Goal: Task Accomplishment & Management: Manage account settings

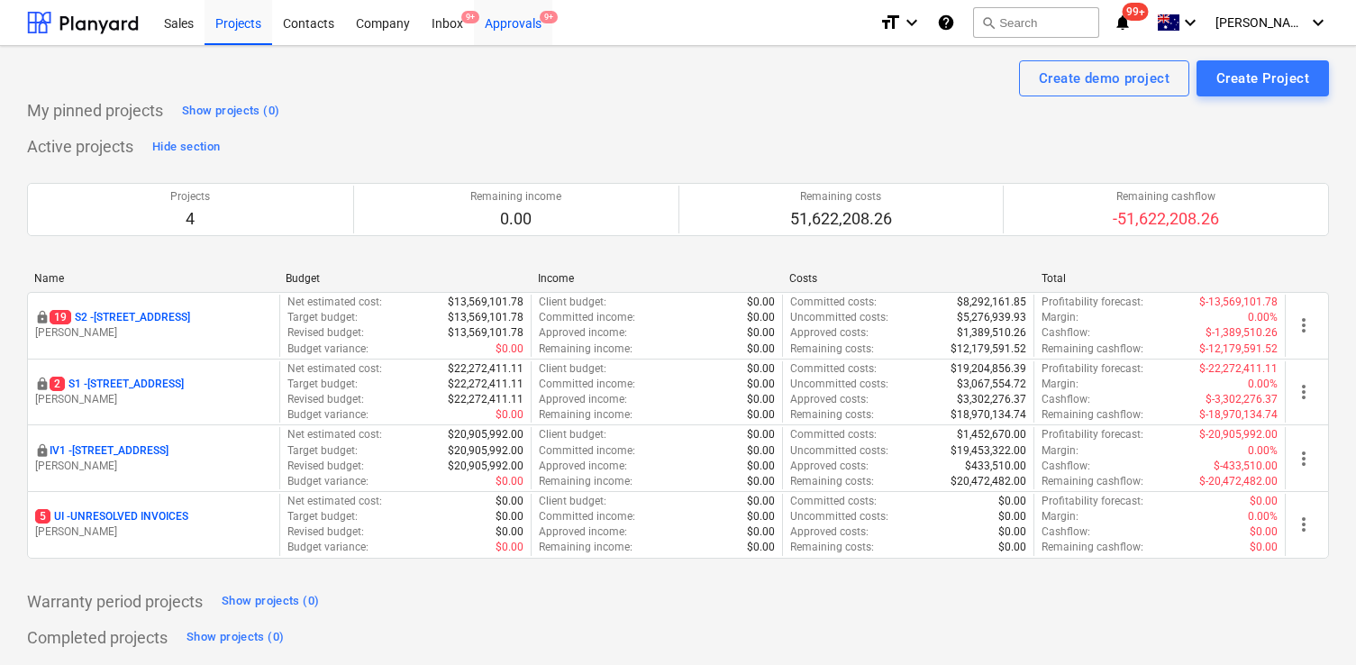
click at [525, 27] on div "Approvals 9+" at bounding box center [513, 22] width 78 height 46
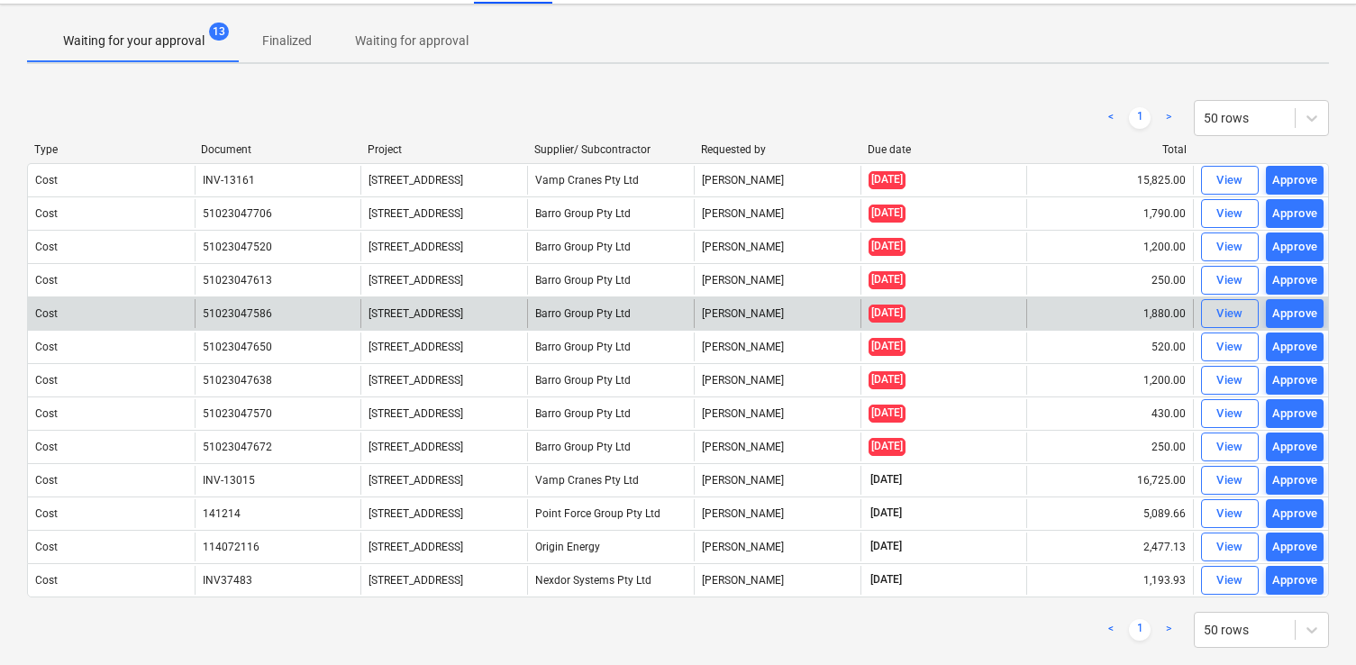
scroll to position [75, 0]
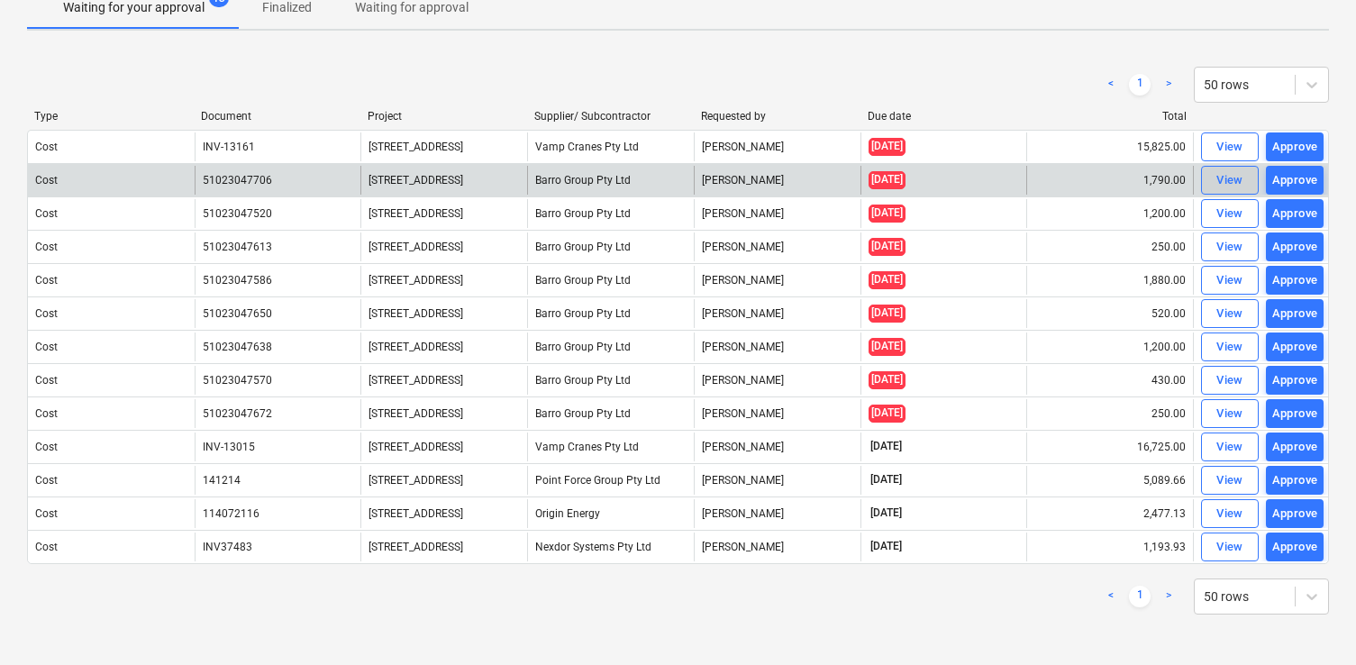
click at [1208, 171] on button "View" at bounding box center [1230, 180] width 58 height 29
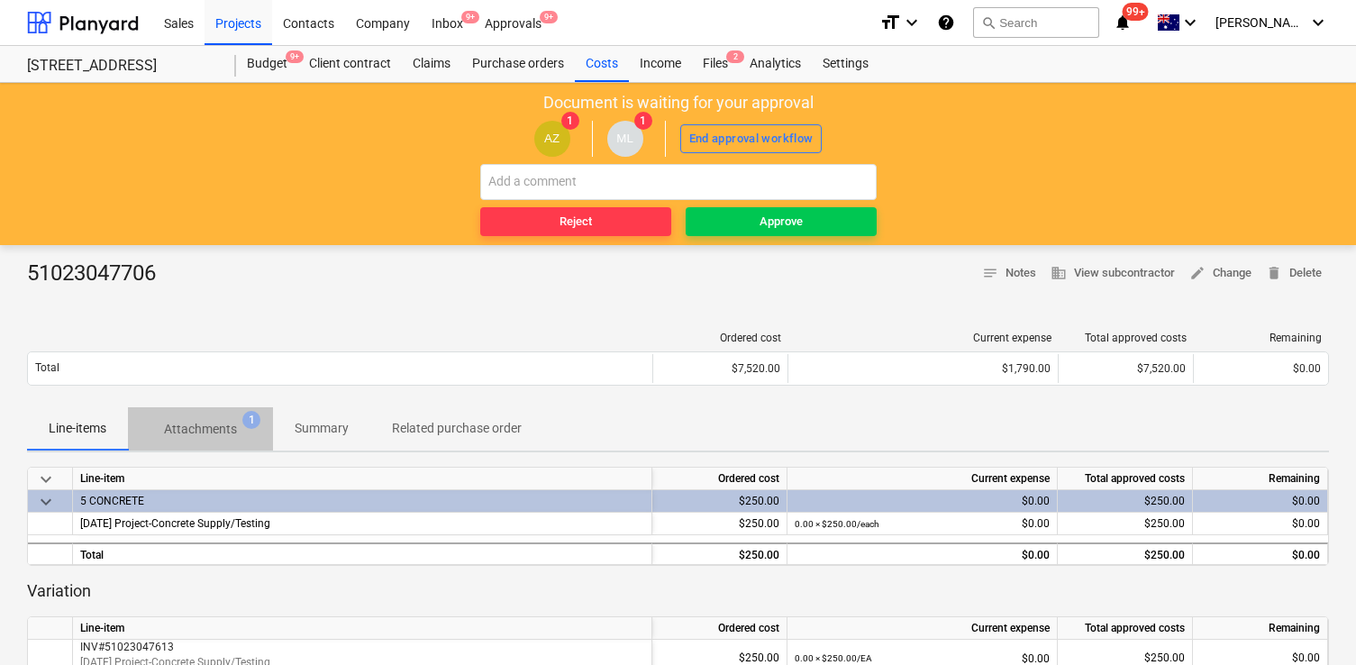
click at [211, 424] on p "Attachments" at bounding box center [200, 429] width 73 height 19
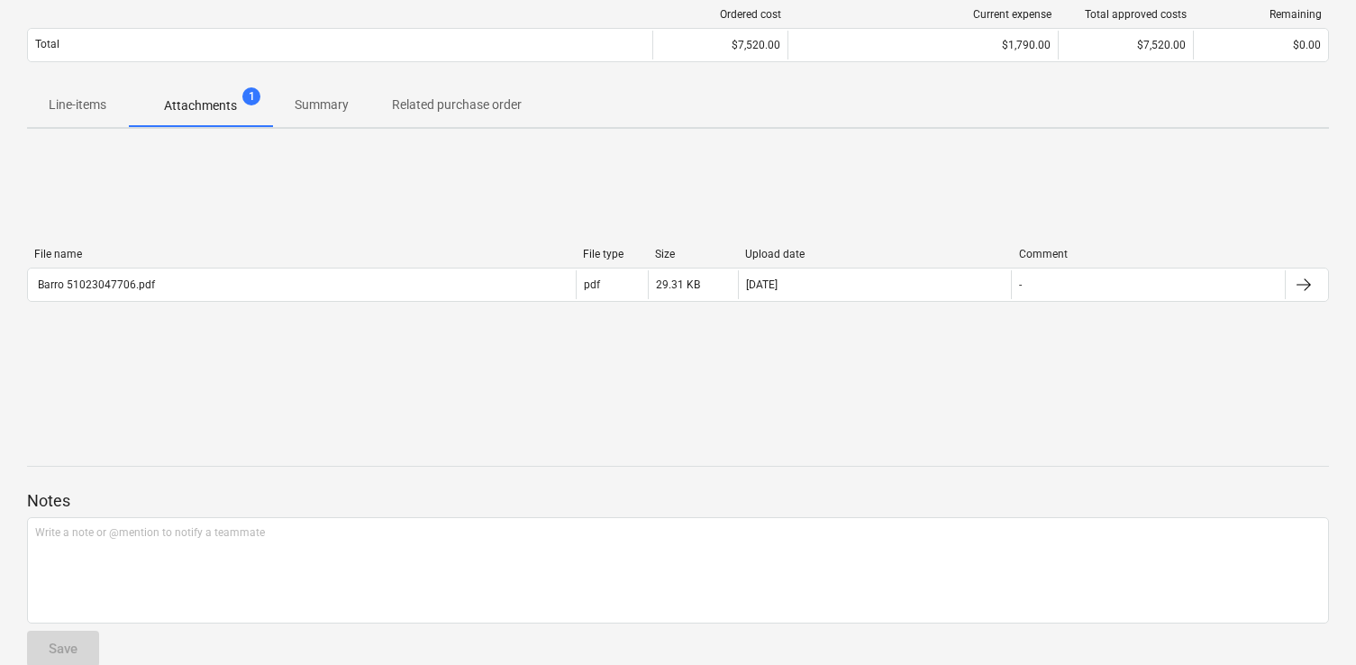
scroll to position [354, 0]
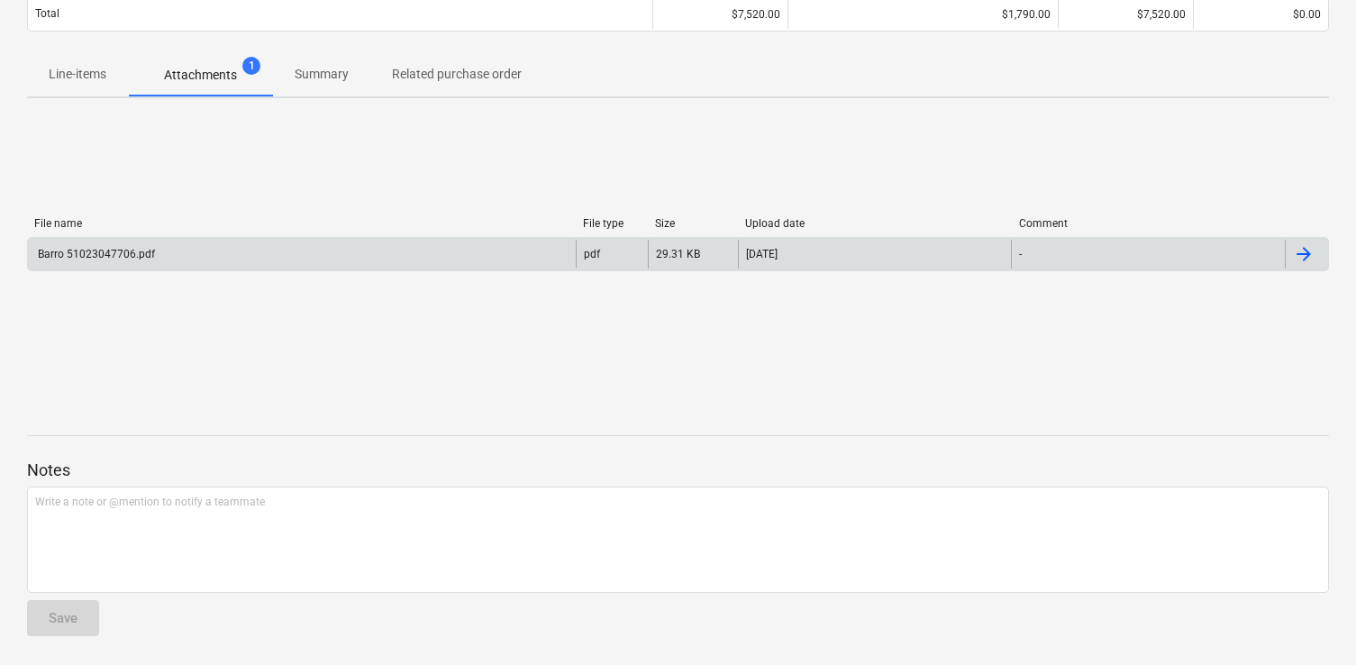
click at [463, 259] on div "Barro 51023047706.pdf" at bounding box center [302, 254] width 548 height 29
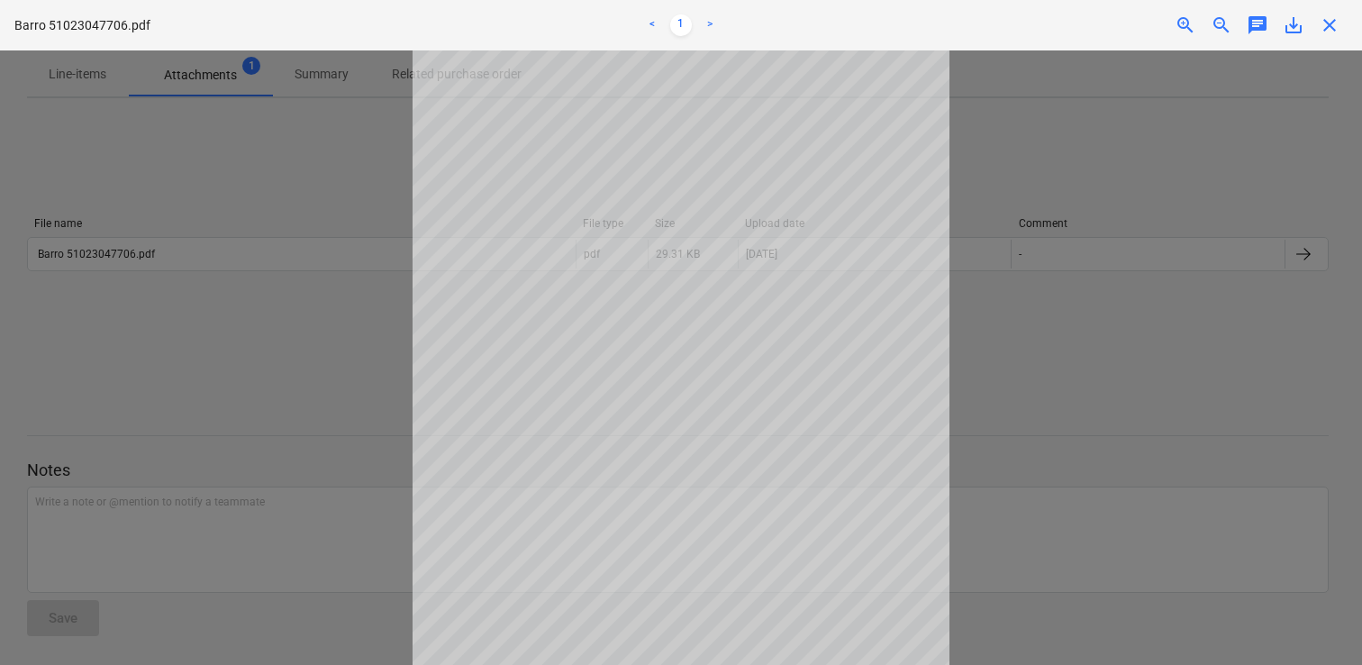
click at [1256, 29] on span "chat" at bounding box center [1258, 25] width 22 height 22
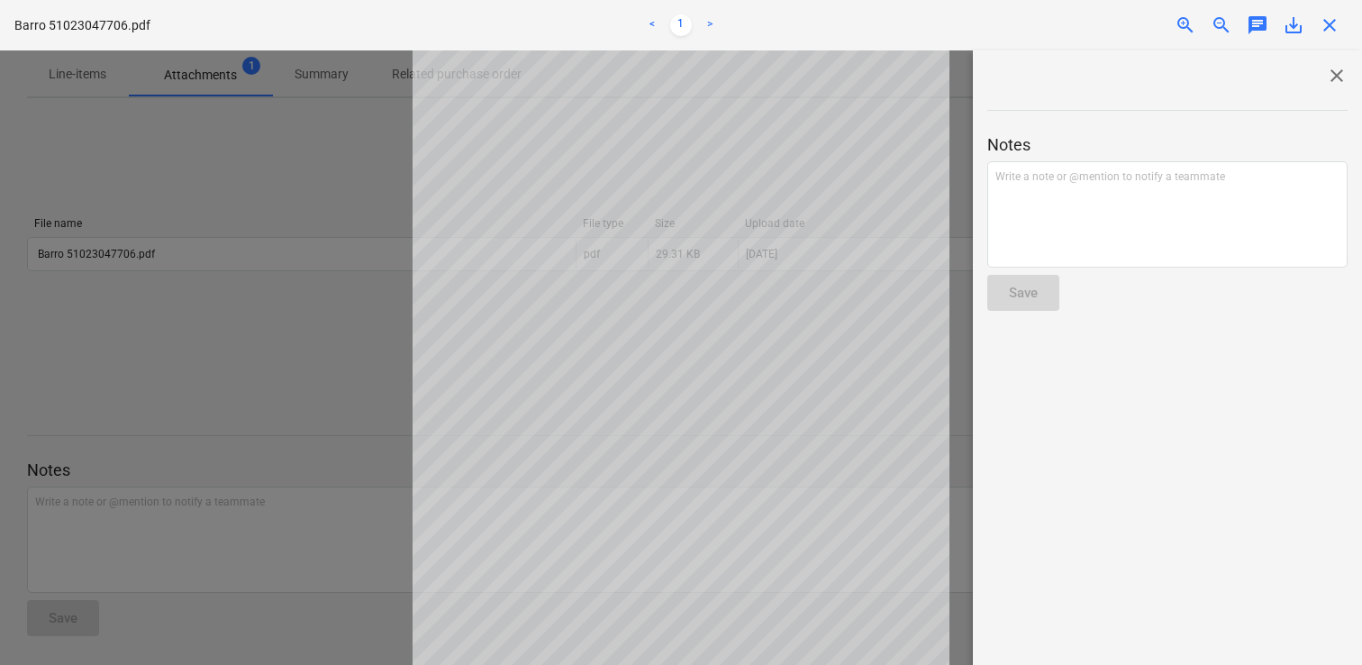
click at [1327, 70] on span "close" at bounding box center [1337, 76] width 22 height 22
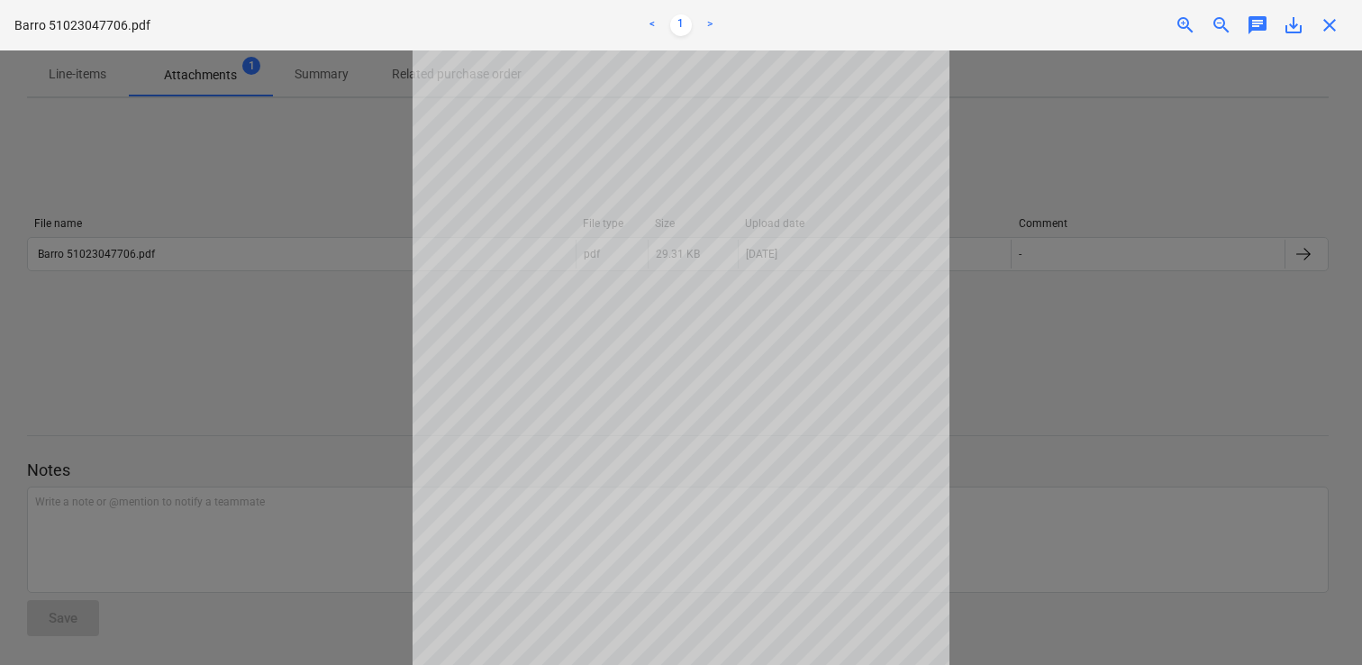
click at [1072, 121] on div at bounding box center [681, 357] width 1362 height 614
click at [1325, 23] on span "close" at bounding box center [1330, 25] width 22 height 22
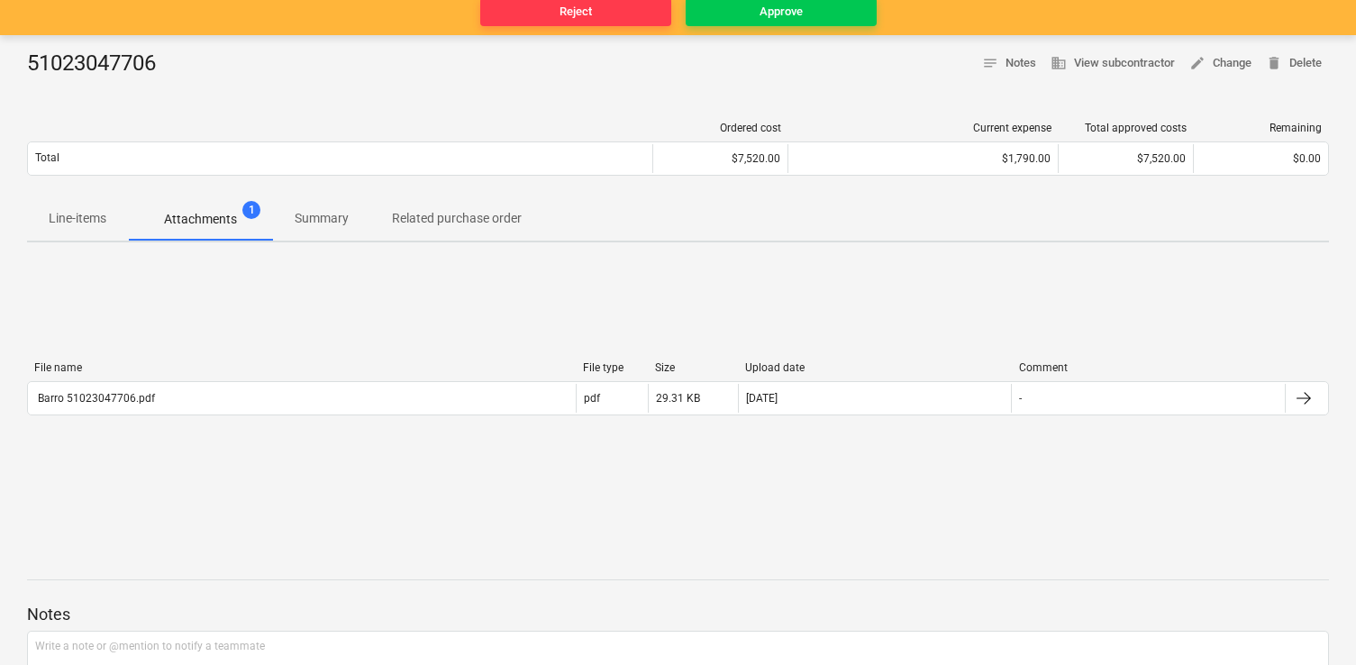
scroll to position [0, 0]
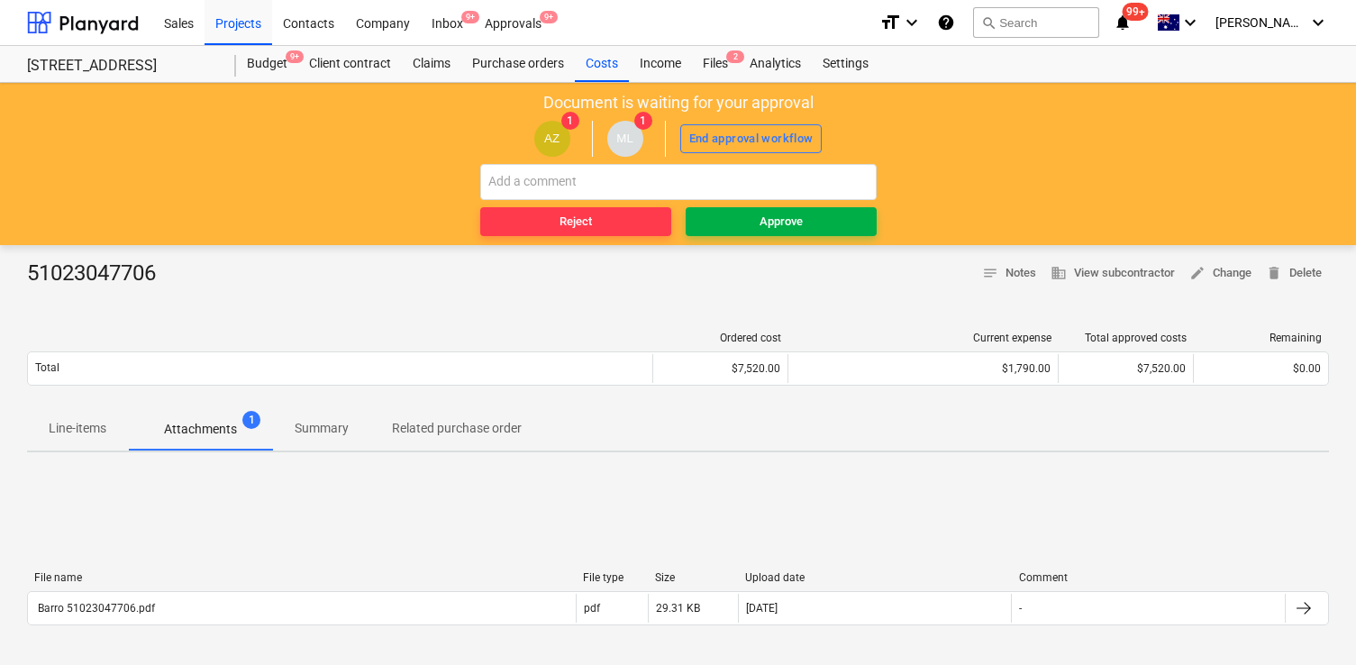
click at [759, 214] on div "Approve" at bounding box center [780, 222] width 43 height 21
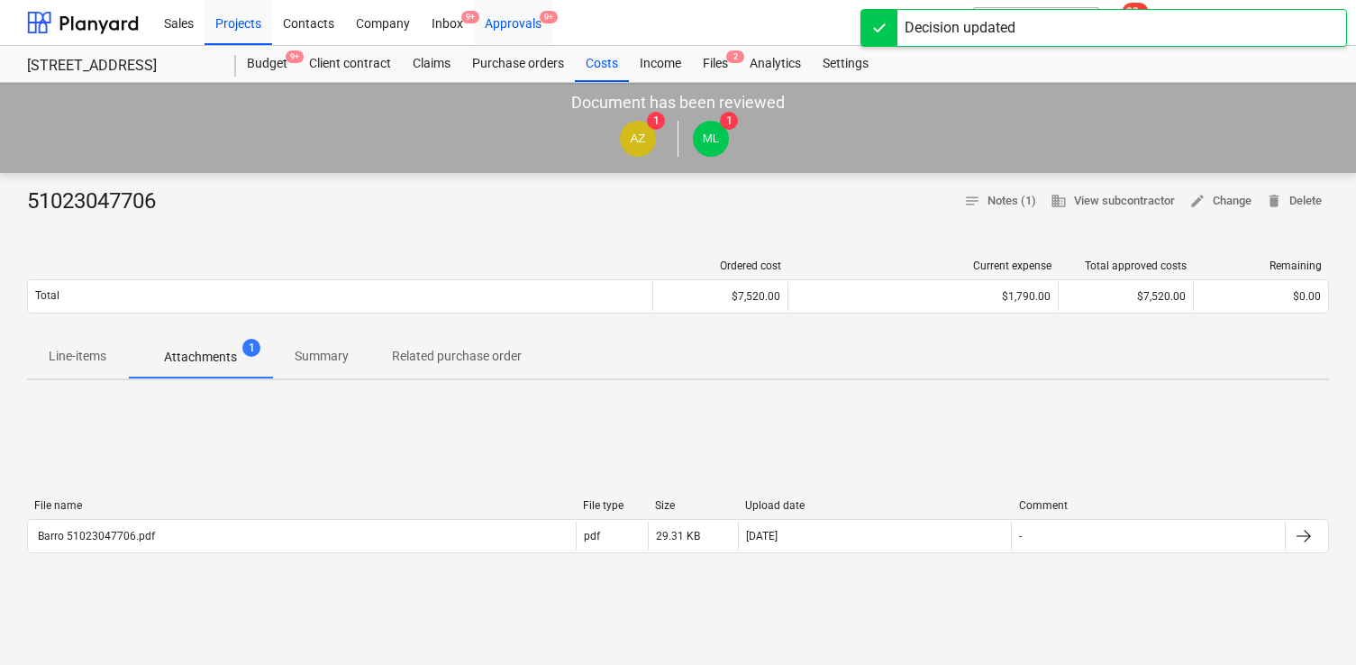
click at [517, 27] on div "Approvals 9+" at bounding box center [513, 22] width 78 height 46
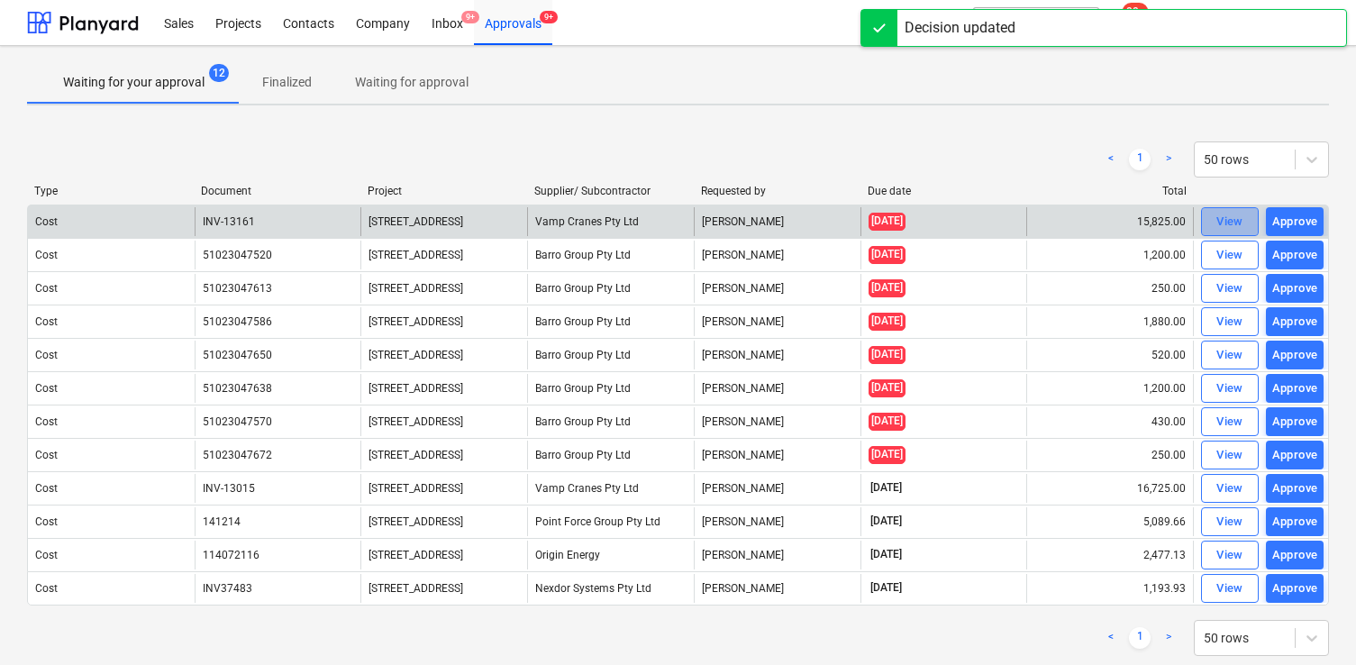
click at [1219, 222] on div "View" at bounding box center [1229, 222] width 27 height 21
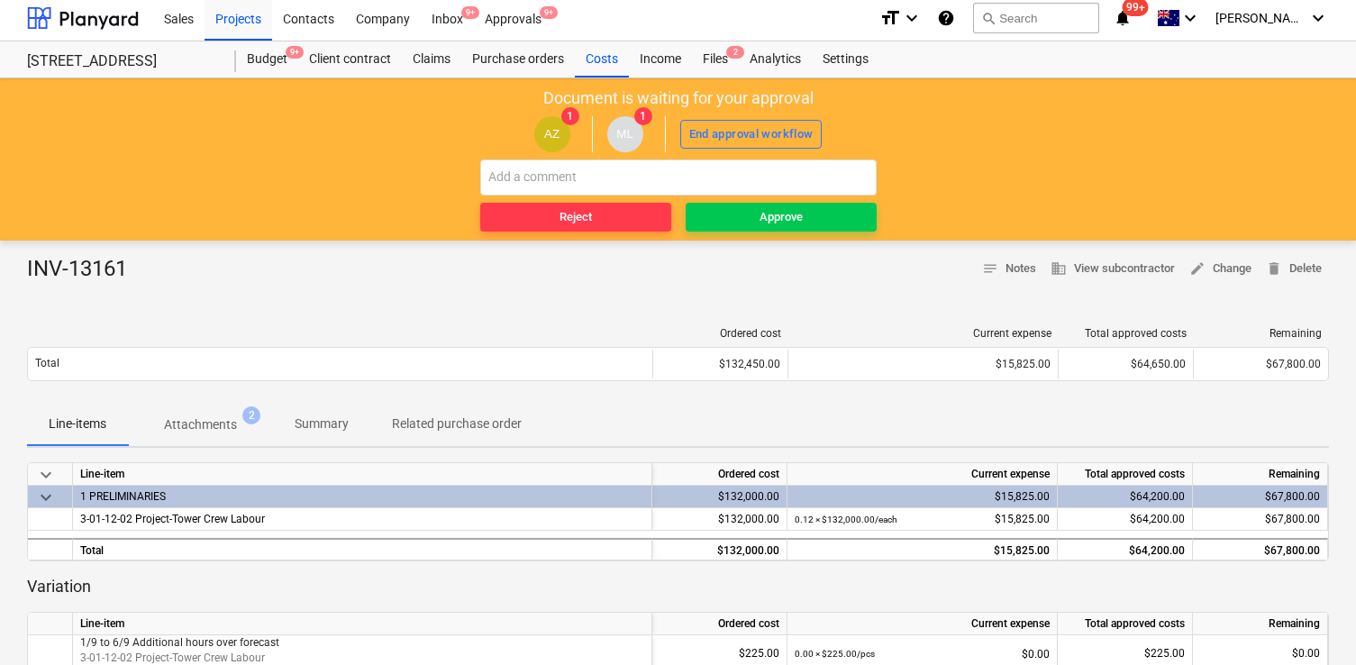
scroll to position [7, 0]
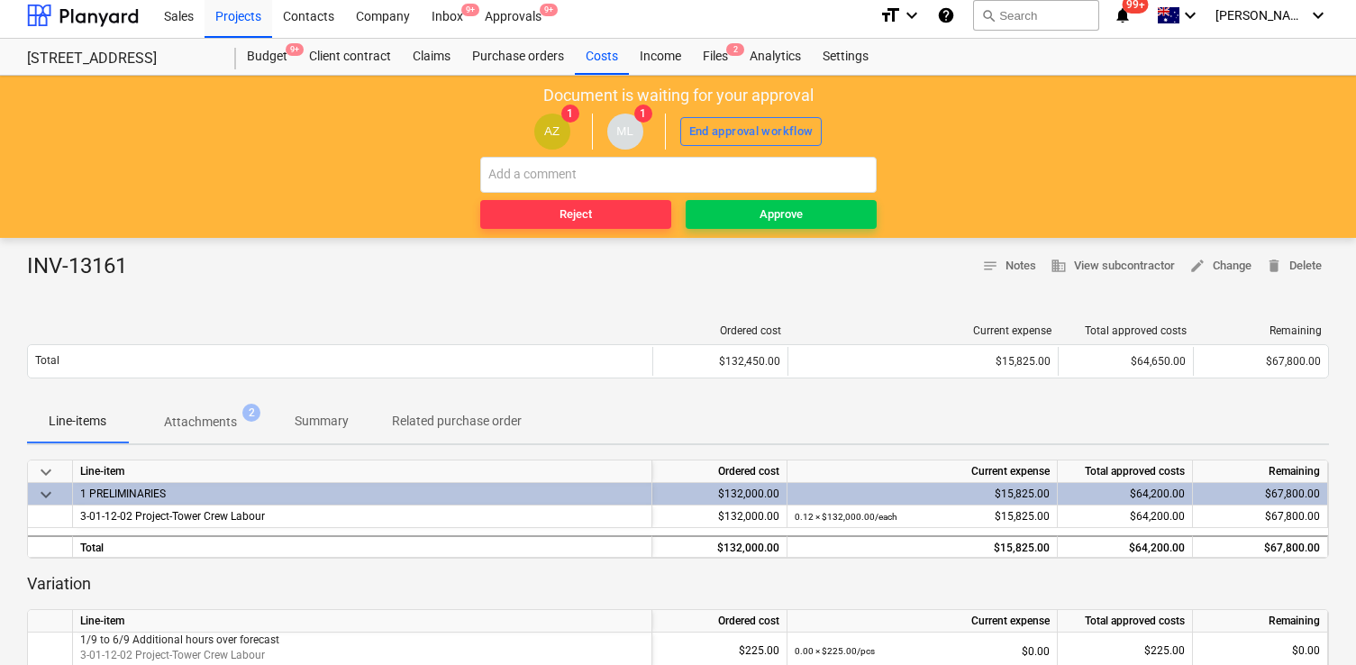
click at [247, 413] on span "2" at bounding box center [251, 413] width 18 height 18
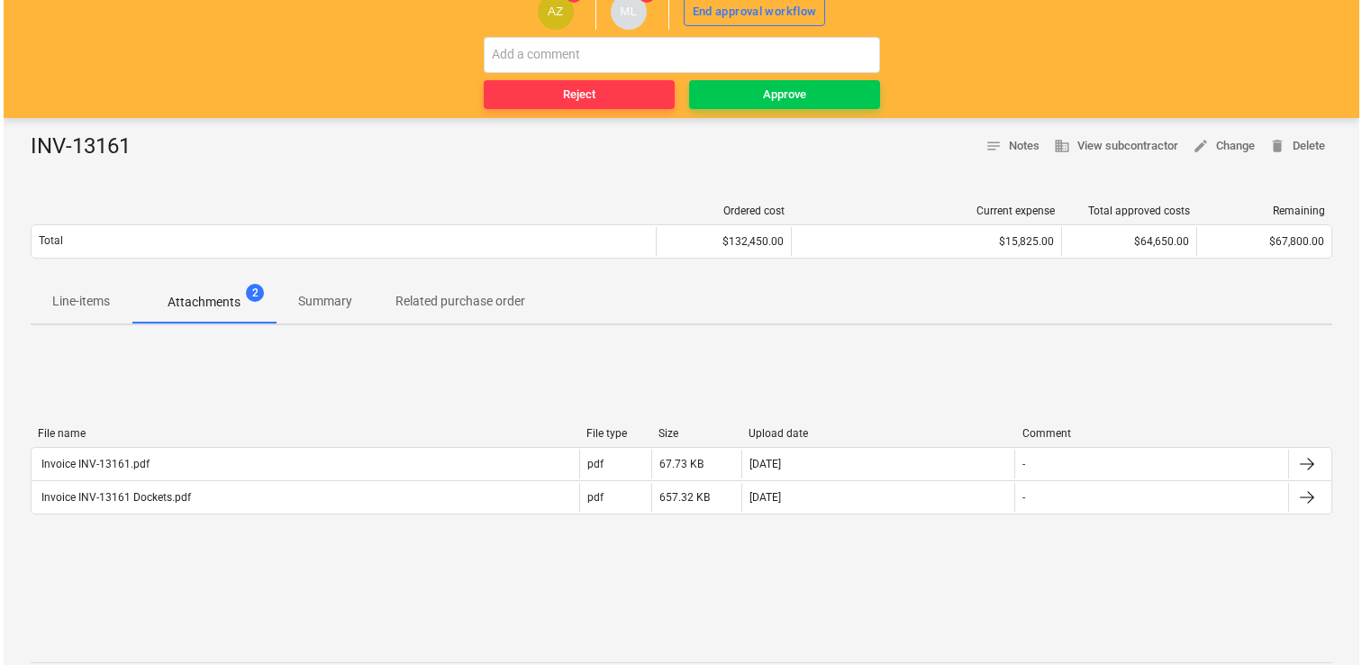
scroll to position [155, 0]
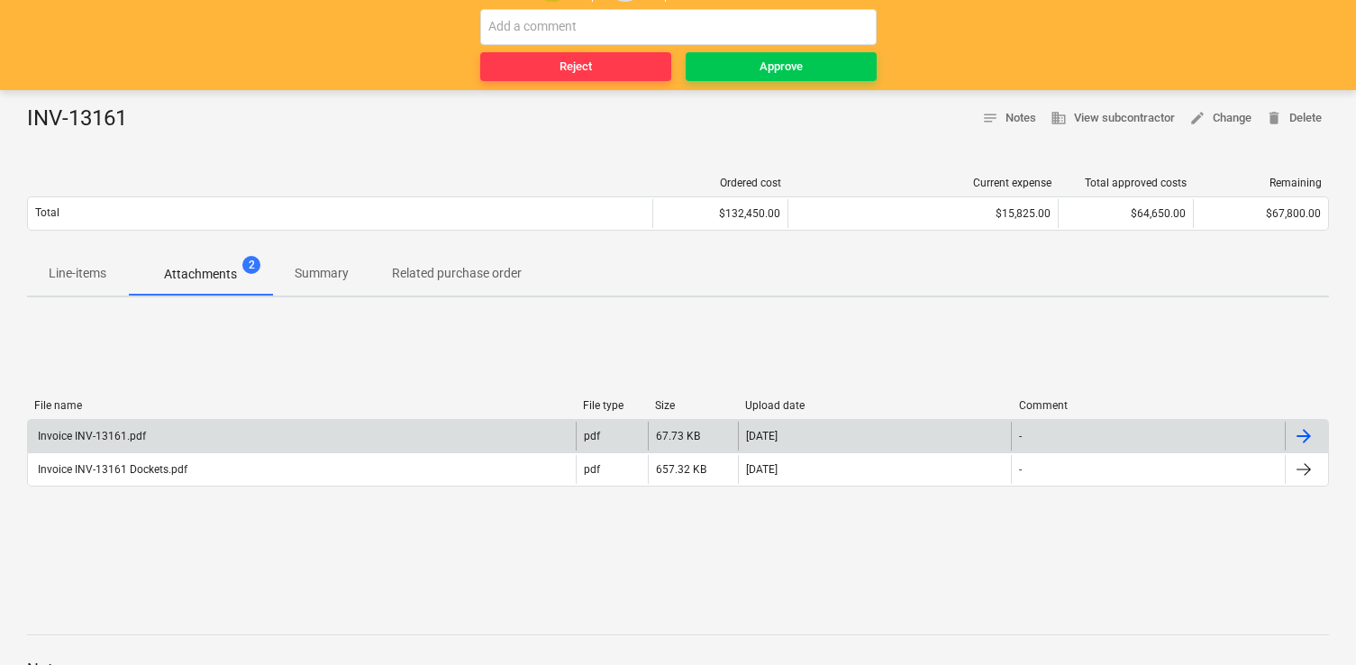
click at [380, 429] on div "Invoice INV-13161.pdf" at bounding box center [302, 436] width 548 height 29
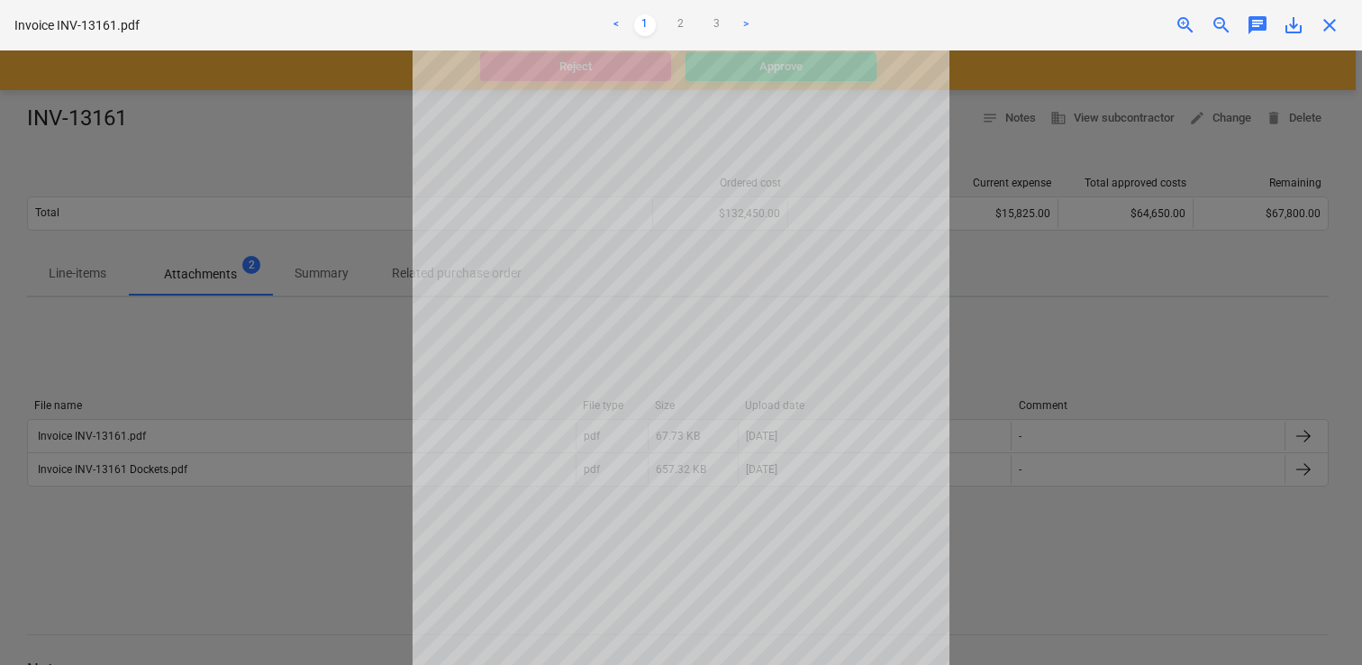
click at [1017, 351] on div at bounding box center [681, 357] width 1362 height 614
click at [1329, 33] on span "close" at bounding box center [1330, 25] width 22 height 22
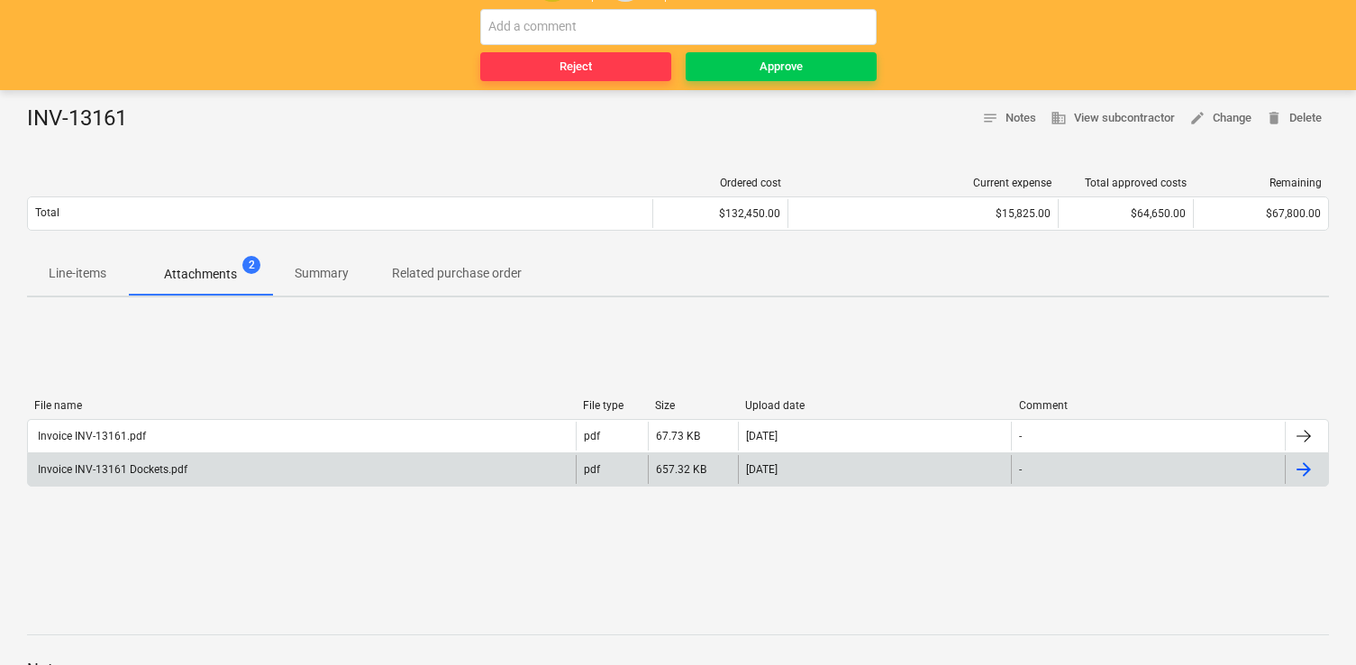
click at [137, 469] on div "Invoice INV-13161 Dockets.pdf" at bounding box center [111, 469] width 152 height 13
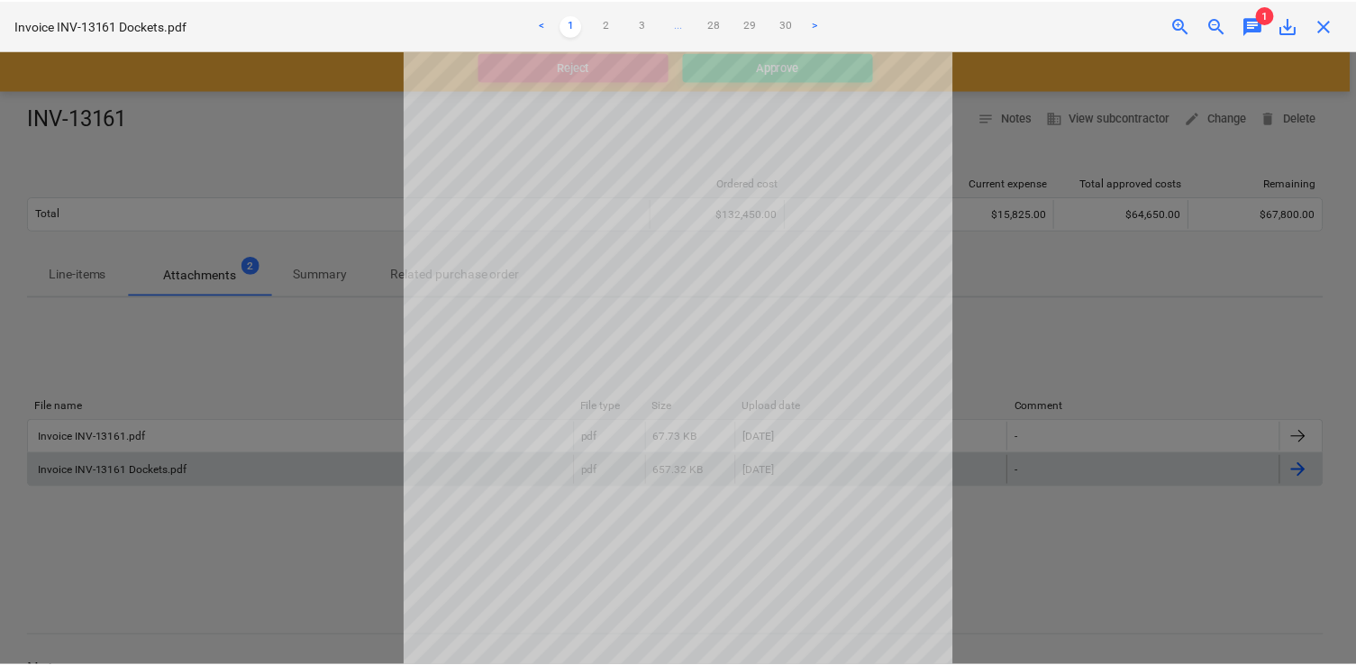
scroll to position [32, 0]
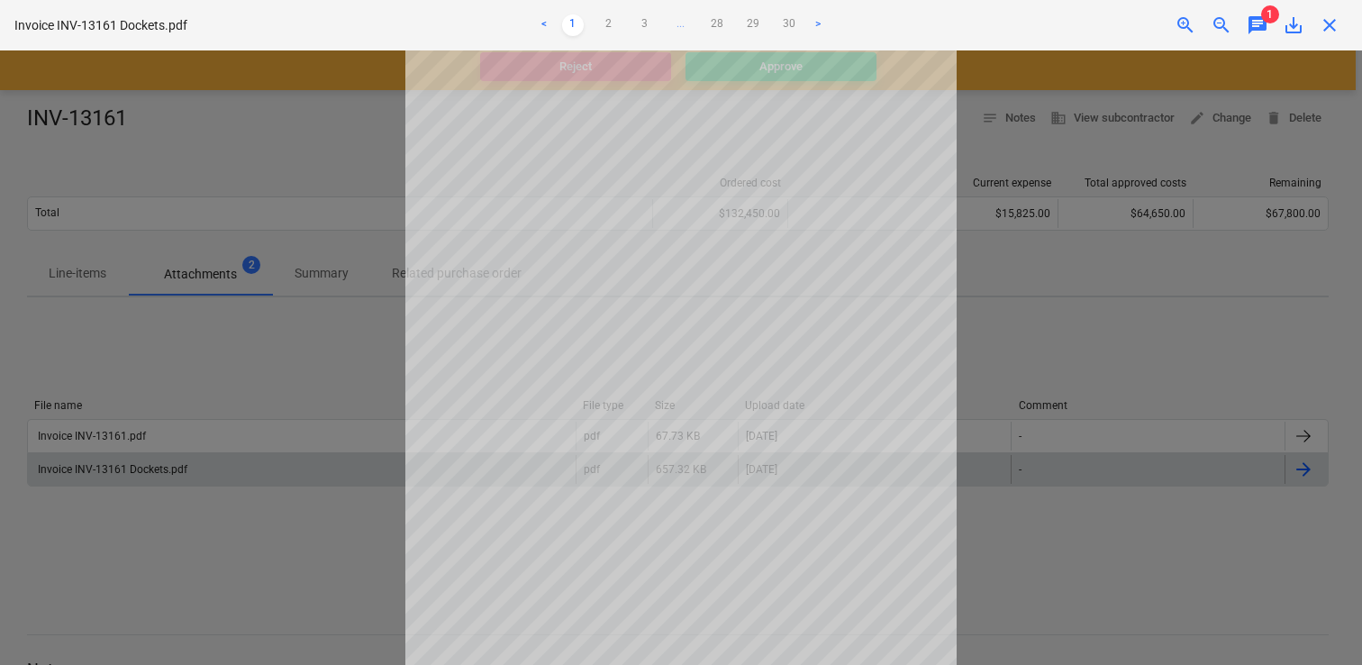
click at [1031, 244] on div at bounding box center [681, 357] width 1362 height 614
click at [1249, 23] on span "chat" at bounding box center [1258, 25] width 22 height 22
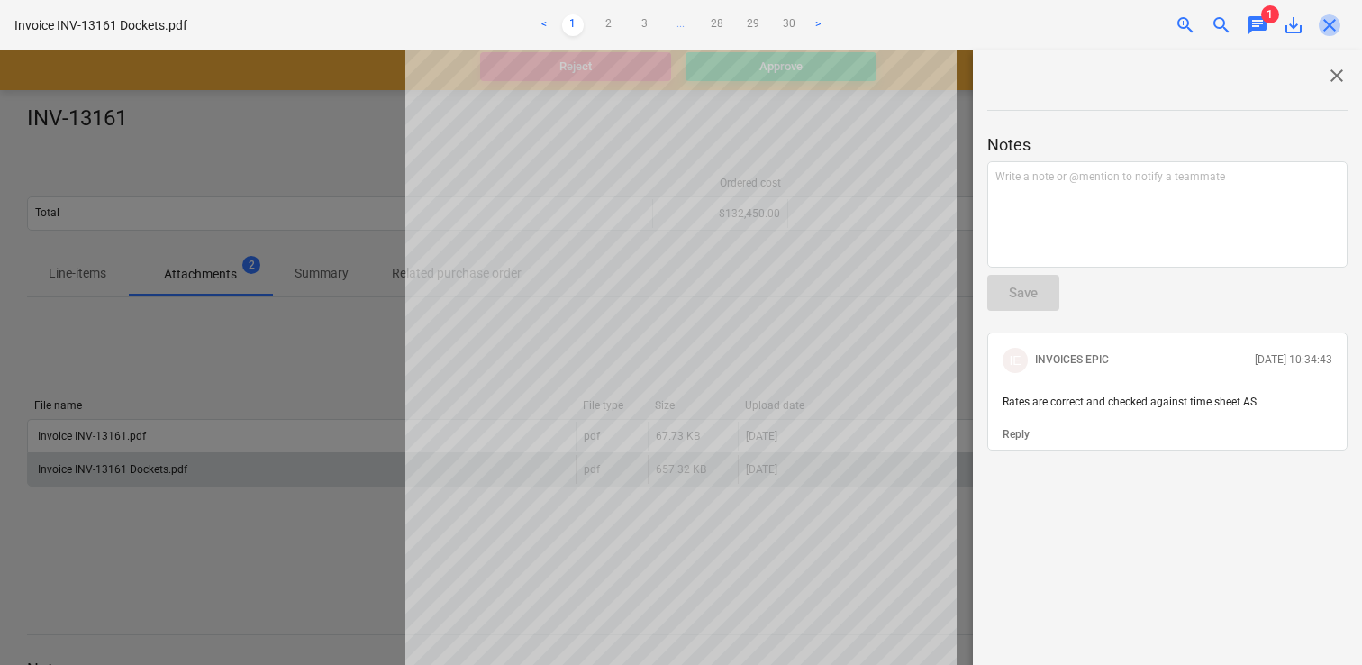
click at [1332, 27] on span "close" at bounding box center [1330, 25] width 22 height 22
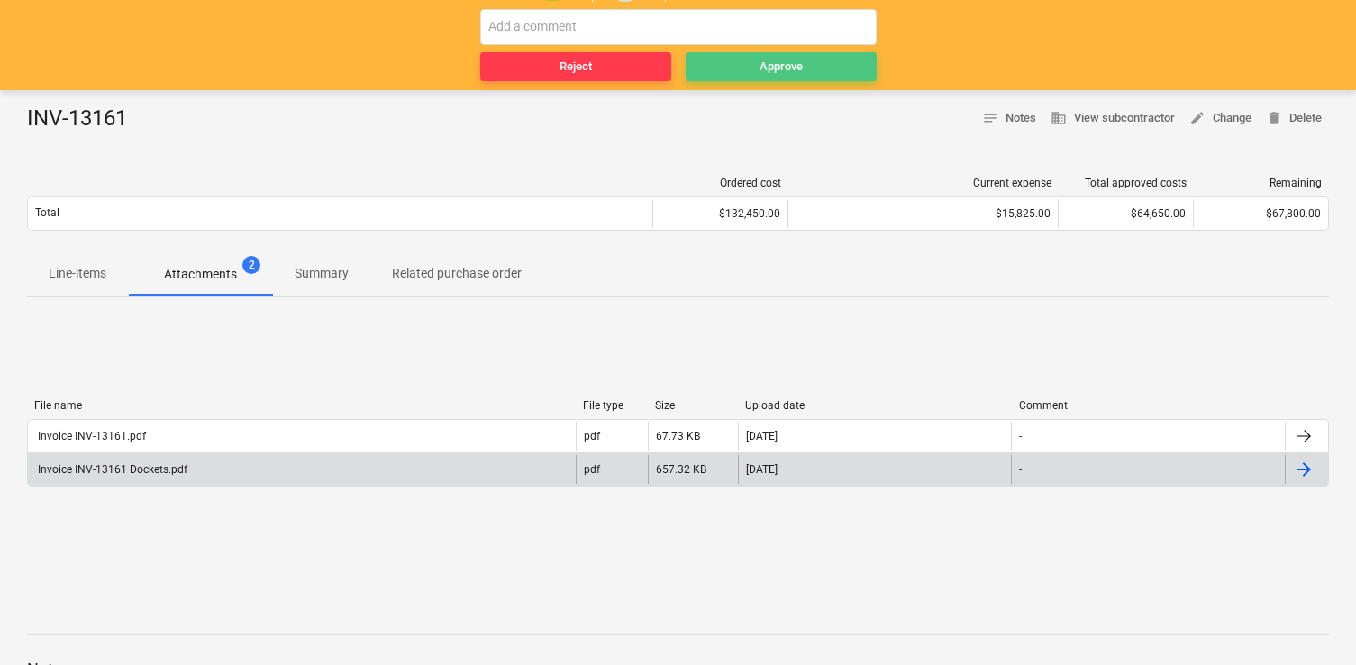
click at [799, 73] on div "Approve" at bounding box center [780, 67] width 43 height 21
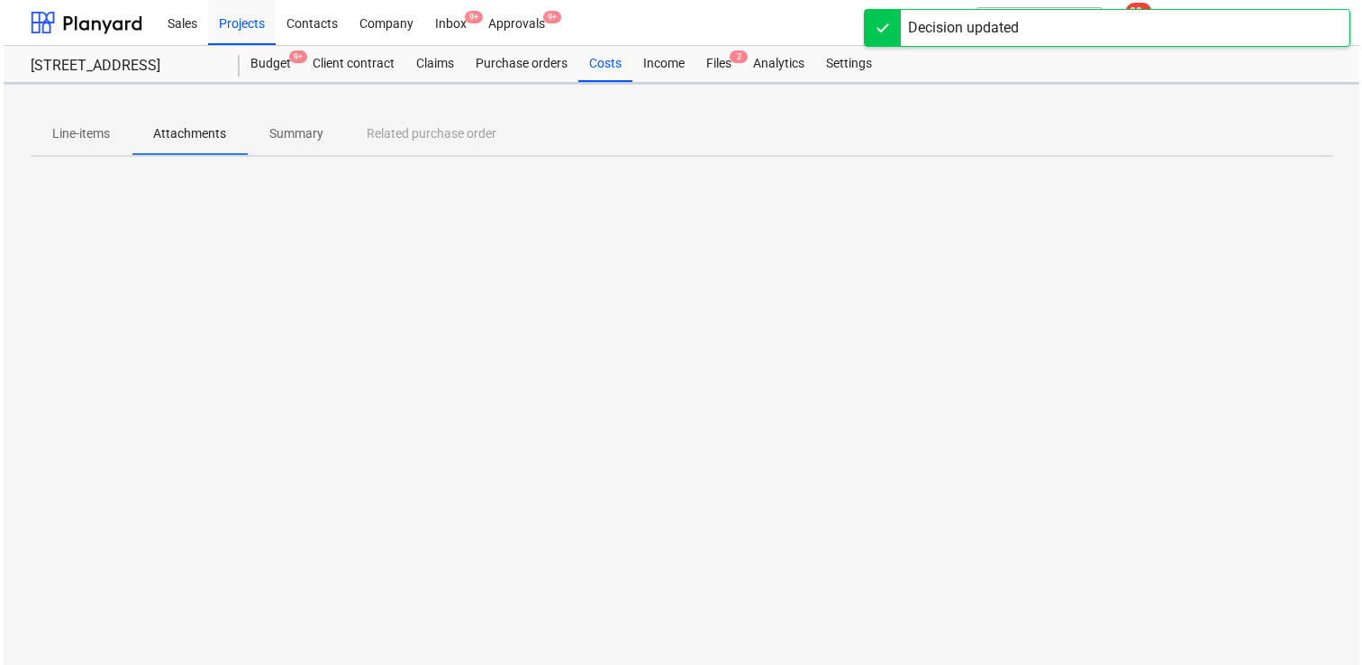
scroll to position [0, 0]
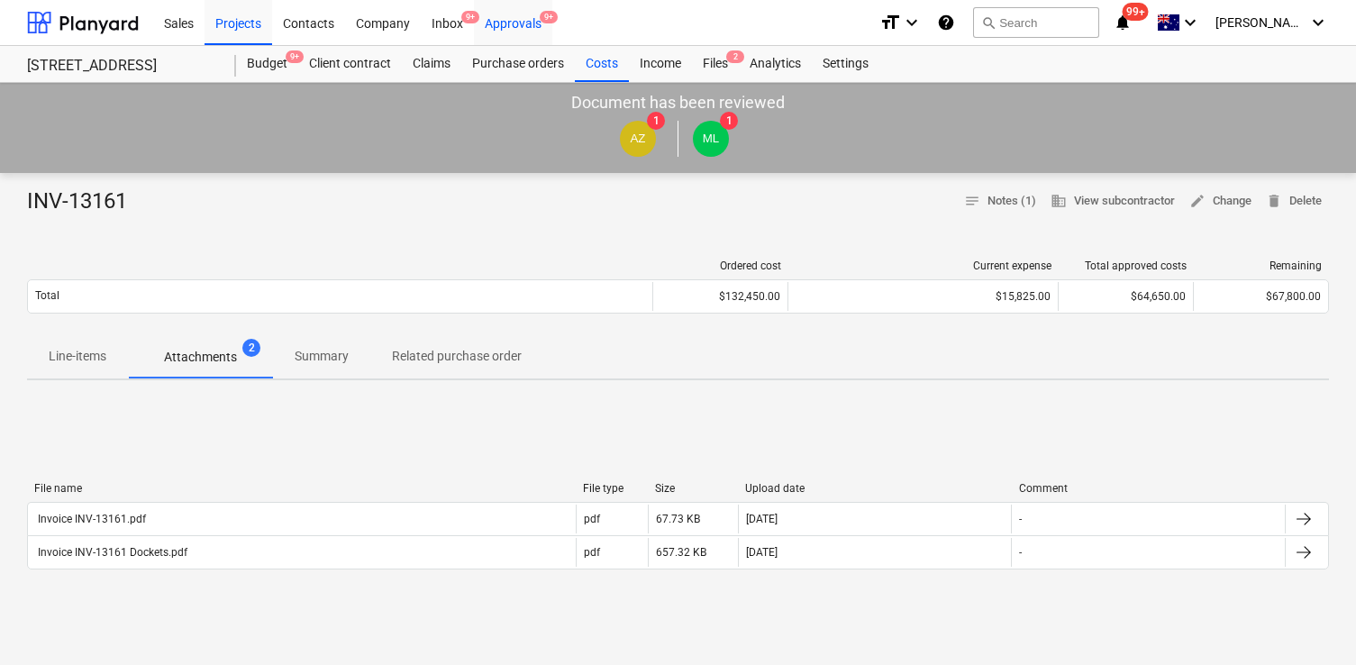
click at [511, 30] on div "Approvals 9+" at bounding box center [513, 22] width 78 height 46
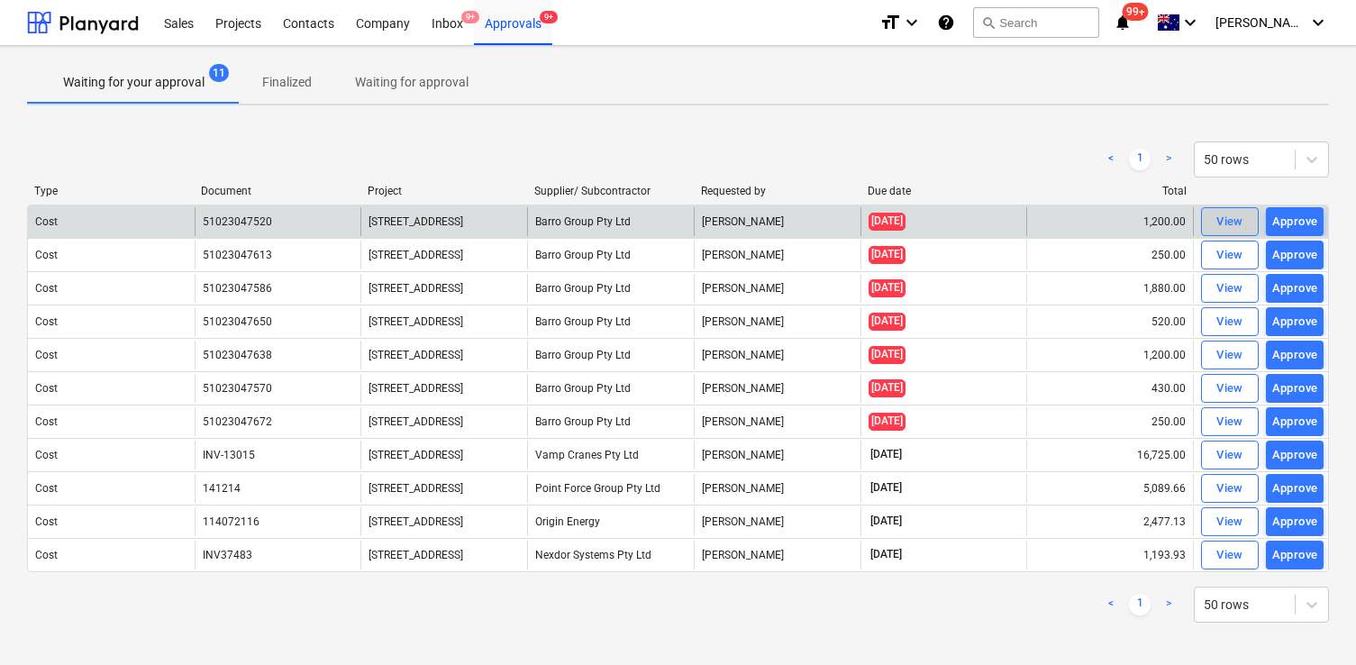
click at [1238, 219] on div "View" at bounding box center [1229, 222] width 27 height 21
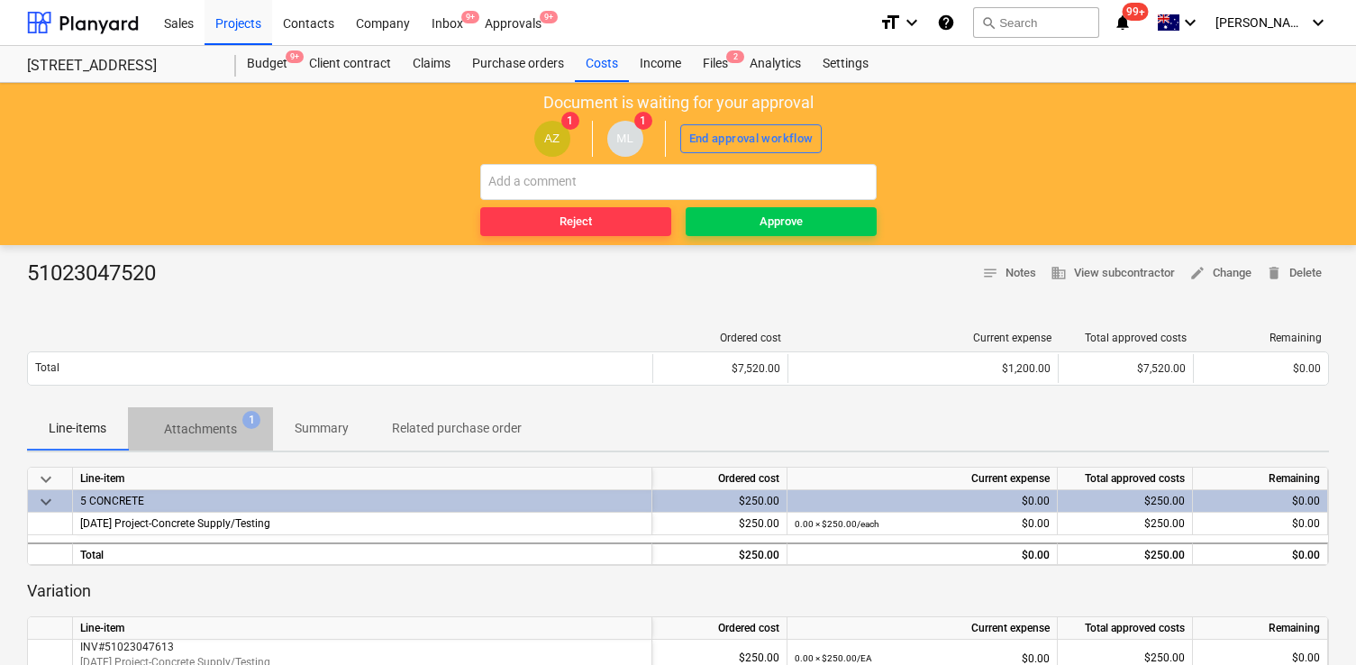
click at [261, 421] on span "Attachments 1" at bounding box center [200, 429] width 145 height 32
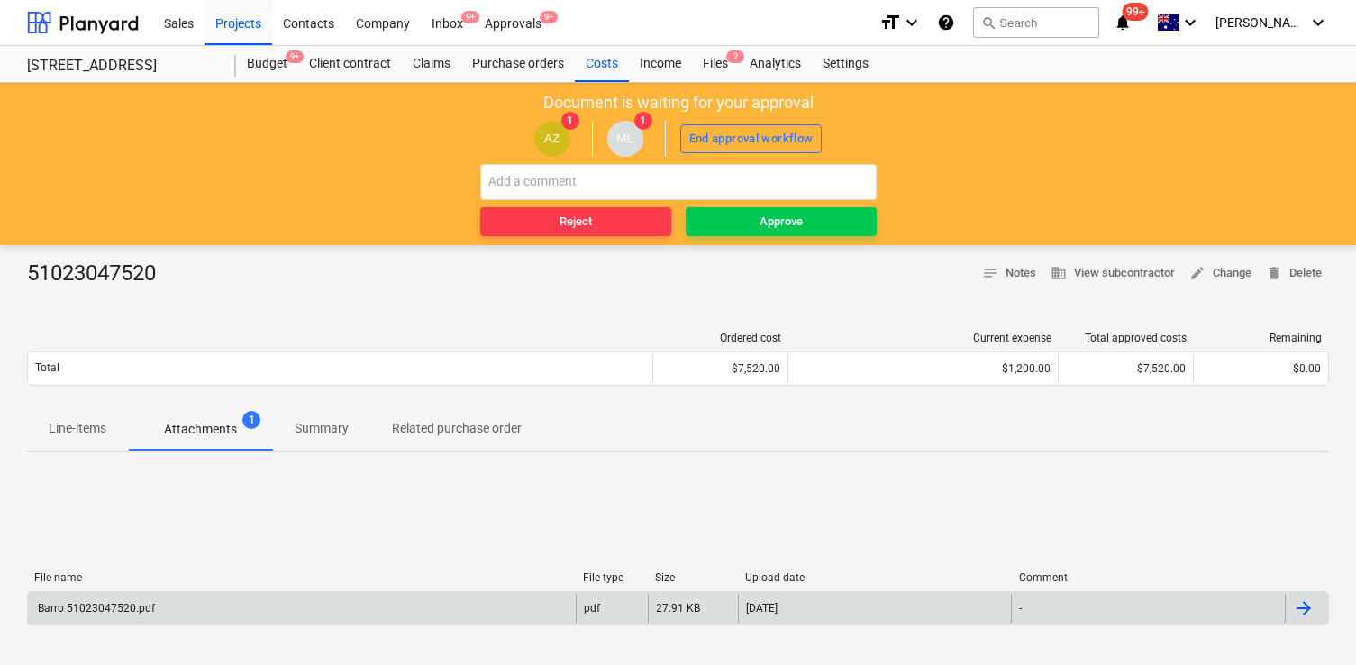
click at [256, 599] on div "Barro 51023047520.pdf" at bounding box center [302, 608] width 548 height 29
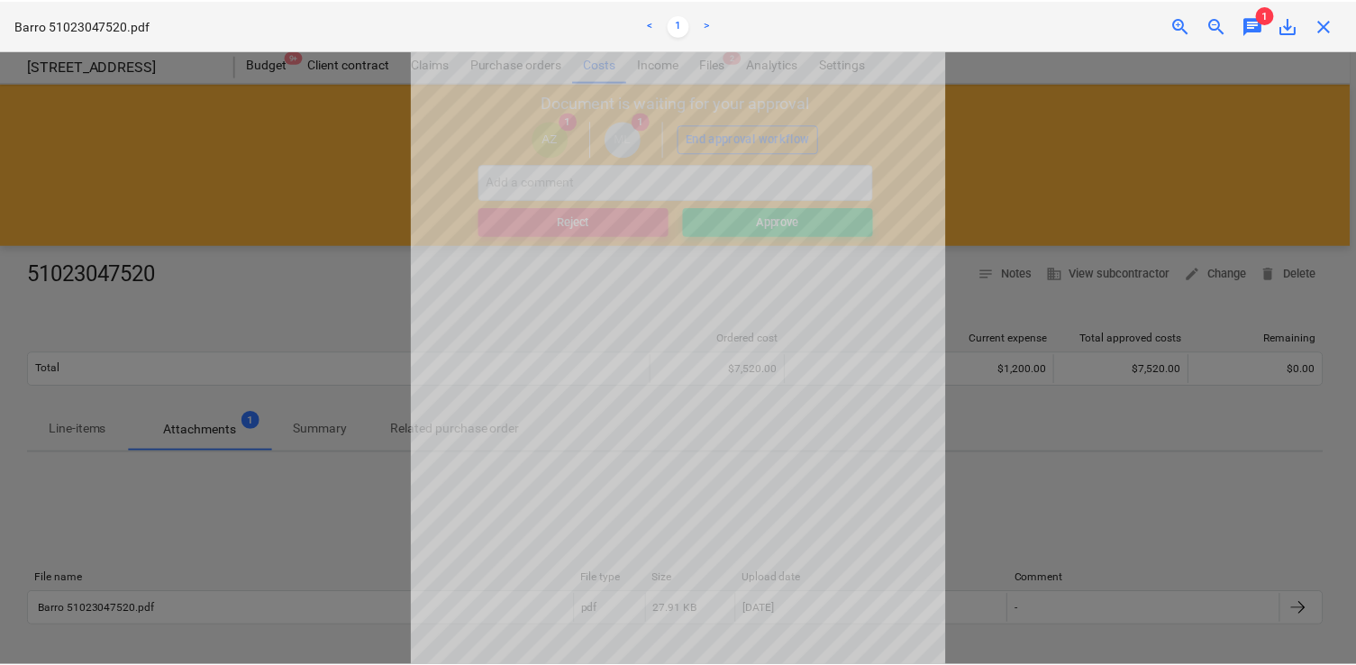
scroll to position [19, 0]
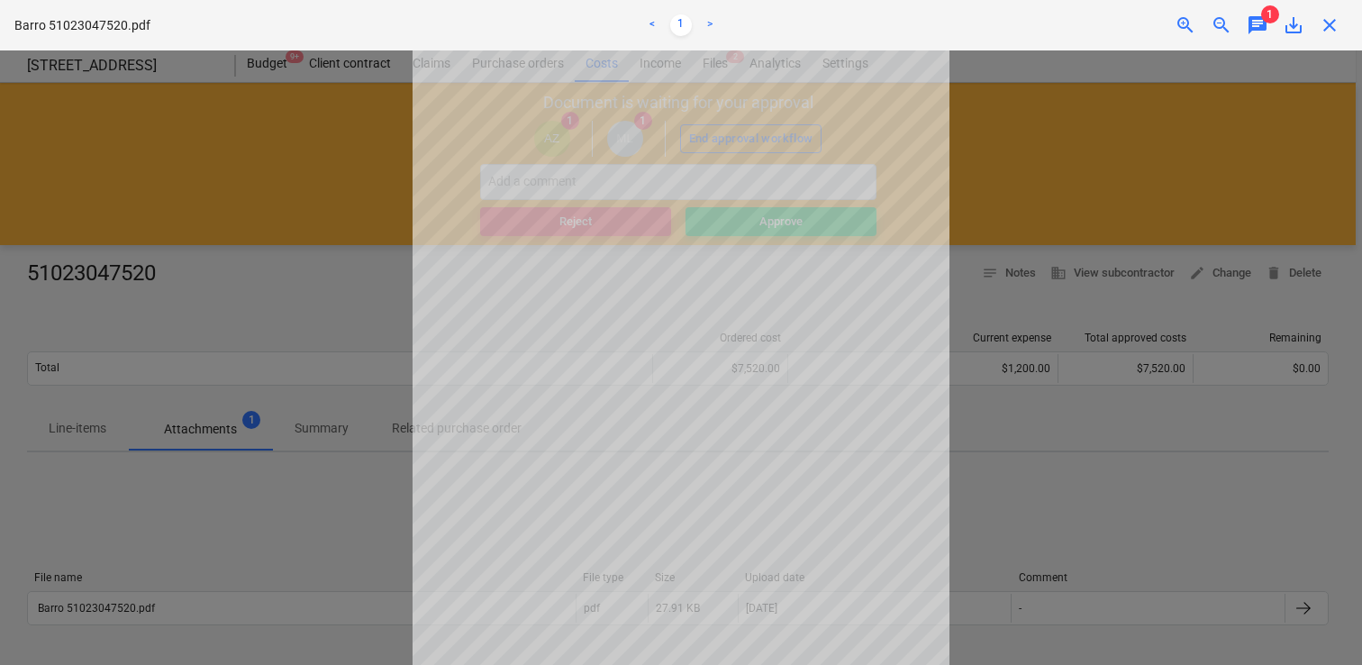
click at [1255, 30] on span "chat" at bounding box center [1258, 25] width 22 height 22
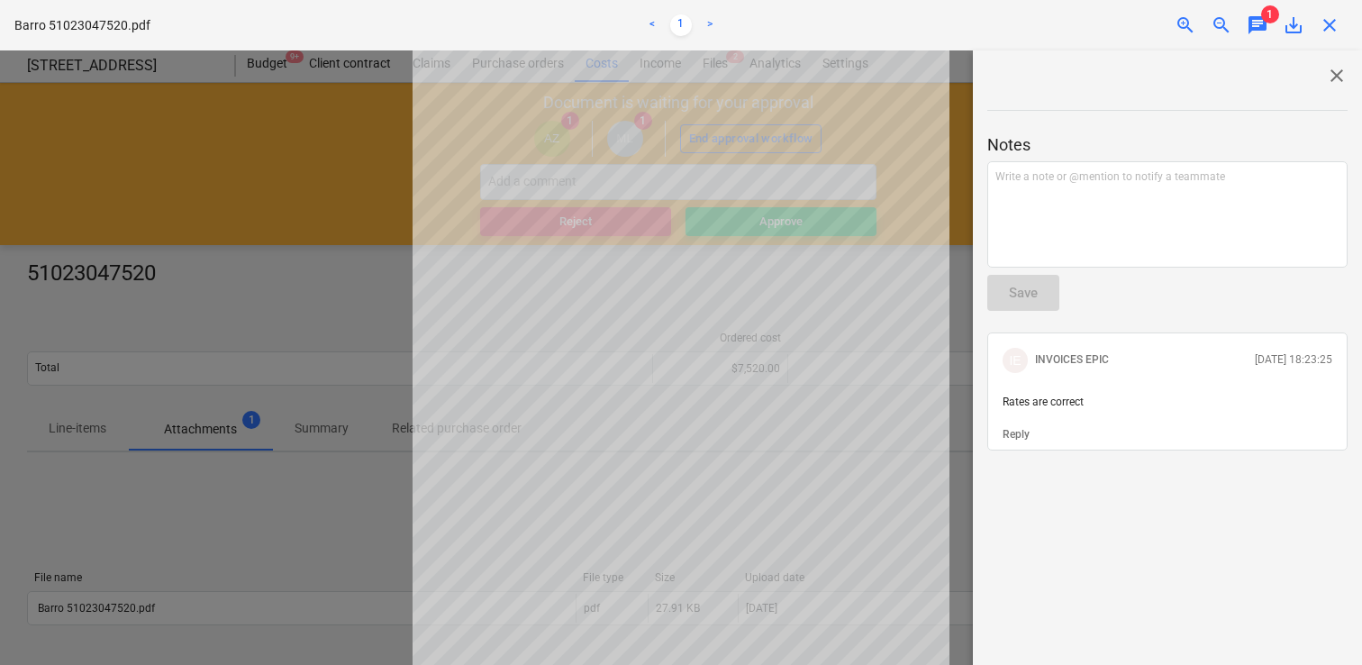
click at [1315, 25] on div "close" at bounding box center [1330, 25] width 36 height 22
click at [1326, 20] on span "close" at bounding box center [1330, 25] width 22 height 22
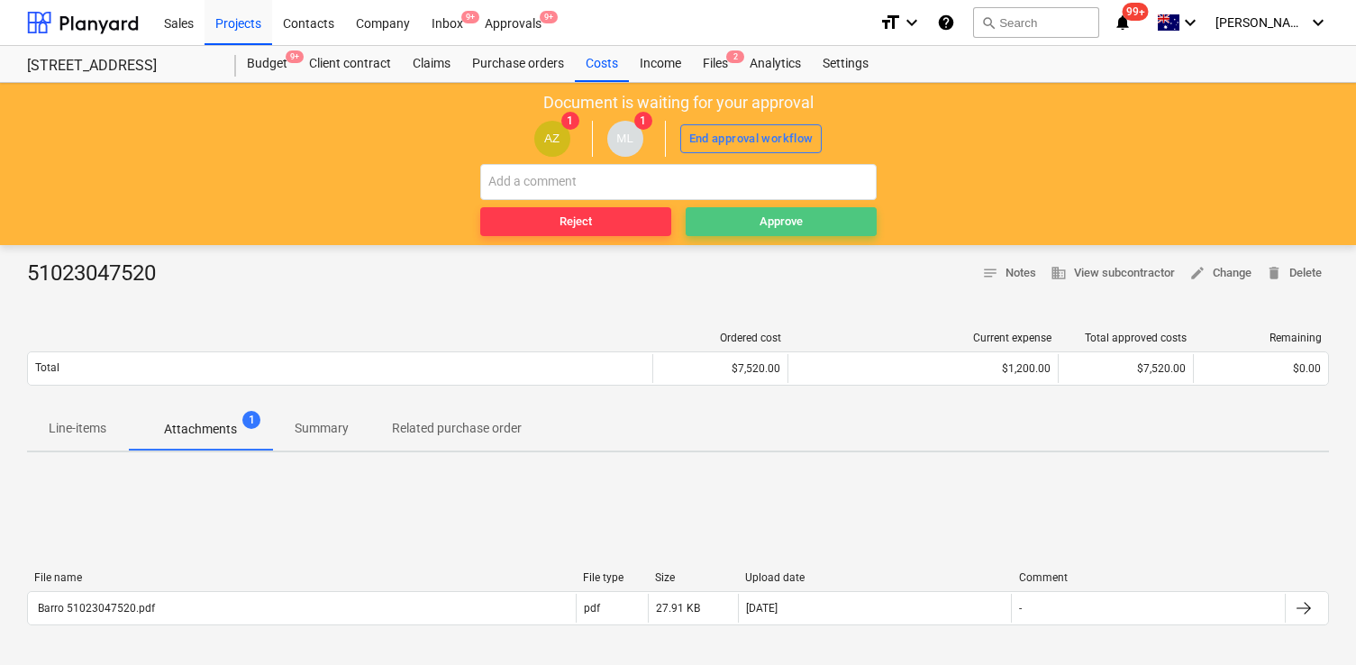
click at [769, 230] on div "Approve" at bounding box center [780, 222] width 43 height 21
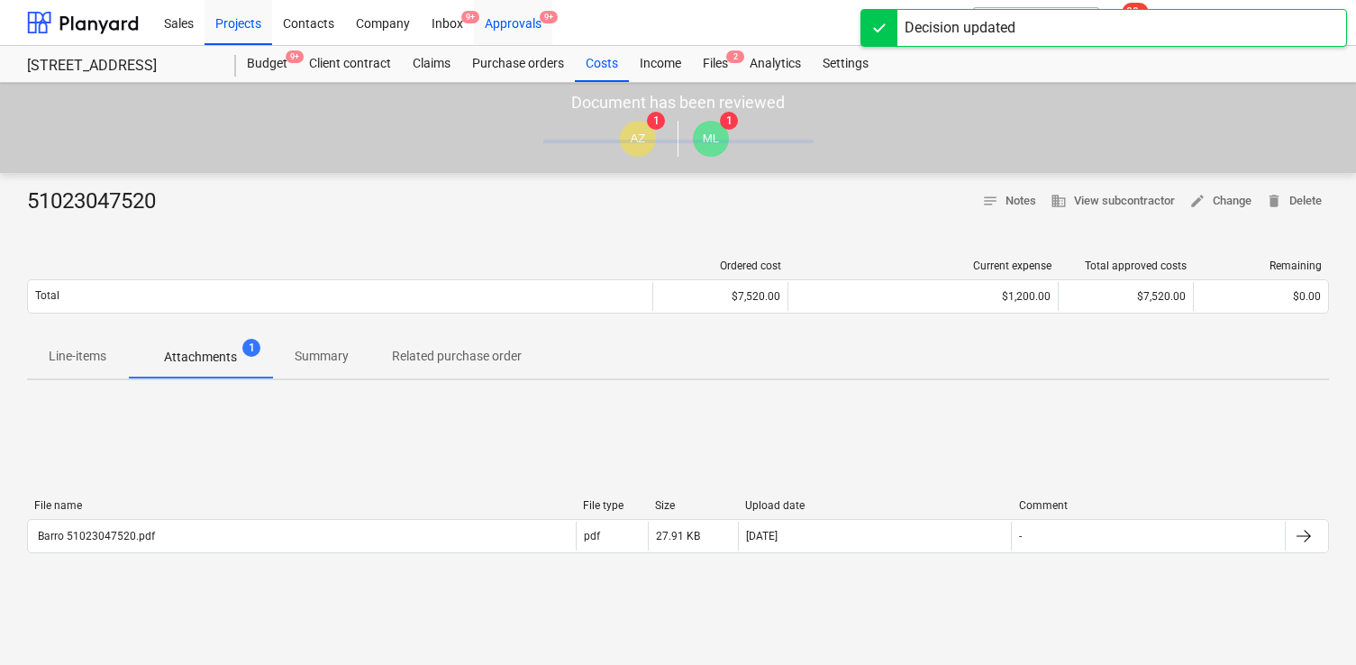
click at [523, 28] on div "Approvals 9+" at bounding box center [513, 22] width 78 height 46
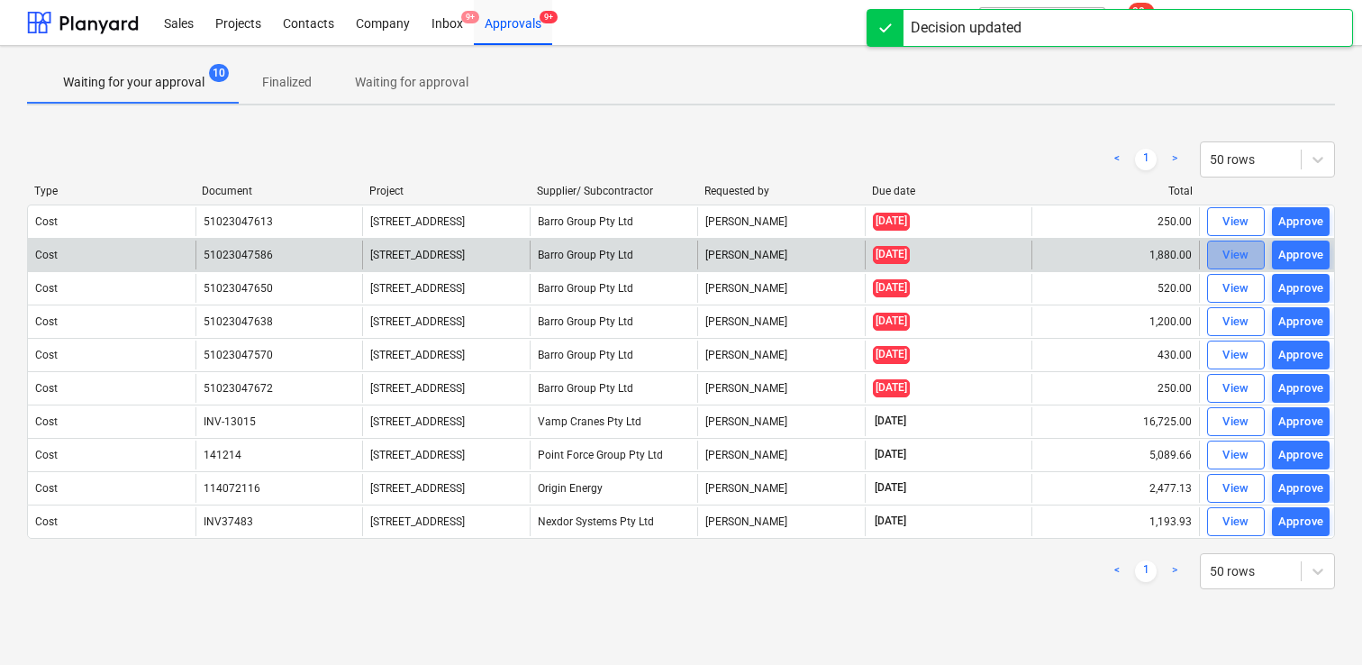
click at [1236, 263] on div "View" at bounding box center [1235, 255] width 27 height 21
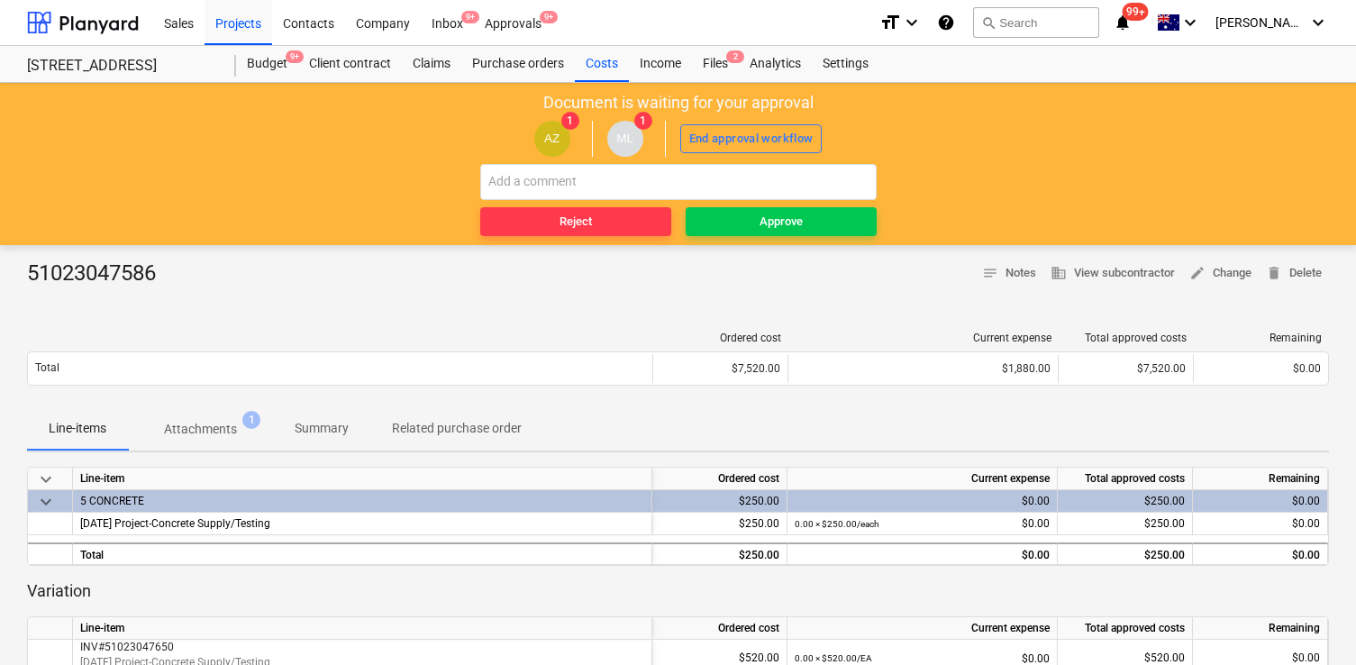
click at [205, 415] on span "Attachments 1" at bounding box center [200, 429] width 145 height 32
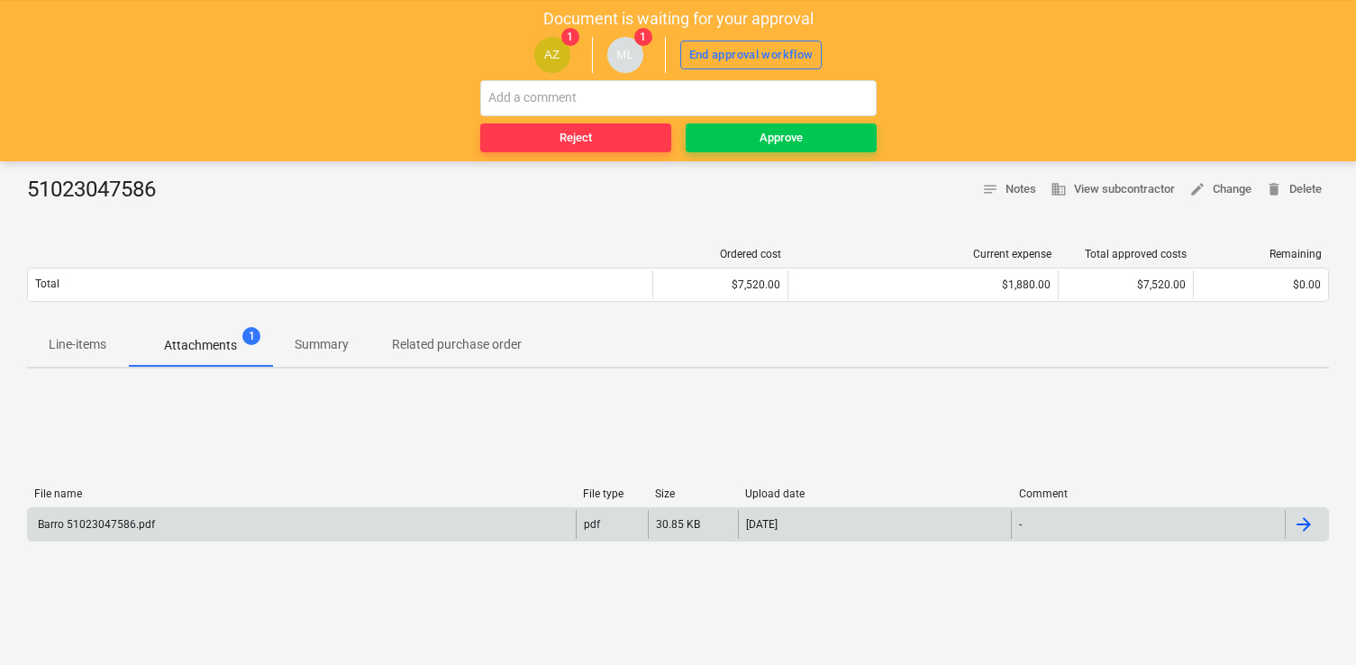
scroll to position [91, 0]
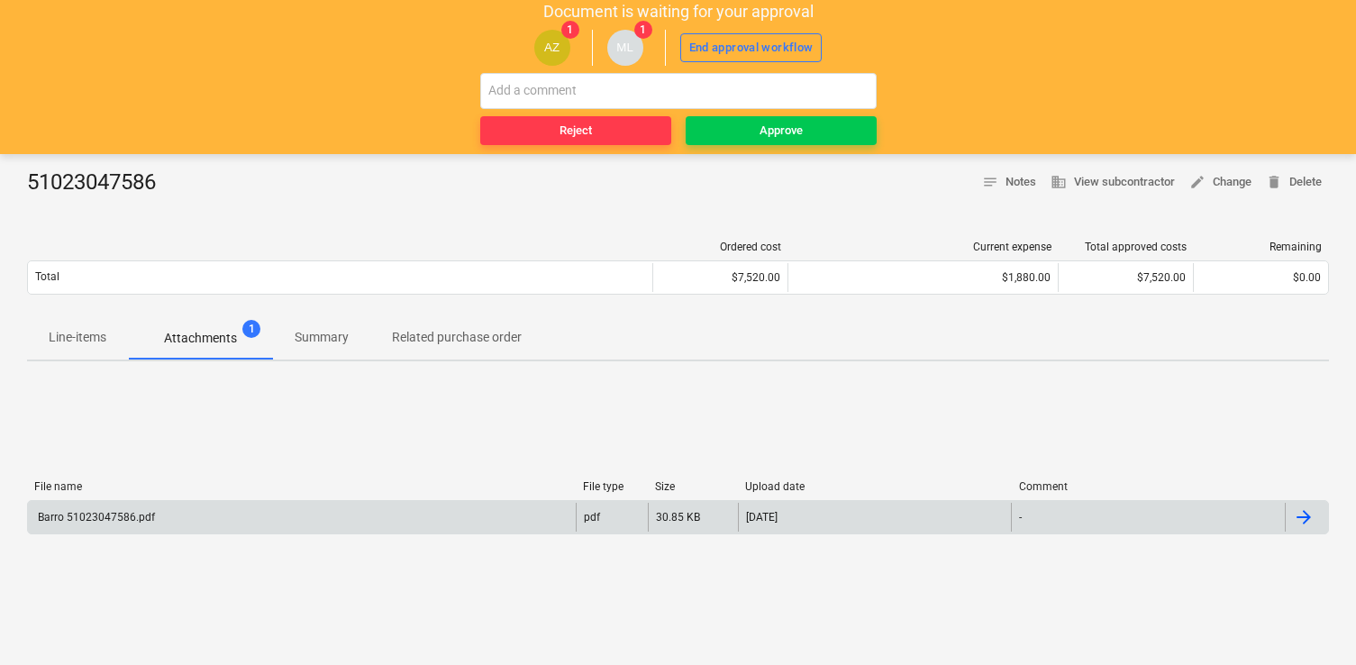
click at [286, 529] on div "Barro 51023047586.pdf" at bounding box center [302, 517] width 548 height 29
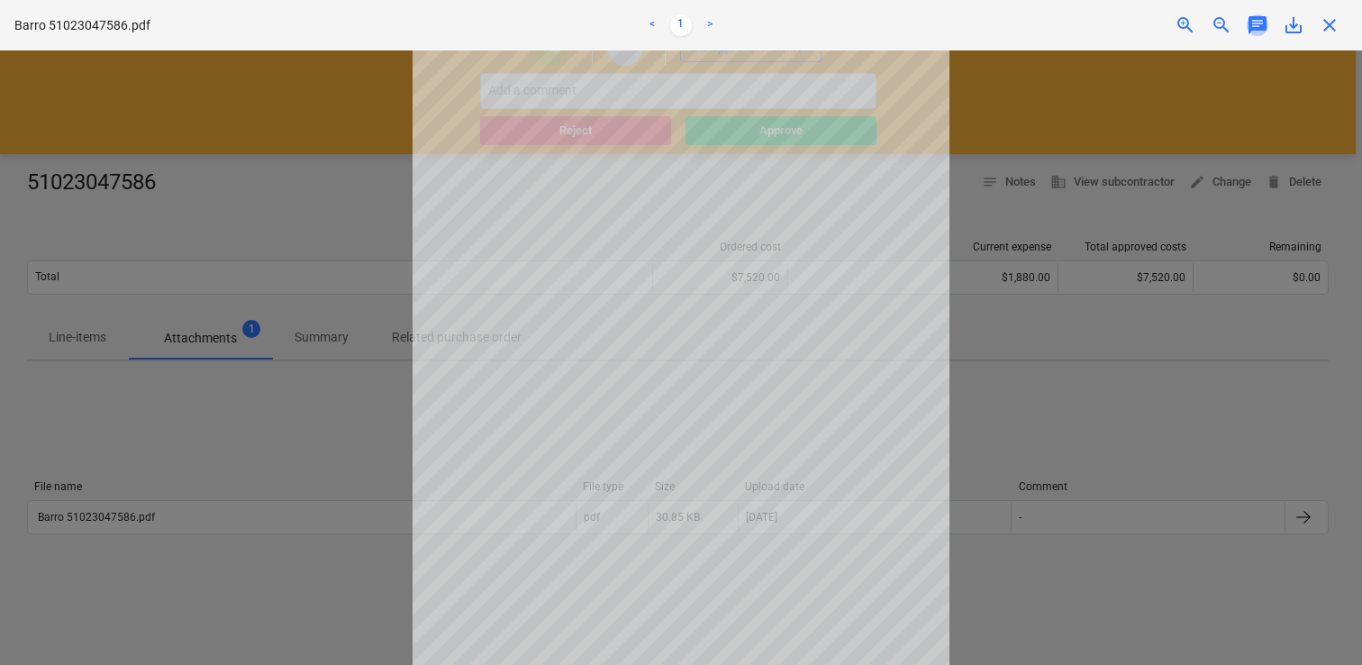
click at [1253, 29] on span "chat" at bounding box center [1258, 25] width 22 height 22
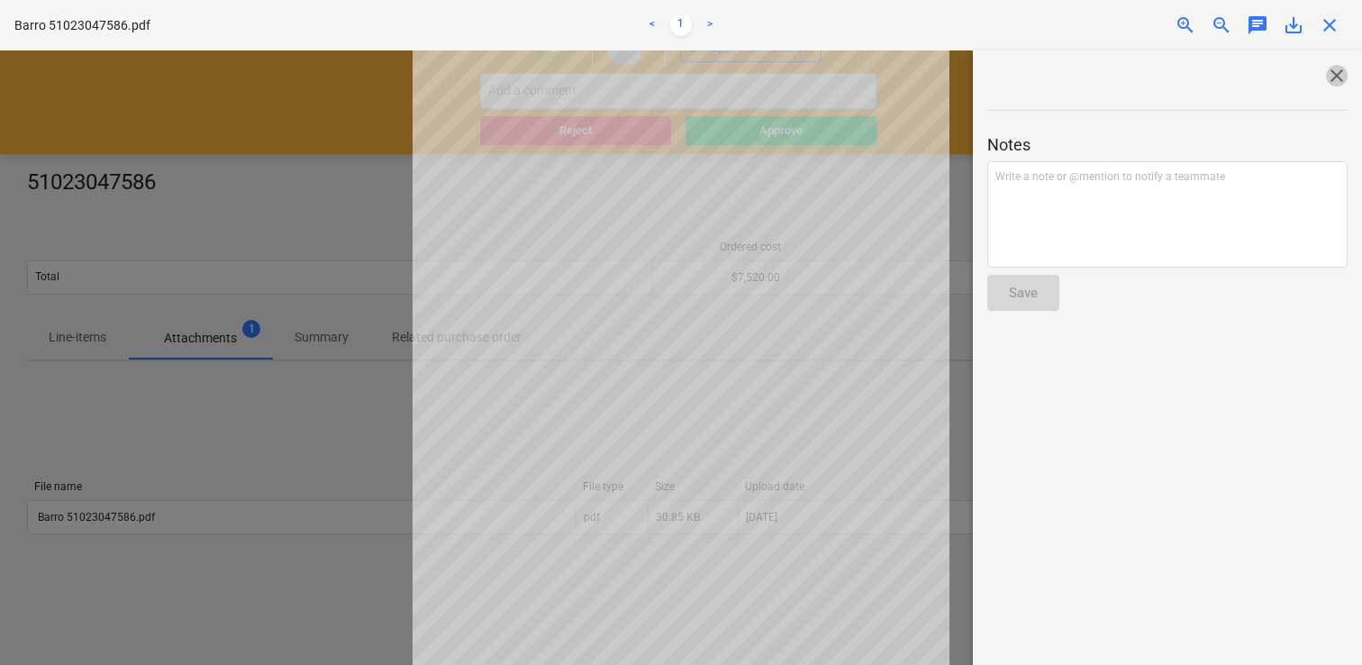
click at [1329, 67] on span "close" at bounding box center [1337, 76] width 22 height 22
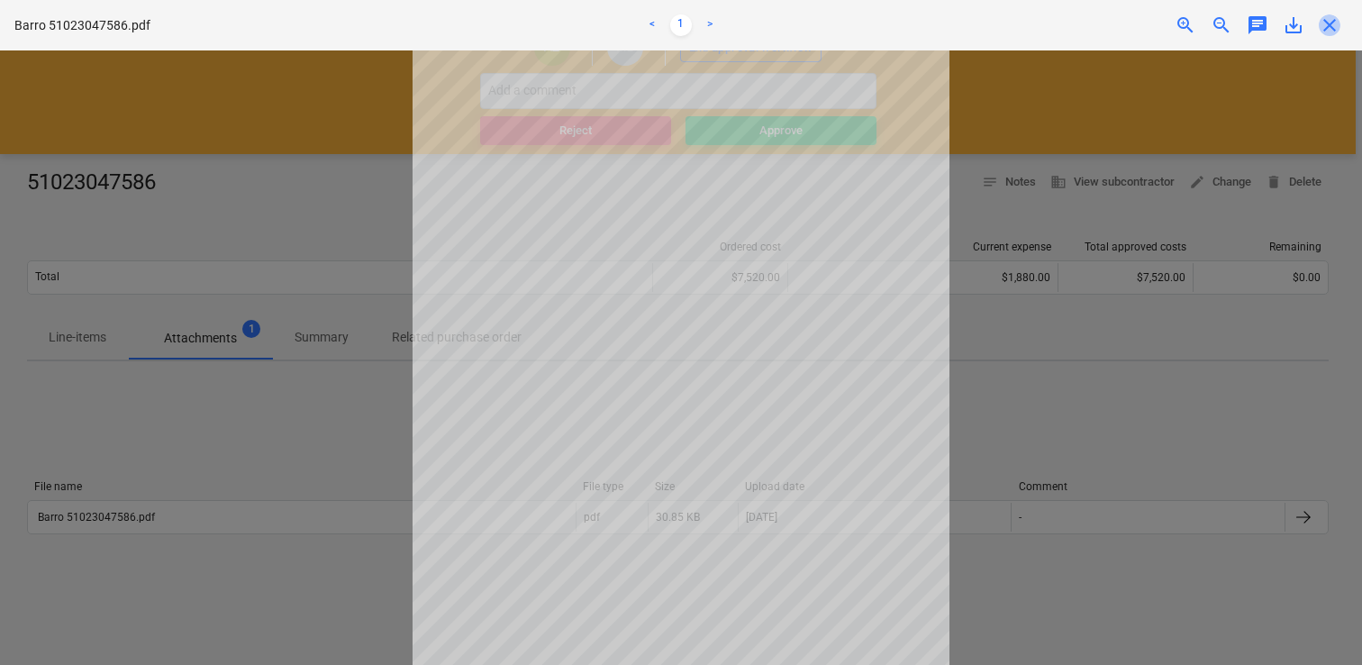
click at [1328, 18] on span "close" at bounding box center [1330, 25] width 22 height 22
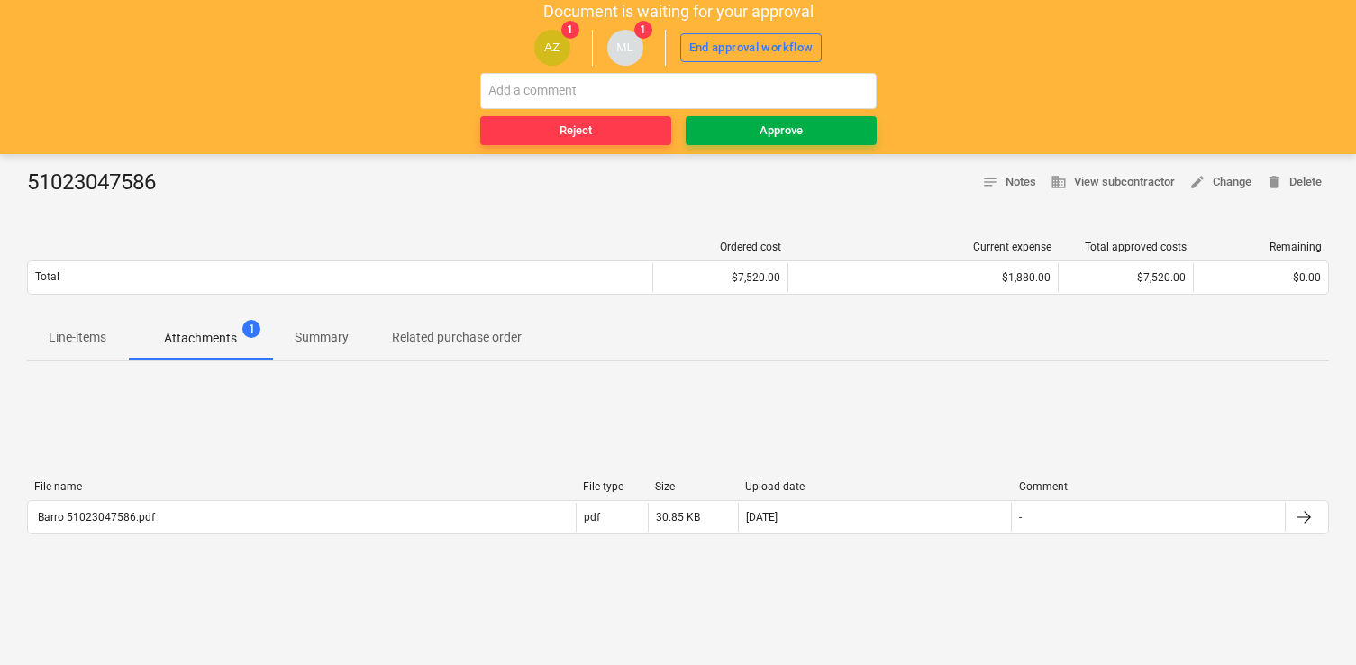
click at [807, 122] on span "Approve" at bounding box center [781, 131] width 177 height 21
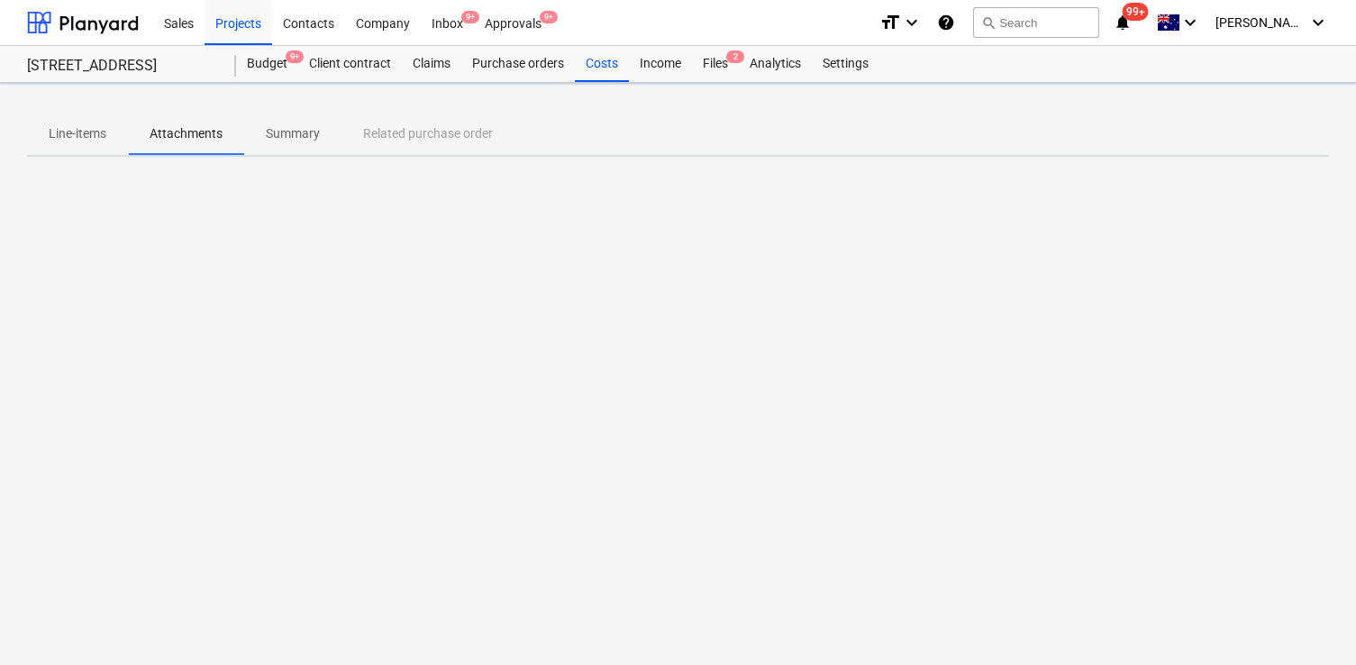
scroll to position [0, 0]
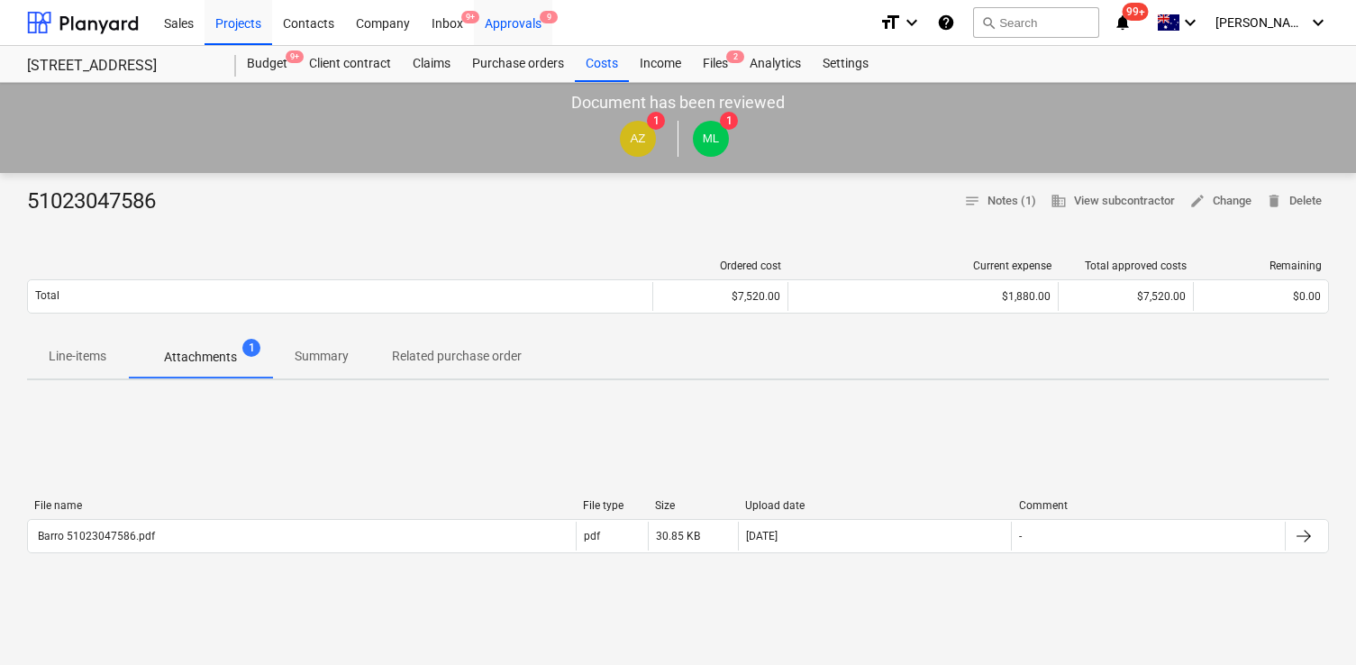
click at [480, 31] on div "Approvals 9" at bounding box center [513, 22] width 78 height 46
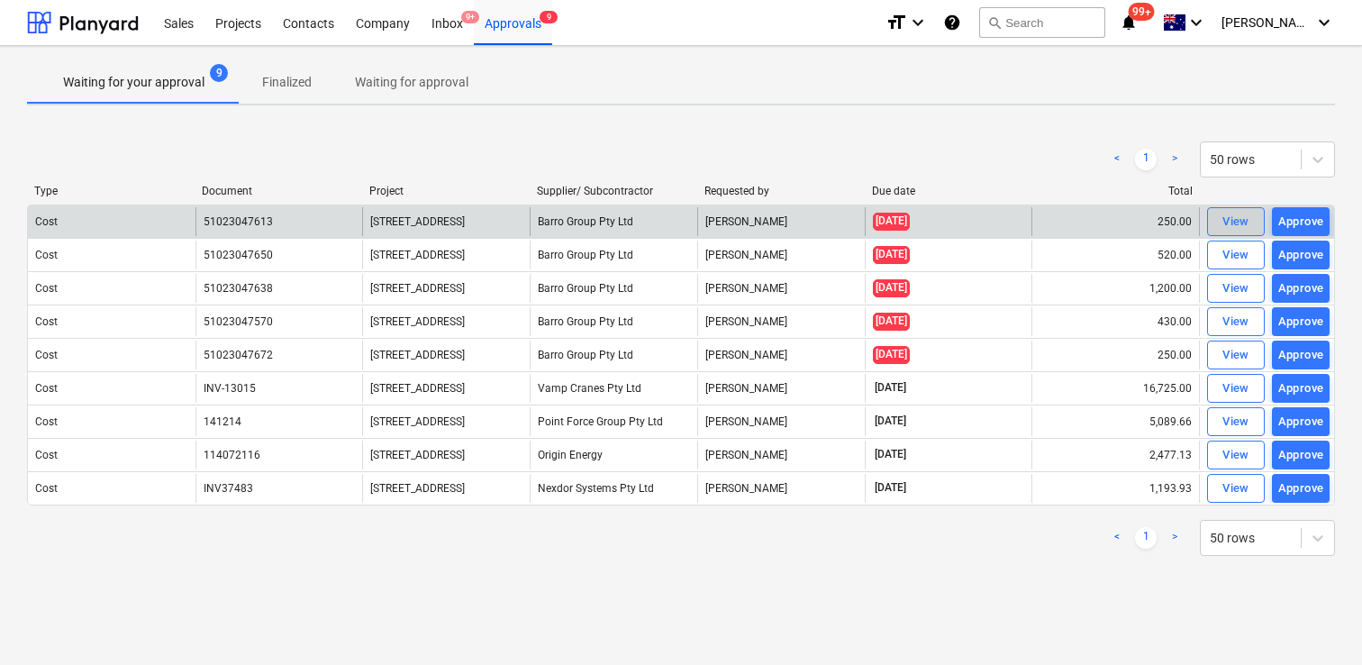
click at [1217, 216] on span "View" at bounding box center [1236, 222] width 40 height 21
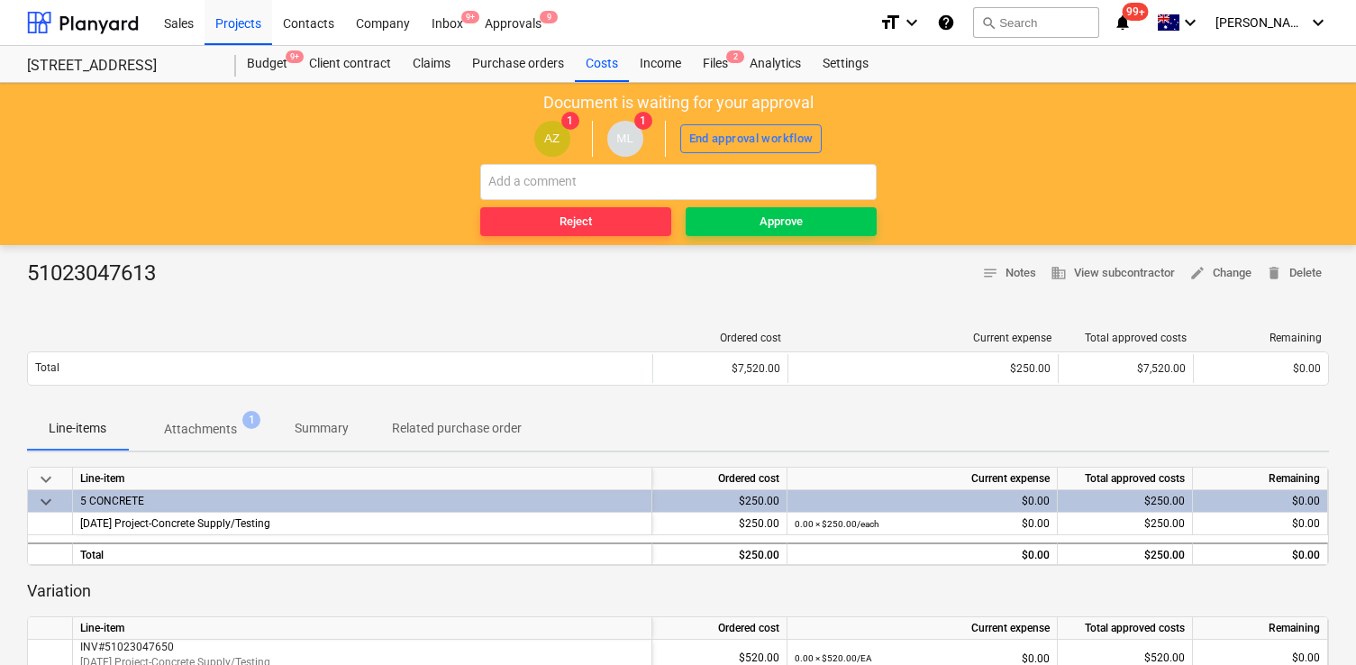
click at [193, 426] on p "Attachments" at bounding box center [200, 429] width 73 height 19
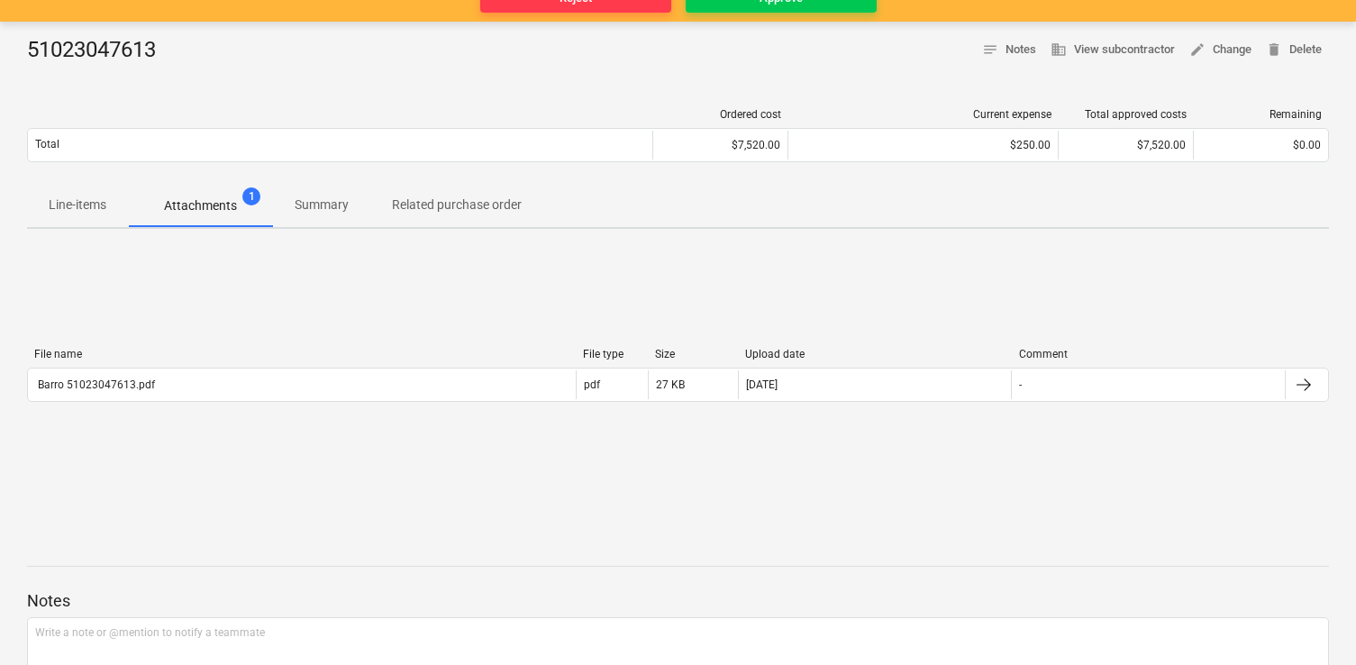
scroll to position [225, 0]
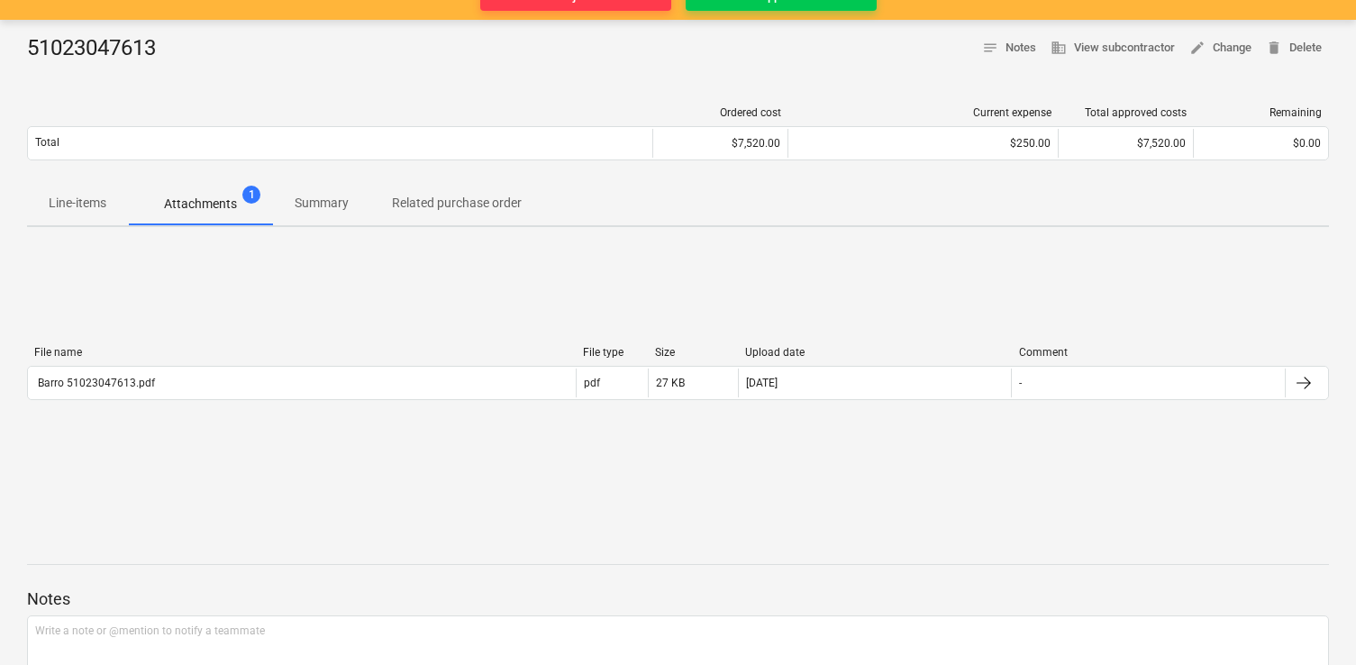
click at [484, 399] on div "File name File type Size Upload date Comment Barro 51023047613.pdf pdf 27 KB 19…" at bounding box center [678, 376] width 1302 height 61
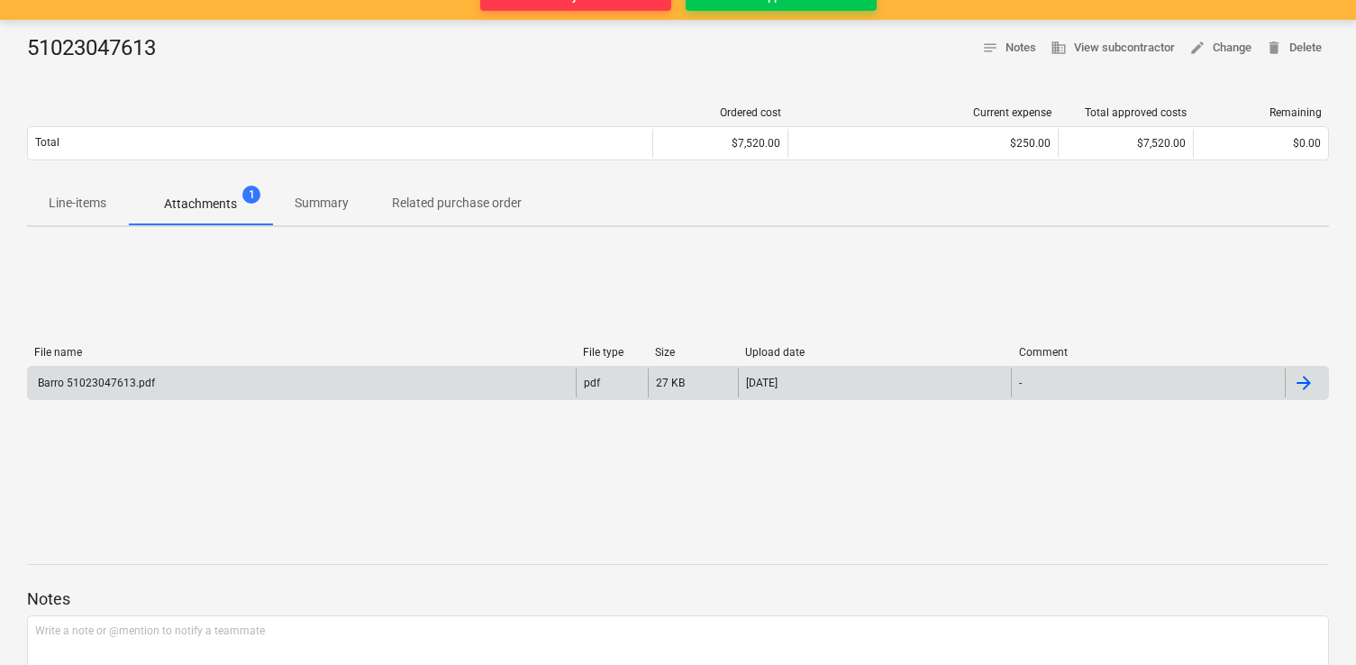
click at [486, 386] on div "Barro 51023047613.pdf" at bounding box center [302, 382] width 548 height 29
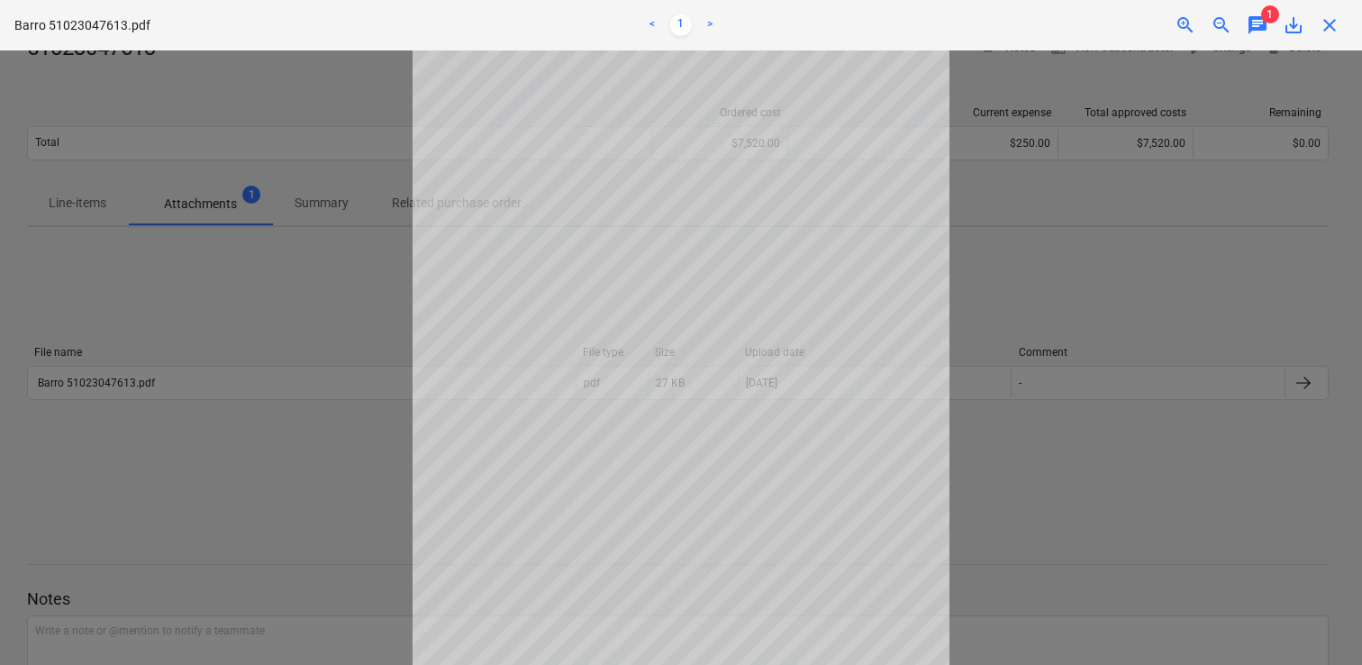
click at [1328, 35] on span "close" at bounding box center [1330, 25] width 22 height 22
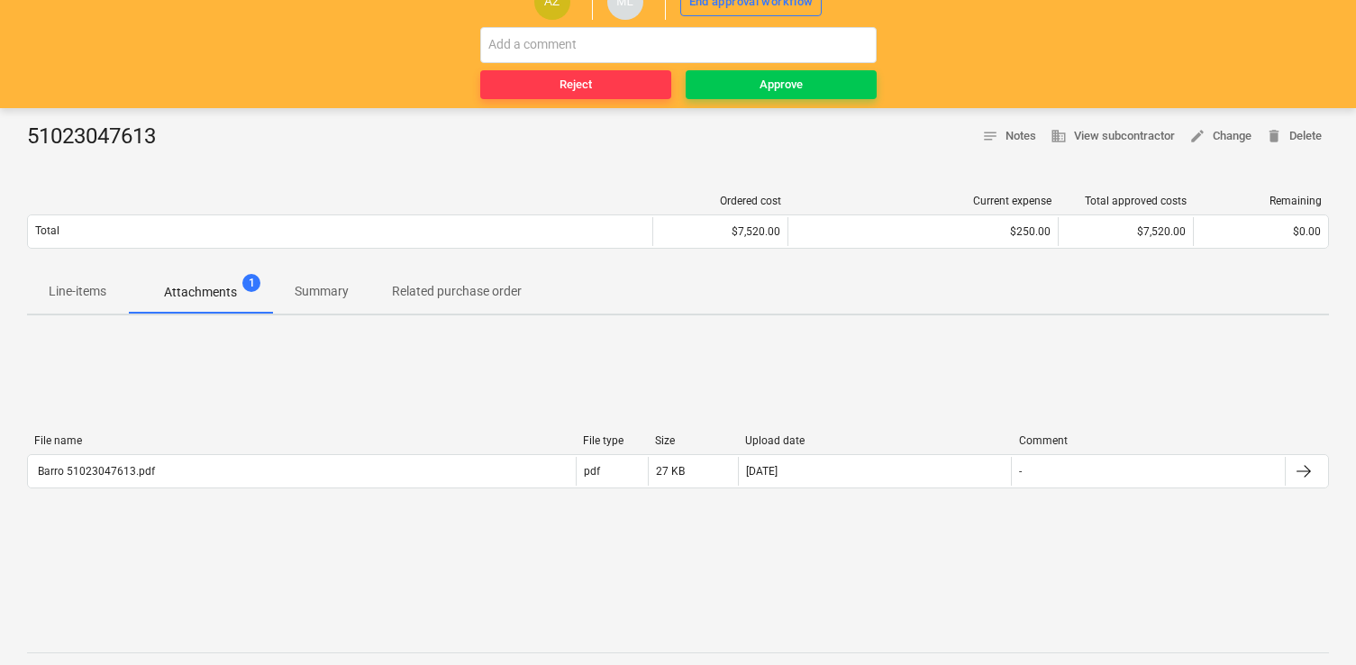
scroll to position [119, 0]
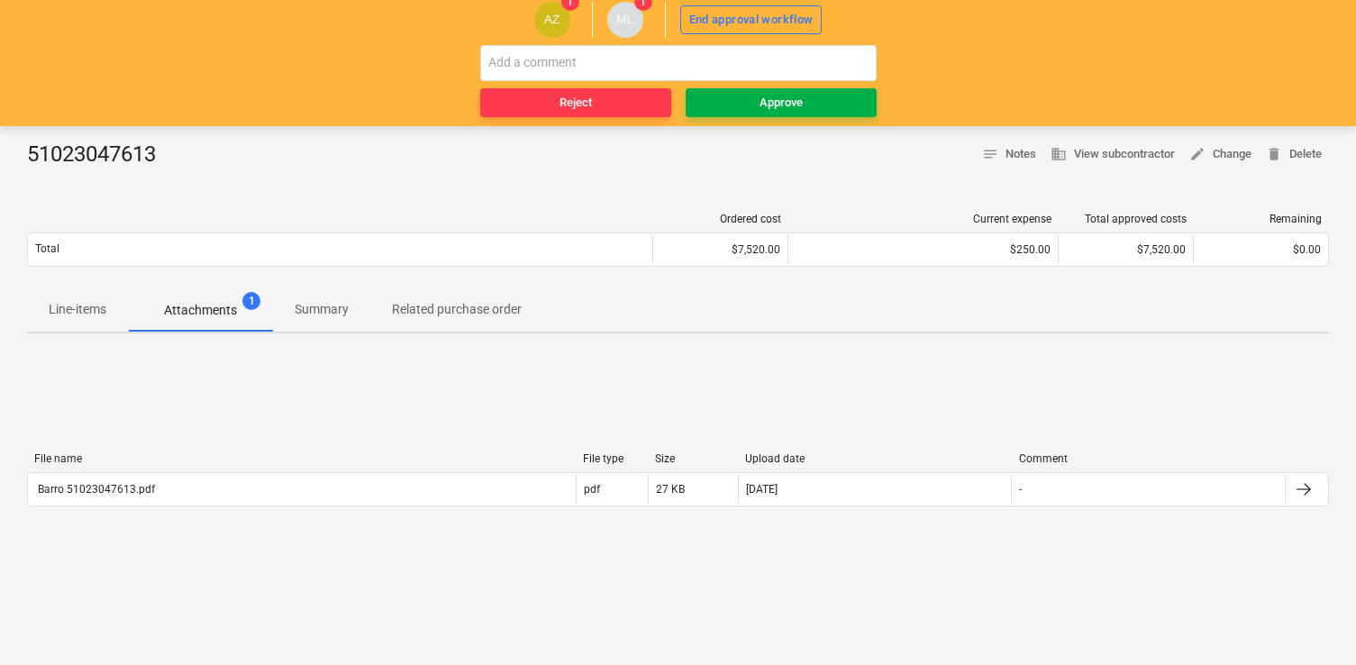
click at [730, 107] on span "Approve" at bounding box center [781, 103] width 177 height 21
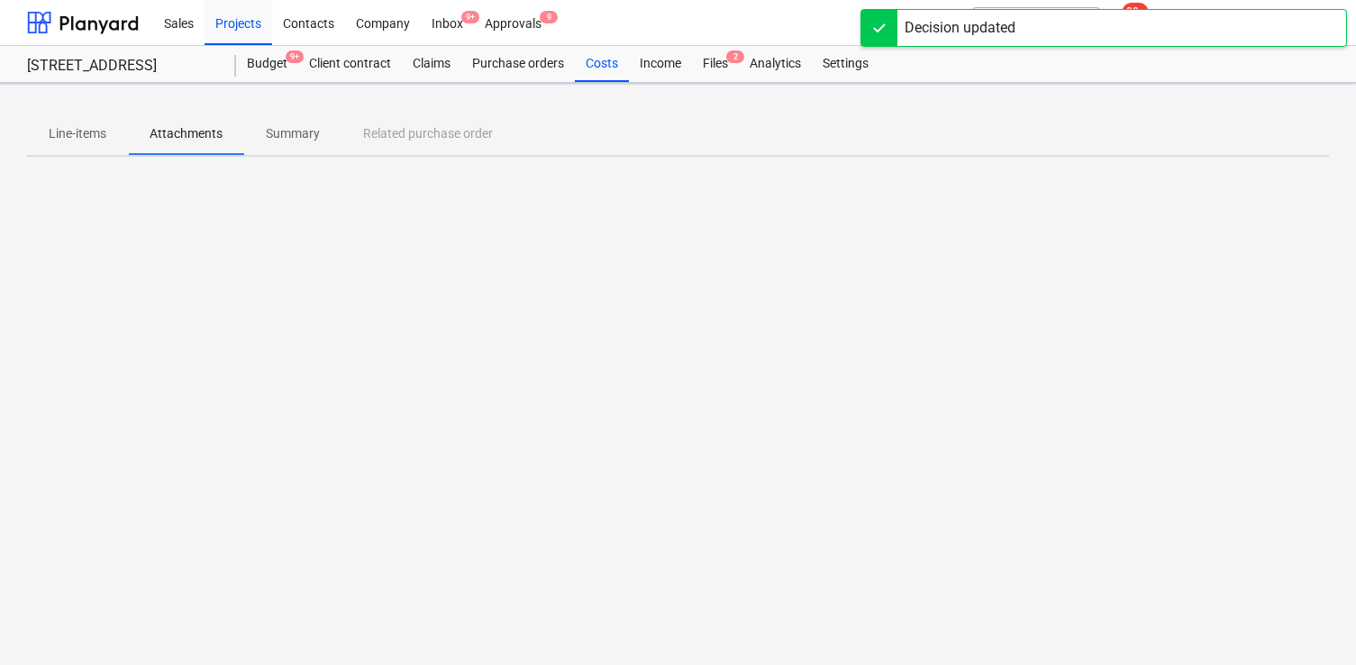
scroll to position [0, 0]
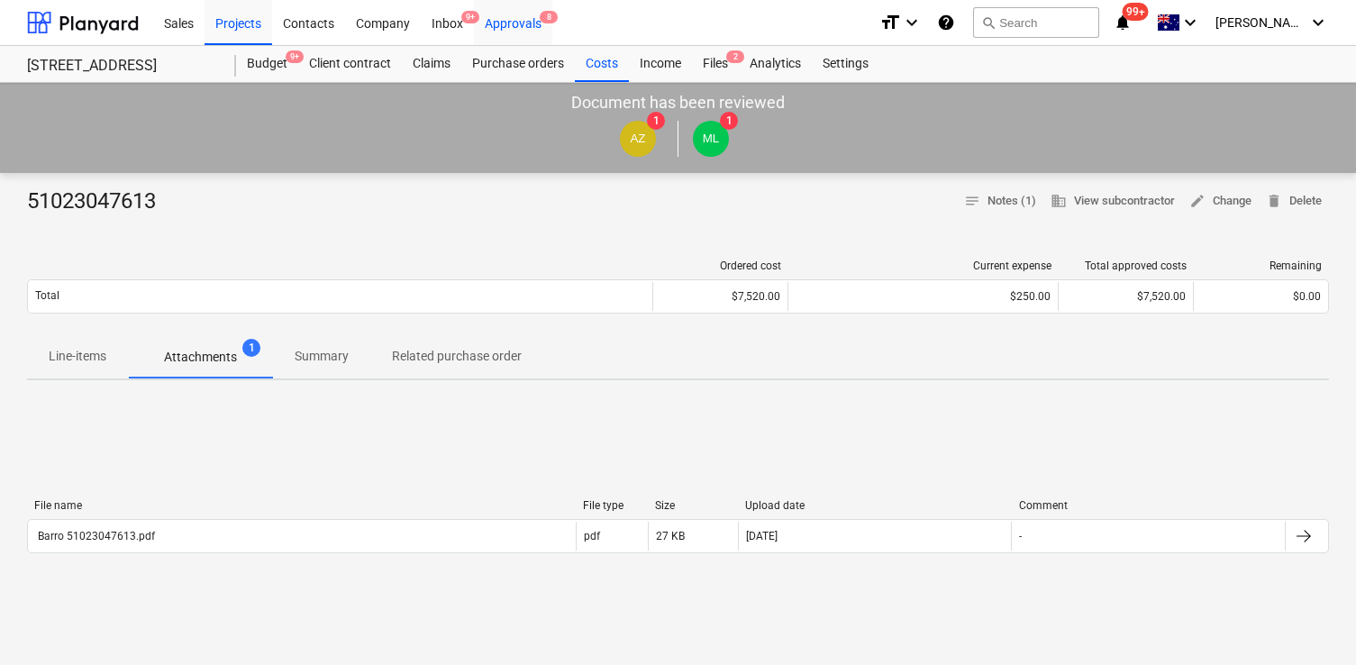
click at [525, 17] on div "Approvals 8" at bounding box center [513, 22] width 78 height 46
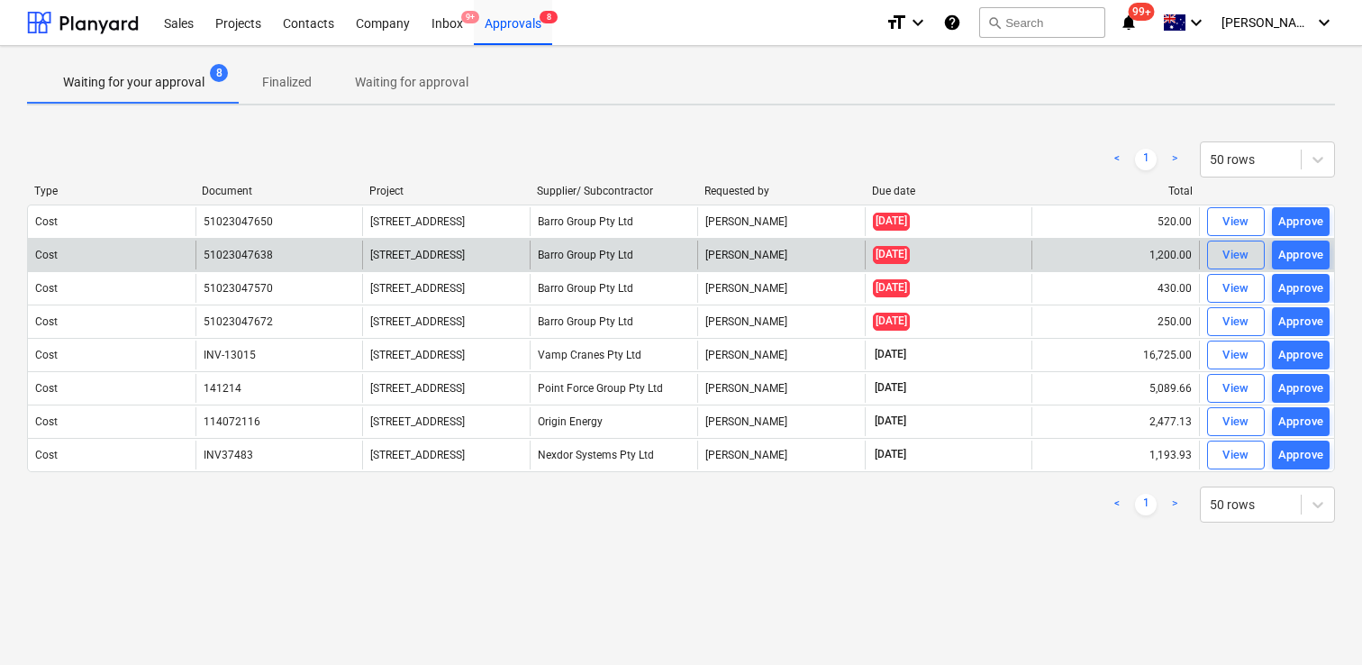
click at [804, 246] on div "[PERSON_NAME]" at bounding box center [781, 255] width 168 height 29
click at [1227, 246] on div "View" at bounding box center [1235, 255] width 27 height 21
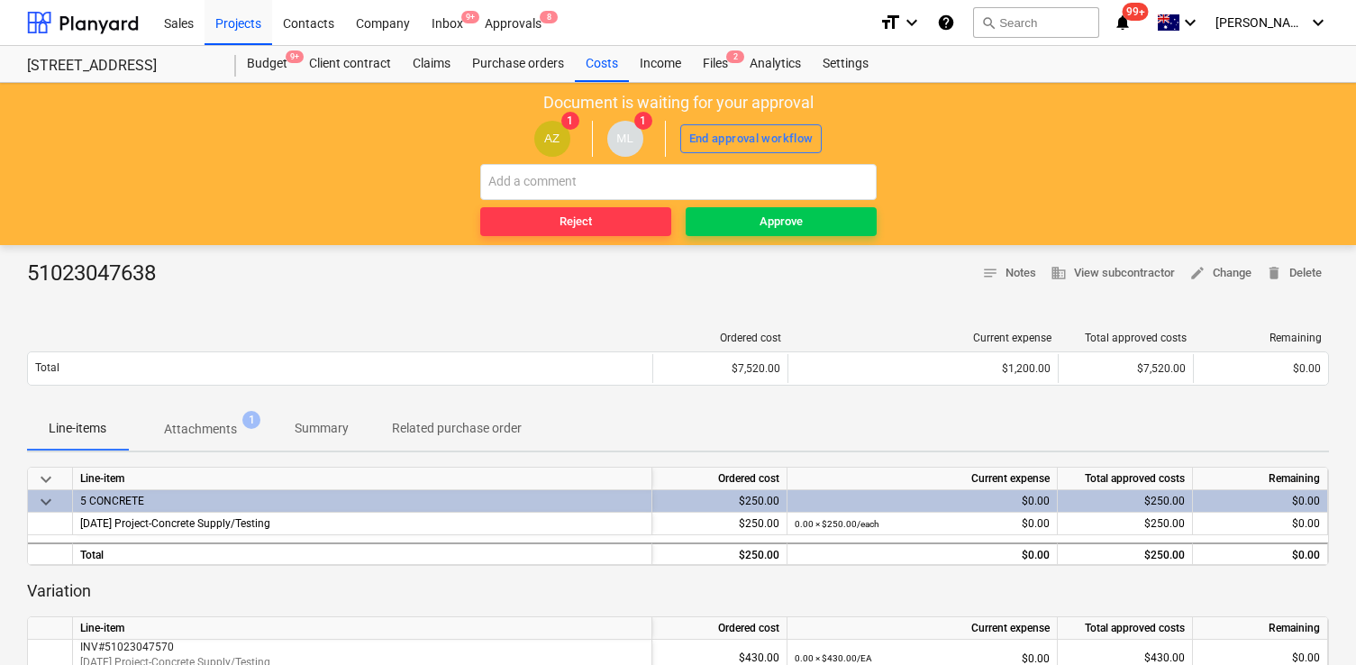
click at [201, 260] on div "51023047638 notes Notes business View subcontractor edit Change delete Delete" at bounding box center [678, 273] width 1302 height 29
click at [239, 426] on span "Attachments 1" at bounding box center [201, 429] width 102 height 19
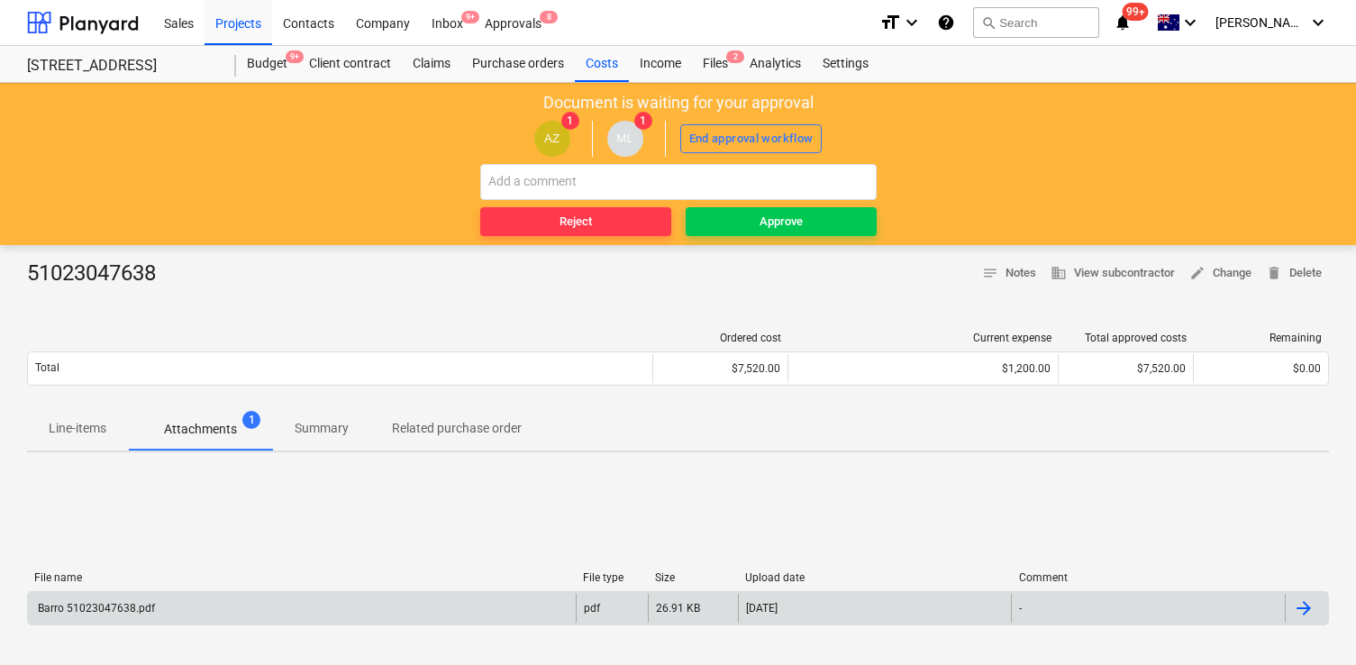
click at [496, 623] on div "Barro 51023047638.pdf pdf 26.91 KB 19.09.2025 -" at bounding box center [678, 608] width 1302 height 34
click at [505, 605] on div "Barro 51023047638.pdf" at bounding box center [302, 608] width 548 height 29
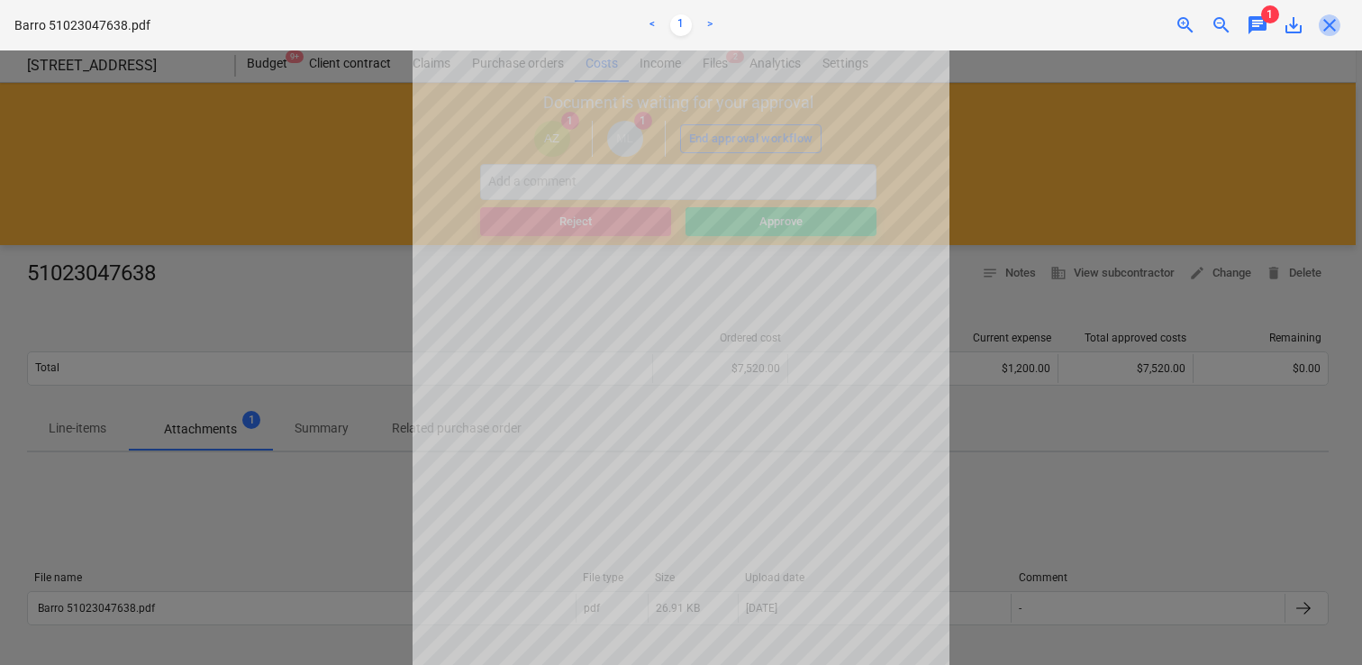
click at [1336, 29] on span "close" at bounding box center [1330, 25] width 22 height 22
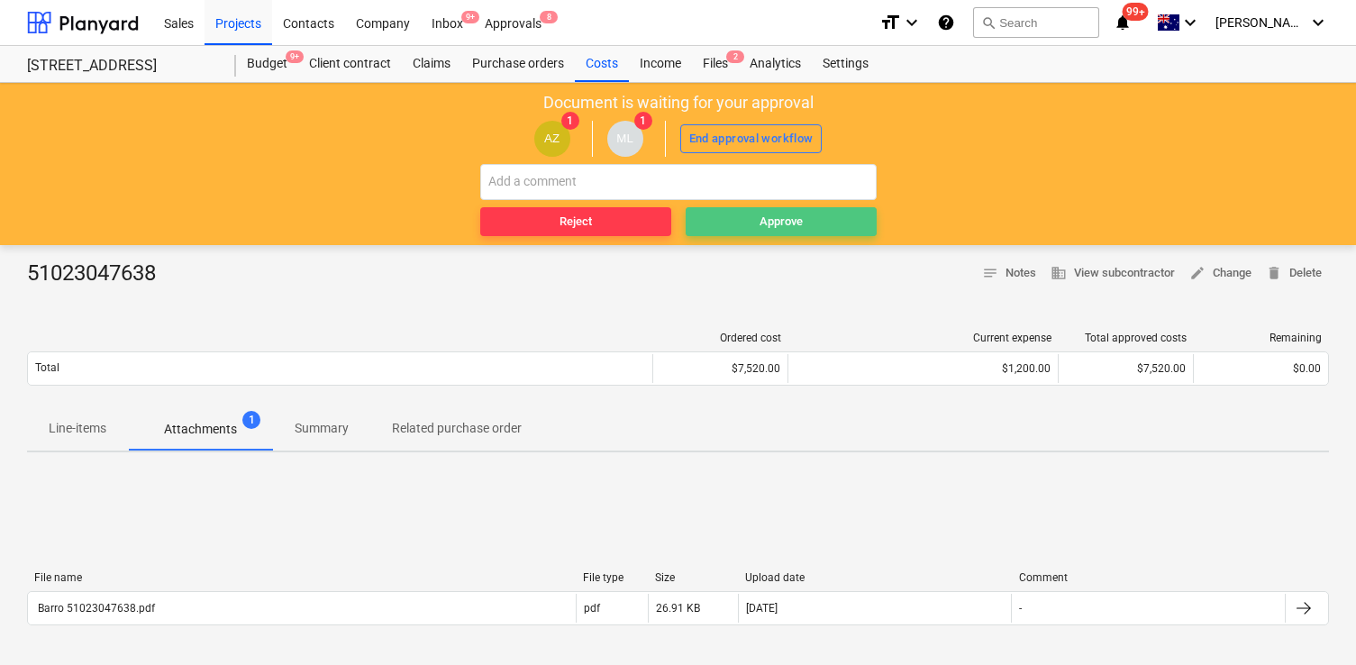
click at [803, 212] on span "Approve" at bounding box center [781, 222] width 177 height 21
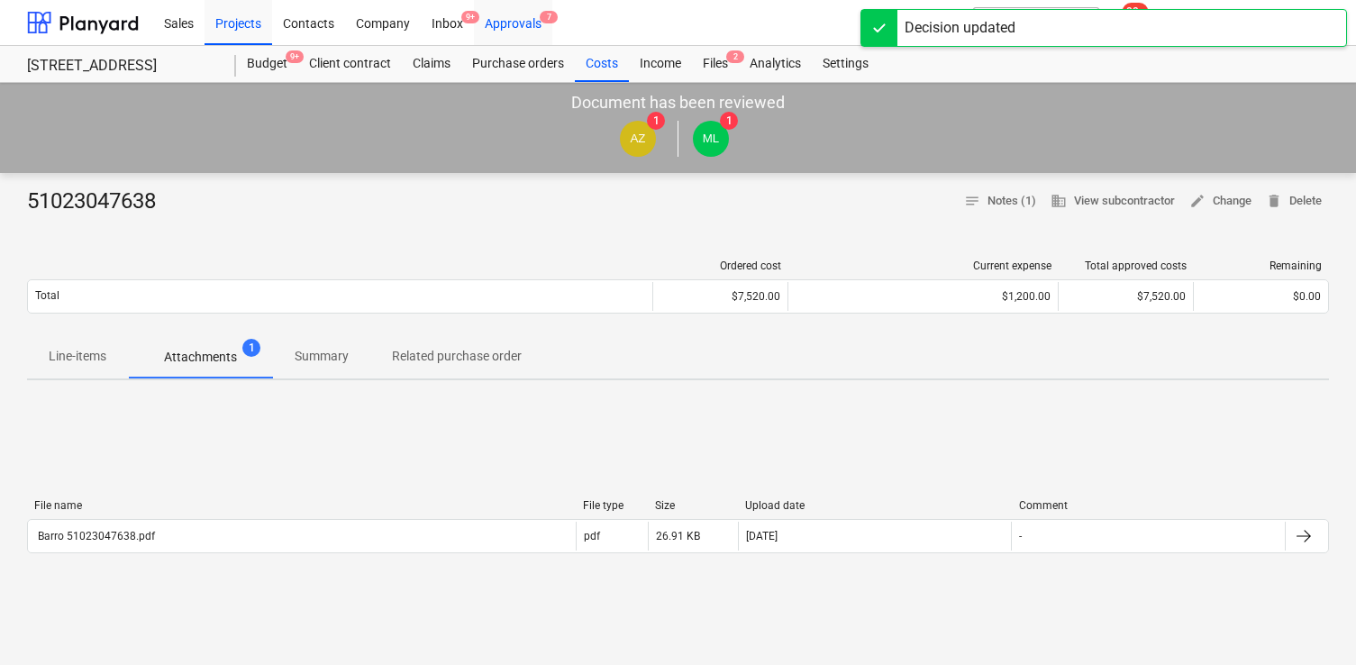
click at [526, 26] on div "Approvals 7" at bounding box center [513, 22] width 78 height 46
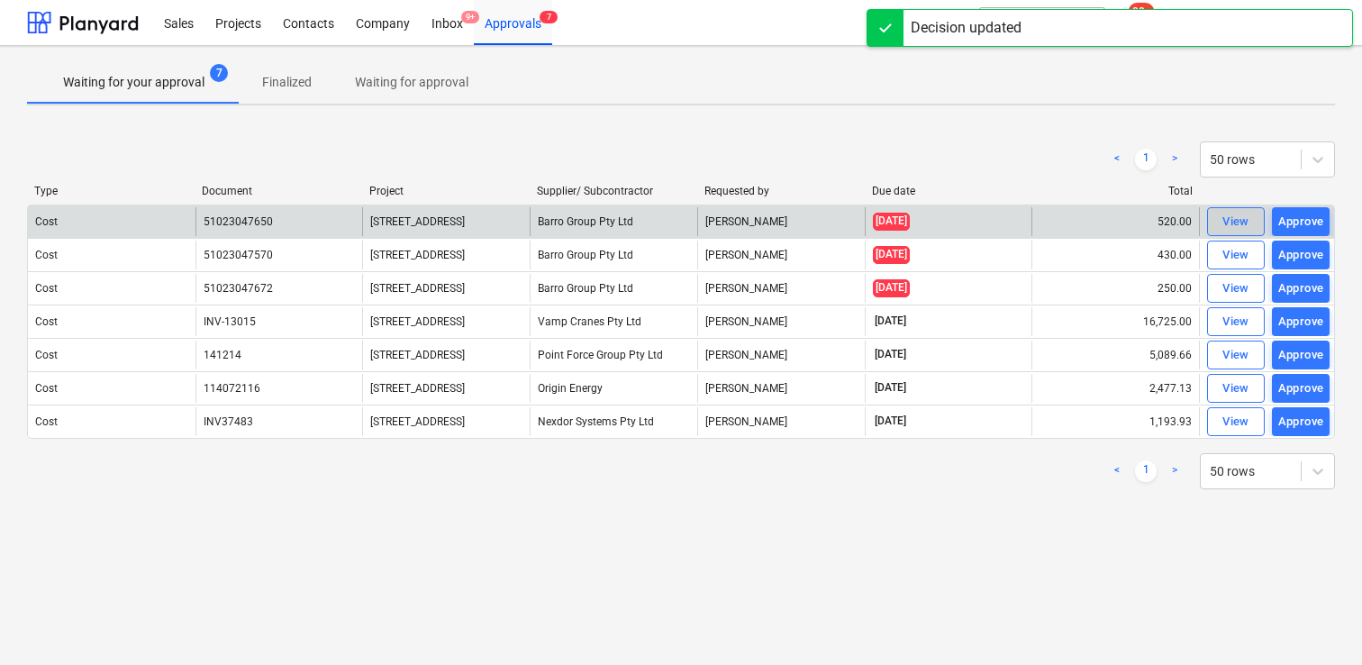
click at [1231, 220] on div "View" at bounding box center [1235, 222] width 27 height 21
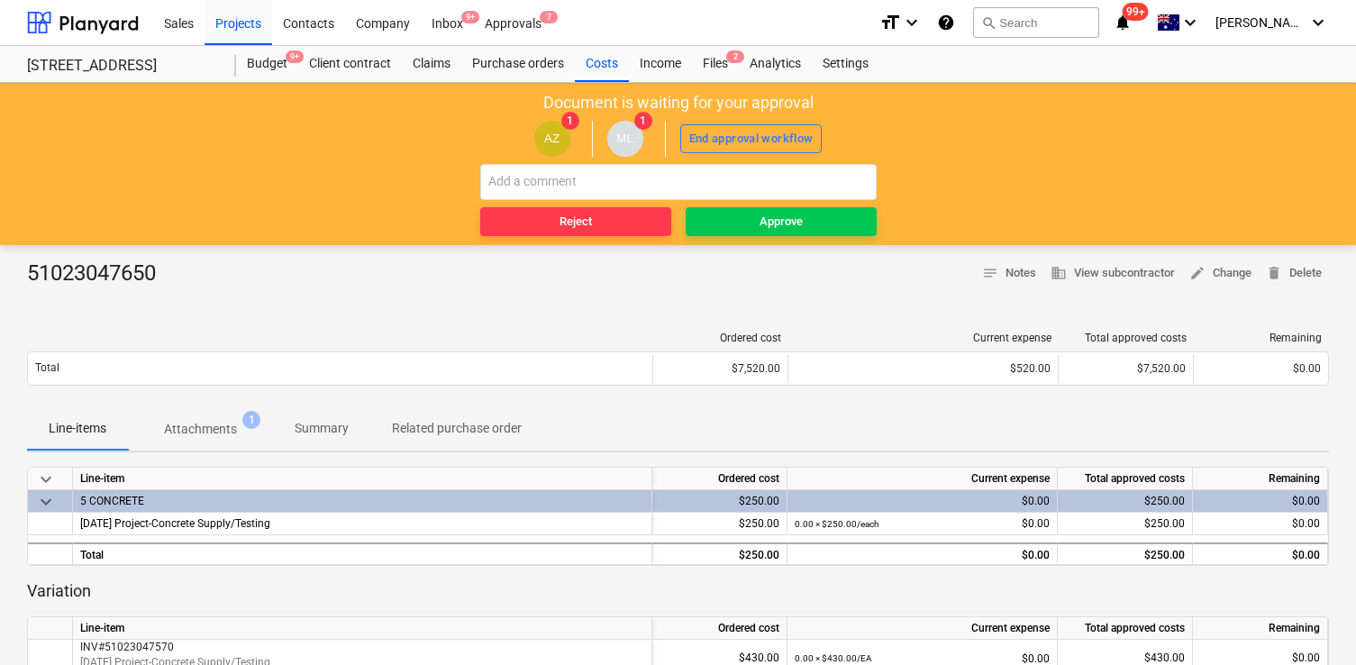
click at [198, 420] on p "Attachments" at bounding box center [200, 429] width 73 height 19
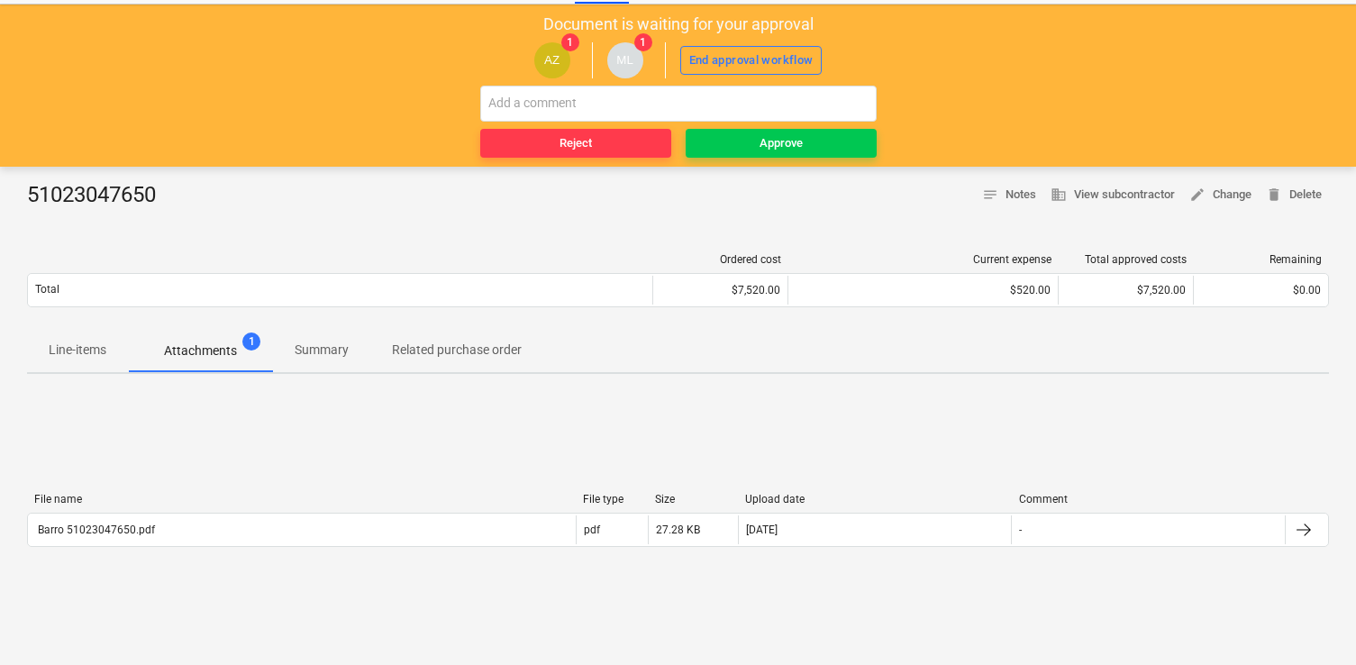
scroll to position [77, 0]
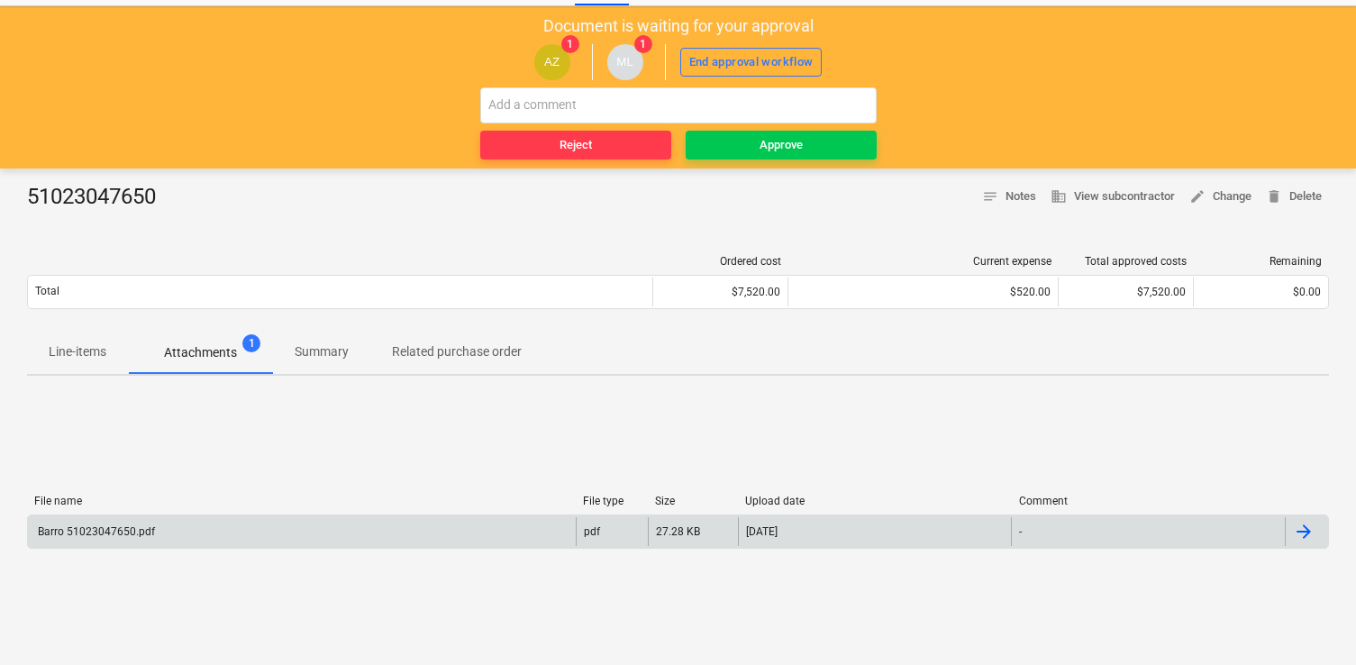
click at [423, 535] on div "Barro 51023047650.pdf" at bounding box center [302, 531] width 548 height 29
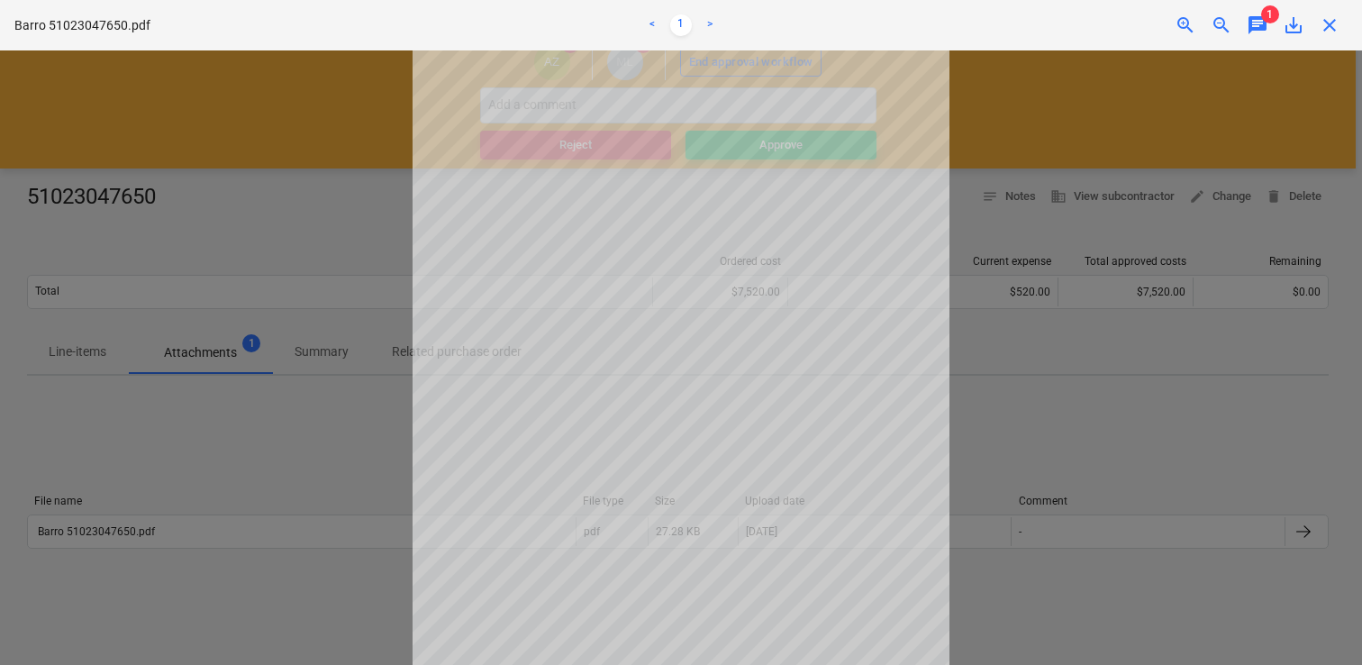
click at [1158, 77] on div at bounding box center [681, 357] width 1362 height 614
drag, startPoint x: 1000, startPoint y: 157, endPoint x: 1248, endPoint y: 32, distance: 278.4
click at [1001, 157] on div at bounding box center [681, 357] width 1362 height 614
click at [1262, 32] on span "chat" at bounding box center [1258, 25] width 22 height 22
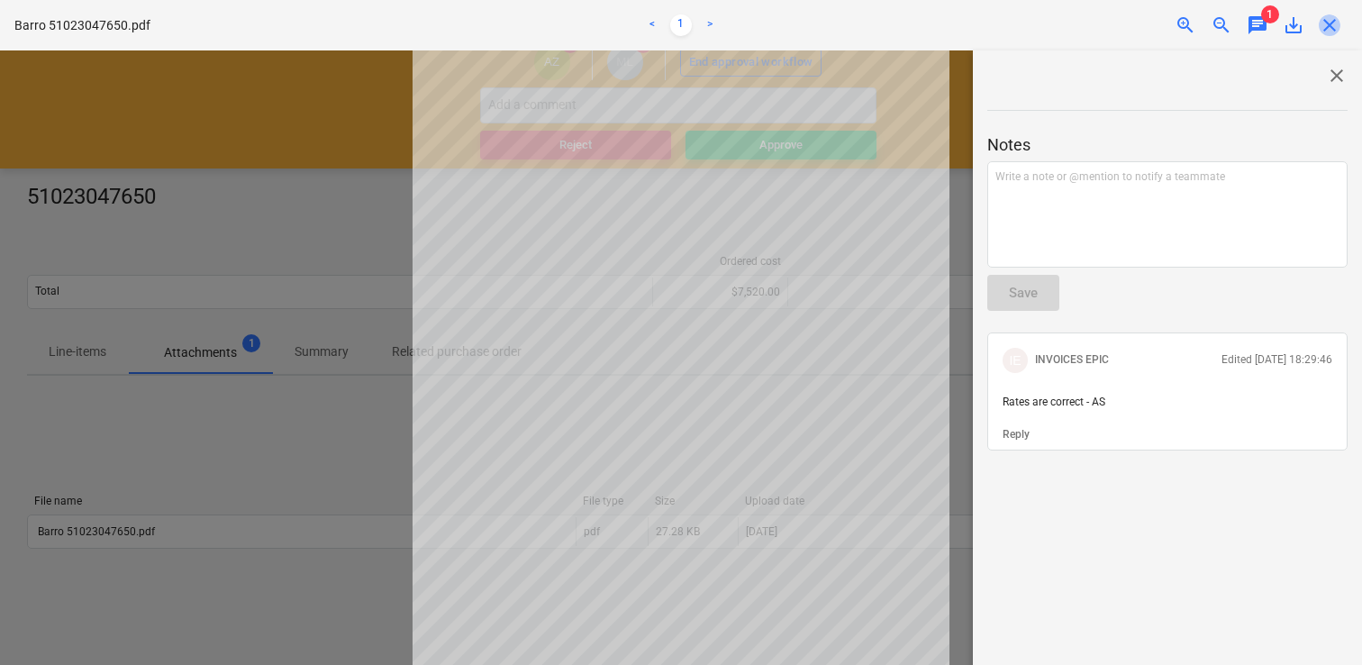
click at [1333, 22] on span "close" at bounding box center [1330, 25] width 22 height 22
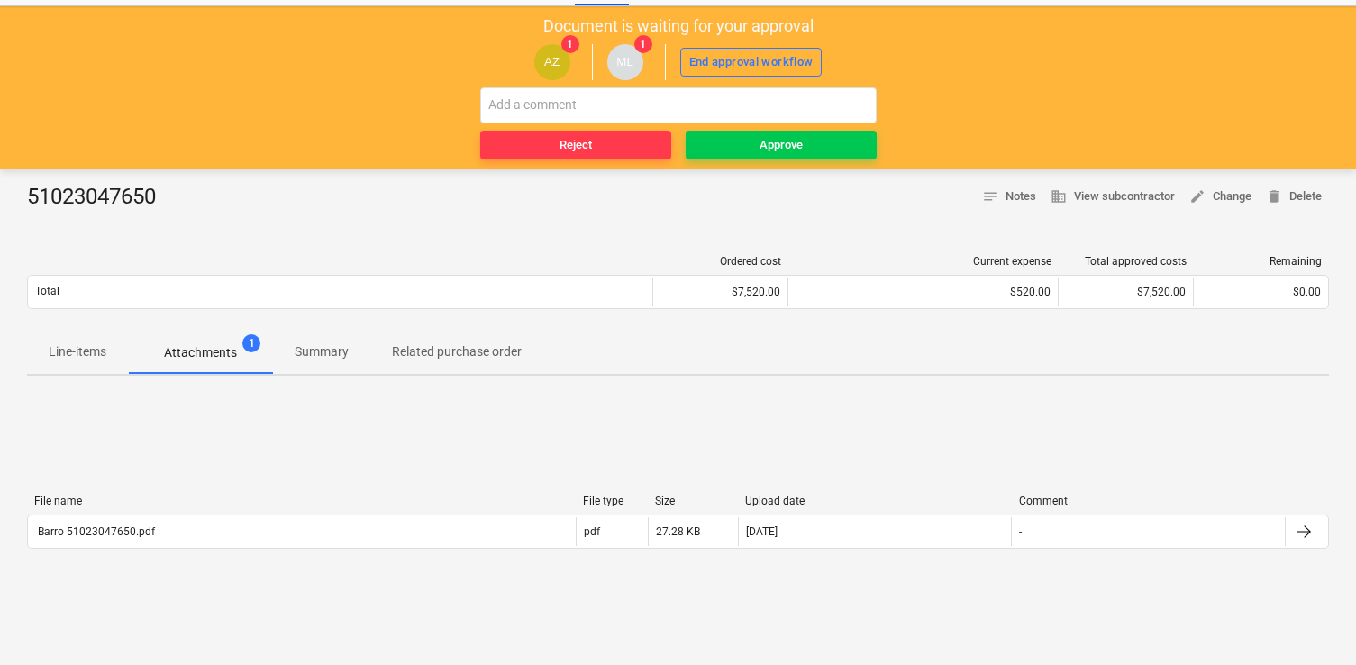
click at [1333, 22] on div "Document is waiting for your approval AZ 1 ML 1 End approval workflow Reject Ap…" at bounding box center [678, 87] width 1356 height 162
click at [826, 149] on span "Approve" at bounding box center [781, 145] width 177 height 21
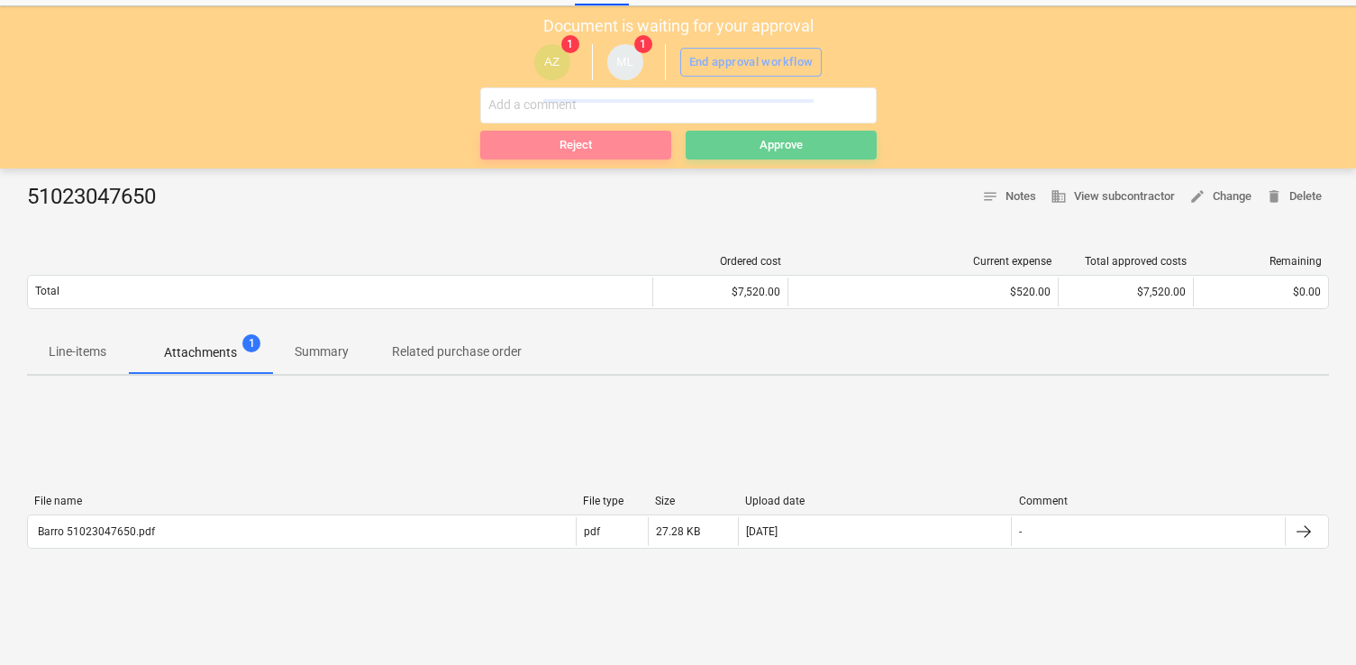
scroll to position [0, 0]
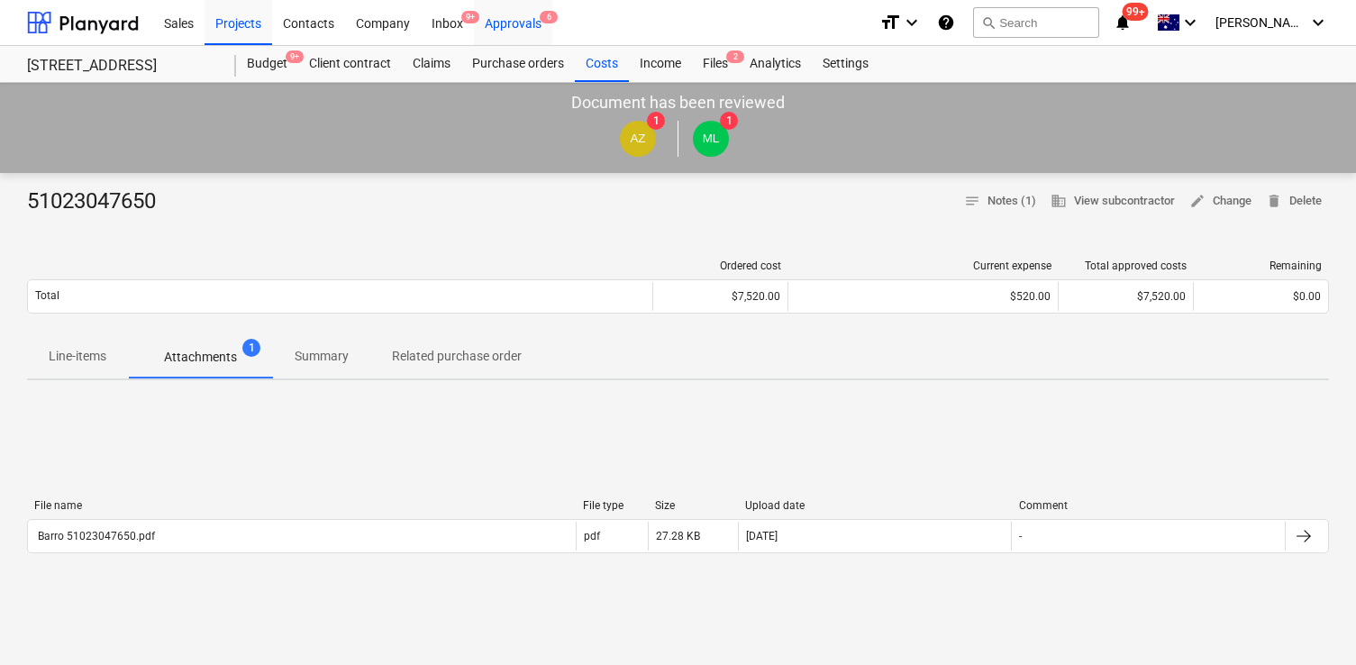
click at [525, 12] on div "Approvals 6" at bounding box center [513, 22] width 78 height 46
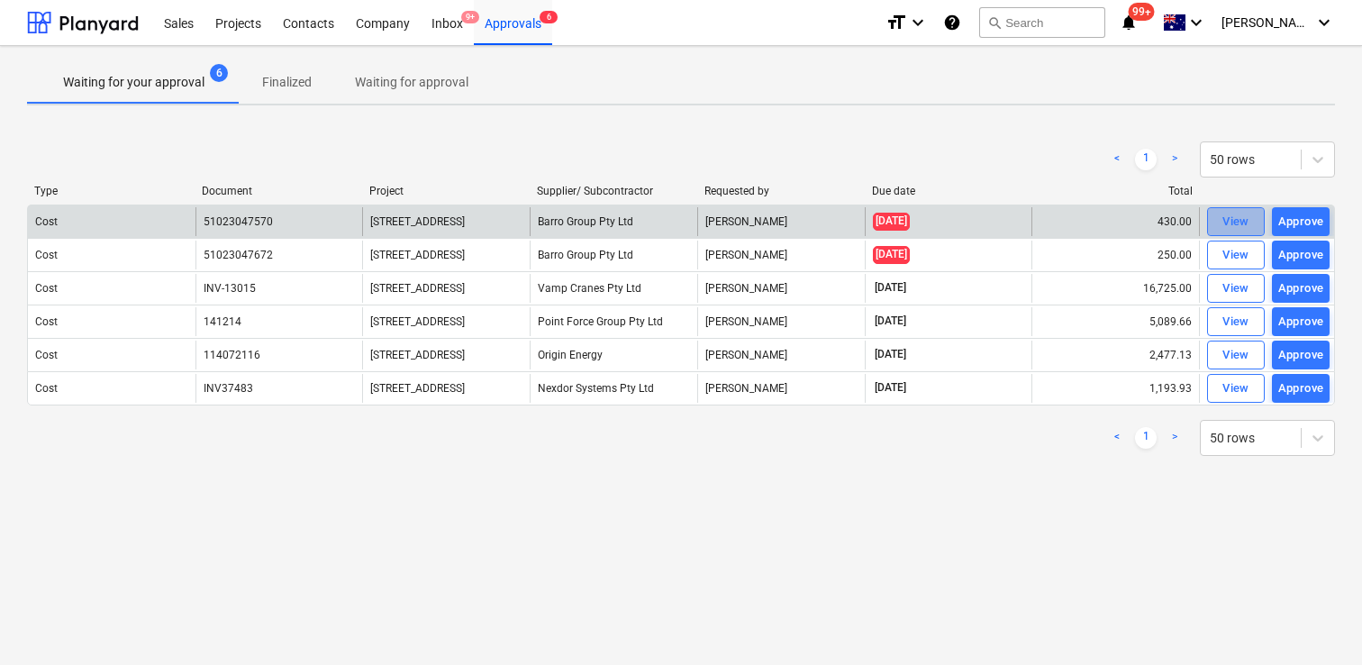
click at [1230, 222] on div "View" at bounding box center [1235, 222] width 27 height 21
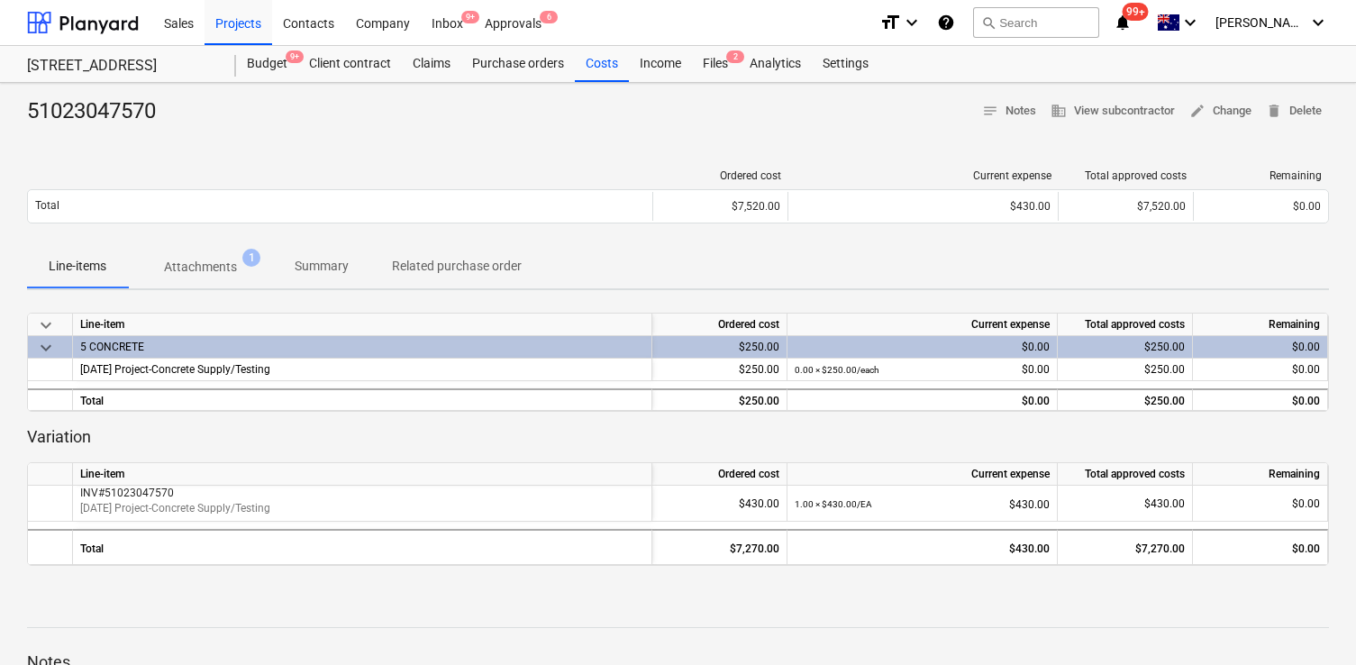
click at [232, 245] on div "51023047570 notes Notes business View subcontractor edit Change delete Delete O…" at bounding box center [678, 470] width 1356 height 774
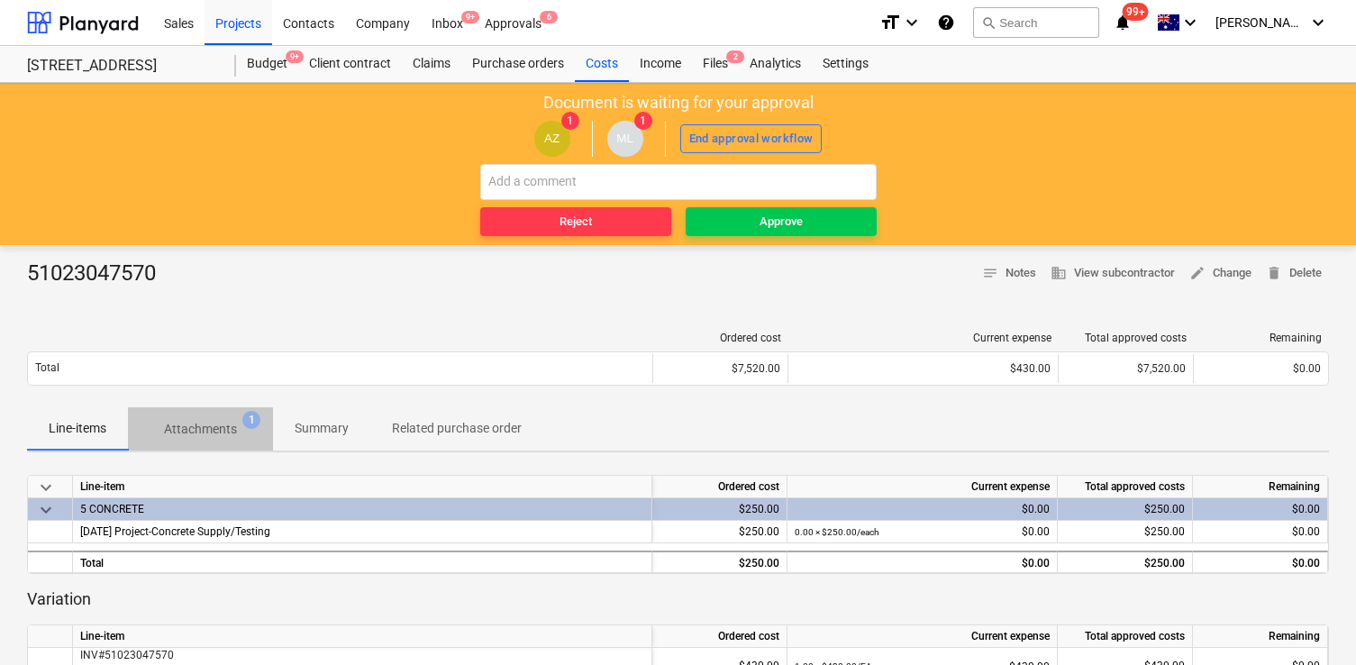
drag, startPoint x: 220, startPoint y: 420, endPoint x: 225, endPoint y: 412, distance: 9.7
click at [220, 420] on p "Attachments" at bounding box center [200, 429] width 73 height 19
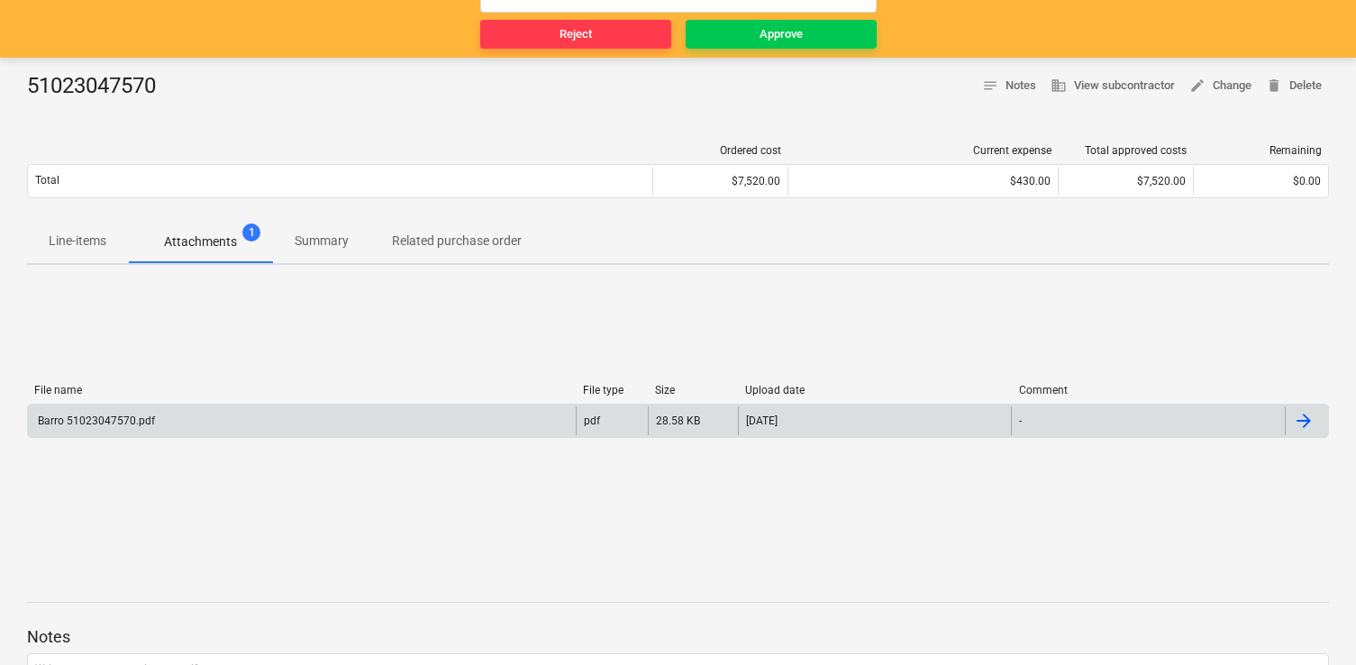
scroll to position [201, 0]
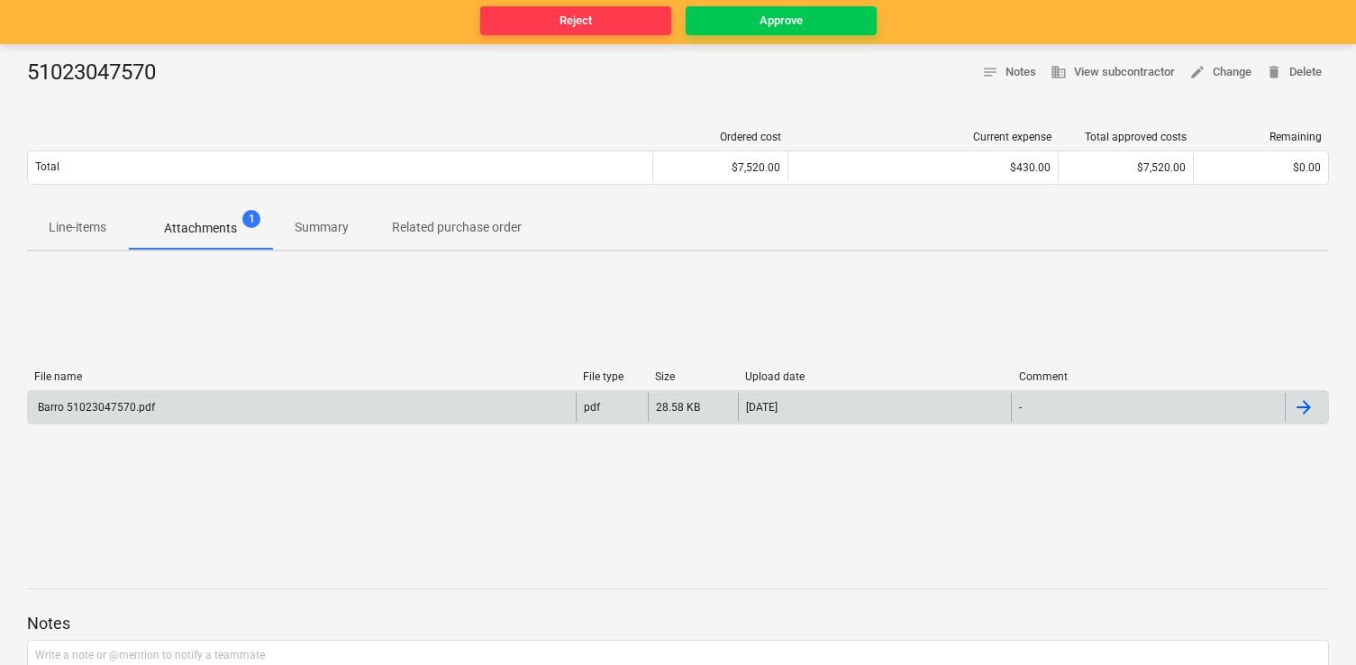
click at [373, 421] on div "Barro 51023047570.pdf" at bounding box center [302, 407] width 548 height 29
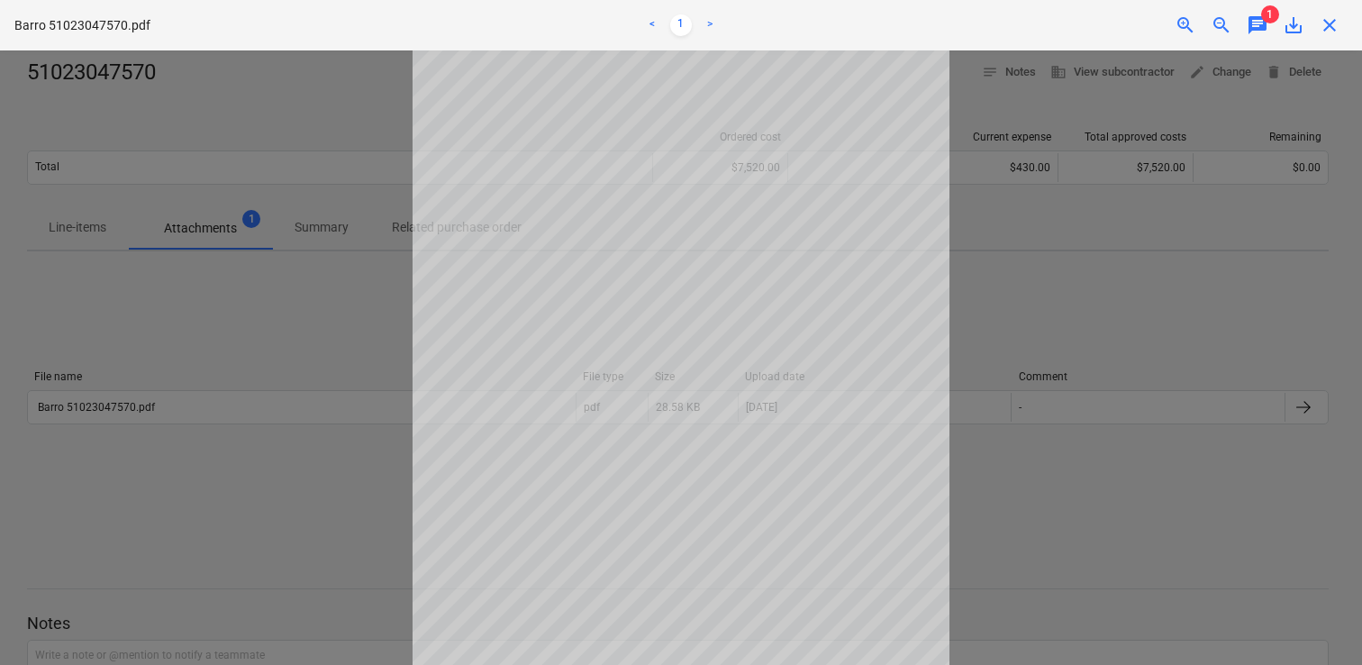
click at [1058, 259] on div at bounding box center [681, 357] width 1362 height 614
drag, startPoint x: 1345, startPoint y: 18, endPoint x: 1335, endPoint y: 22, distance: 10.5
click at [1345, 18] on div "close" at bounding box center [1330, 25] width 36 height 22
click at [1335, 22] on span "close" at bounding box center [1330, 25] width 22 height 22
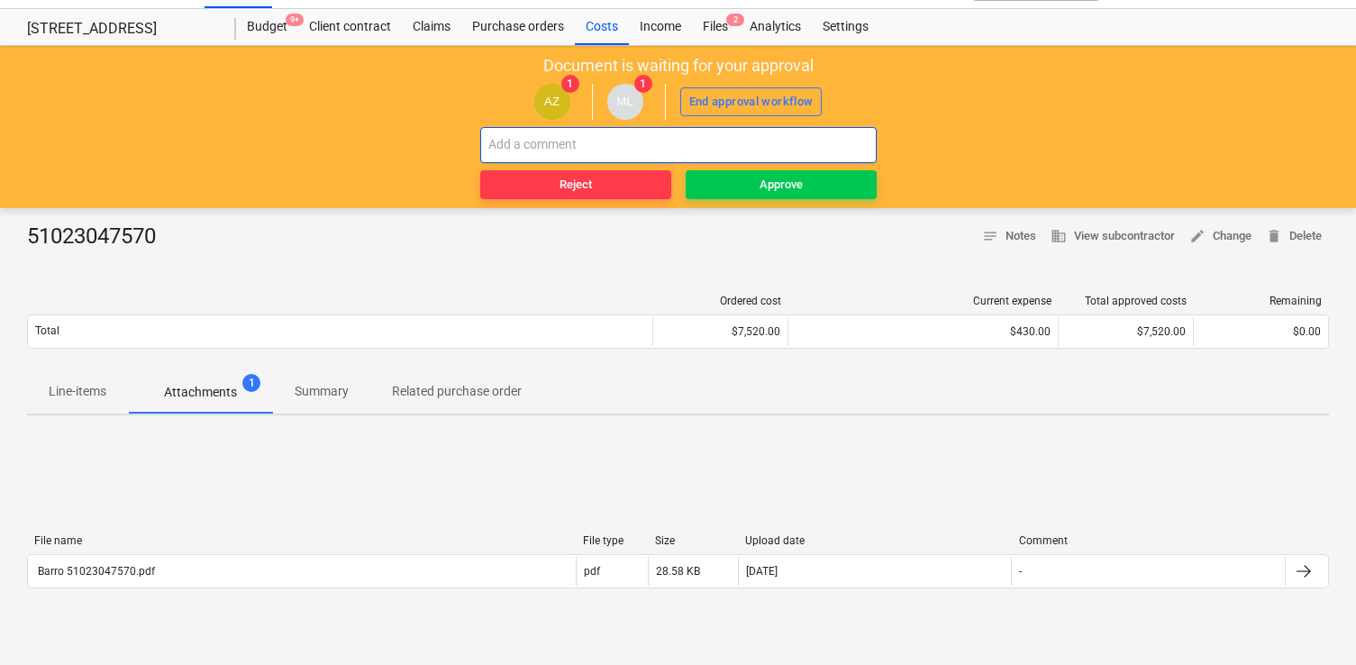
scroll to position [22, 0]
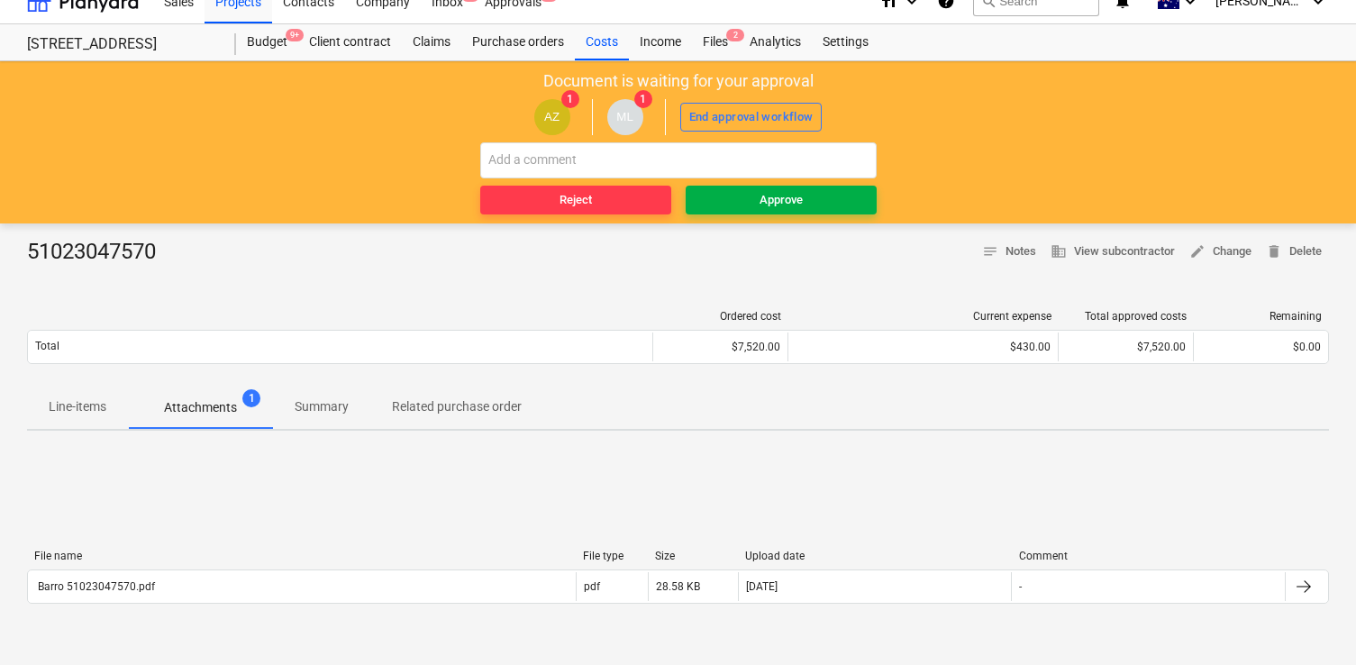
click at [787, 194] on div "Approve" at bounding box center [780, 200] width 43 height 21
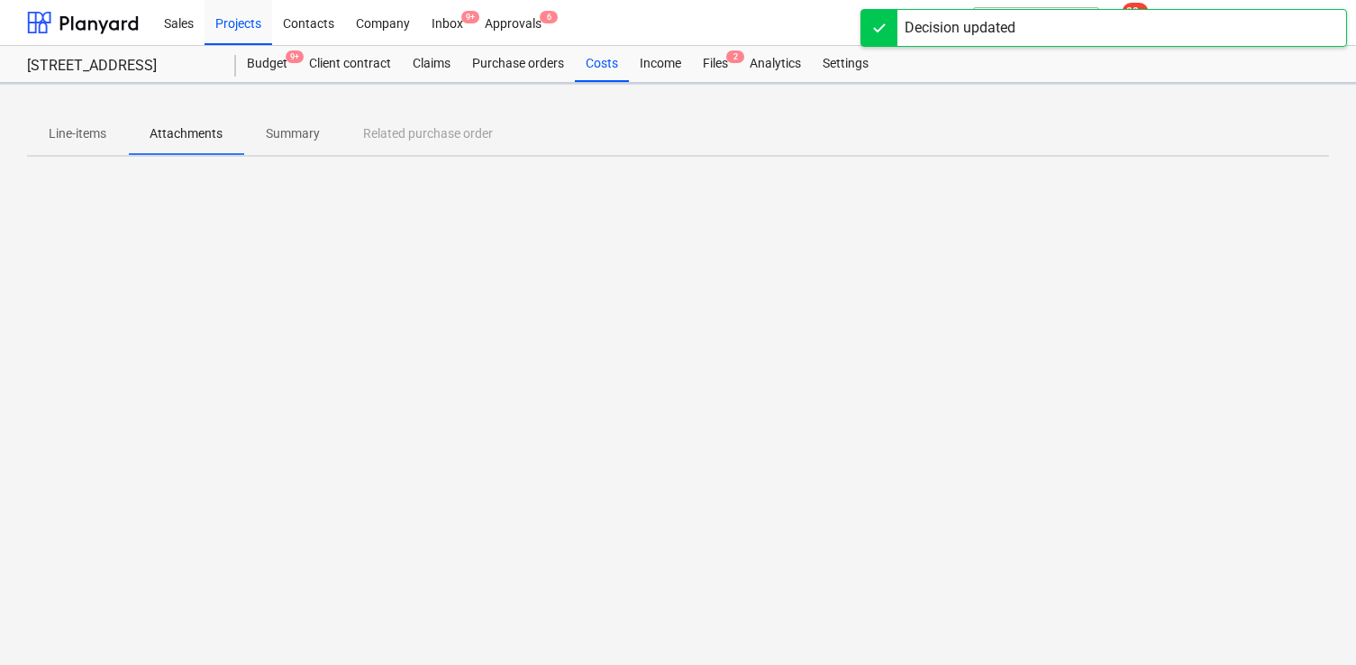
scroll to position [0, 0]
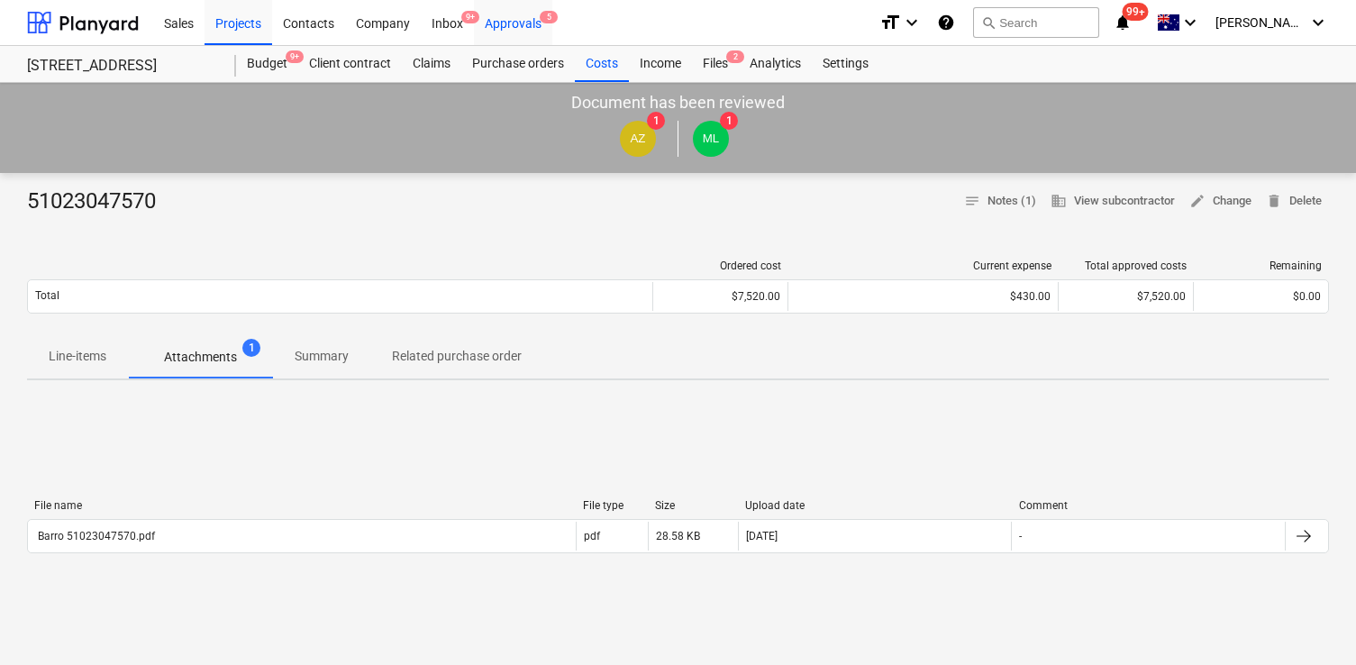
click at [531, 34] on div "Approvals 5" at bounding box center [513, 22] width 78 height 46
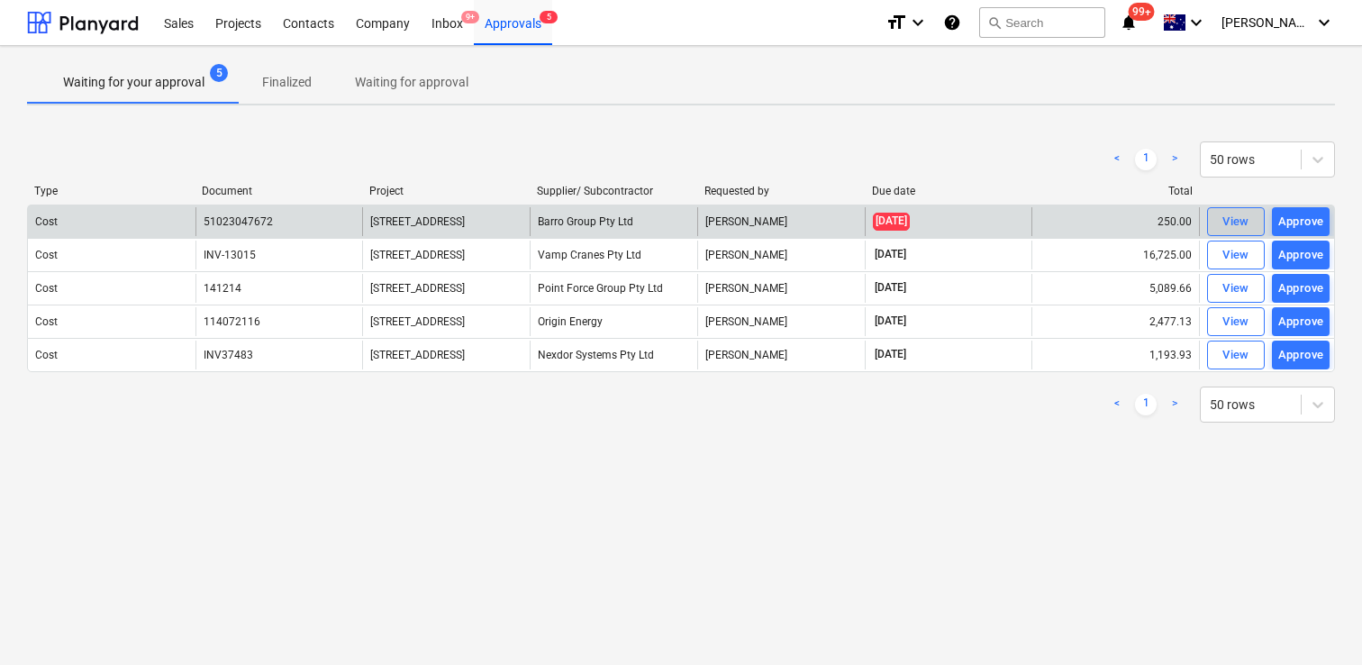
click at [1247, 223] on div "View" at bounding box center [1235, 222] width 27 height 21
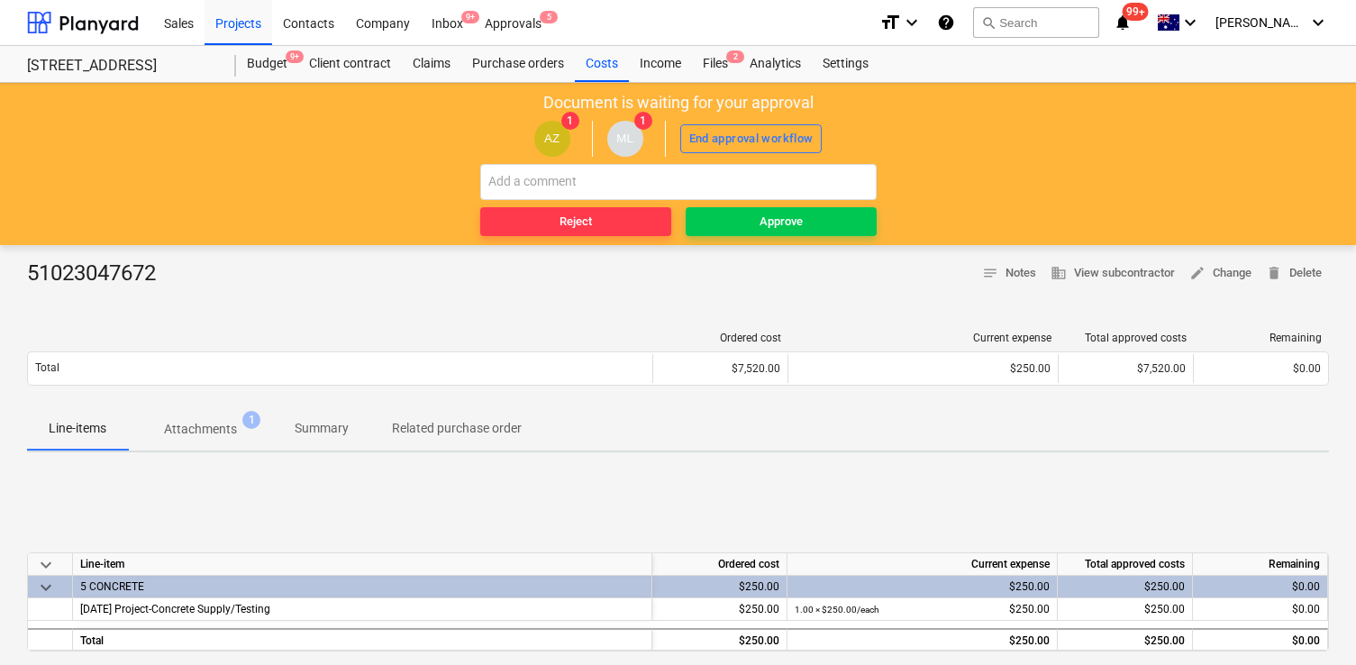
click at [235, 410] on button "Attachments 1" at bounding box center [200, 428] width 145 height 43
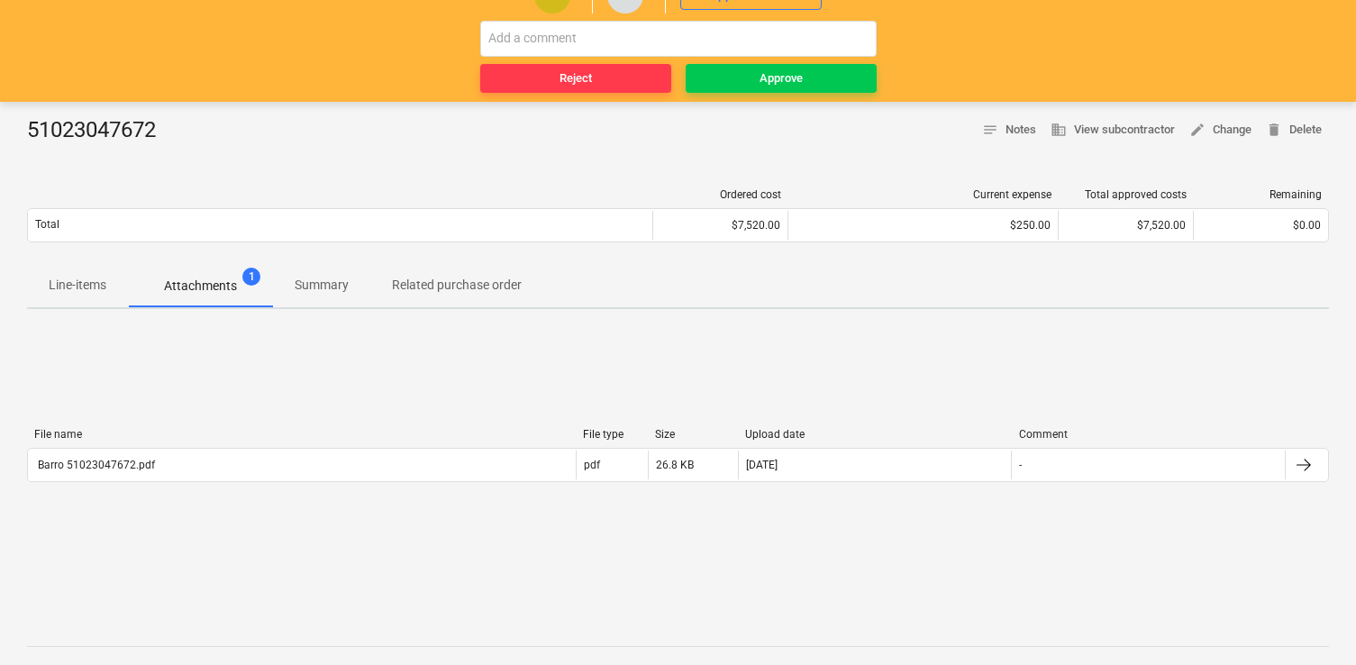
scroll to position [151, 0]
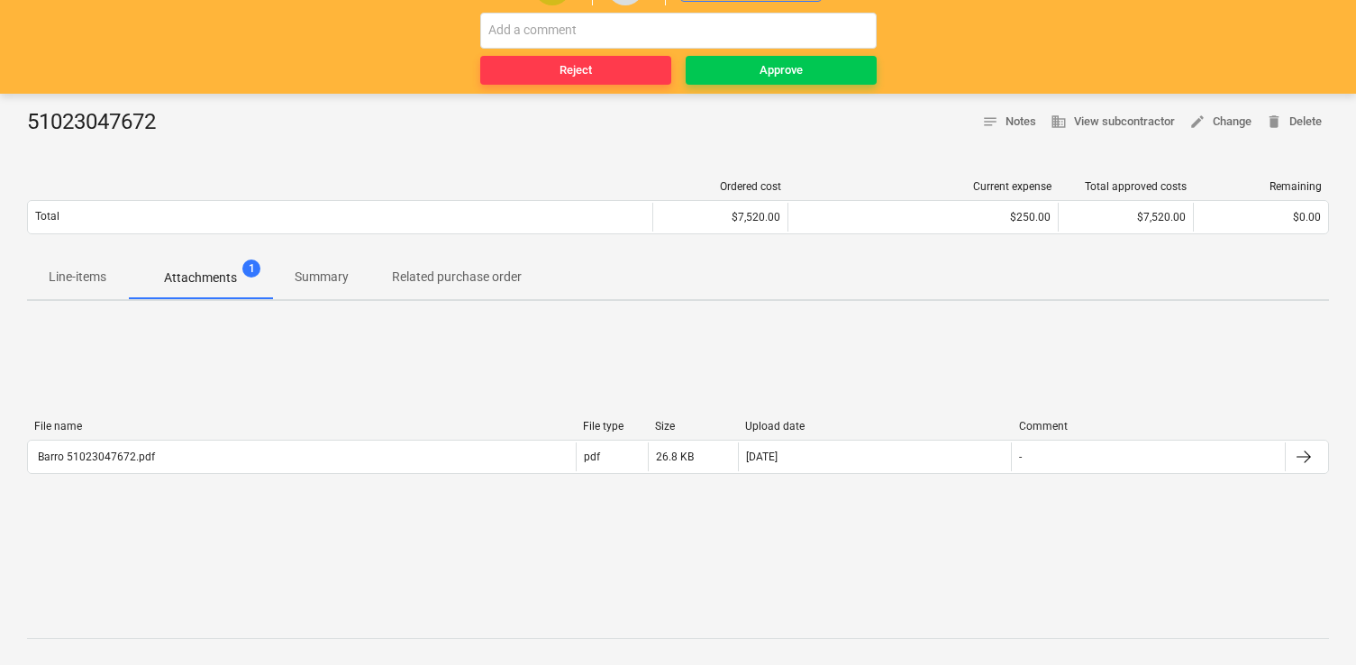
click at [476, 474] on div "File name File type Size Upload date Comment Barro 51023047672.pdf pdf 26.8 KB …" at bounding box center [678, 450] width 1302 height 61
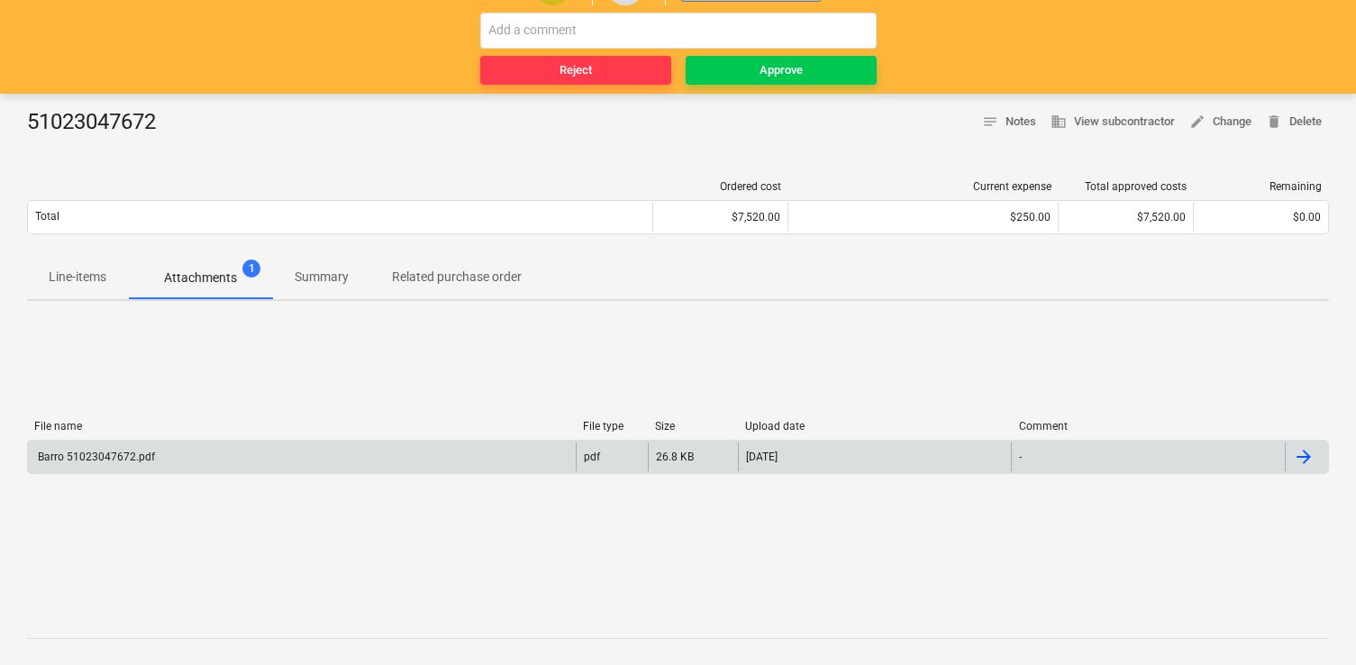
click at [478, 465] on div "Barro 51023047672.pdf" at bounding box center [302, 456] width 548 height 29
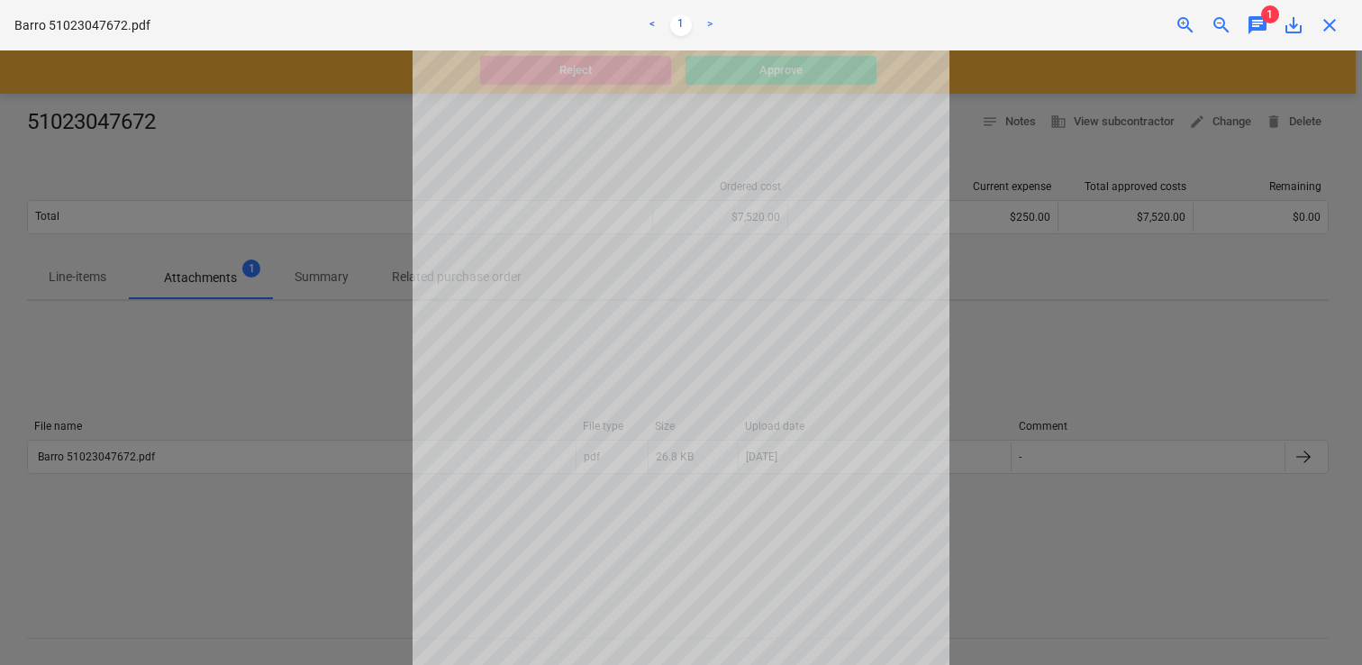
click at [1333, 23] on span "close" at bounding box center [1330, 25] width 22 height 22
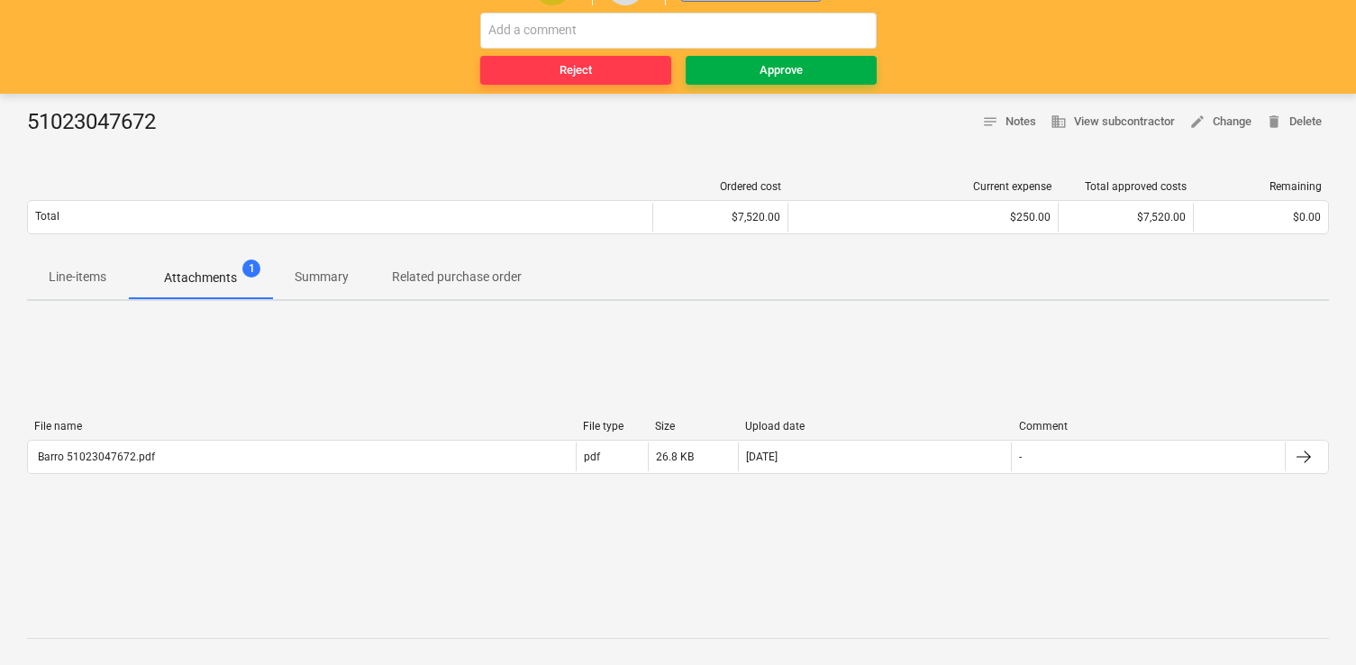
click at [838, 76] on span "Approve" at bounding box center [781, 70] width 177 height 21
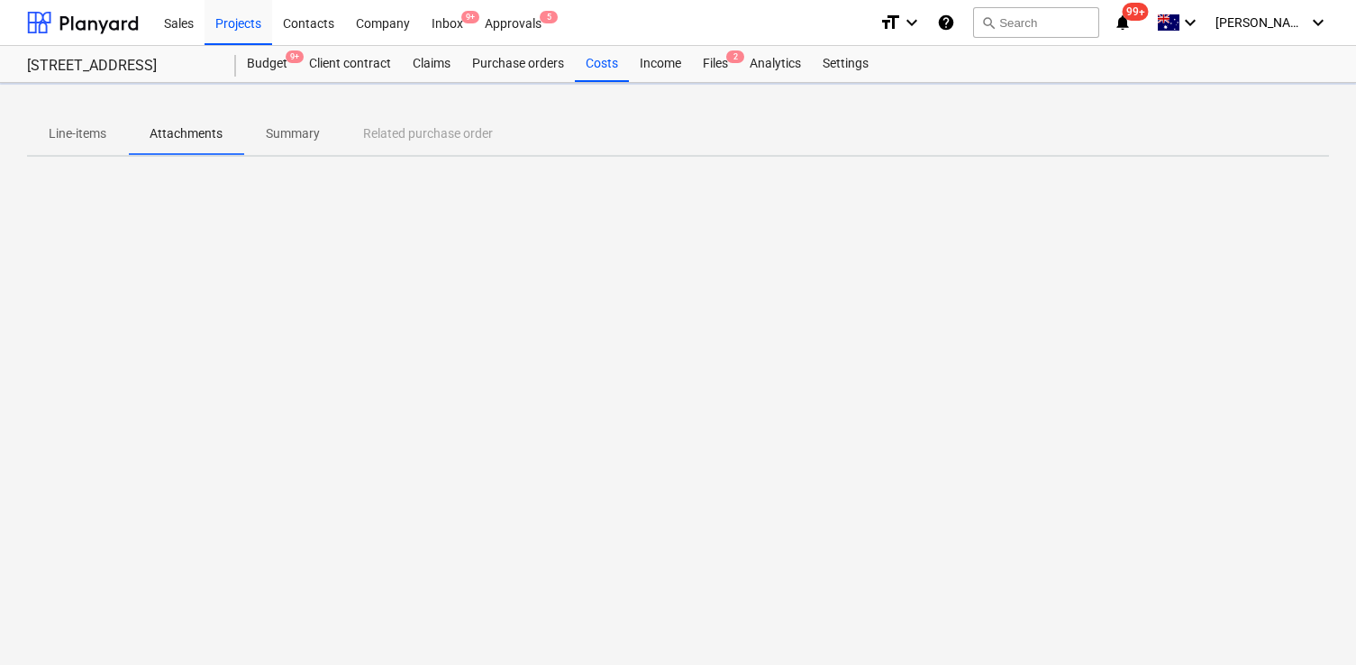
scroll to position [0, 0]
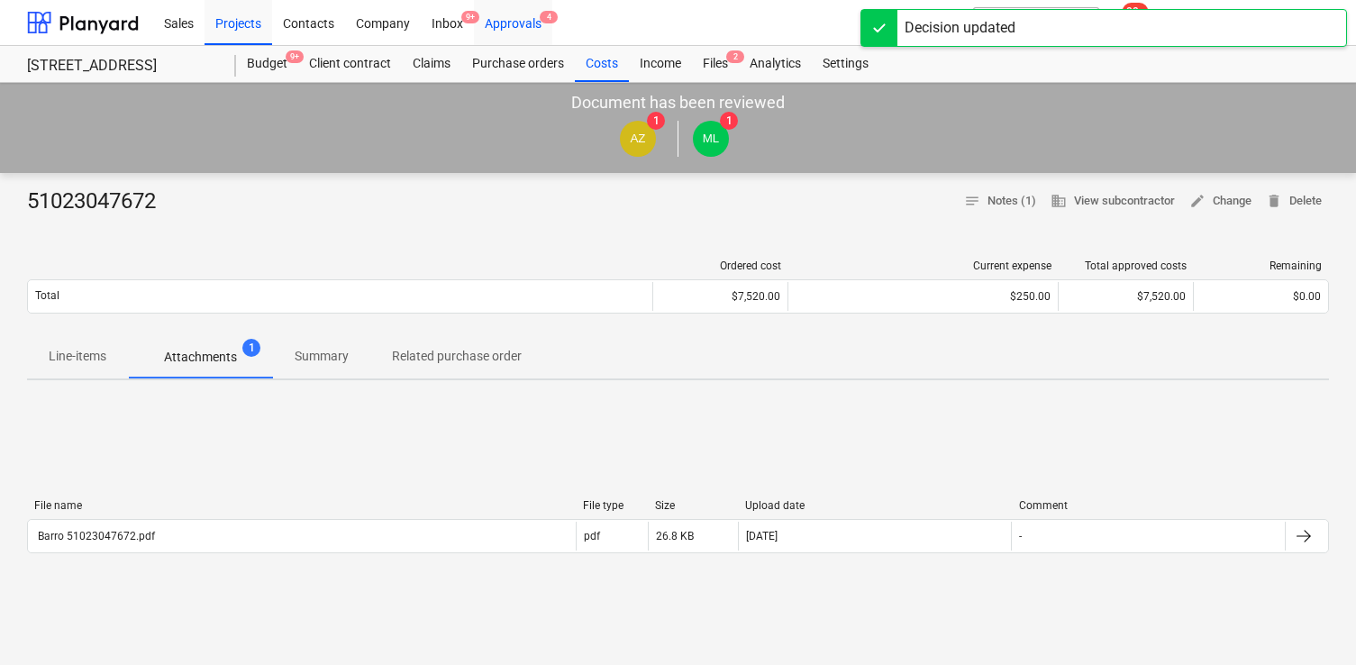
click at [533, 23] on div "Approvals 4" at bounding box center [513, 22] width 78 height 46
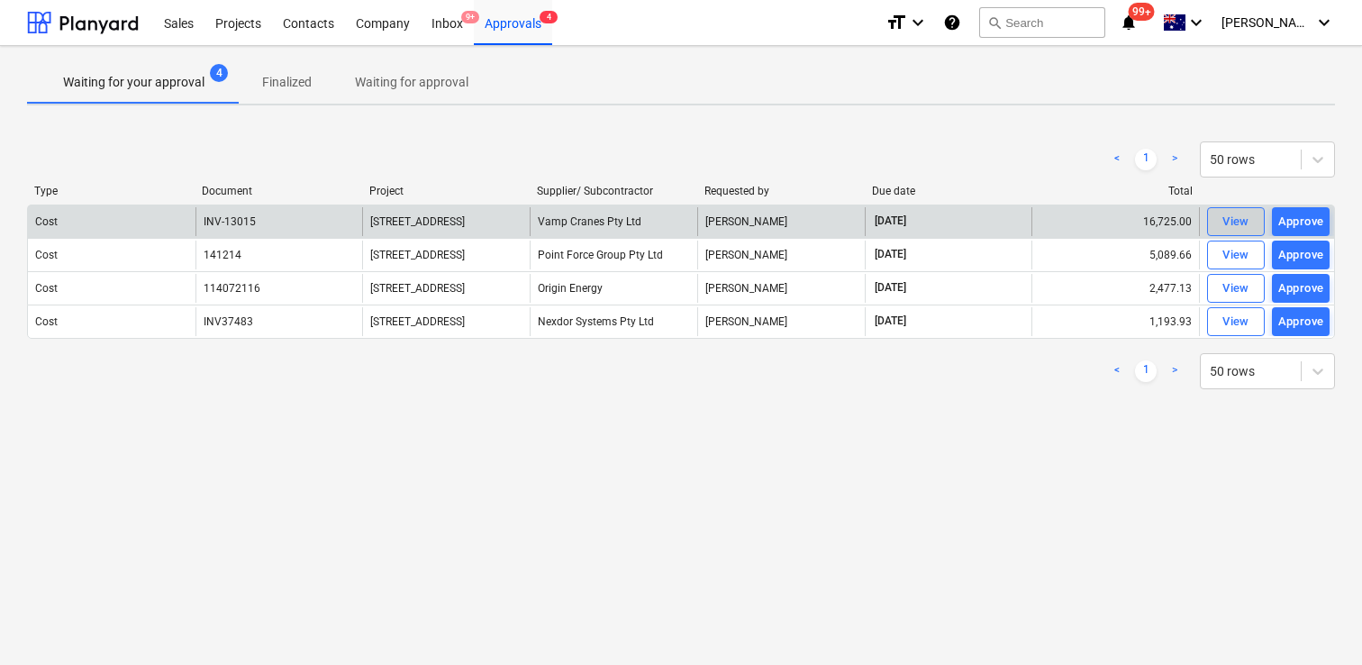
click at [1235, 216] on div "View" at bounding box center [1235, 222] width 27 height 21
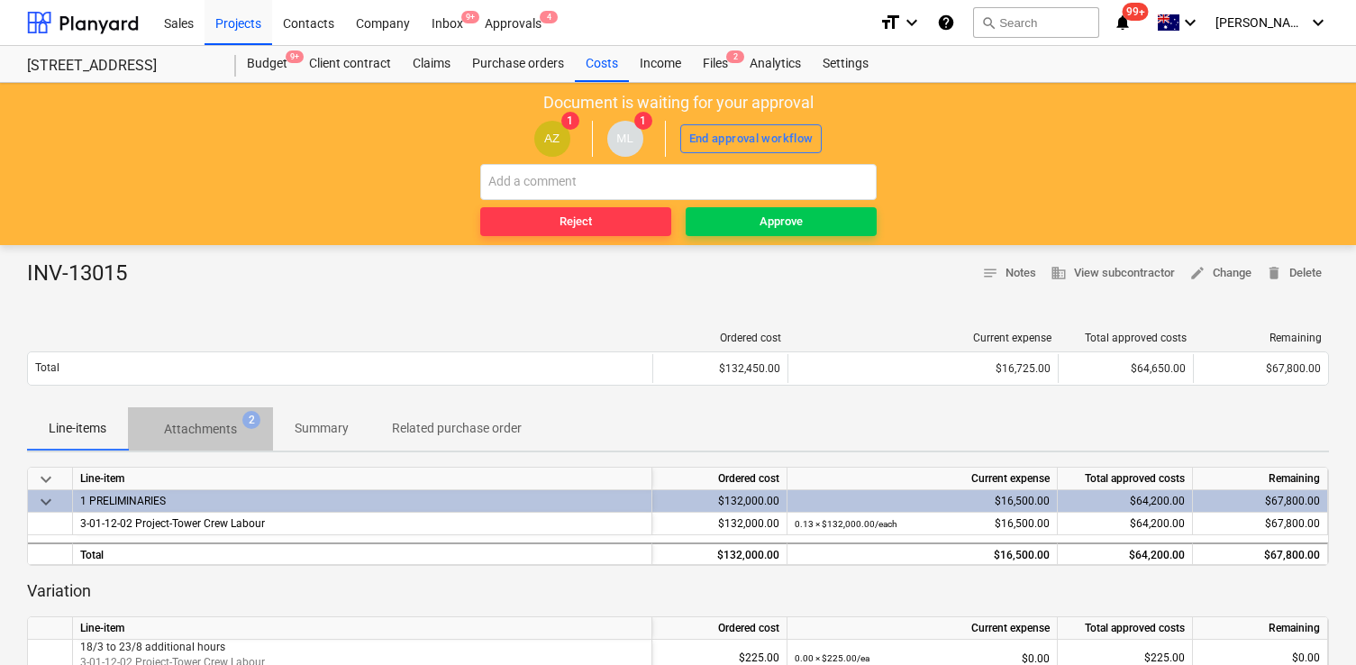
click at [192, 422] on p "Attachments" at bounding box center [200, 429] width 73 height 19
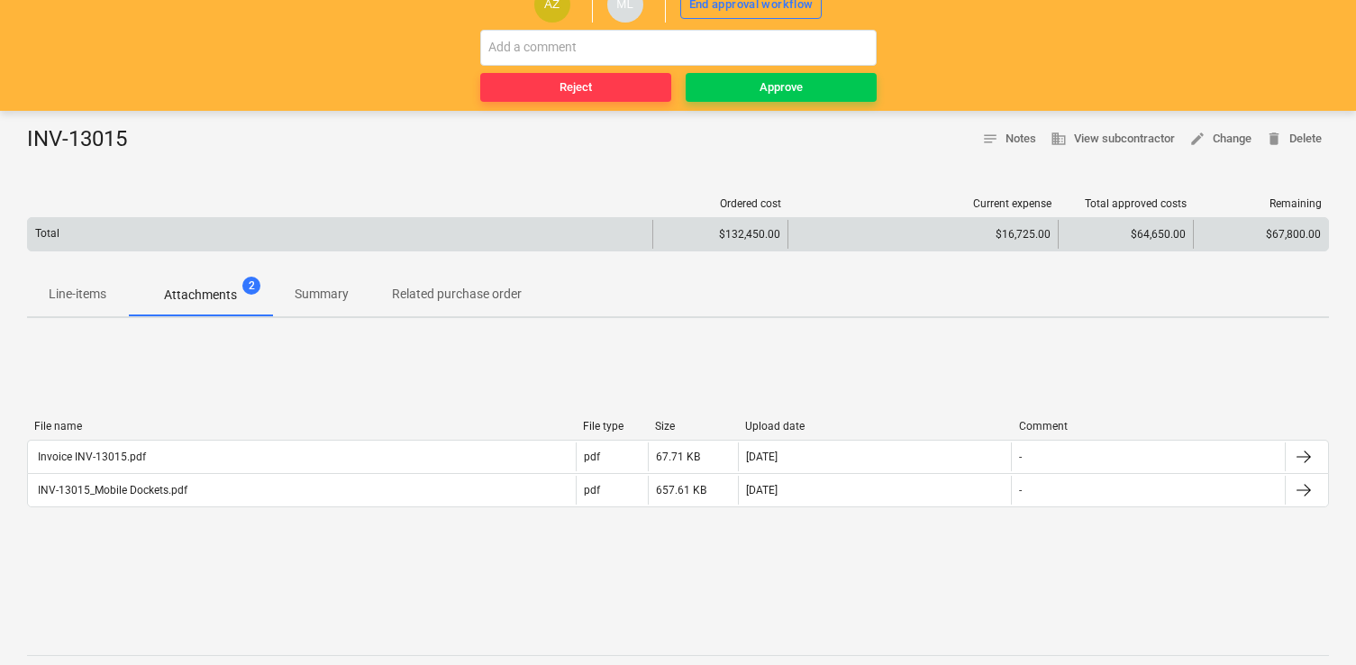
scroll to position [160, 0]
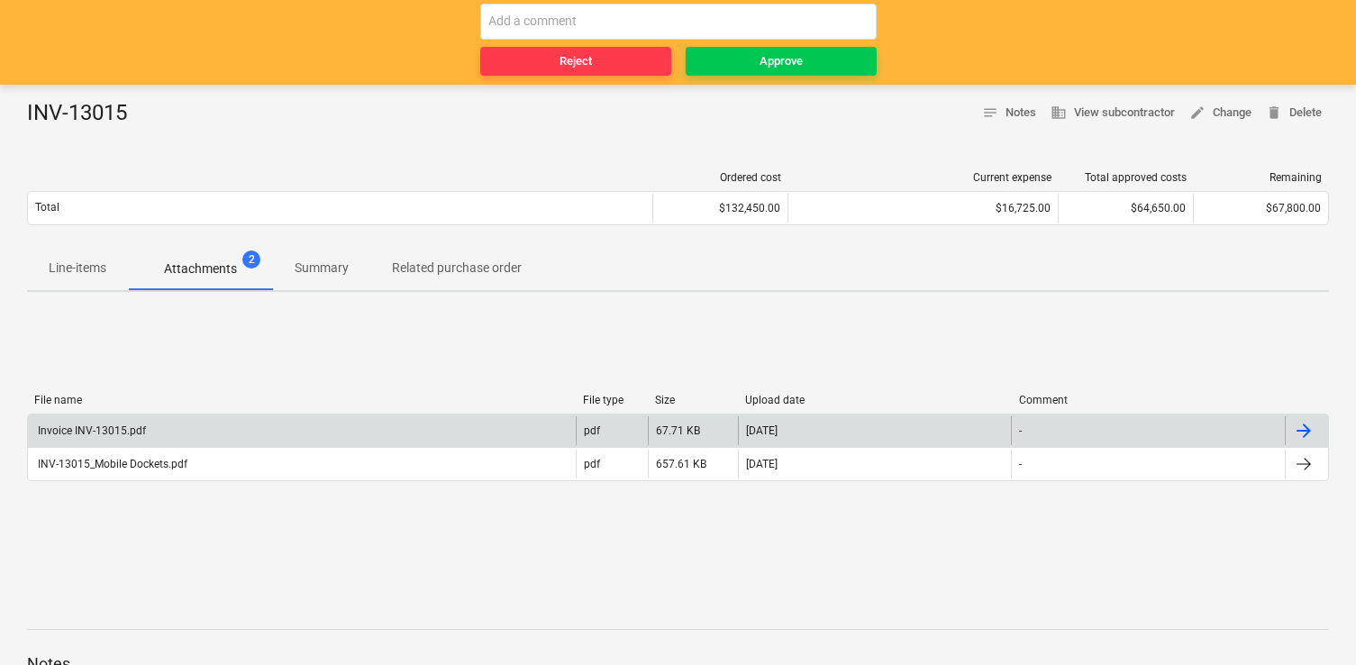
click at [442, 422] on div "Invoice INV-13015.pdf" at bounding box center [302, 430] width 548 height 29
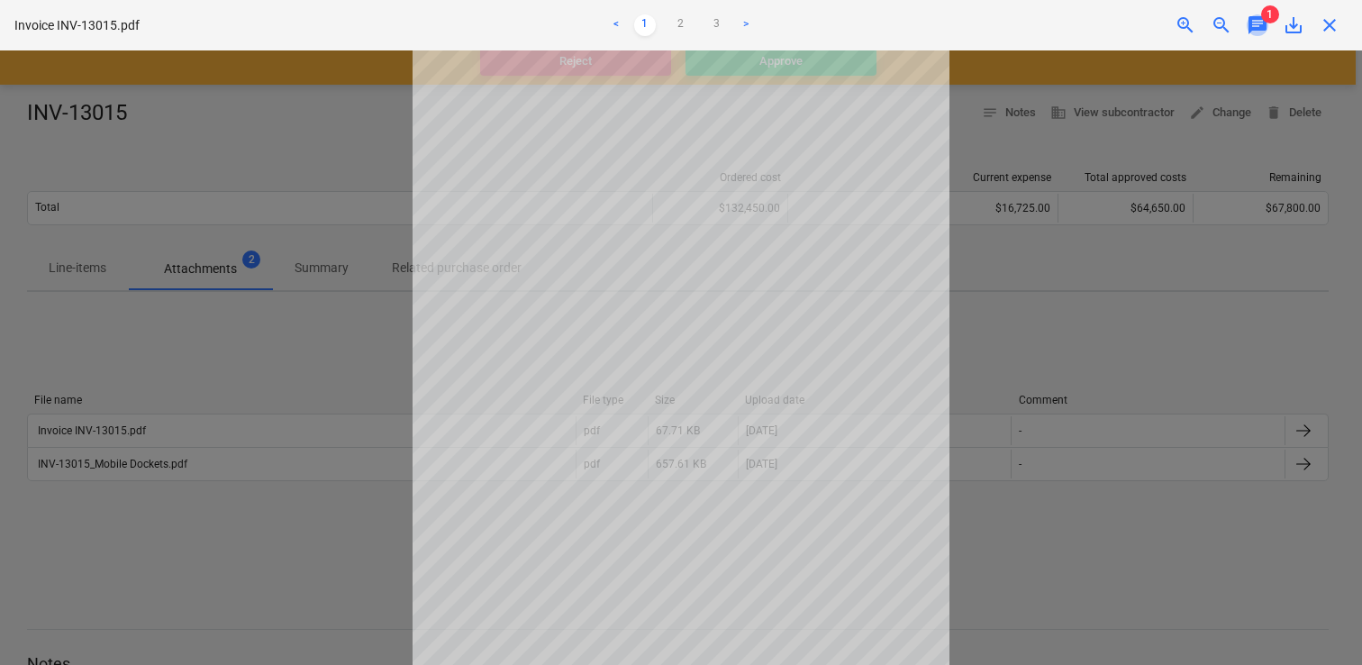
click at [1251, 18] on span "chat" at bounding box center [1258, 25] width 22 height 22
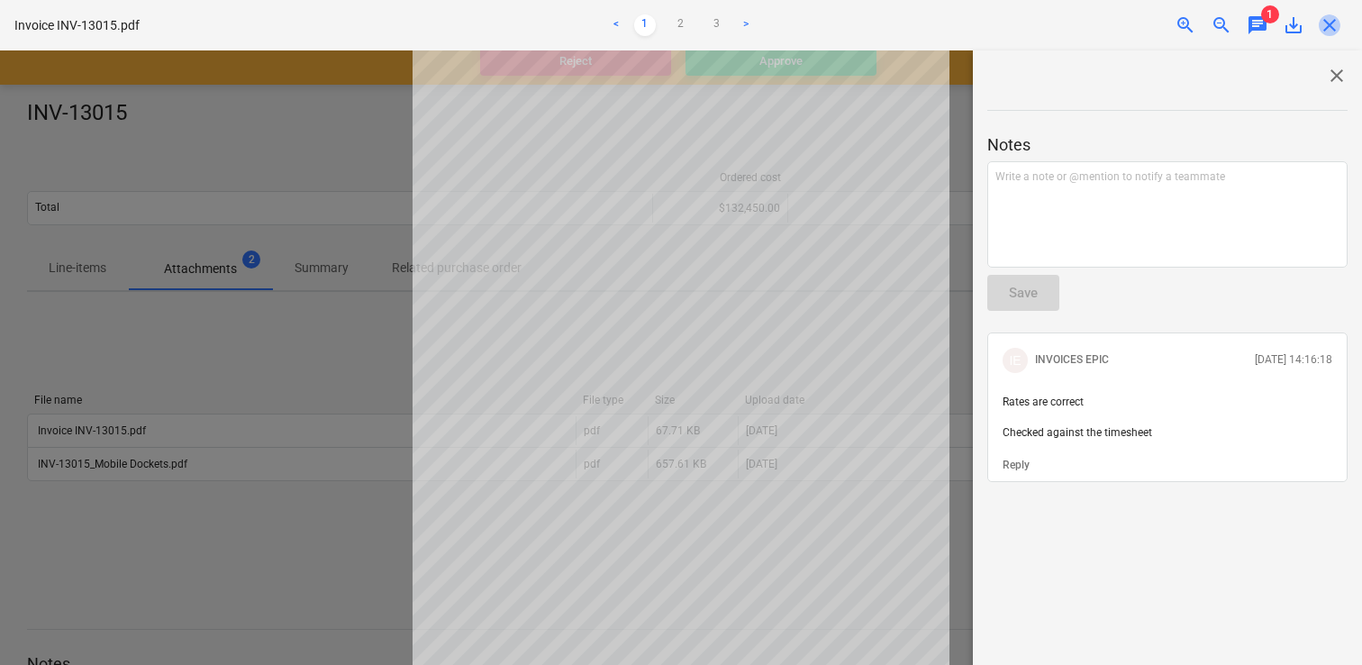
click at [1328, 21] on span "close" at bounding box center [1330, 25] width 22 height 22
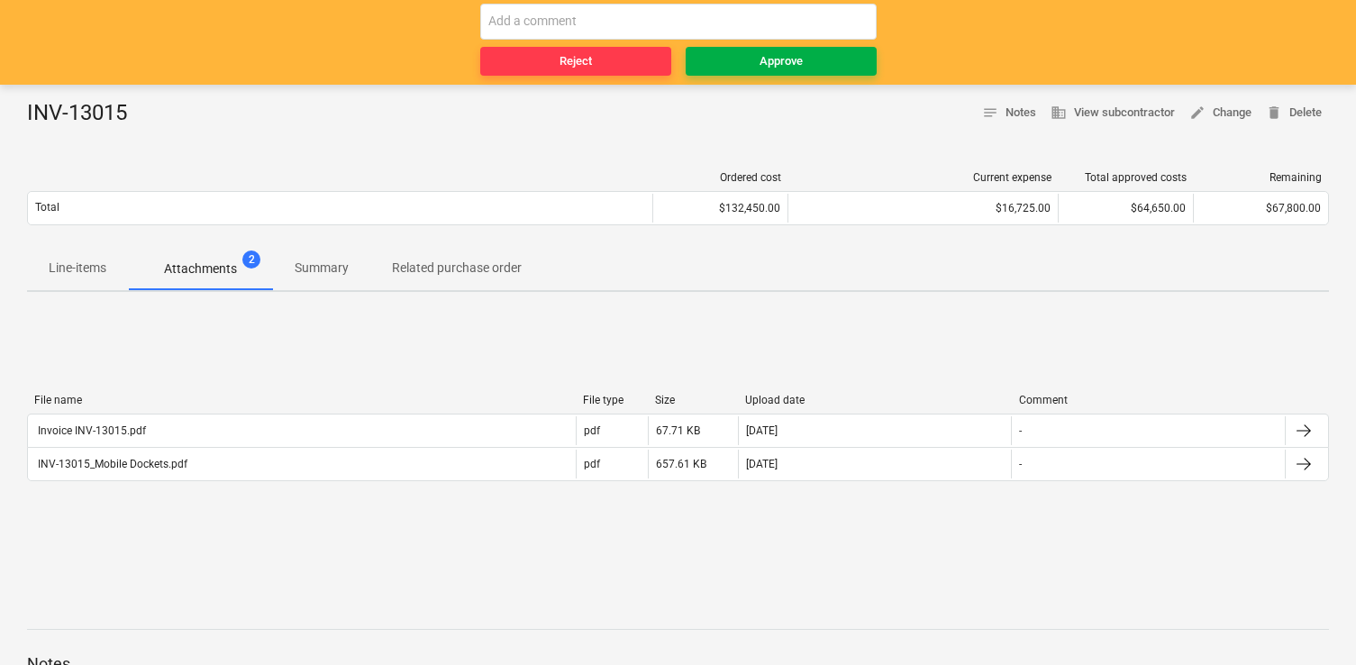
click at [740, 73] on button "Approve" at bounding box center [781, 61] width 191 height 29
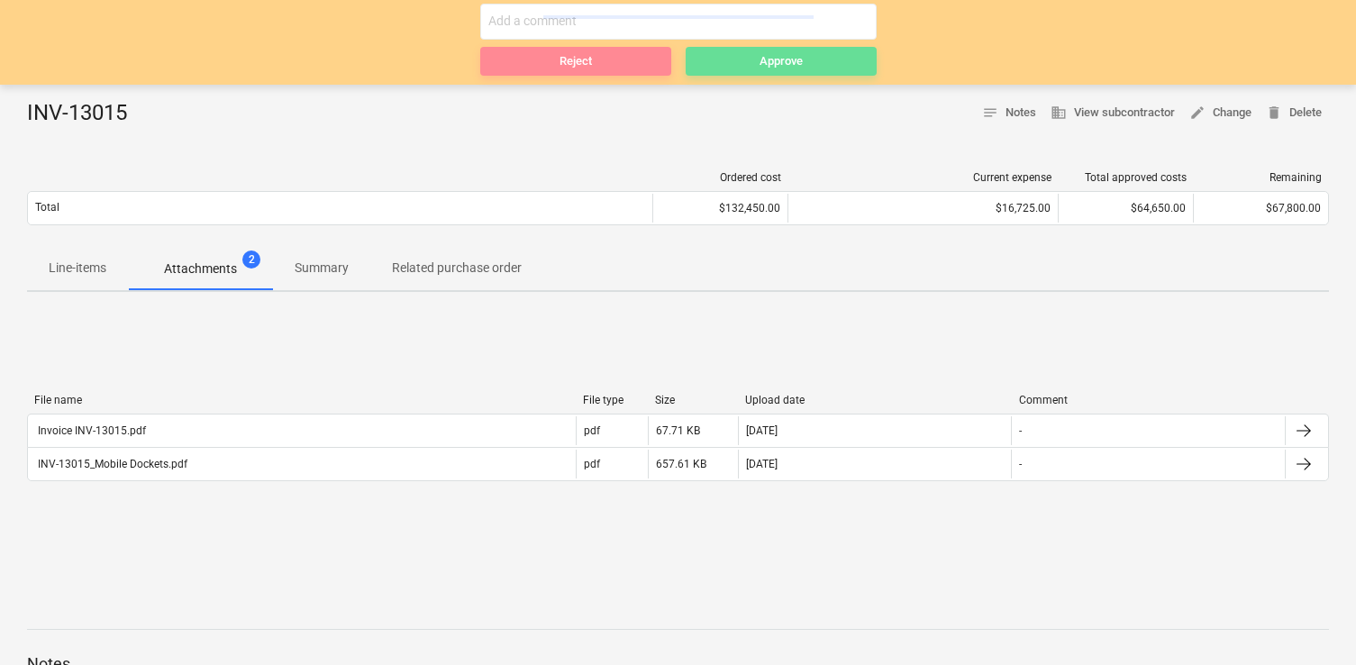
scroll to position [0, 0]
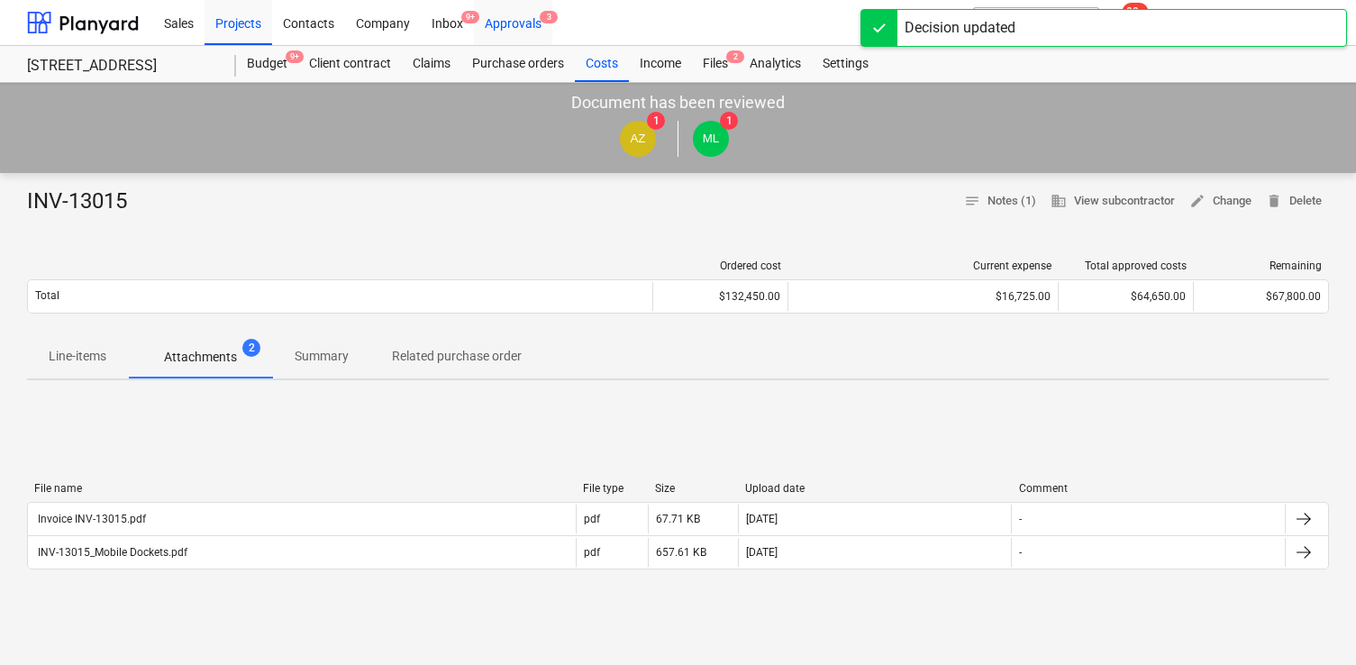
click at [499, 28] on div "Approvals 3" at bounding box center [513, 22] width 78 height 46
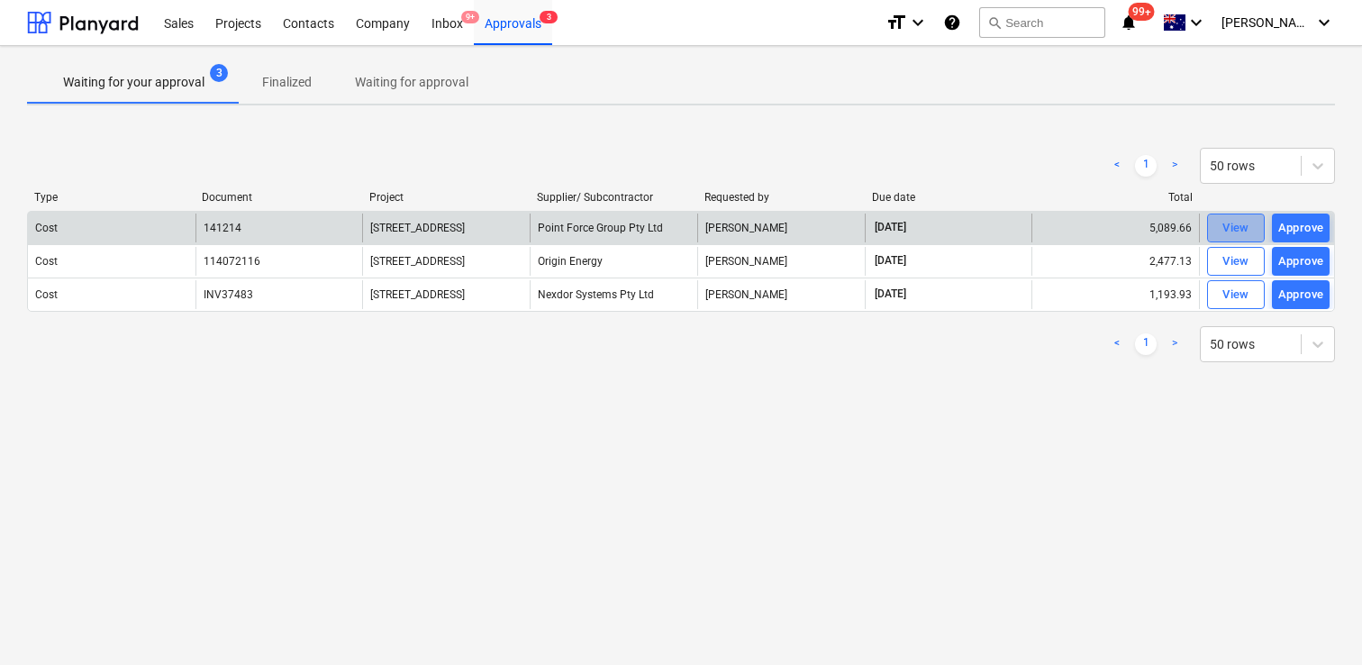
click at [1221, 229] on span "View" at bounding box center [1236, 228] width 40 height 21
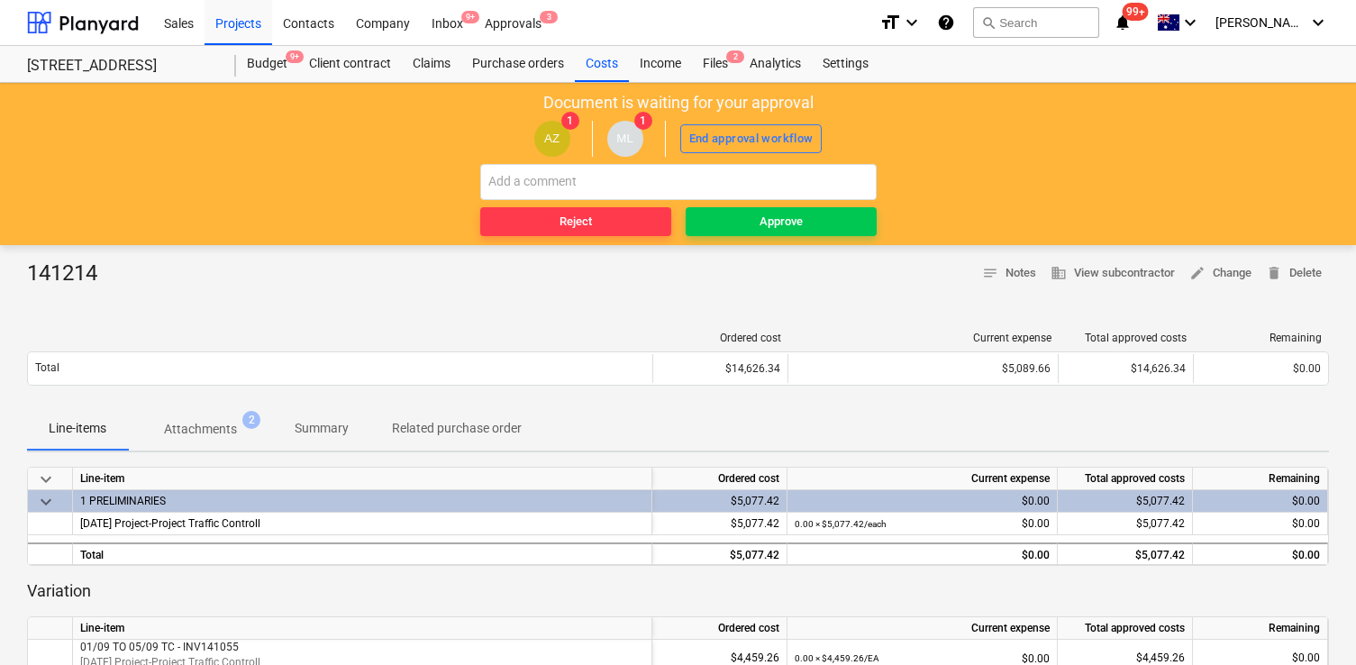
click at [220, 435] on p "Attachments" at bounding box center [200, 429] width 73 height 19
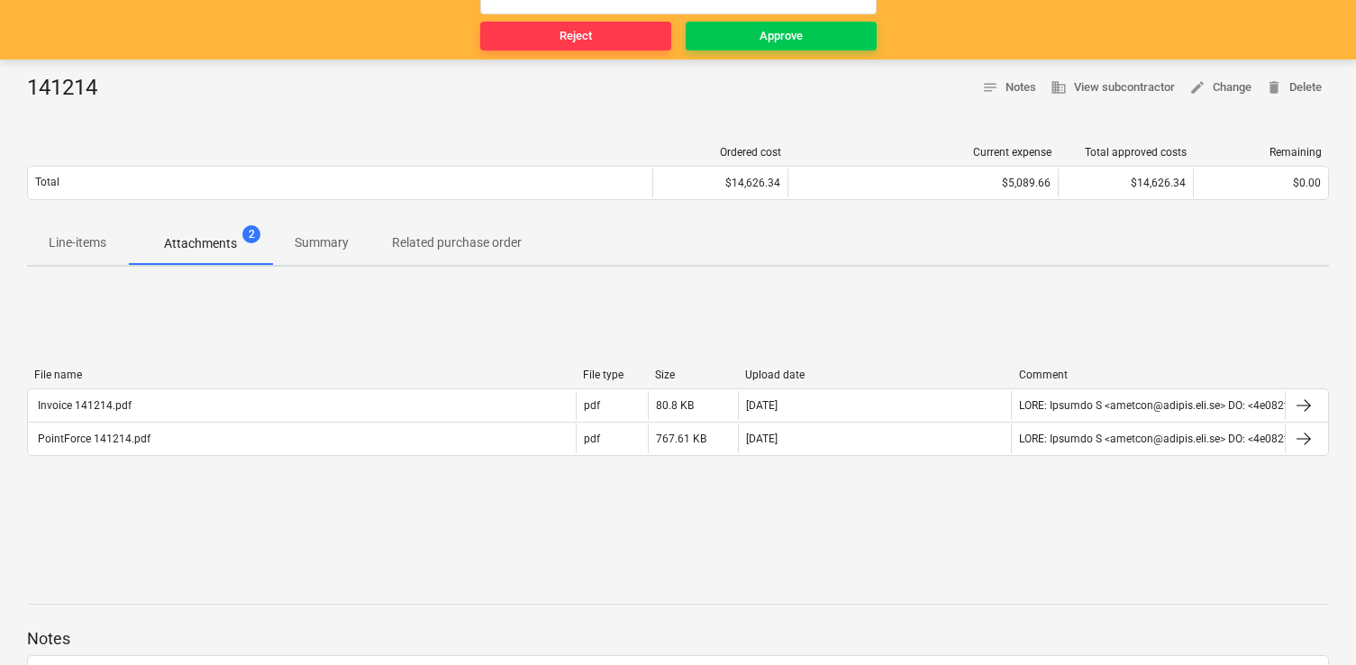
scroll to position [188, 0]
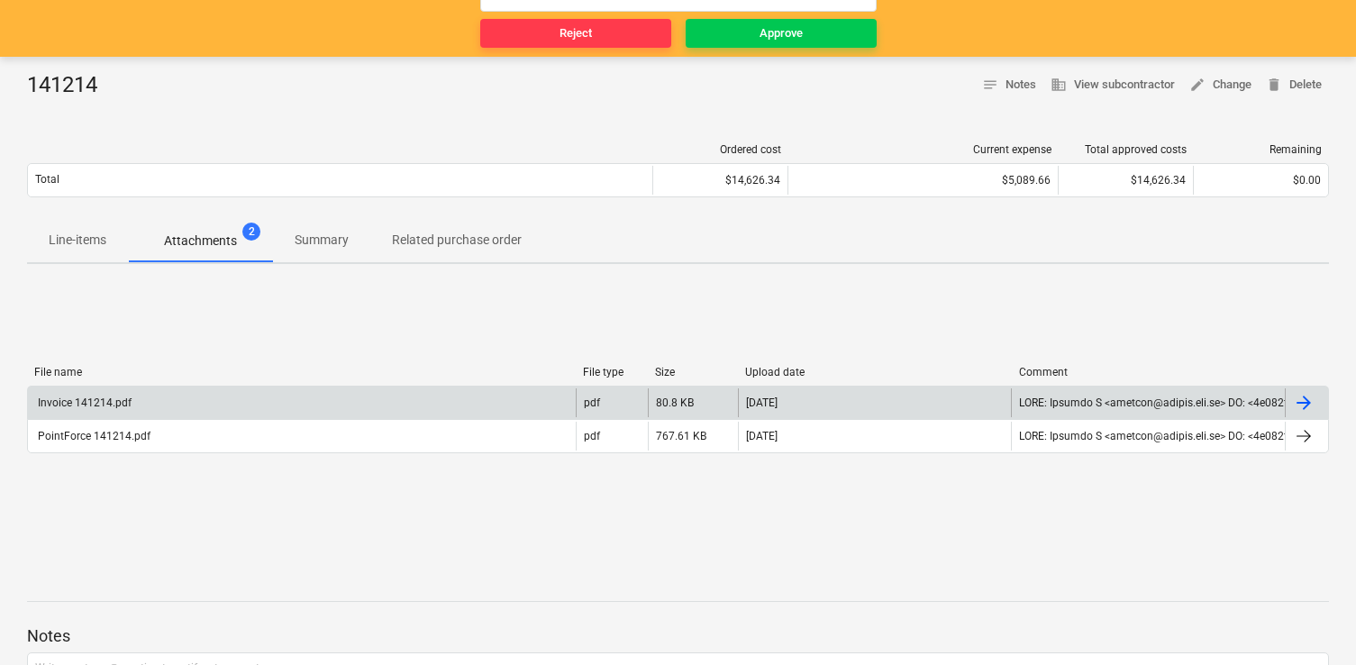
click at [397, 389] on div "Invoice 141214.pdf" at bounding box center [302, 402] width 548 height 29
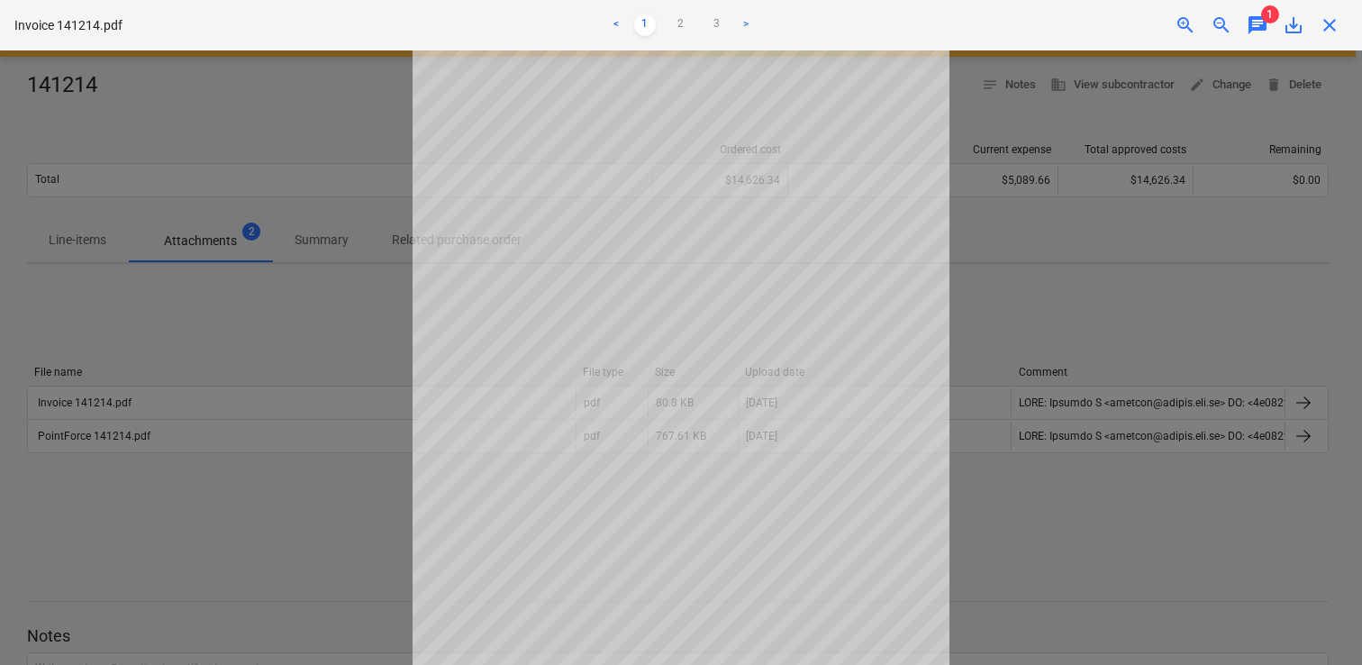
click at [1255, 14] on span "chat" at bounding box center [1258, 25] width 22 height 22
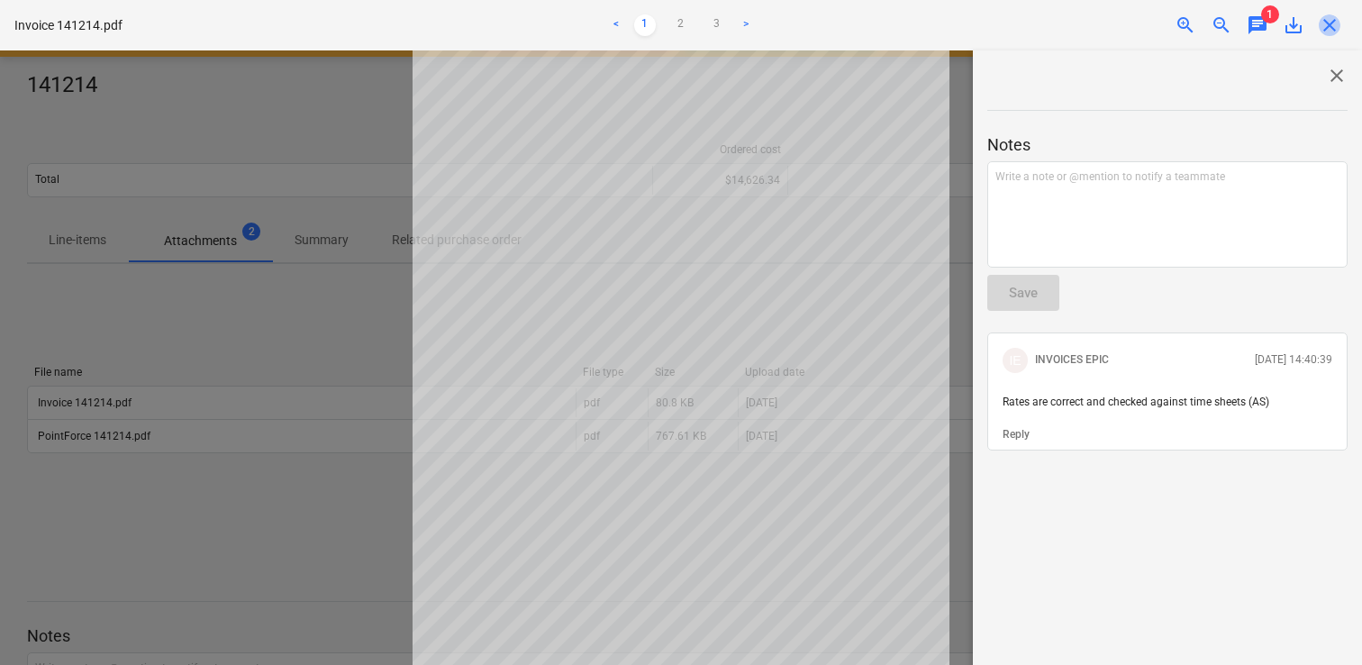
click at [1331, 17] on span "close" at bounding box center [1330, 25] width 22 height 22
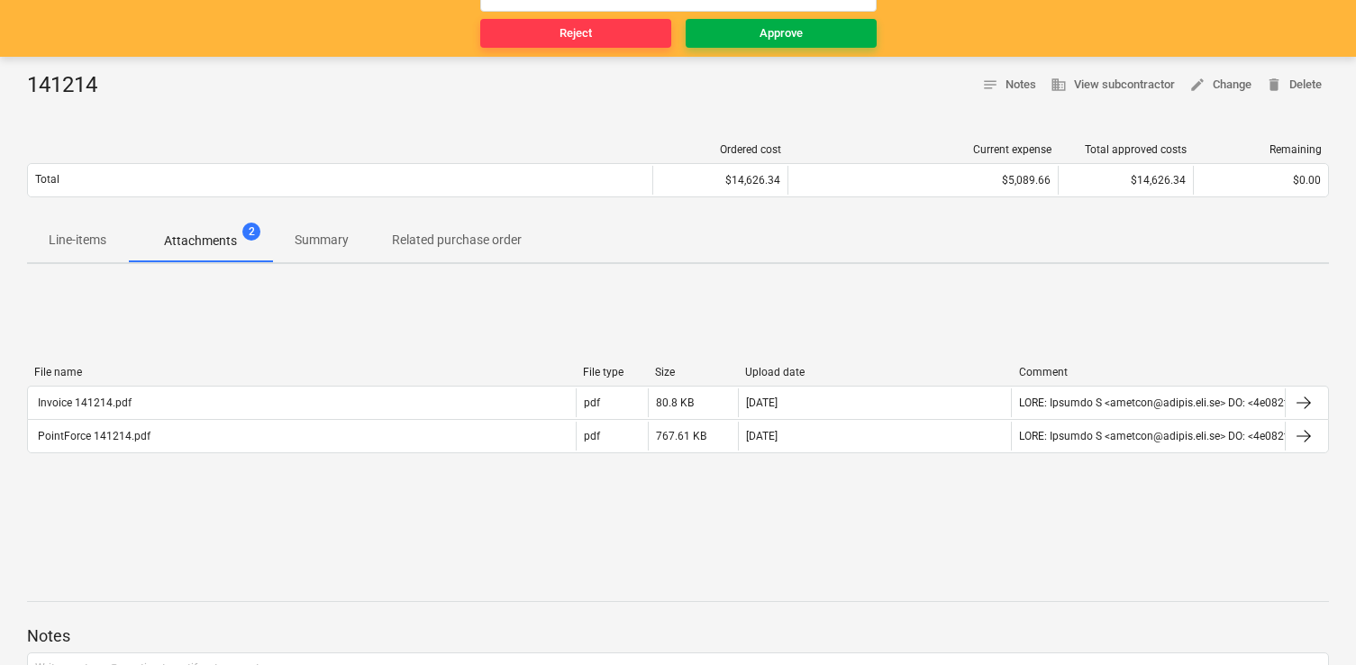
click at [791, 46] on button "Approve" at bounding box center [781, 33] width 191 height 29
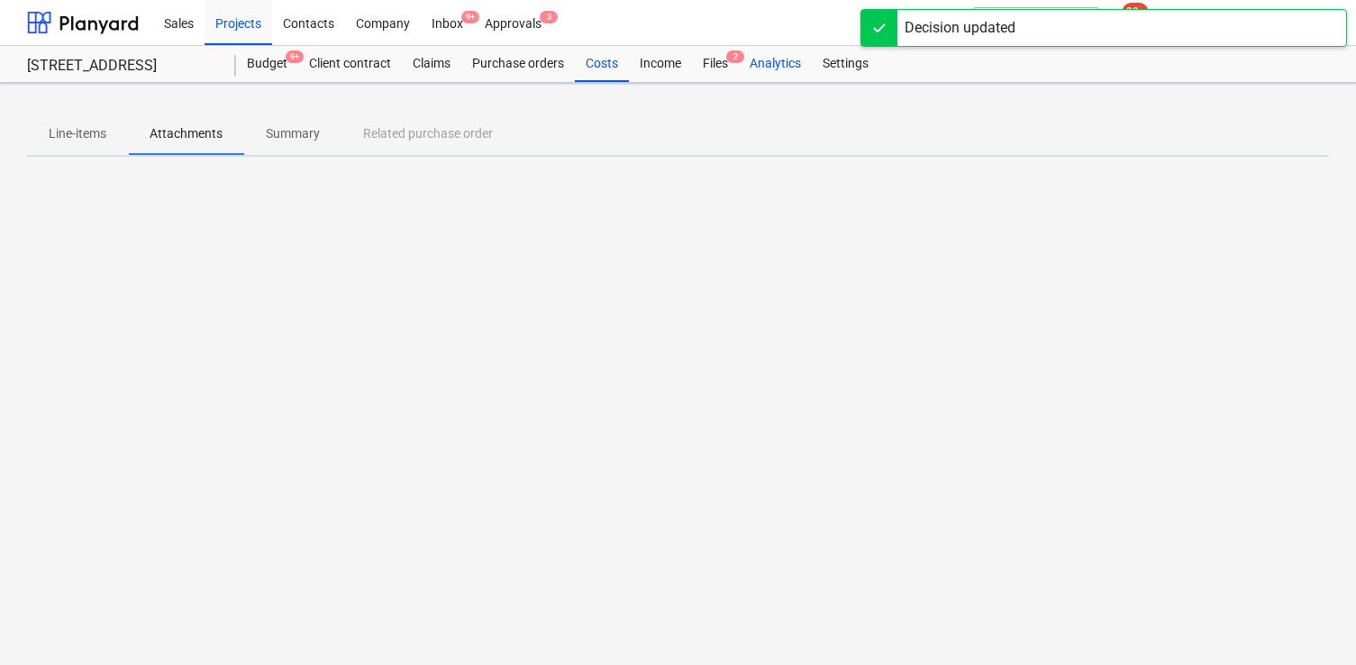
scroll to position [0, 0]
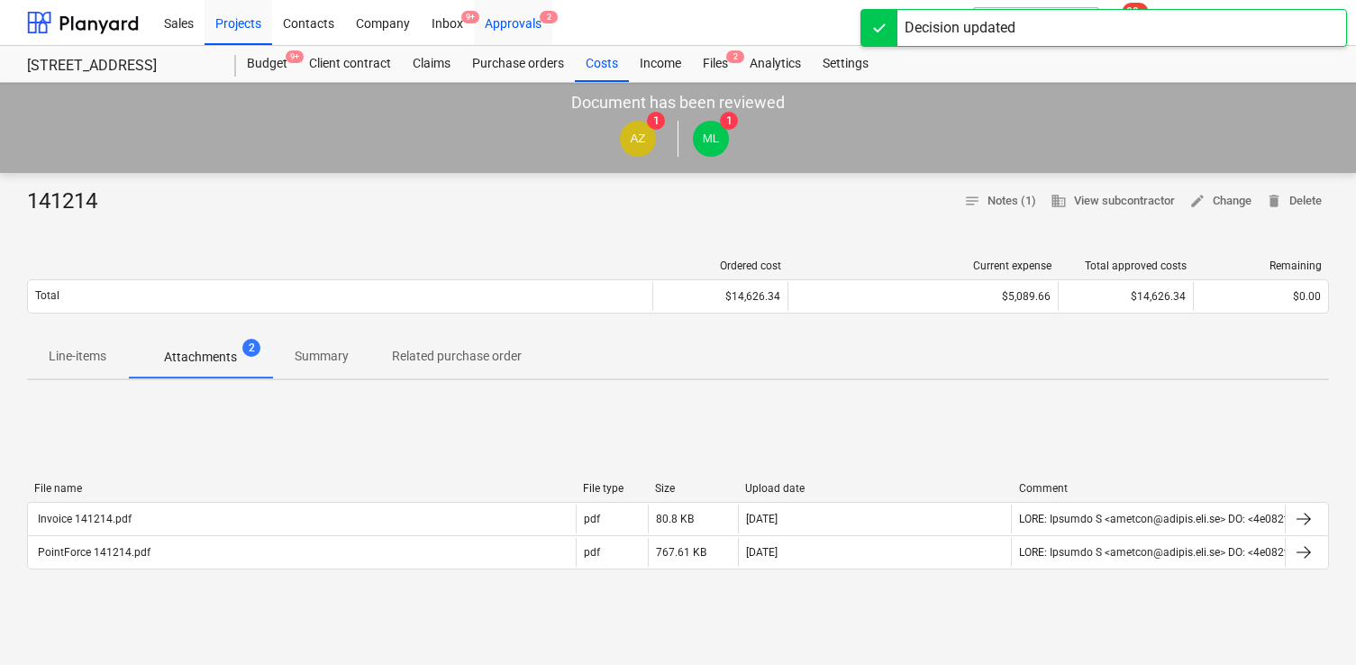
click at [512, 28] on div "Approvals 2" at bounding box center [513, 22] width 78 height 46
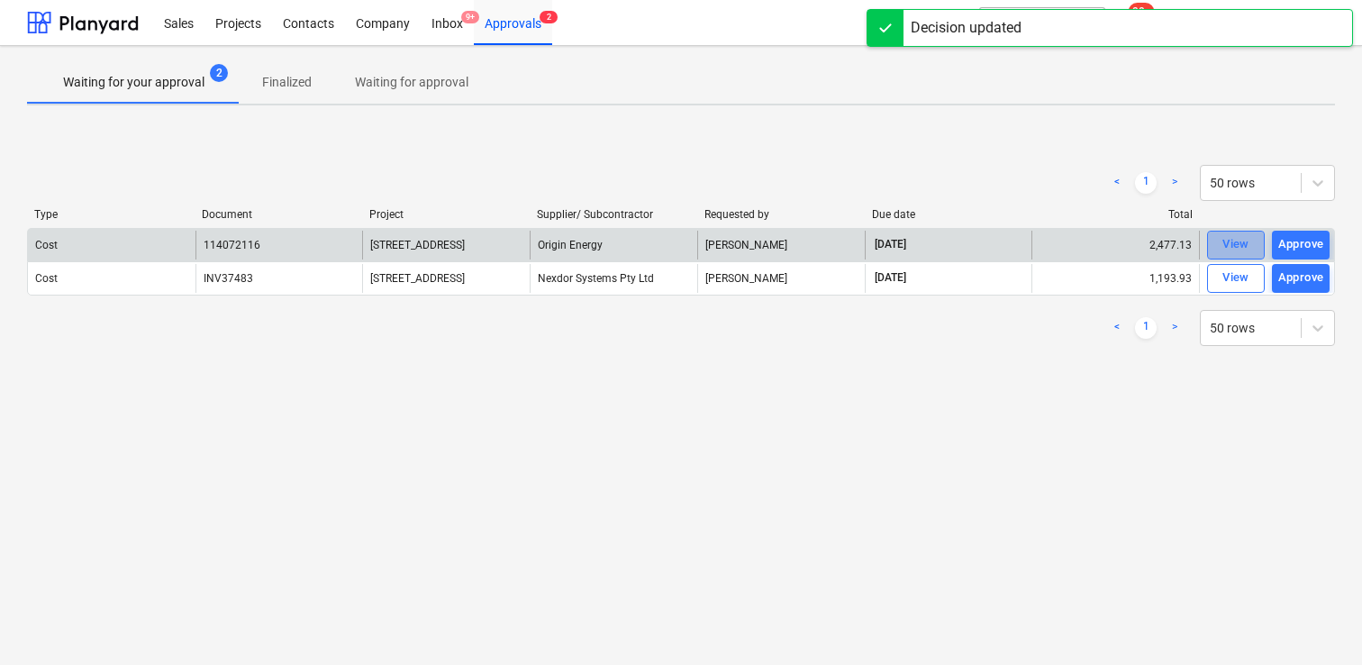
click at [1225, 247] on div "View" at bounding box center [1235, 244] width 27 height 21
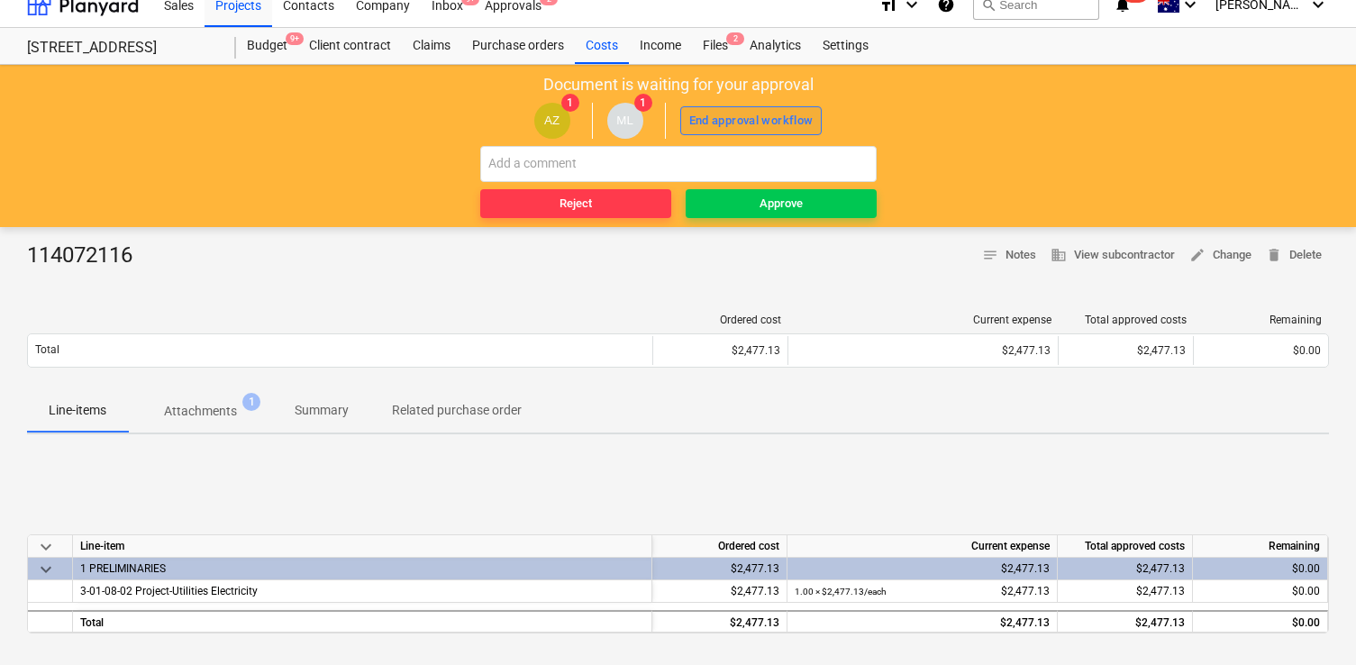
scroll to position [14, 0]
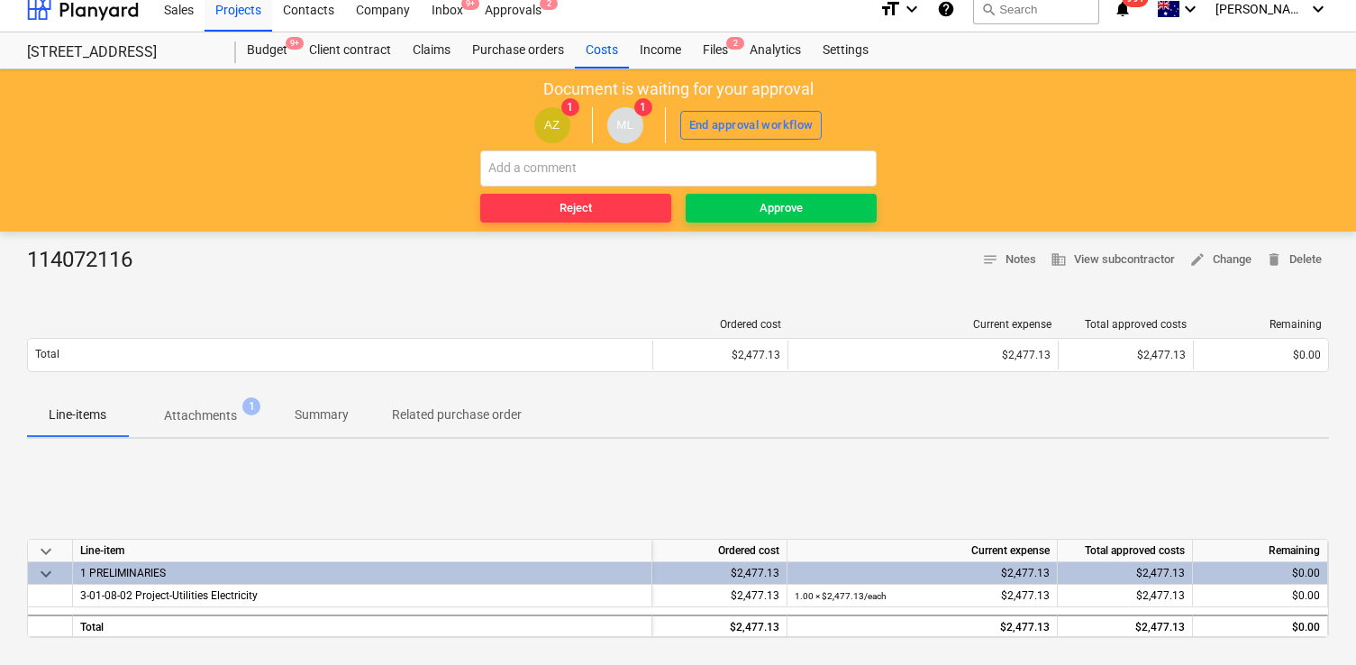
click at [234, 437] on div "Line-items Attachments 1 Summary Related purchase order" at bounding box center [678, 416] width 1302 height 45
click at [212, 415] on p "Attachments" at bounding box center [200, 415] width 73 height 19
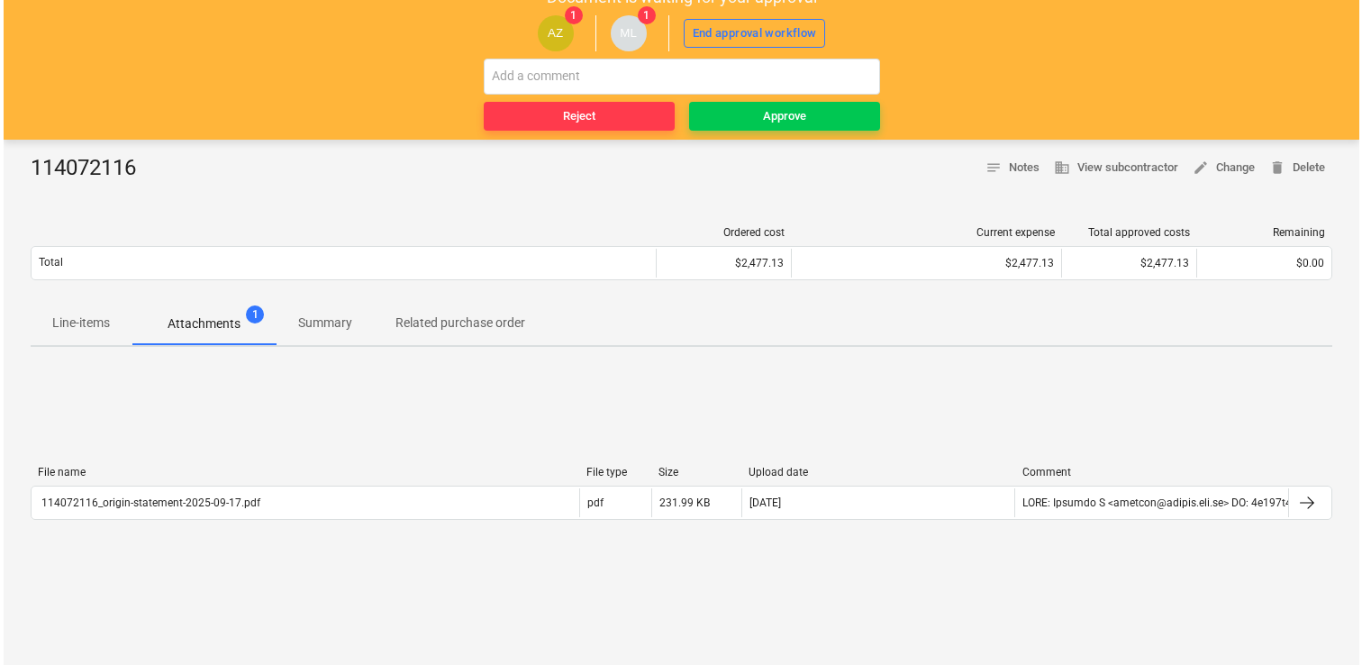
scroll to position [125, 0]
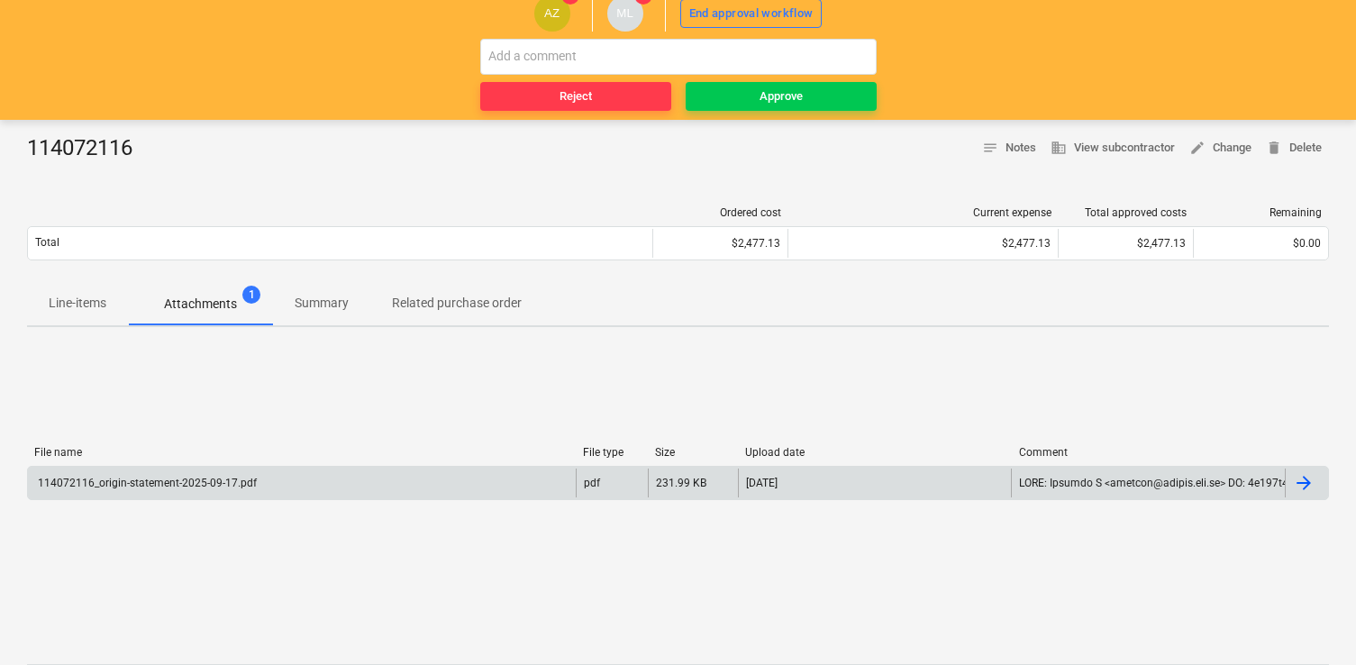
click at [518, 485] on div "114072116_origin-statement-2025-09-17.pdf" at bounding box center [302, 482] width 548 height 29
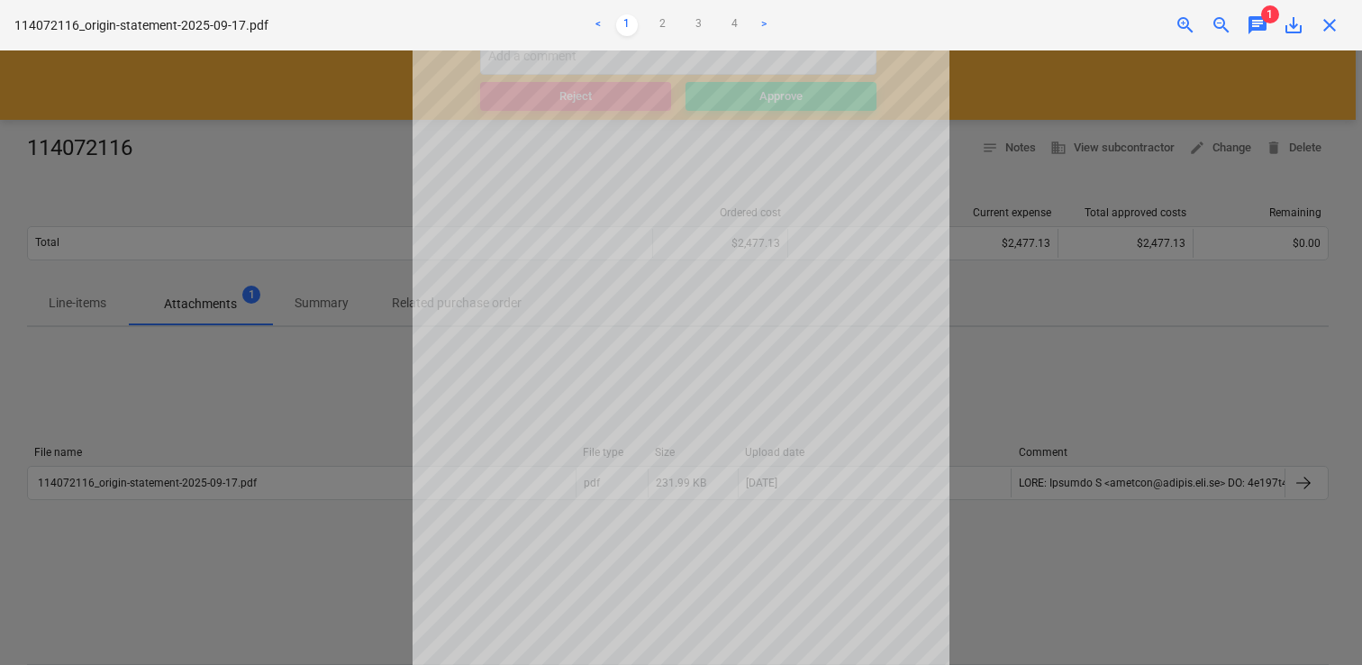
click at [1259, 27] on span "chat" at bounding box center [1258, 25] width 22 height 22
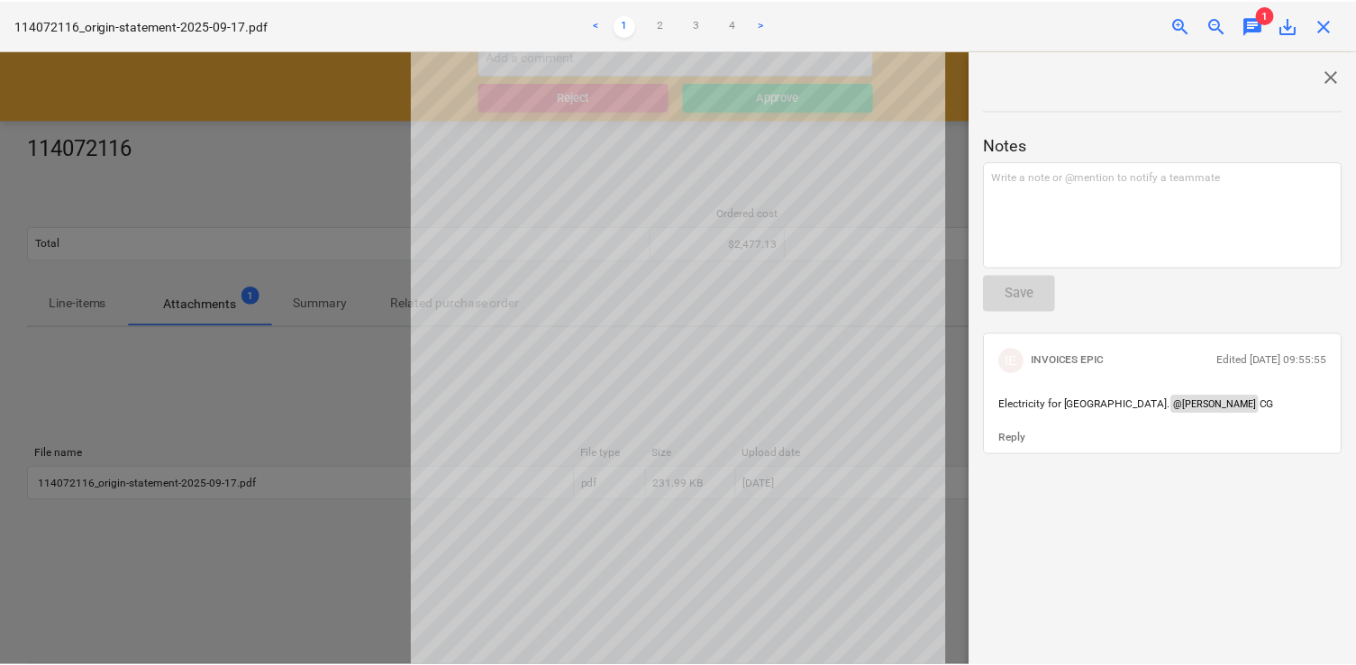
scroll to position [148, 0]
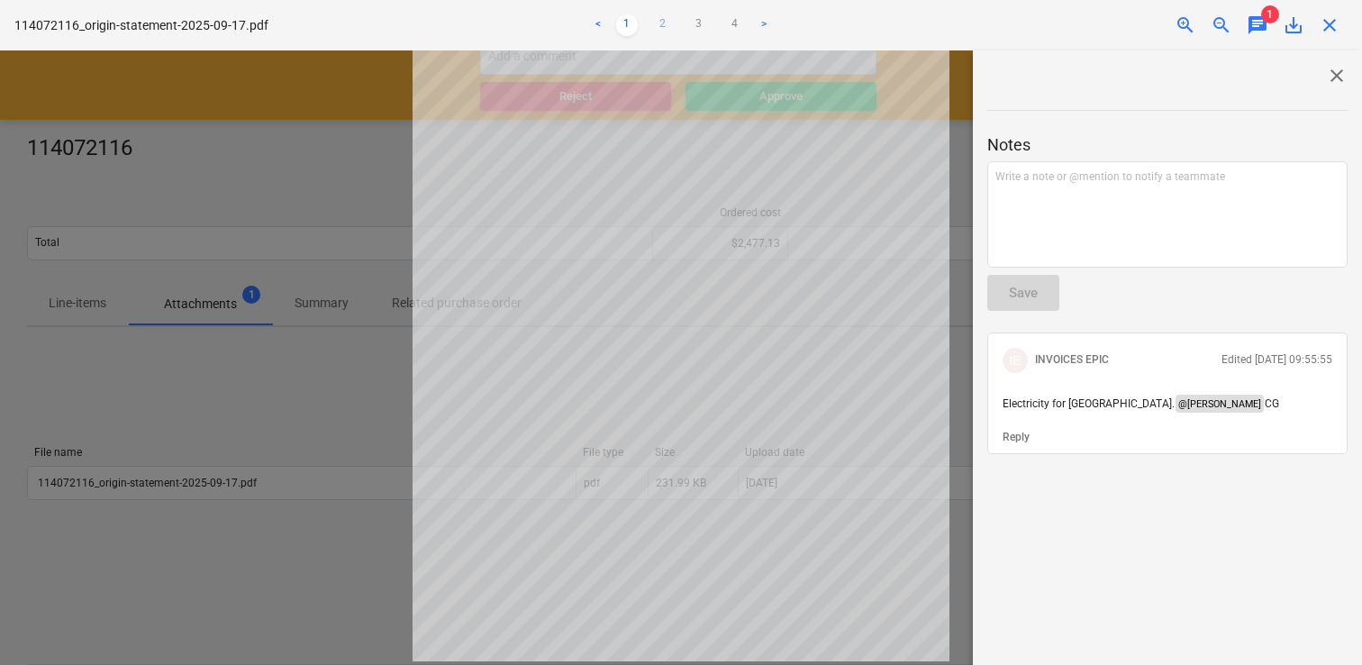
click at [654, 25] on link "2" at bounding box center [663, 25] width 22 height 22
click at [694, 25] on link "3" at bounding box center [699, 25] width 22 height 22
click at [1325, 26] on span "close" at bounding box center [1330, 25] width 22 height 22
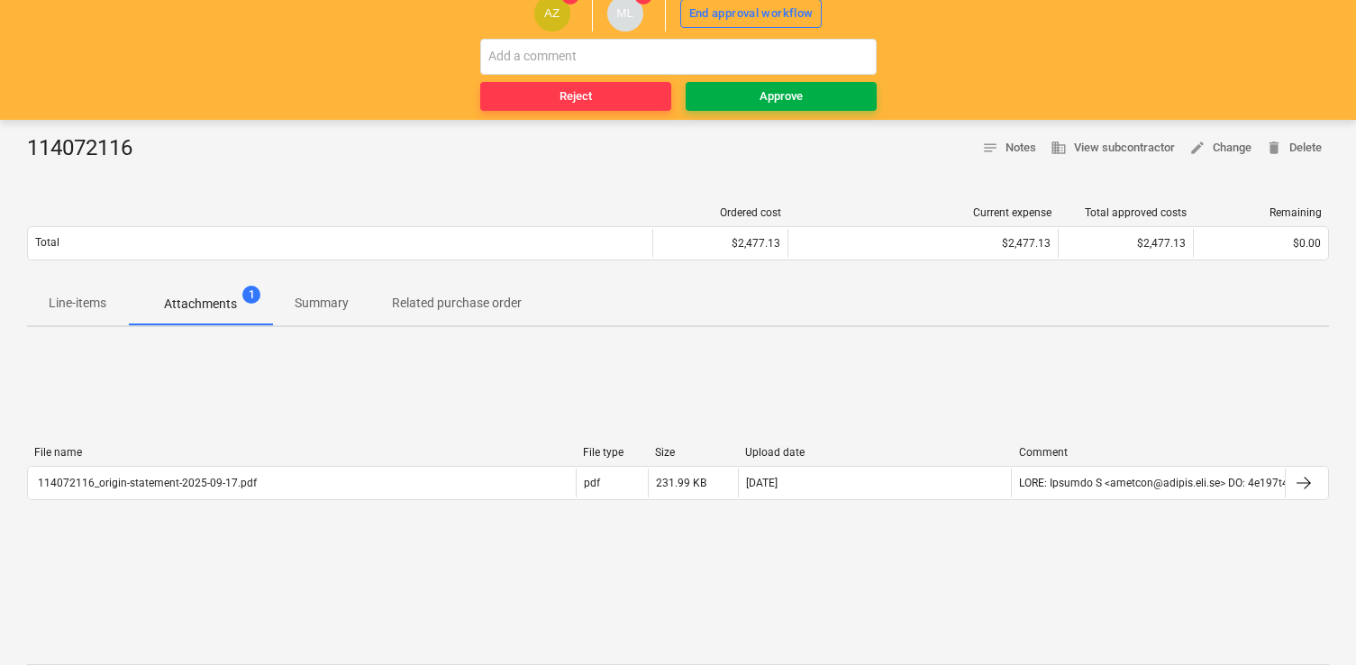
click at [760, 98] on div "Approve" at bounding box center [780, 96] width 43 height 21
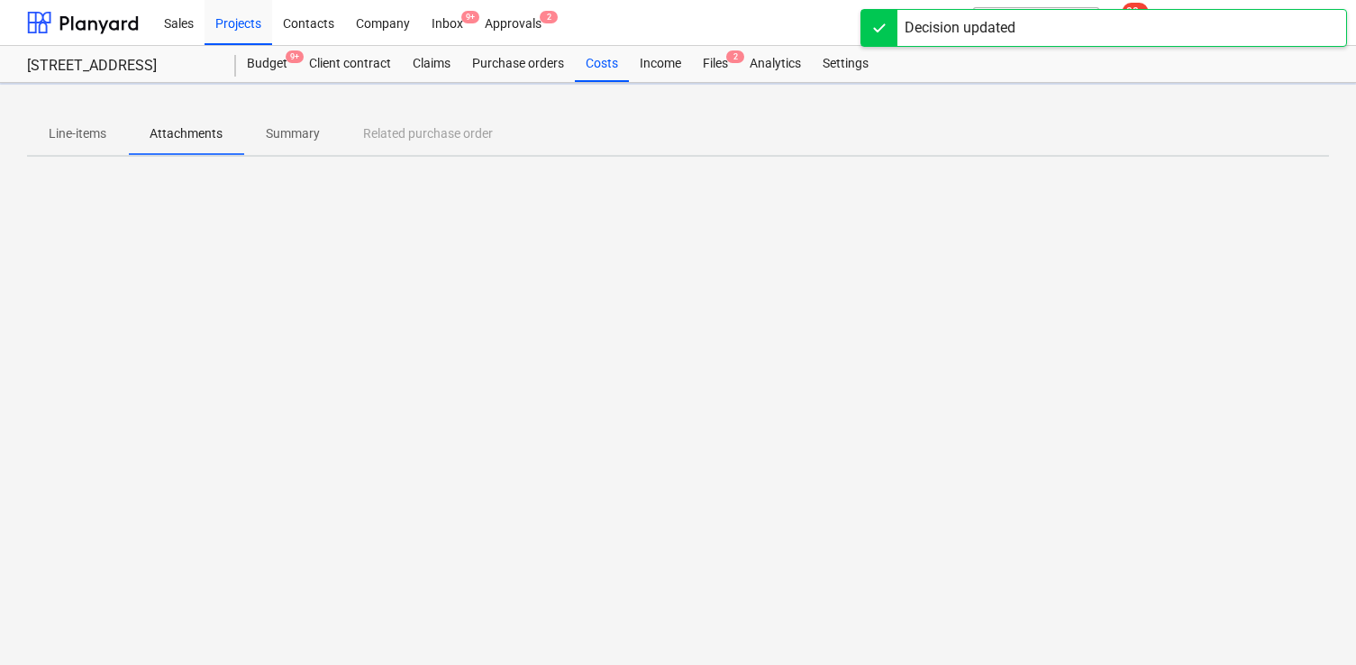
scroll to position [0, 0]
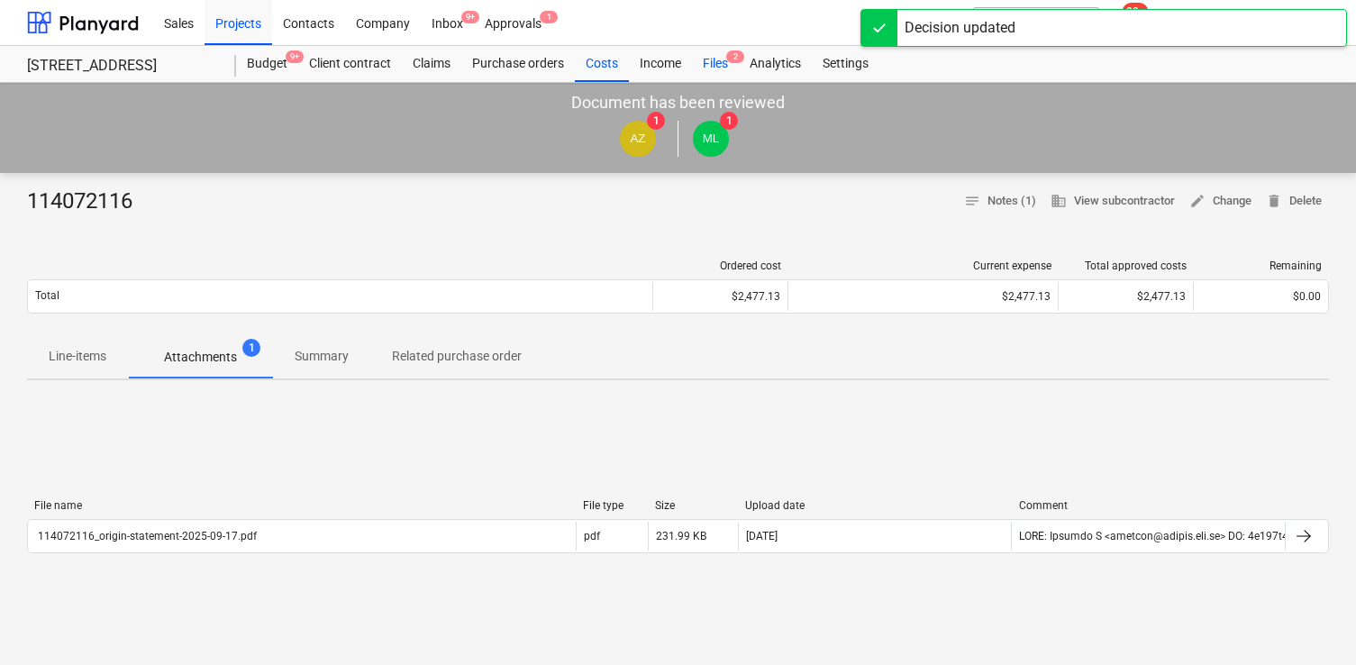
click at [721, 59] on div "Files 2" at bounding box center [715, 64] width 47 height 36
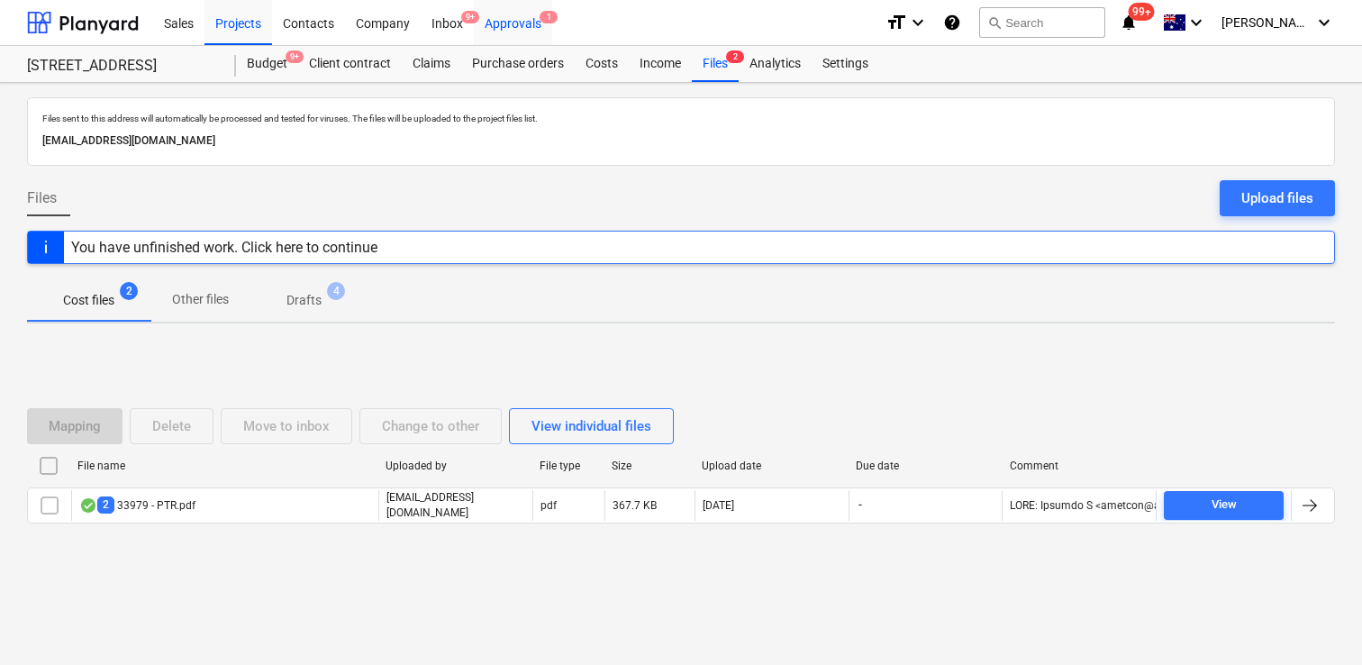
click at [503, 28] on div "Approvals 1" at bounding box center [513, 22] width 78 height 46
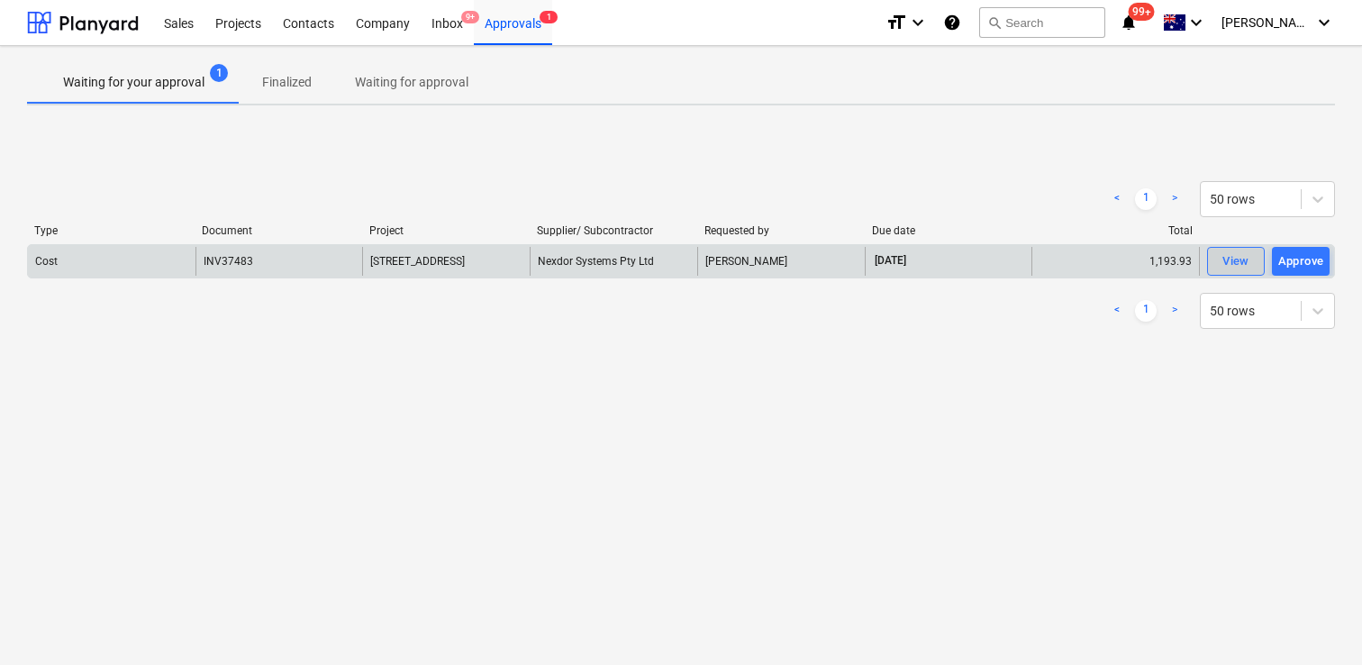
click at [1214, 268] on button "View" at bounding box center [1236, 261] width 58 height 29
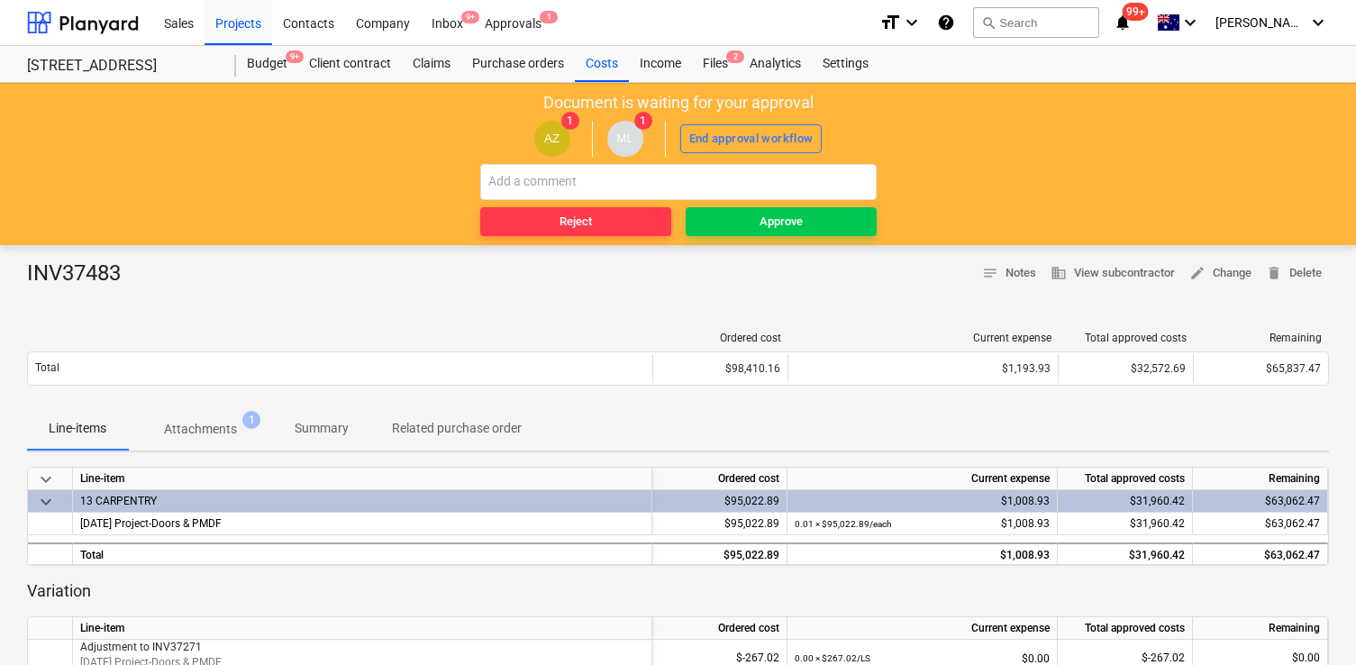
click at [186, 396] on div "Ordered cost Current expense Total approved costs Remaining Total $98,410.16 $1…" at bounding box center [678, 362] width 1302 height 90
click at [192, 410] on button "Attachments 1" at bounding box center [200, 428] width 145 height 43
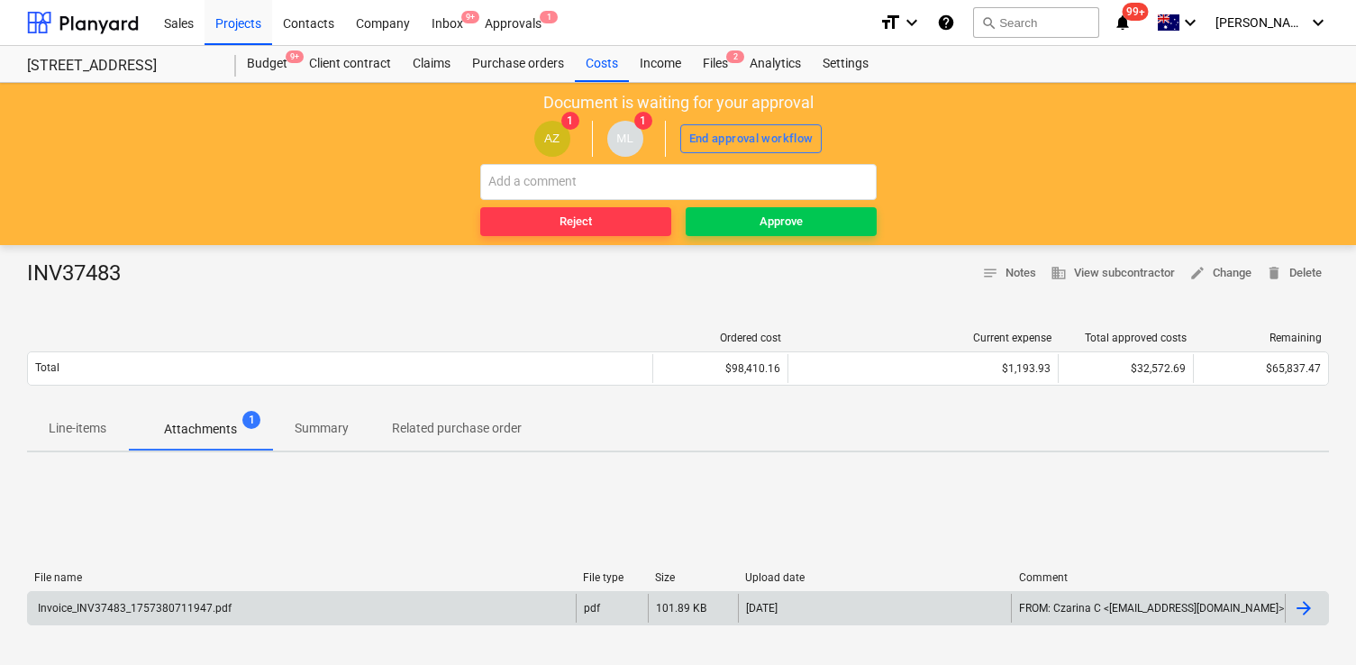
click at [527, 598] on div "Invoice_INV37483_1757380711947.pdf" at bounding box center [302, 608] width 548 height 29
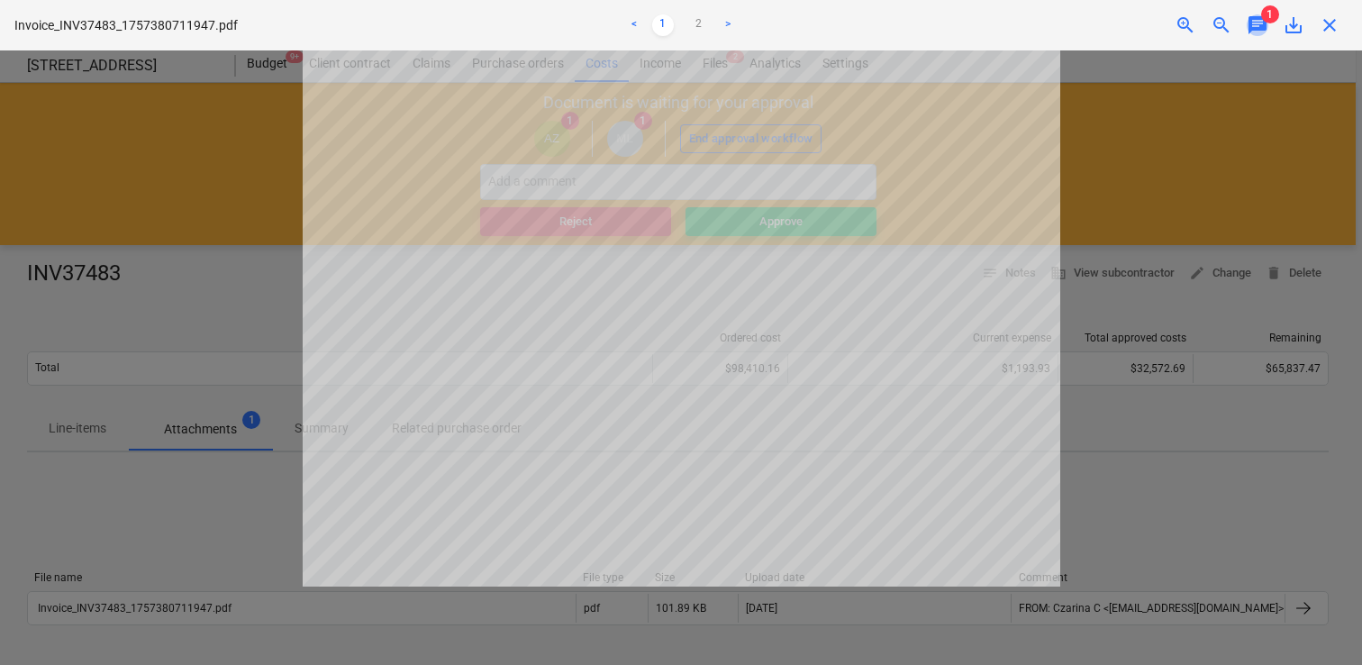
click at [1258, 25] on span "chat" at bounding box center [1258, 25] width 22 height 22
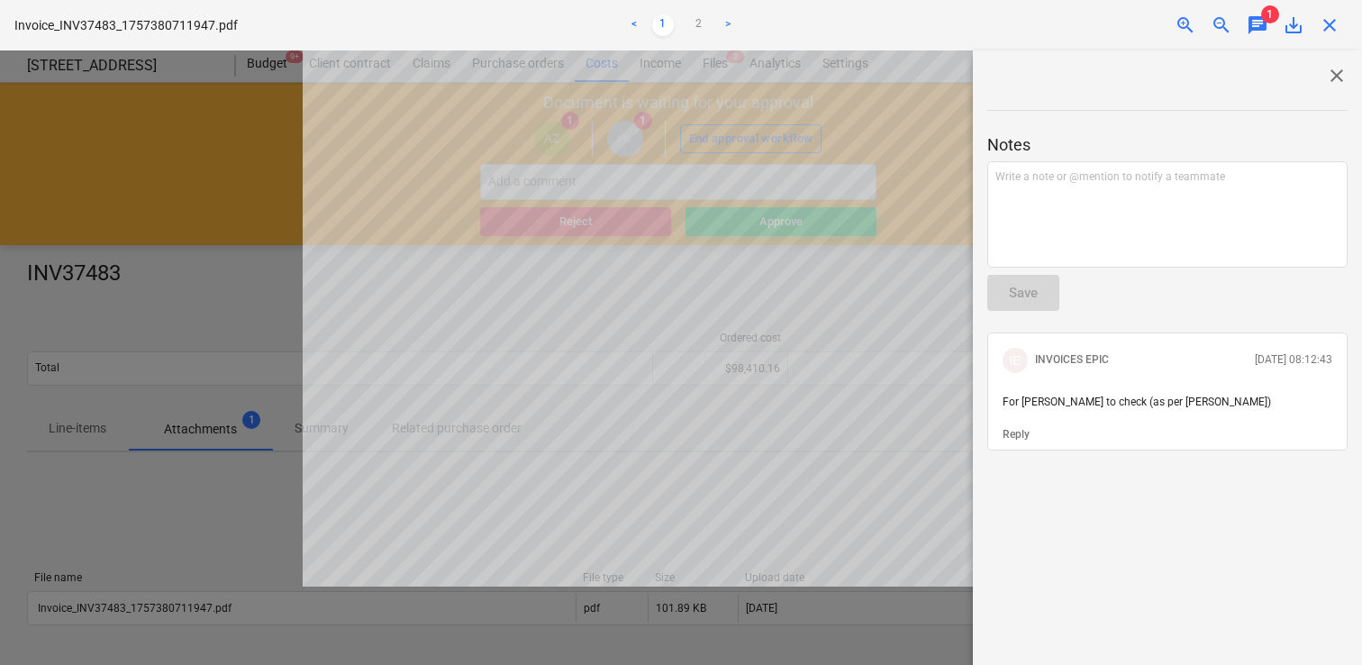
click at [1330, 25] on span "close" at bounding box center [1330, 25] width 22 height 22
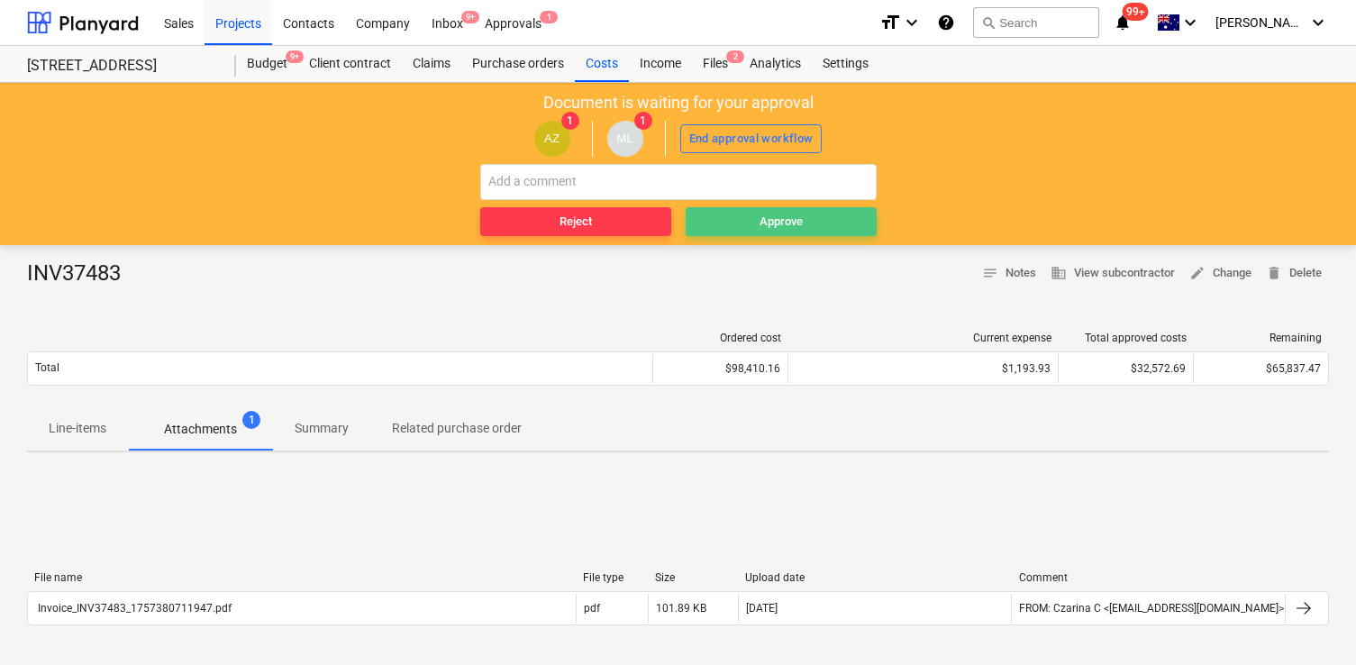
click at [828, 217] on span "Approve" at bounding box center [781, 222] width 177 height 21
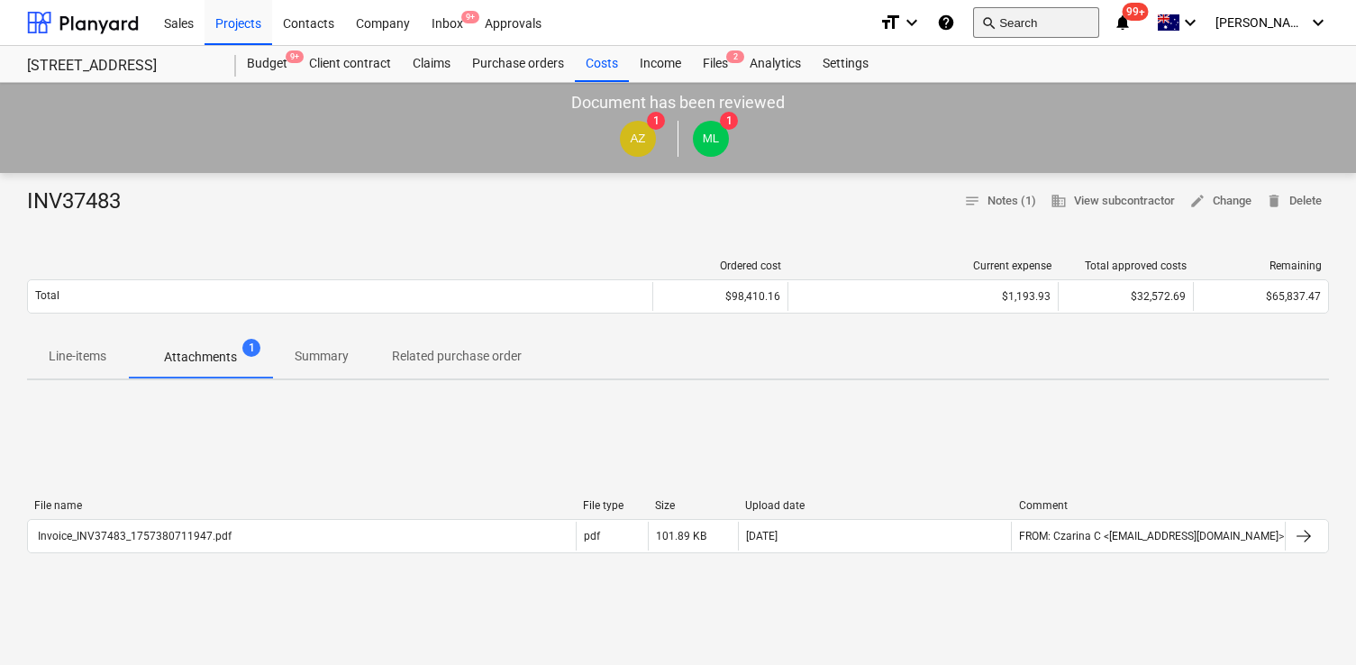
click at [1080, 10] on button "search Search" at bounding box center [1036, 22] width 126 height 31
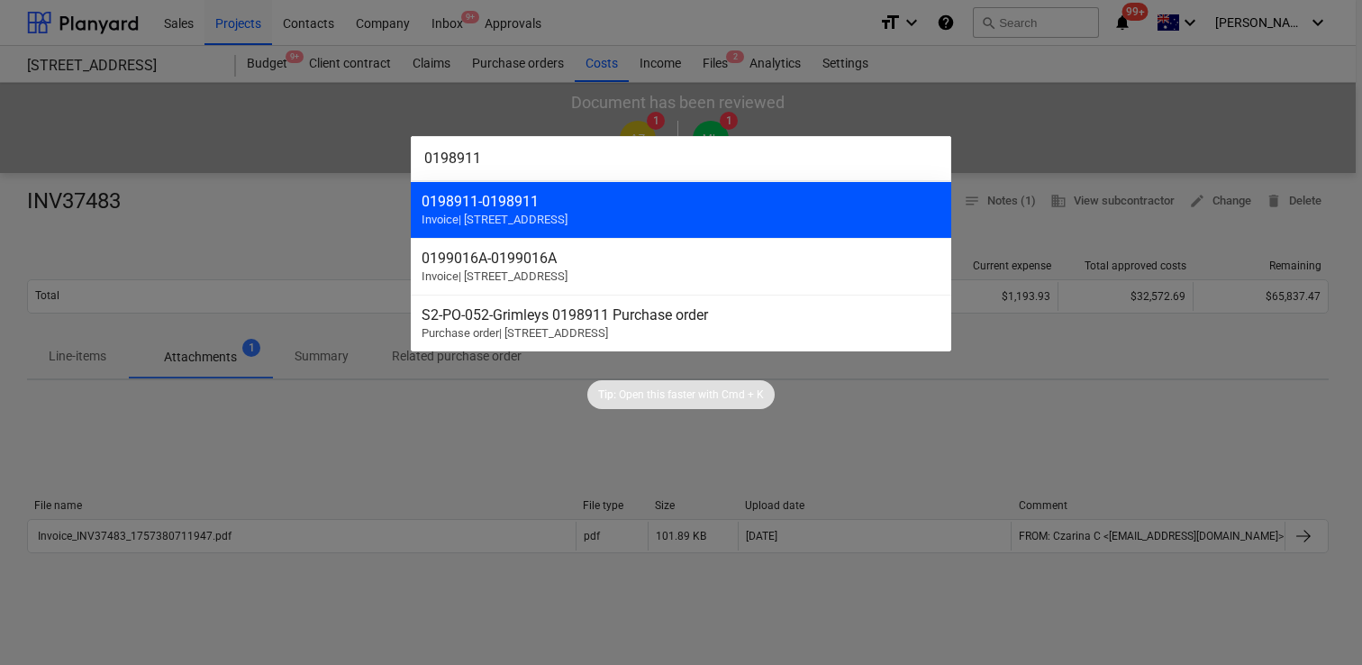
type input "0198911"
click at [700, 213] on div "0198911 - 0198911 Invoice | S2 - 76 Beach Rd, Sandringham" at bounding box center [681, 209] width 540 height 57
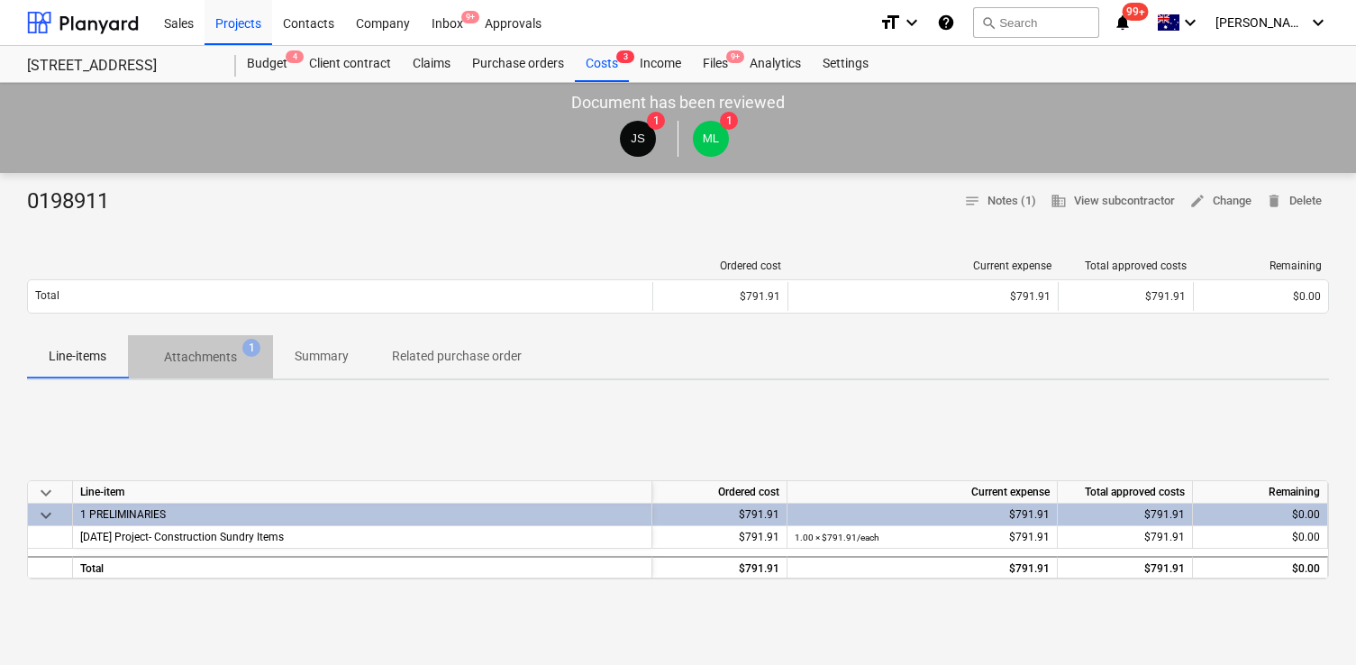
click at [229, 350] on p "Attachments" at bounding box center [200, 357] width 73 height 19
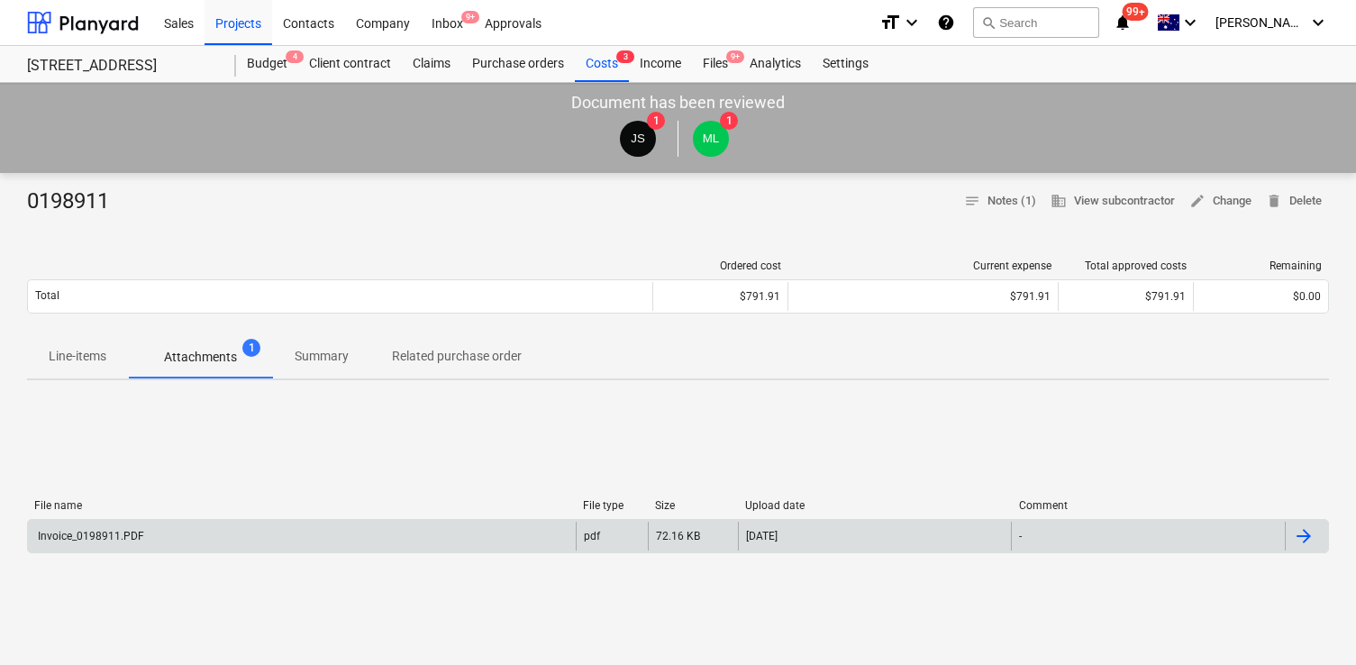
click at [344, 535] on div "Invoice_0198911.PDF" at bounding box center [302, 536] width 548 height 29
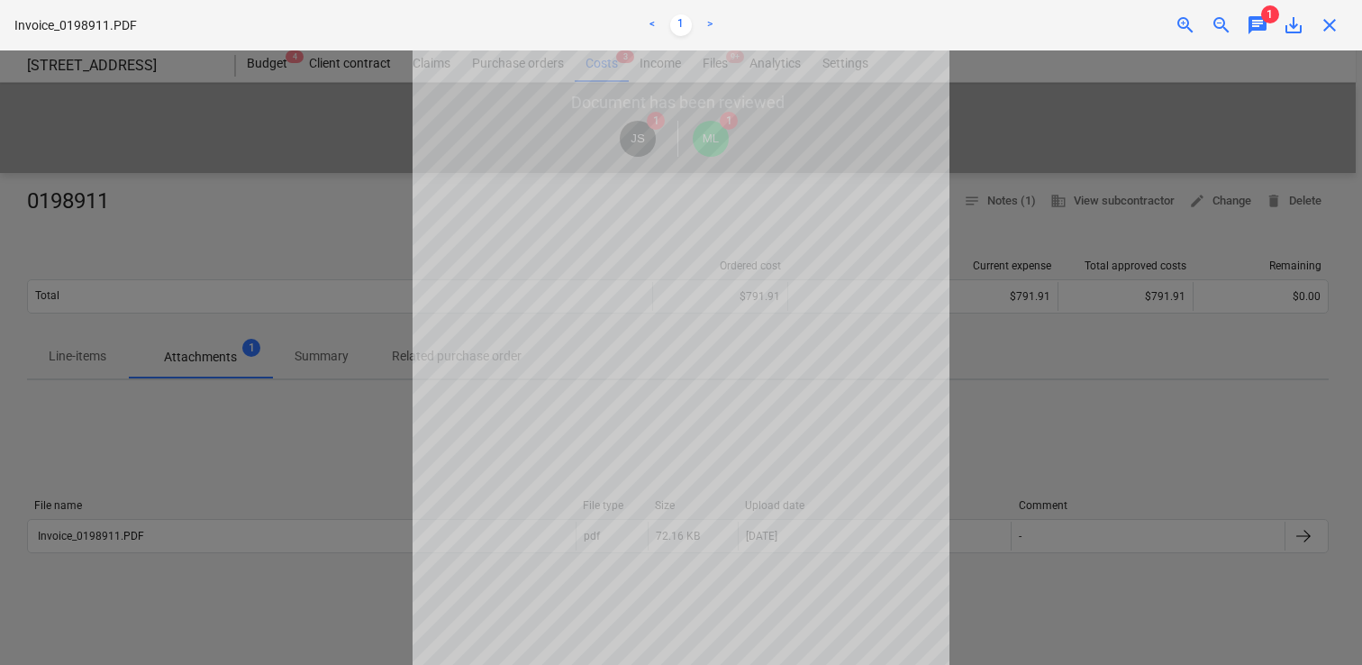
click at [1009, 416] on div at bounding box center [681, 357] width 1362 height 614
click at [1265, 31] on span "chat" at bounding box center [1258, 25] width 22 height 22
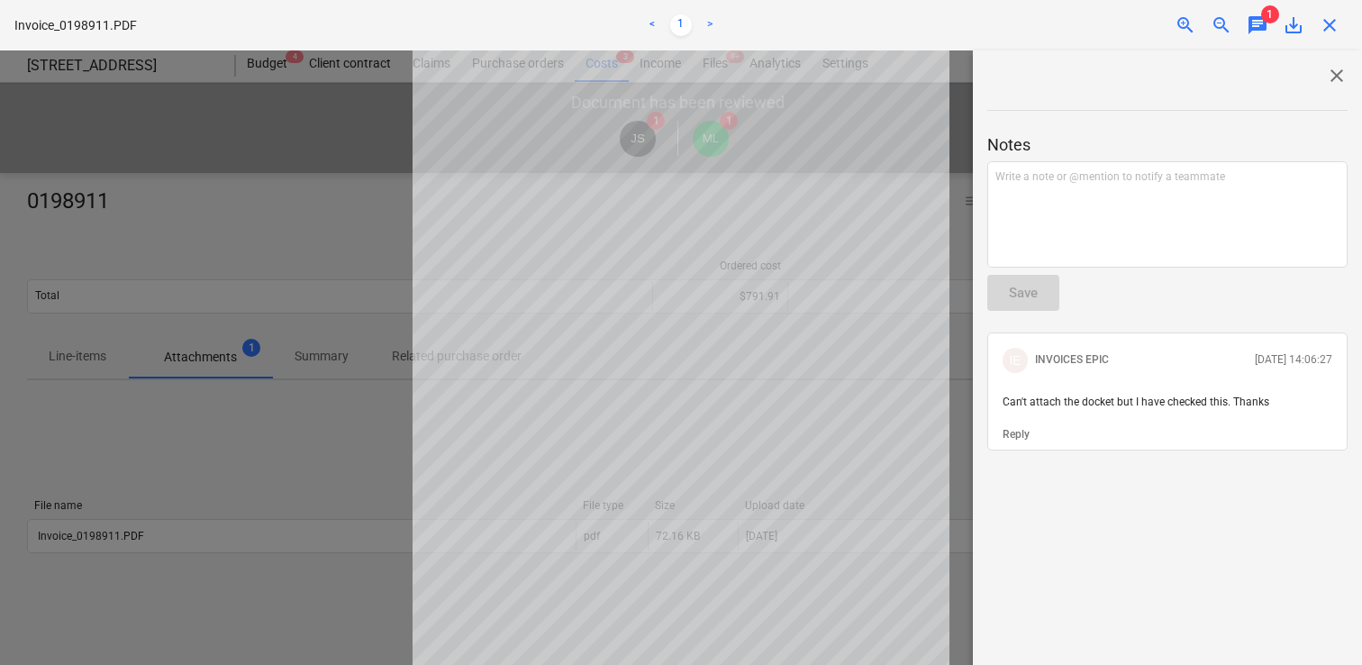
click at [1330, 23] on span "close" at bounding box center [1330, 25] width 22 height 22
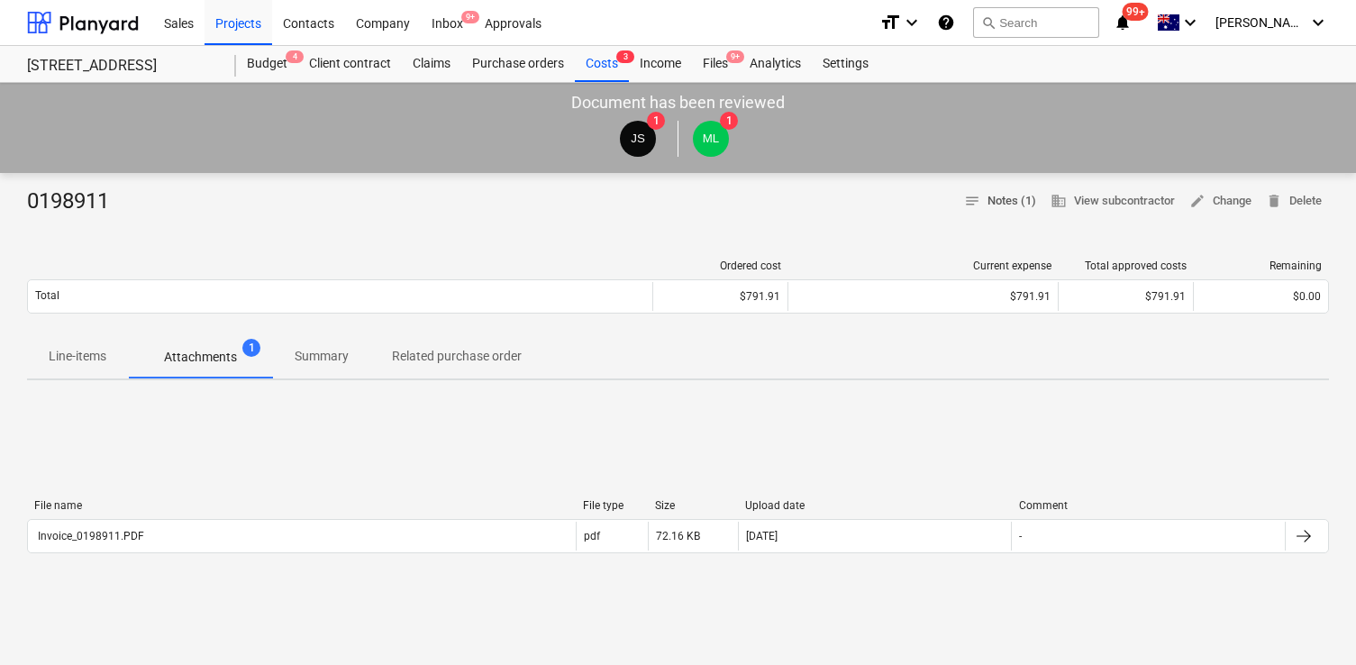
click at [1010, 200] on span "notes Notes (1)" at bounding box center [1000, 201] width 72 height 21
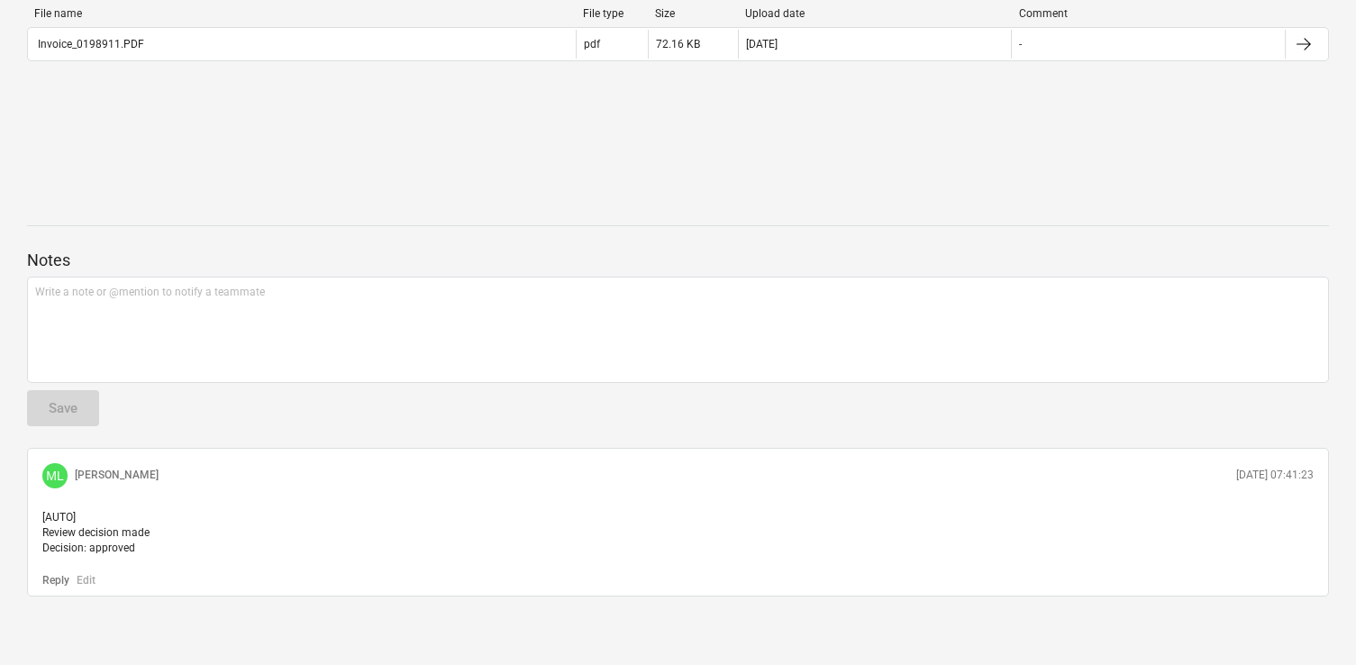
scroll to position [512, 0]
click at [1246, 464] on p "12.09.2025 07:41:23" at bounding box center [1274, 471] width 77 height 15
copy p "12.09.2025 07:41:23"
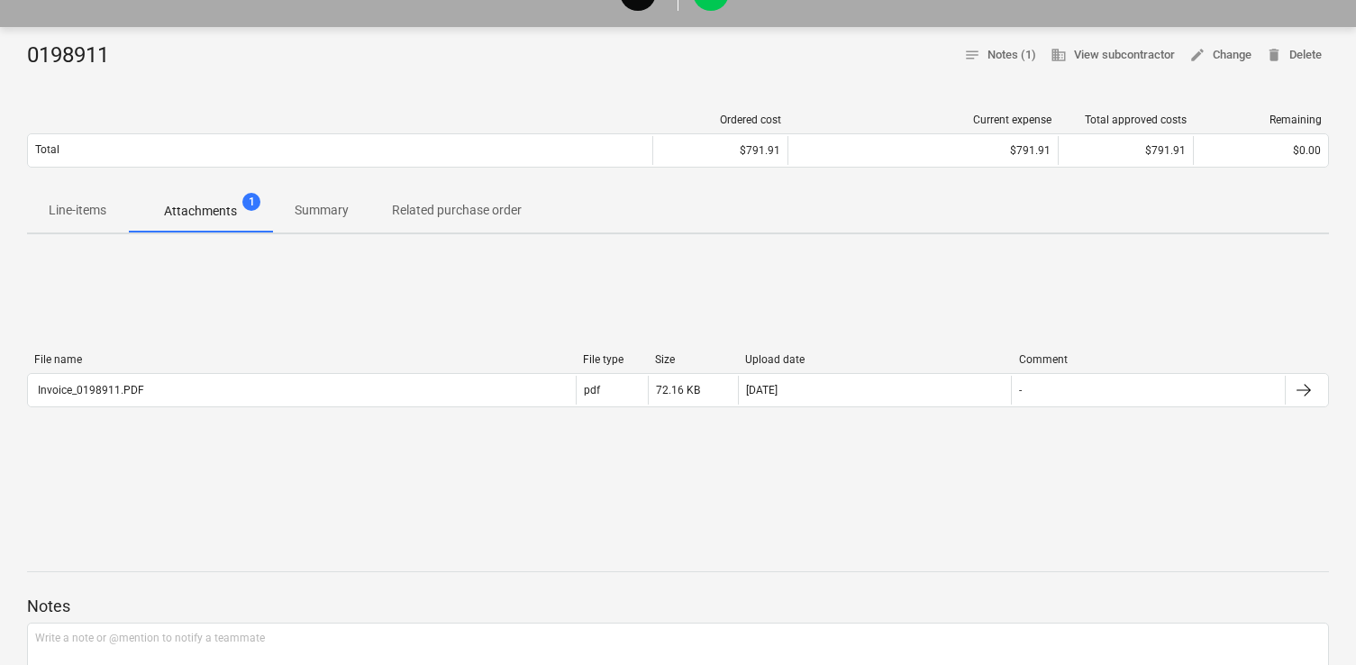
scroll to position [0, 0]
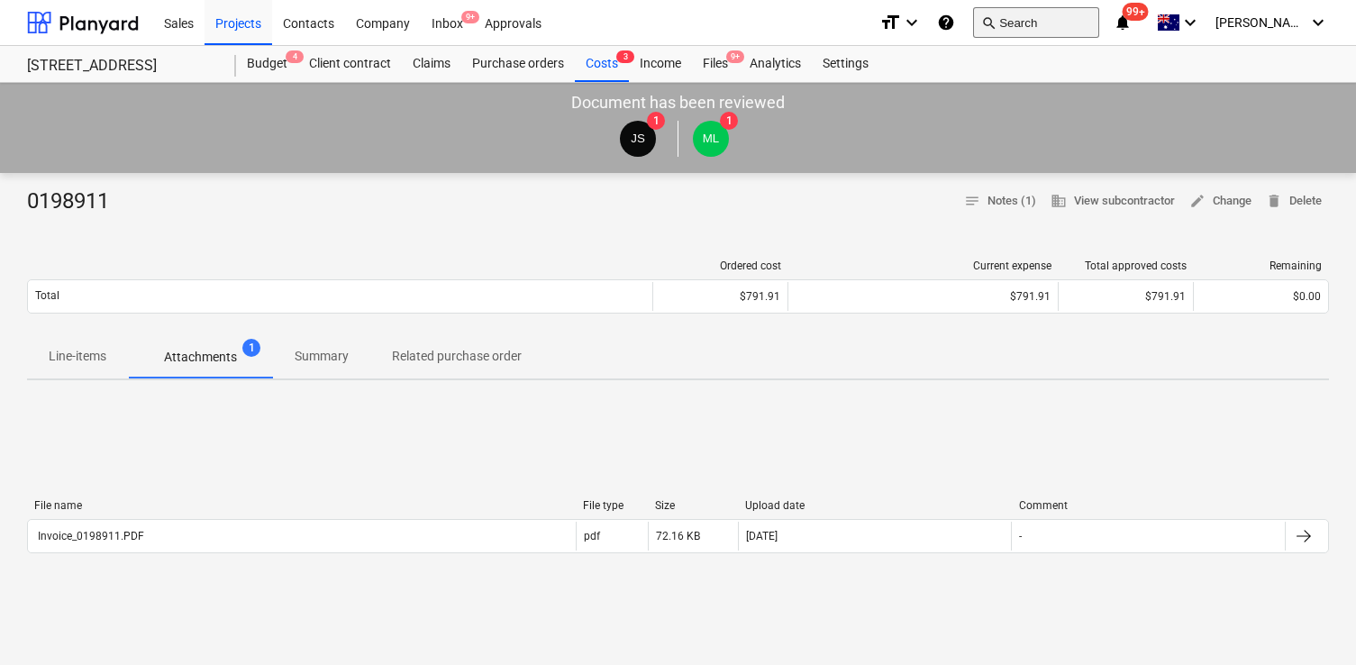
click at [1072, 34] on button "search Search" at bounding box center [1036, 22] width 126 height 31
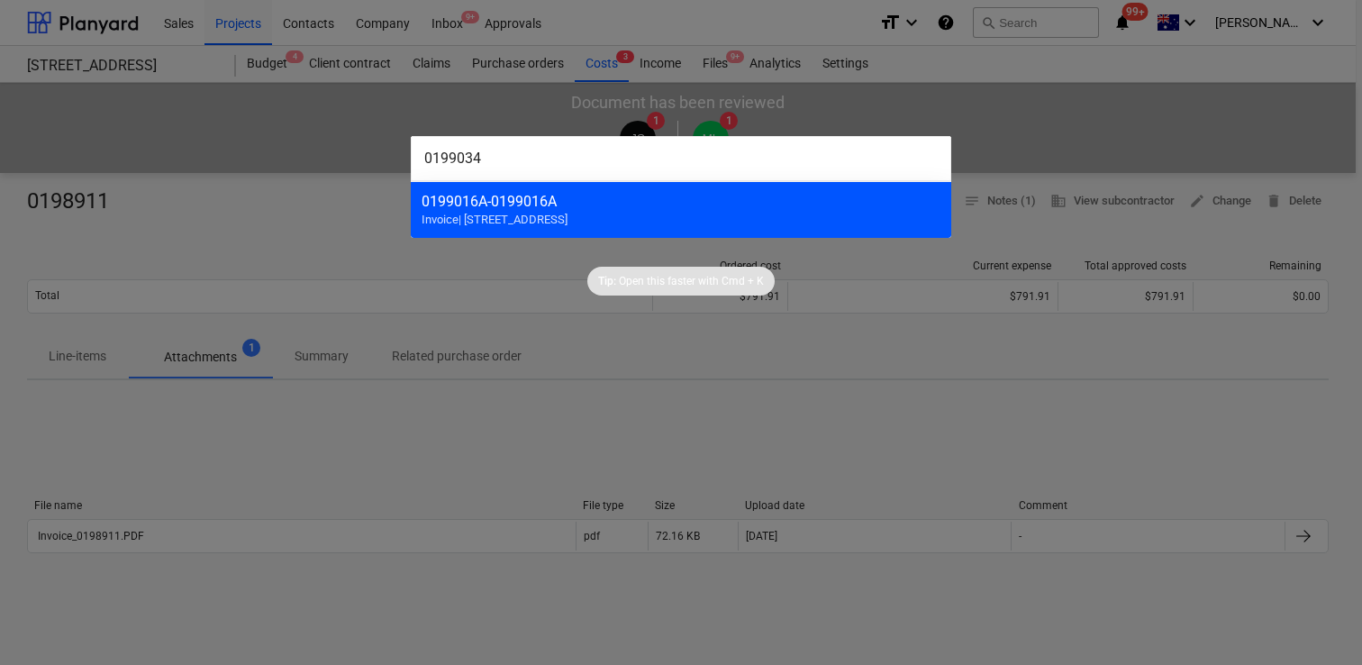
type input "0199034"
click at [727, 206] on div "0199016A - 0199016A" at bounding box center [681, 201] width 519 height 17
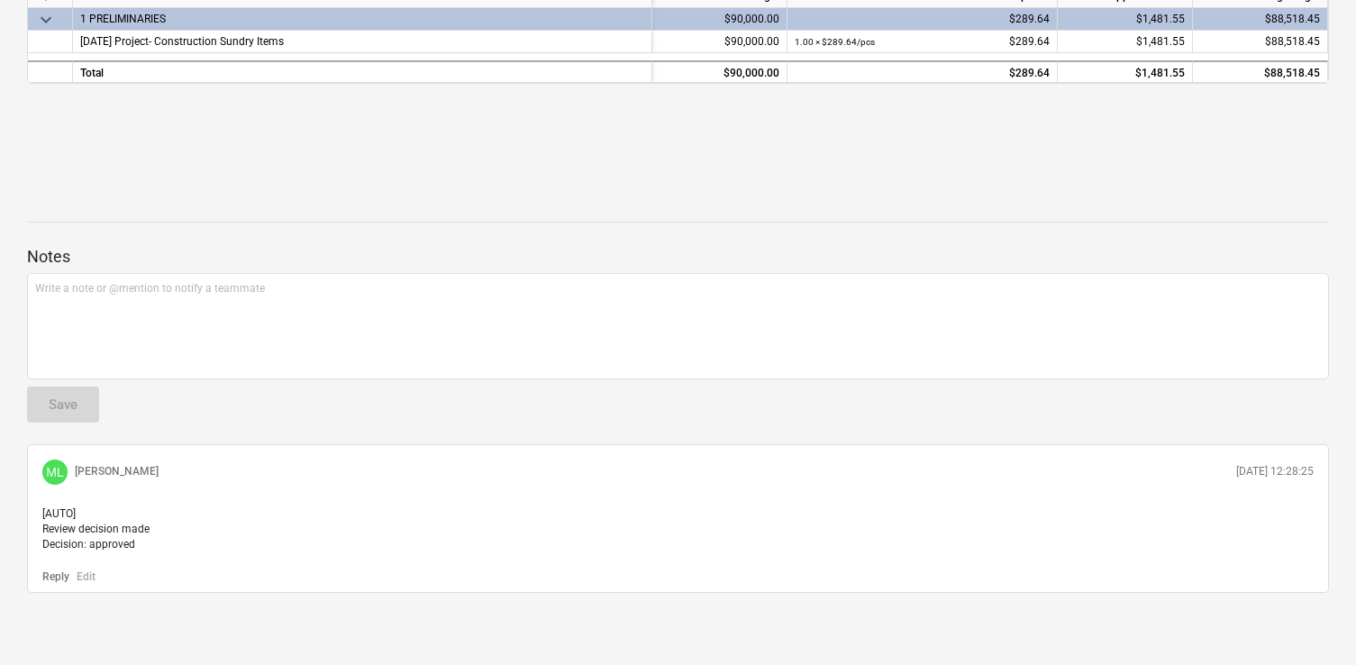
scroll to position [512, 0]
click at [1294, 464] on p "[DATE] 12:28:25" at bounding box center [1274, 471] width 77 height 15
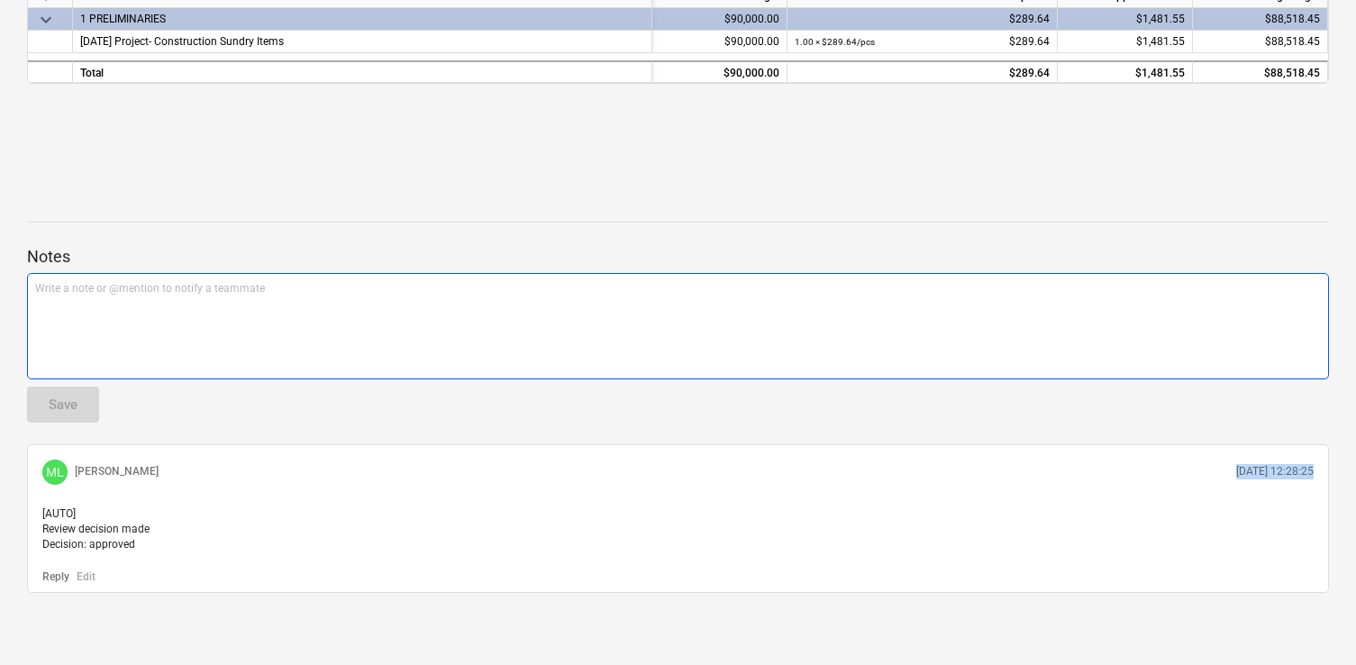
copy p "[DATE] 12:28:25"
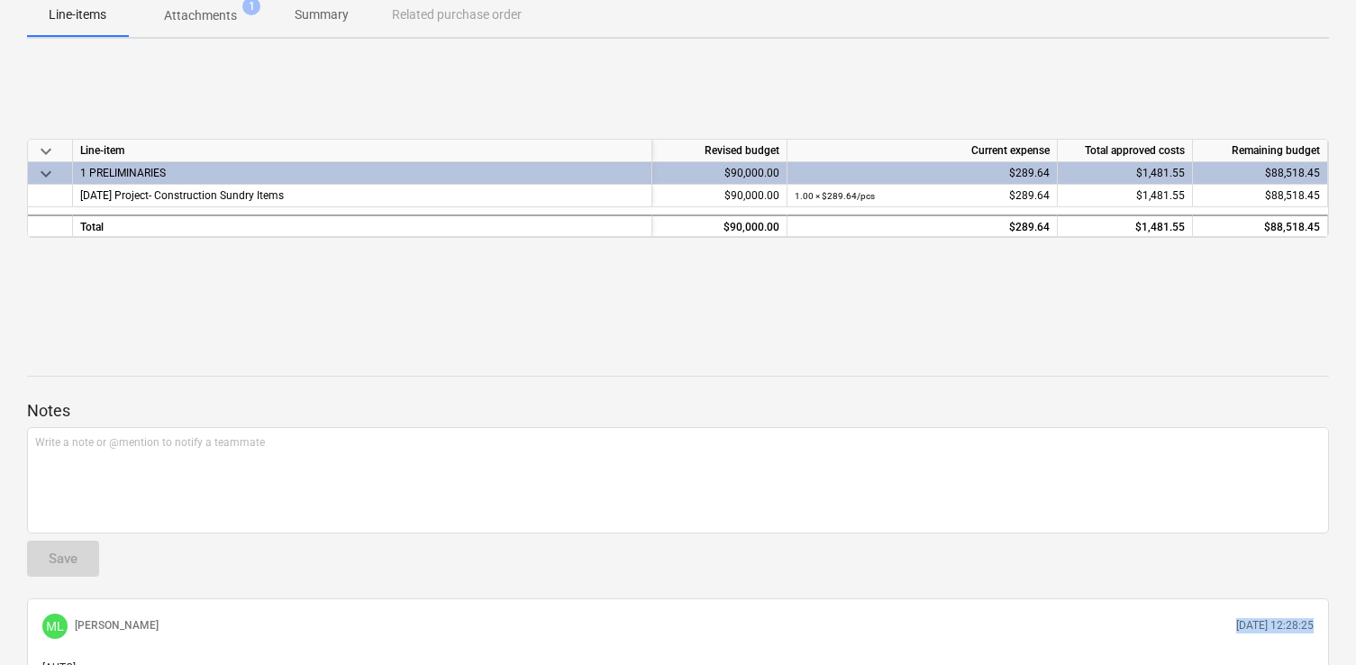
scroll to position [275, 0]
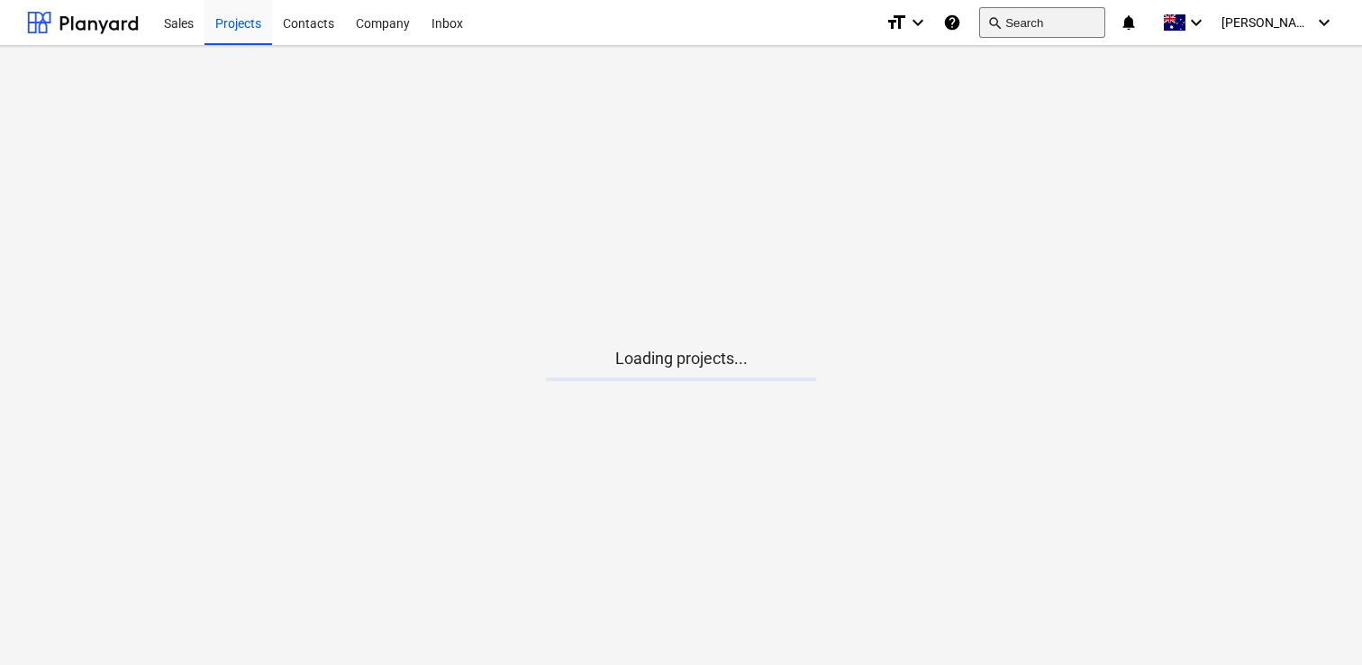
click at [1099, 15] on button "search Search" at bounding box center [1042, 22] width 126 height 31
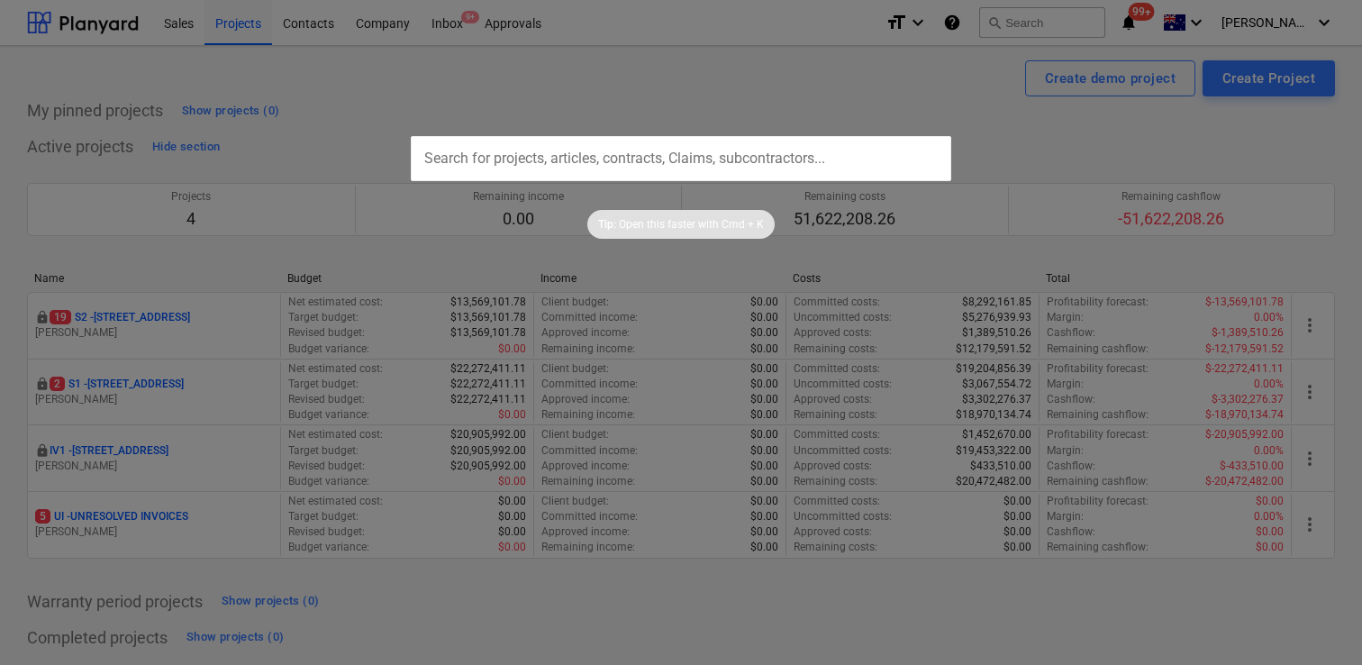
paste input "0199034"
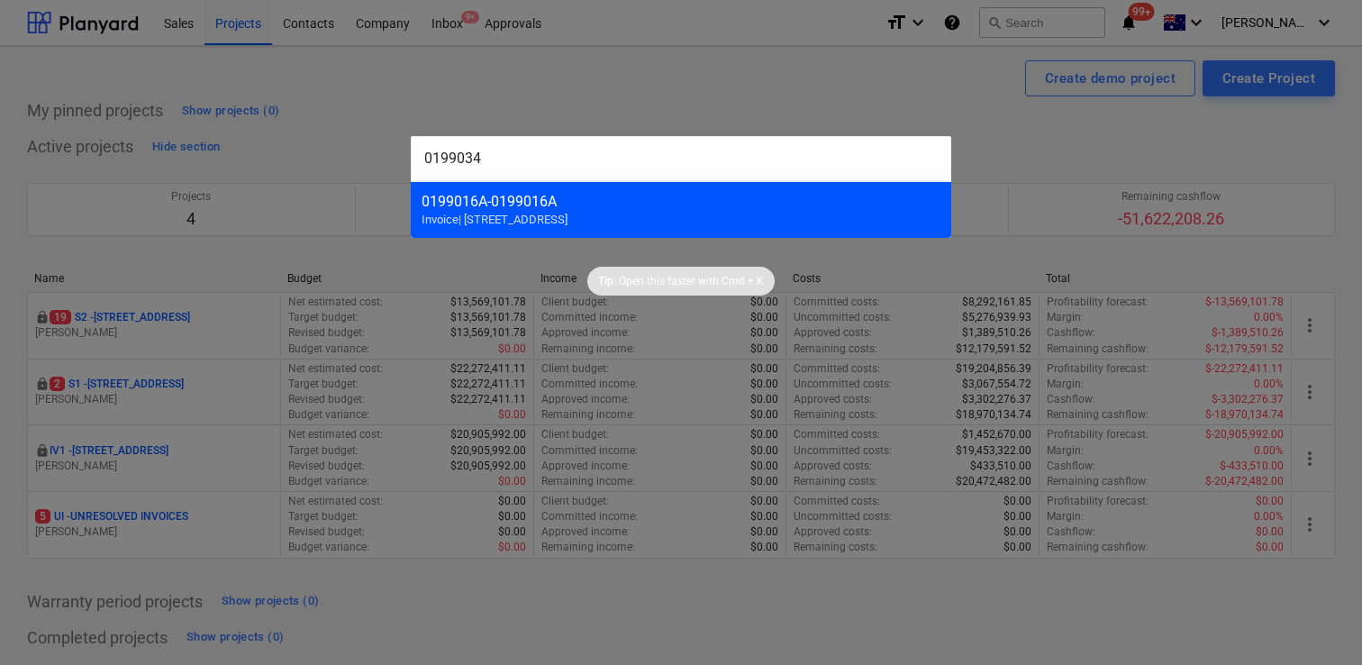
type input "0199034"
click at [631, 202] on div "0199016A - 0199016A" at bounding box center [681, 201] width 519 height 17
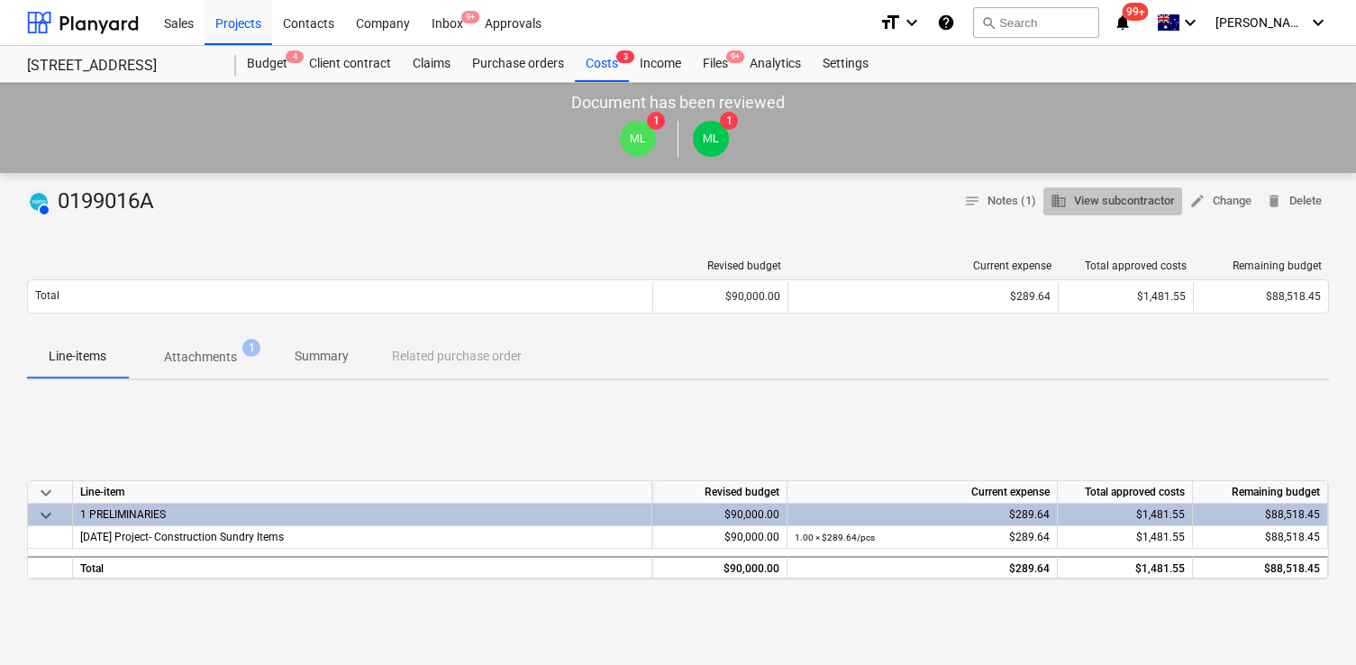
click at [1078, 201] on span "business View subcontractor" at bounding box center [1112, 201] width 124 height 21
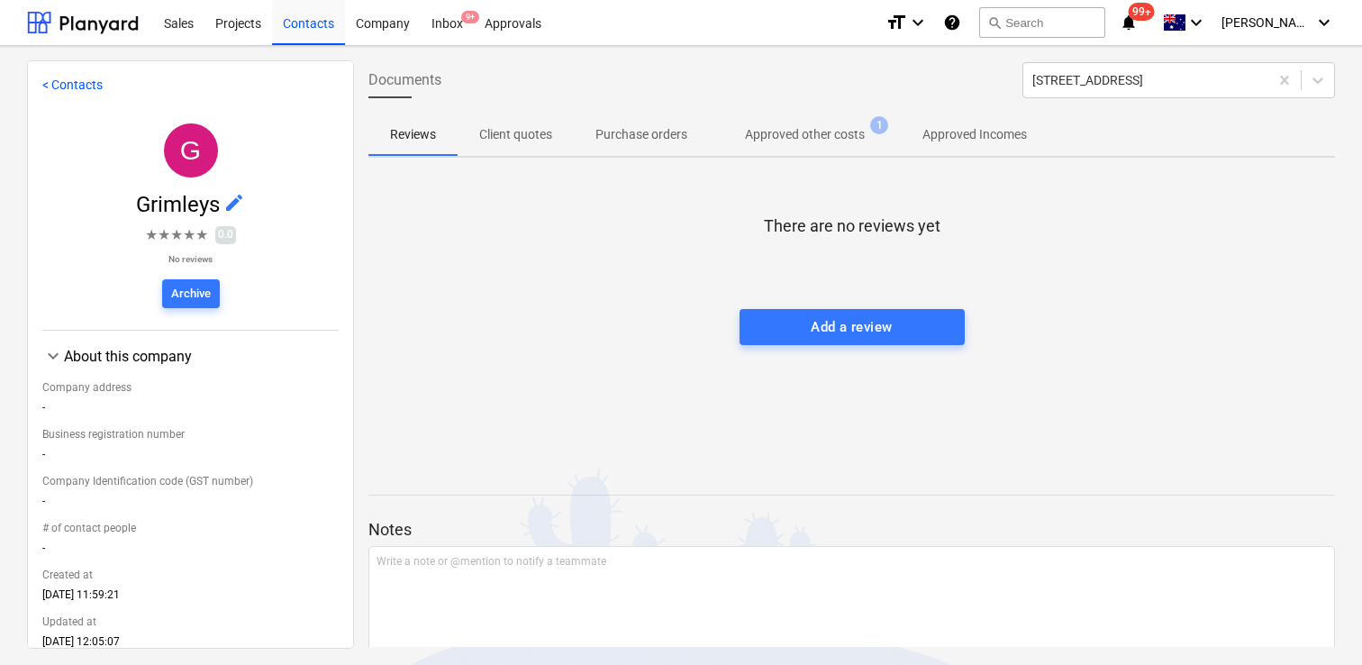
click at [157, 205] on span "Grimleys" at bounding box center [179, 204] width 87 height 25
copy span "Grimleys"
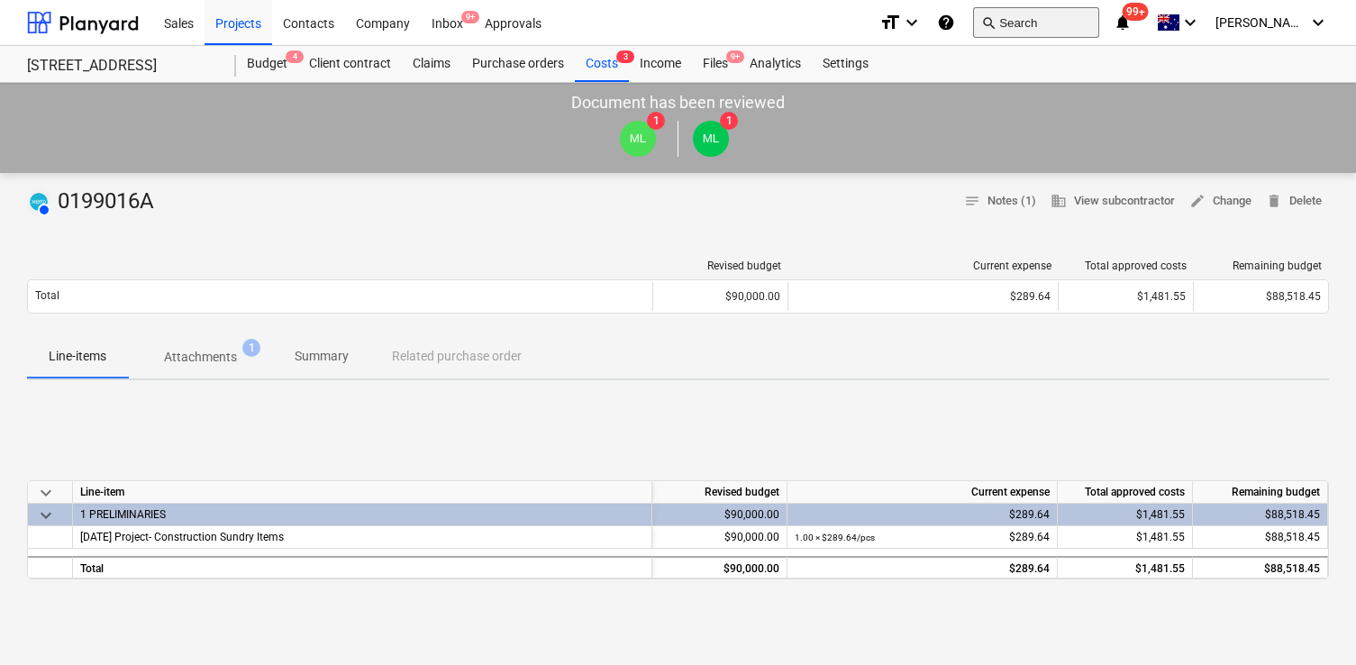
click at [1076, 27] on button "search Search" at bounding box center [1036, 22] width 126 height 31
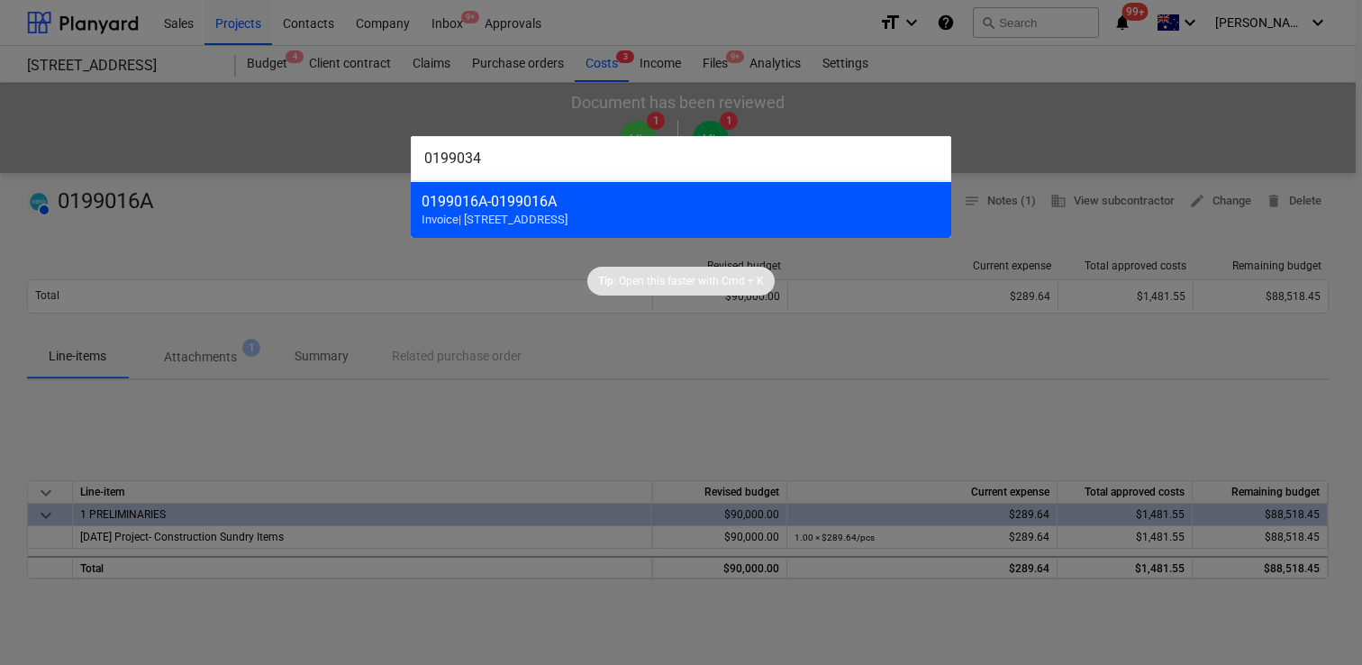
type input "0199034"
click at [748, 206] on div "0199016A - 0199016A" at bounding box center [681, 201] width 519 height 17
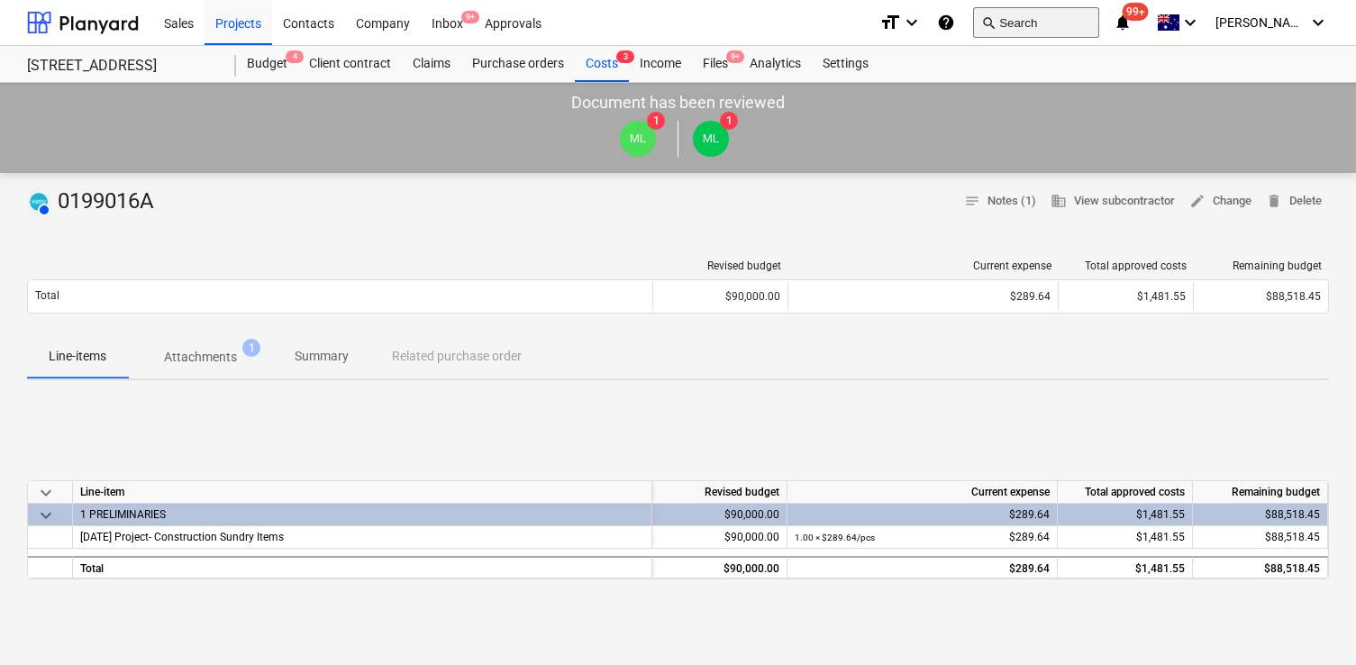
click at [1056, 19] on button "search Search" at bounding box center [1036, 22] width 126 height 31
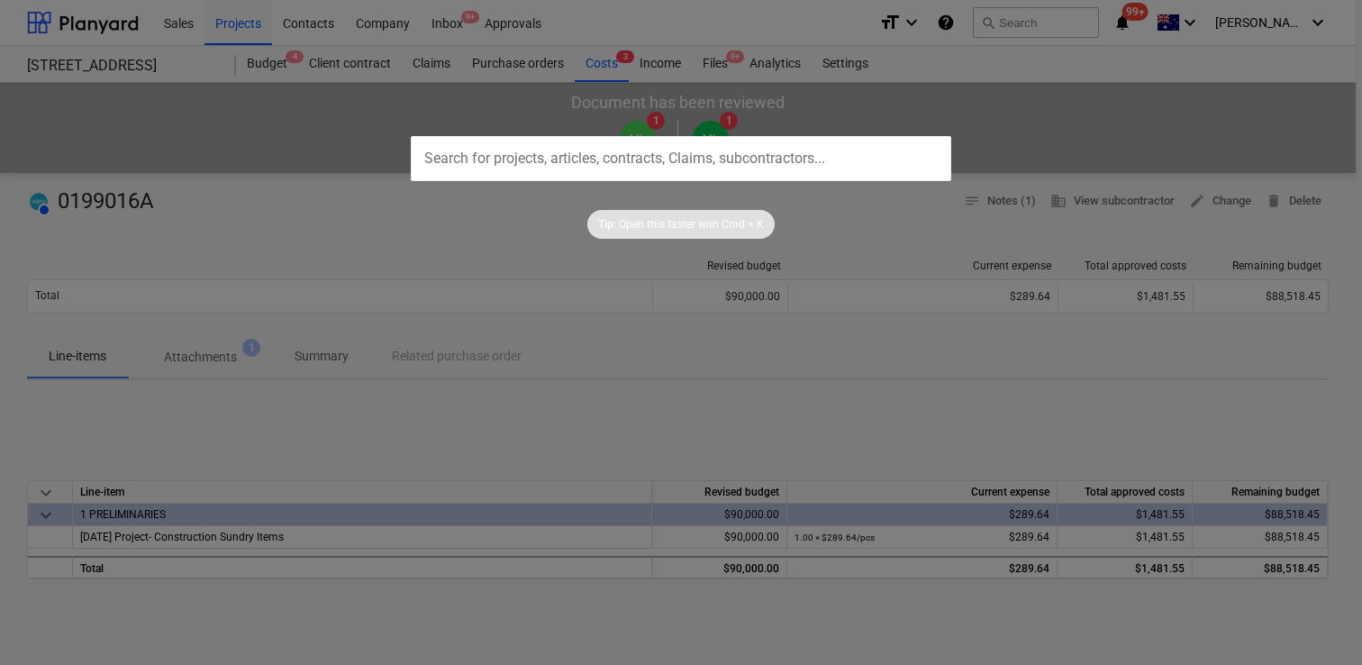
click at [1060, 31] on div at bounding box center [681, 332] width 1362 height 665
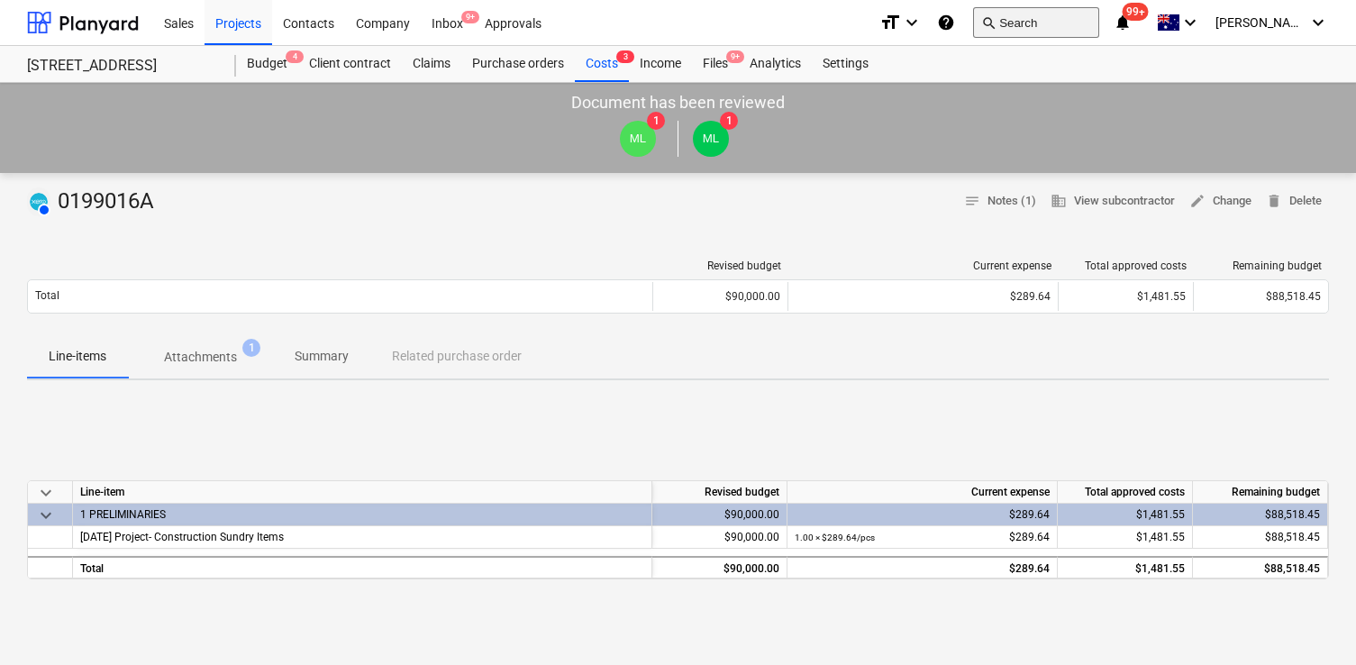
click at [1061, 25] on button "search Search" at bounding box center [1036, 22] width 126 height 31
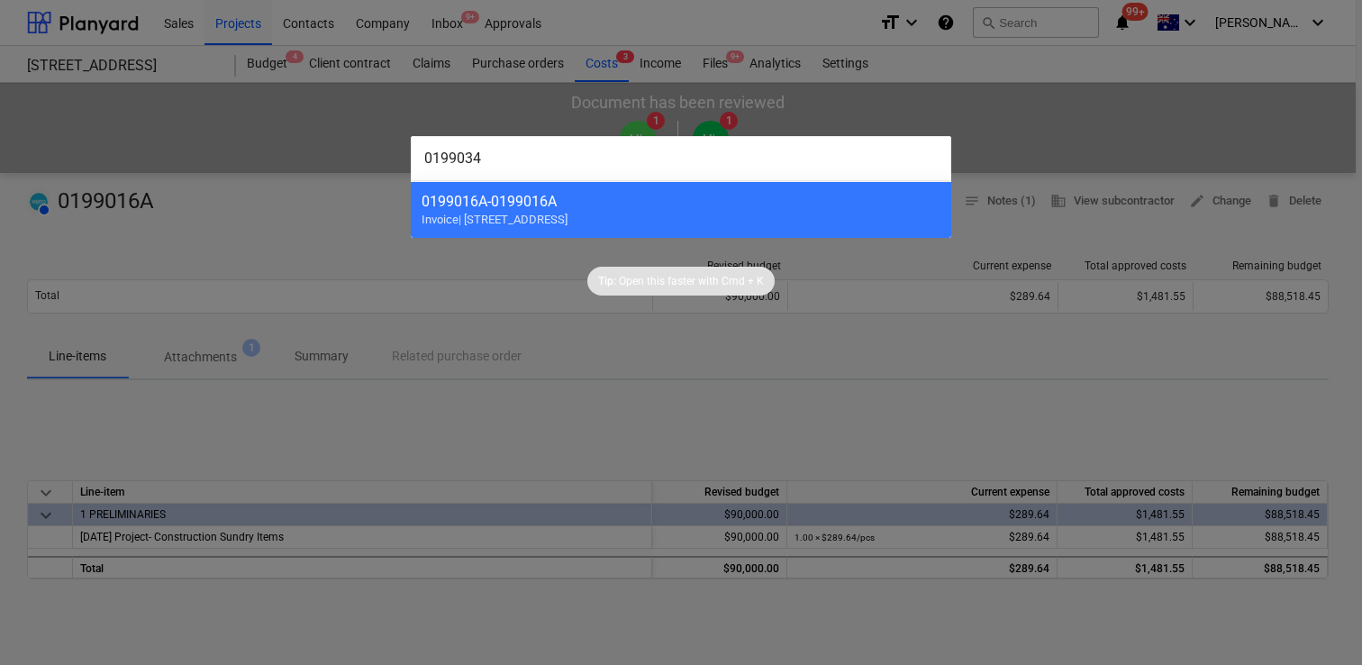
type input "0199034"
click at [577, 123] on div at bounding box center [681, 332] width 1362 height 665
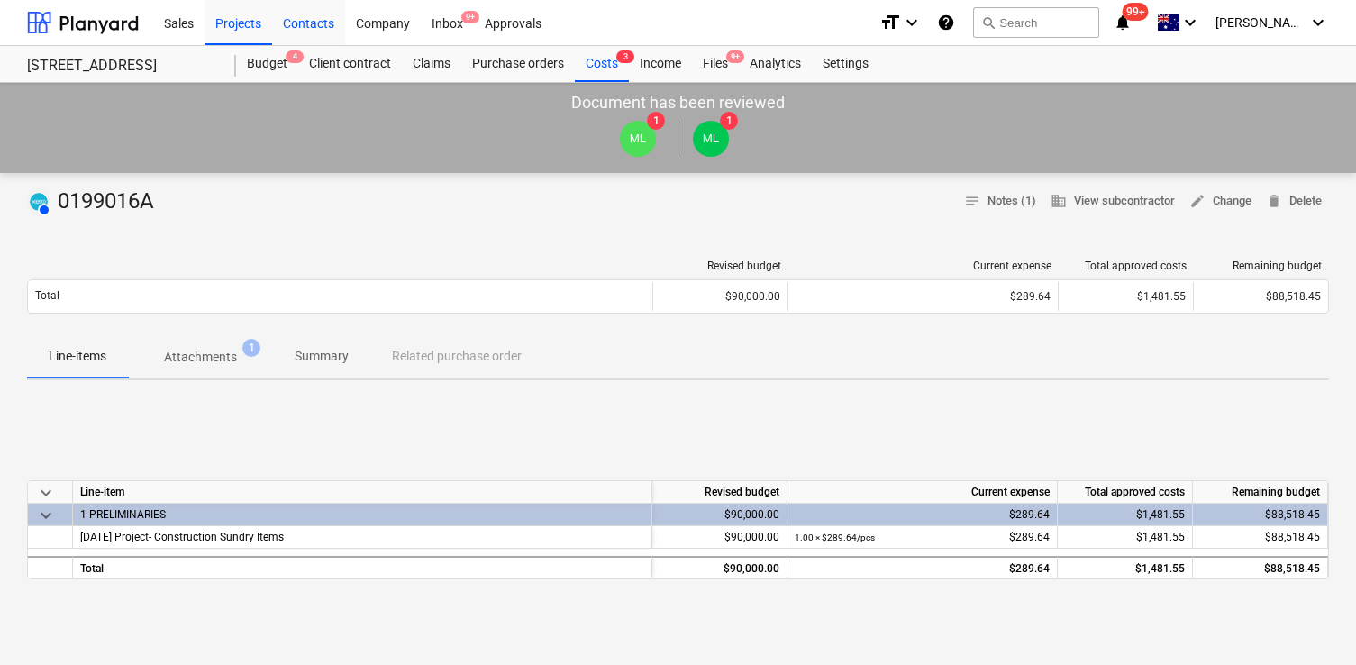
click at [311, 23] on div "Contacts" at bounding box center [308, 22] width 73 height 46
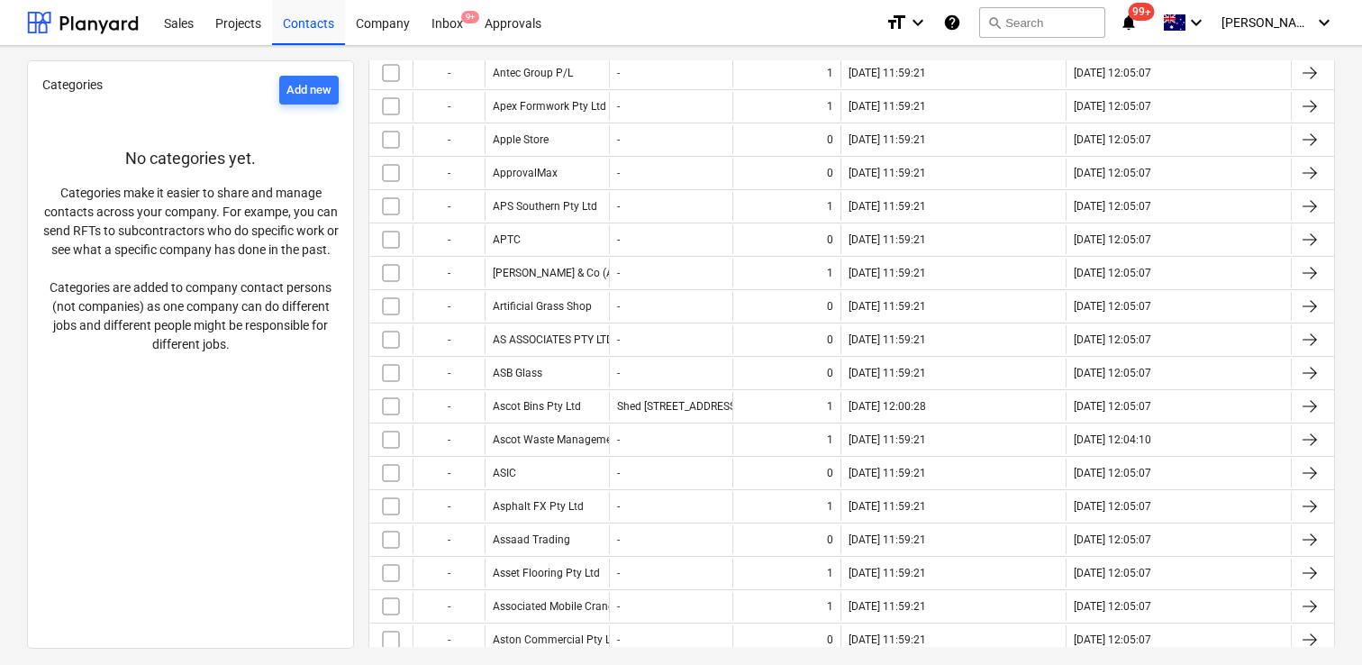
scroll to position [3102, 0]
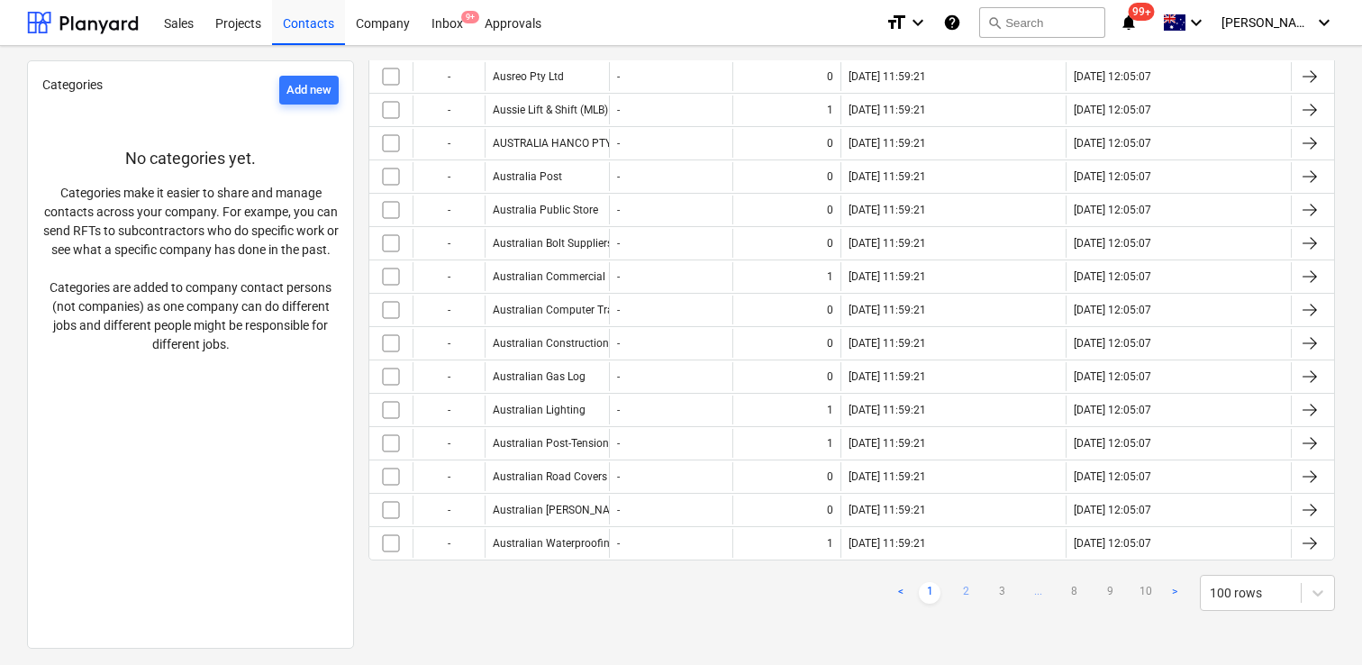
click at [962, 589] on link "2" at bounding box center [966, 593] width 22 height 22
checkbox input "false"
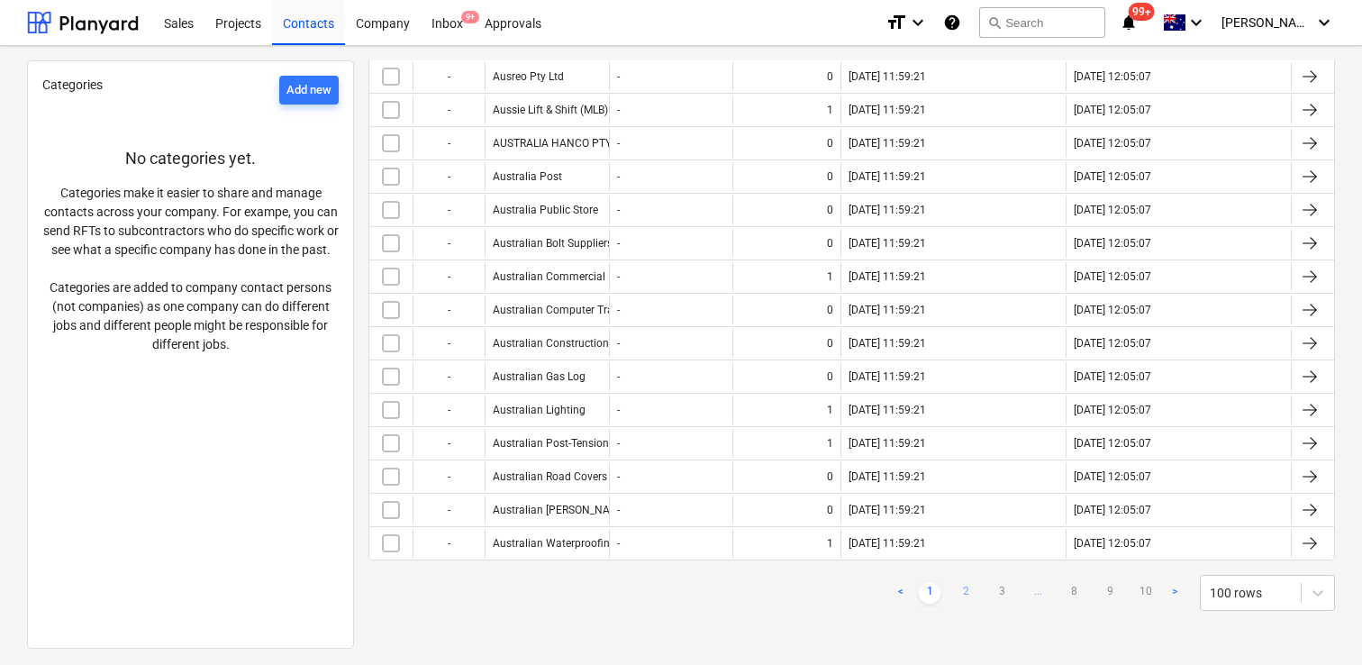
checkbox input "false"
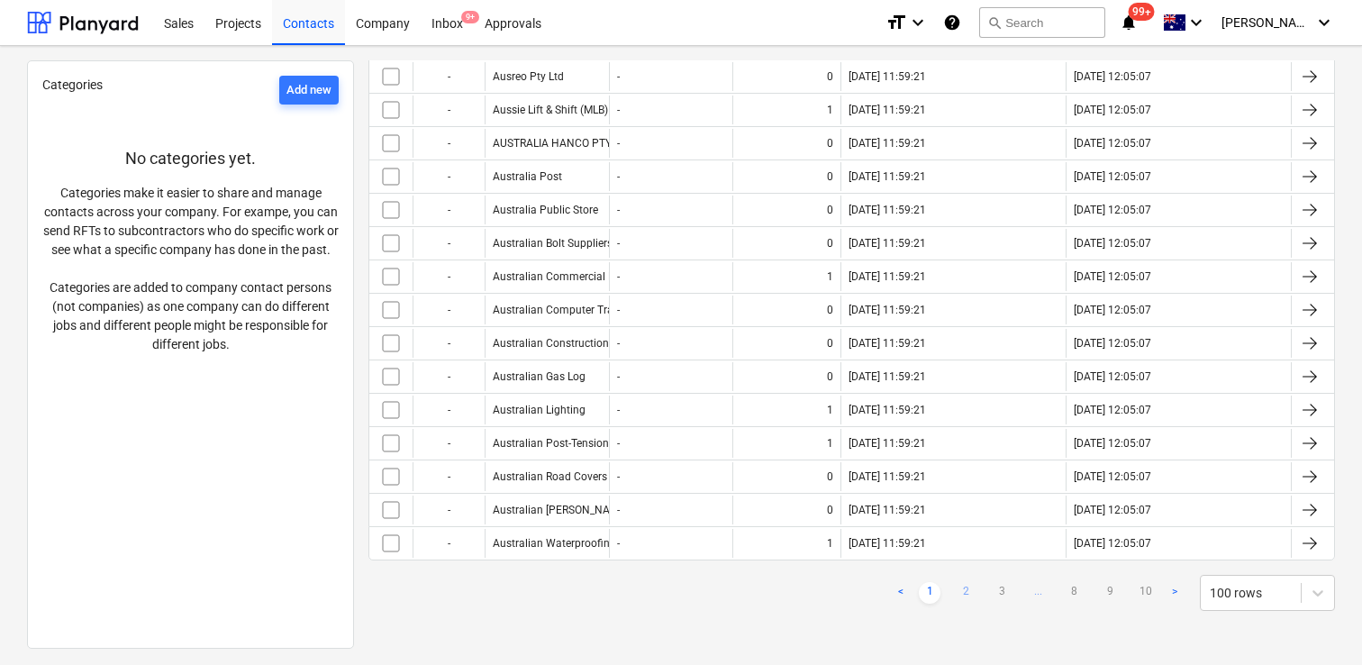
checkbox input "false"
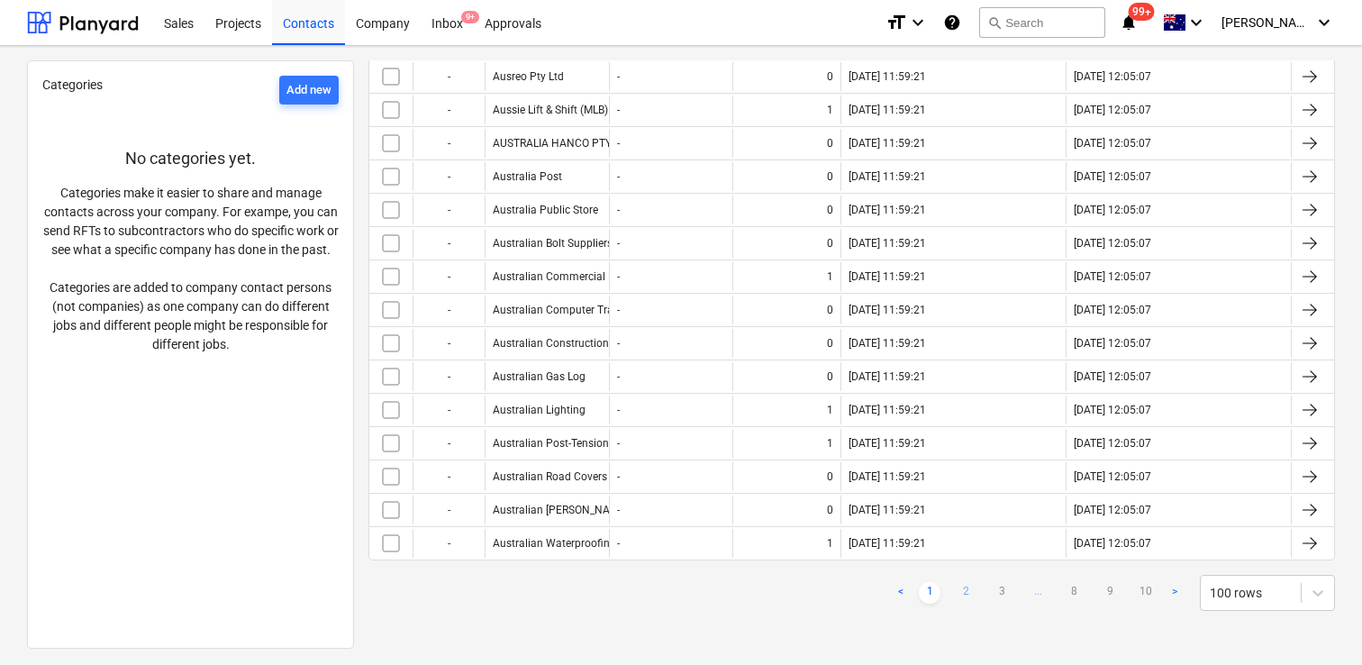
checkbox input "false"
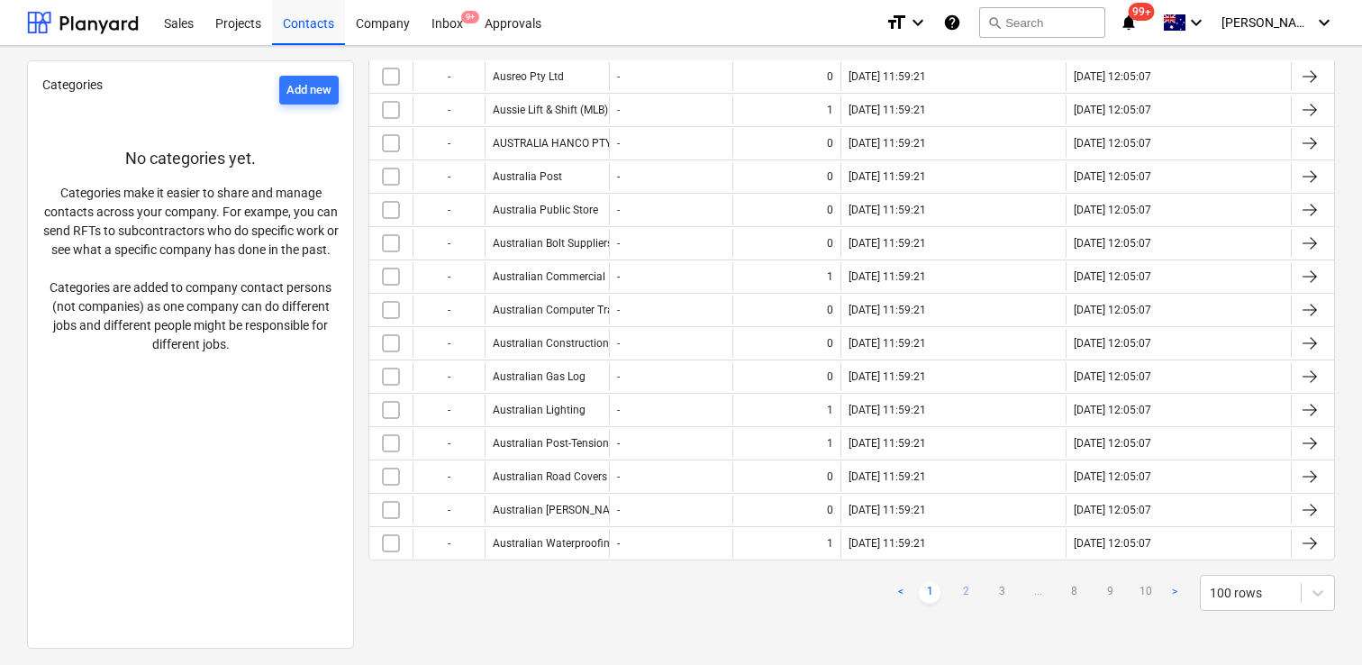
checkbox input "false"
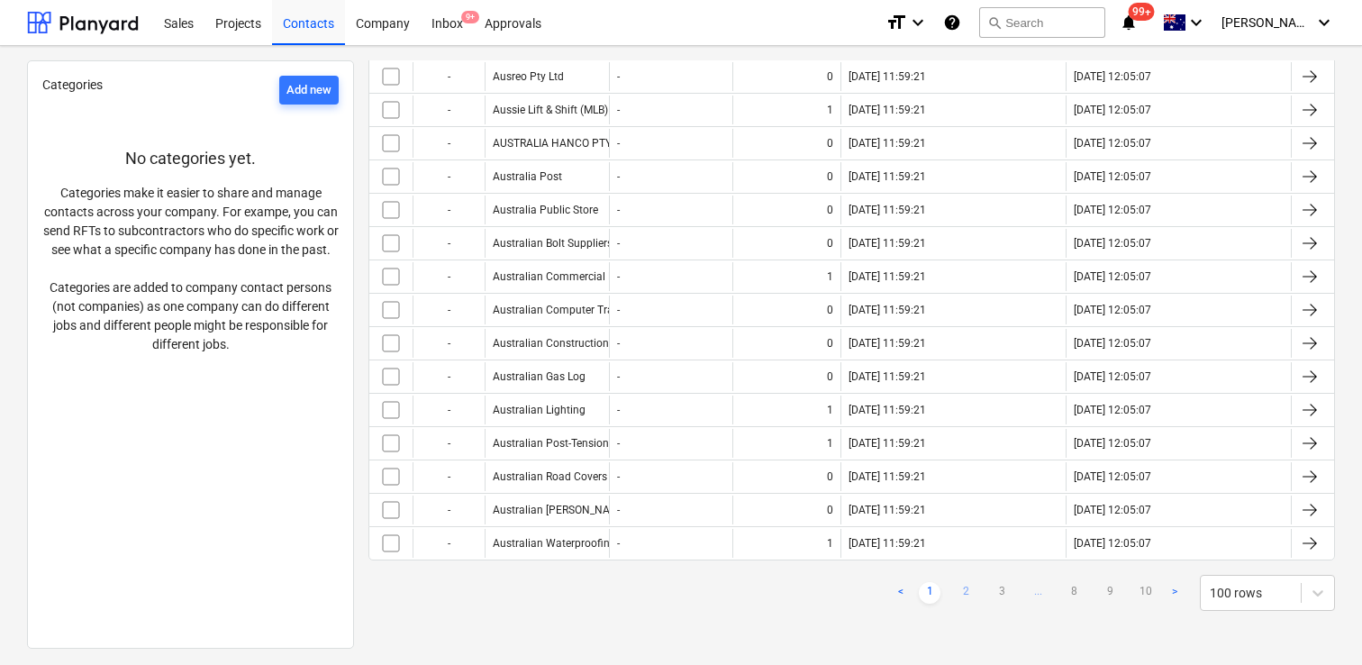
checkbox input "false"
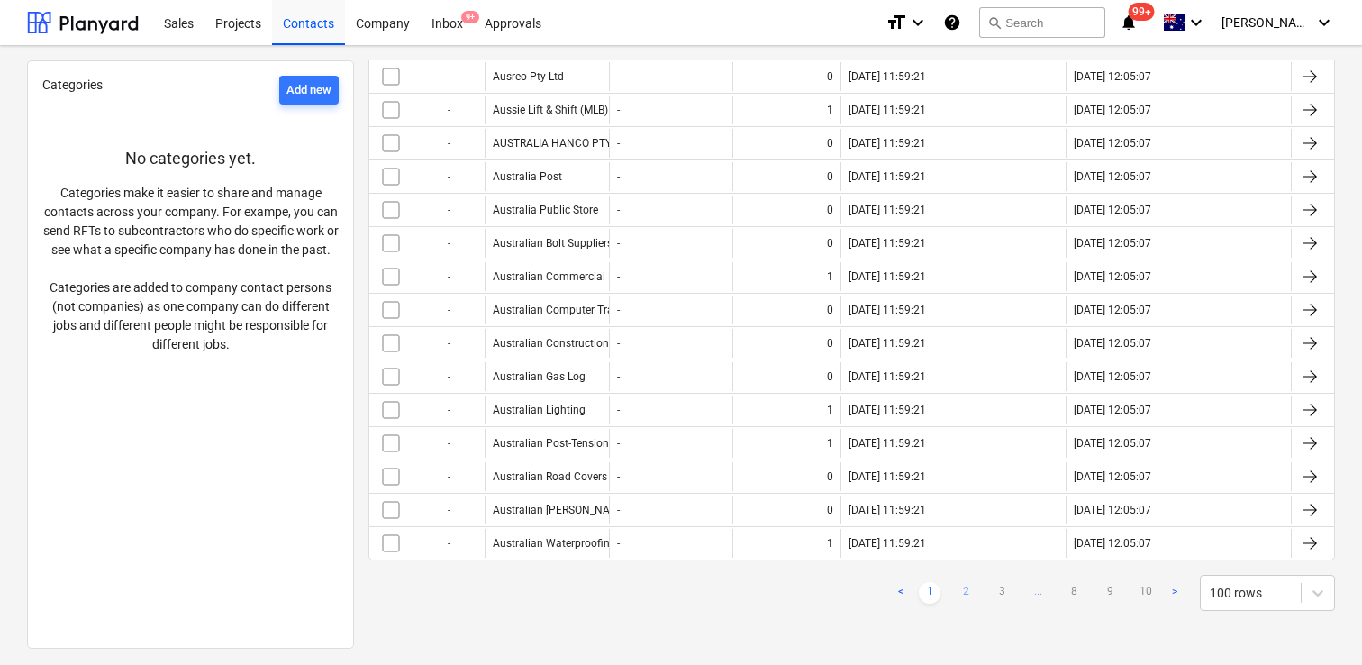
checkbox input "false"
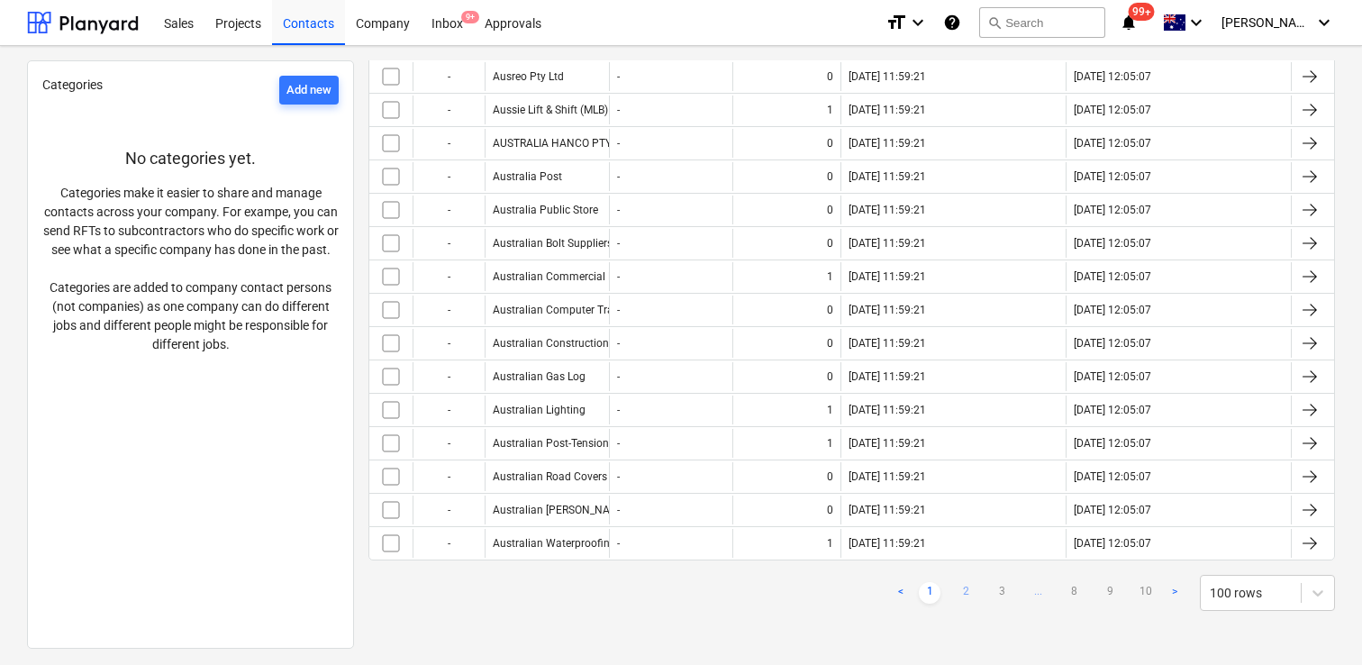
checkbox input "false"
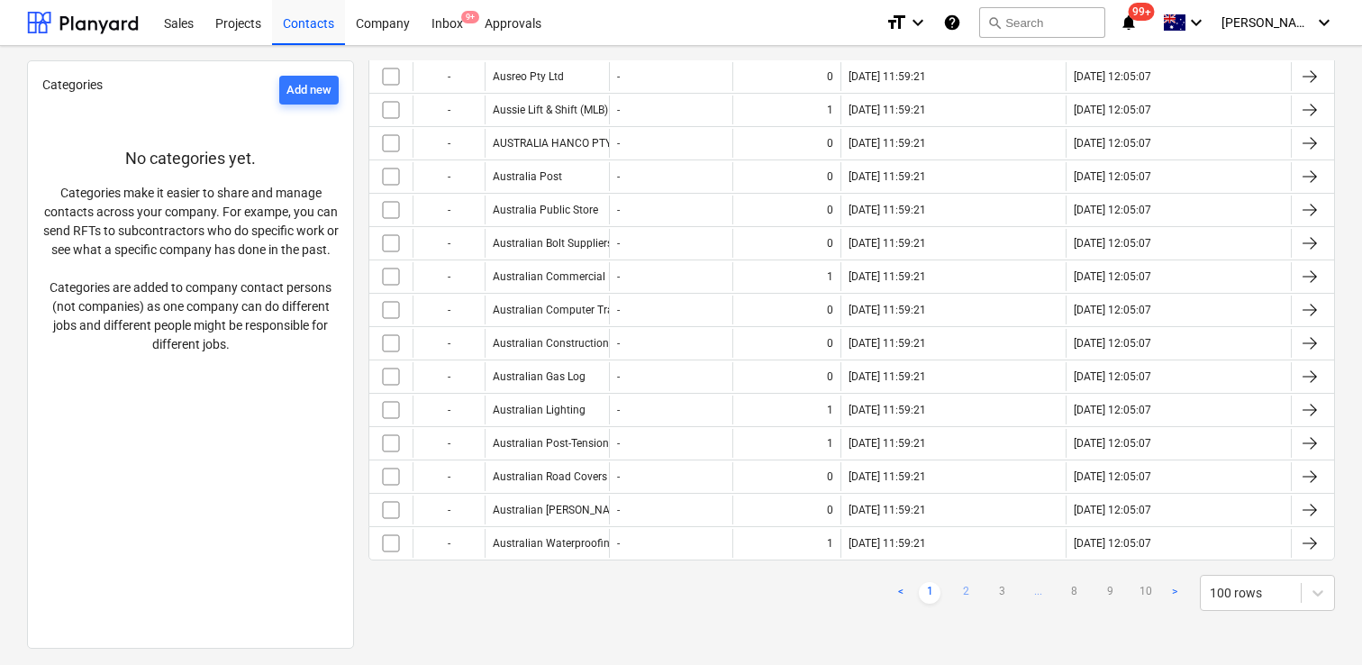
checkbox input "false"
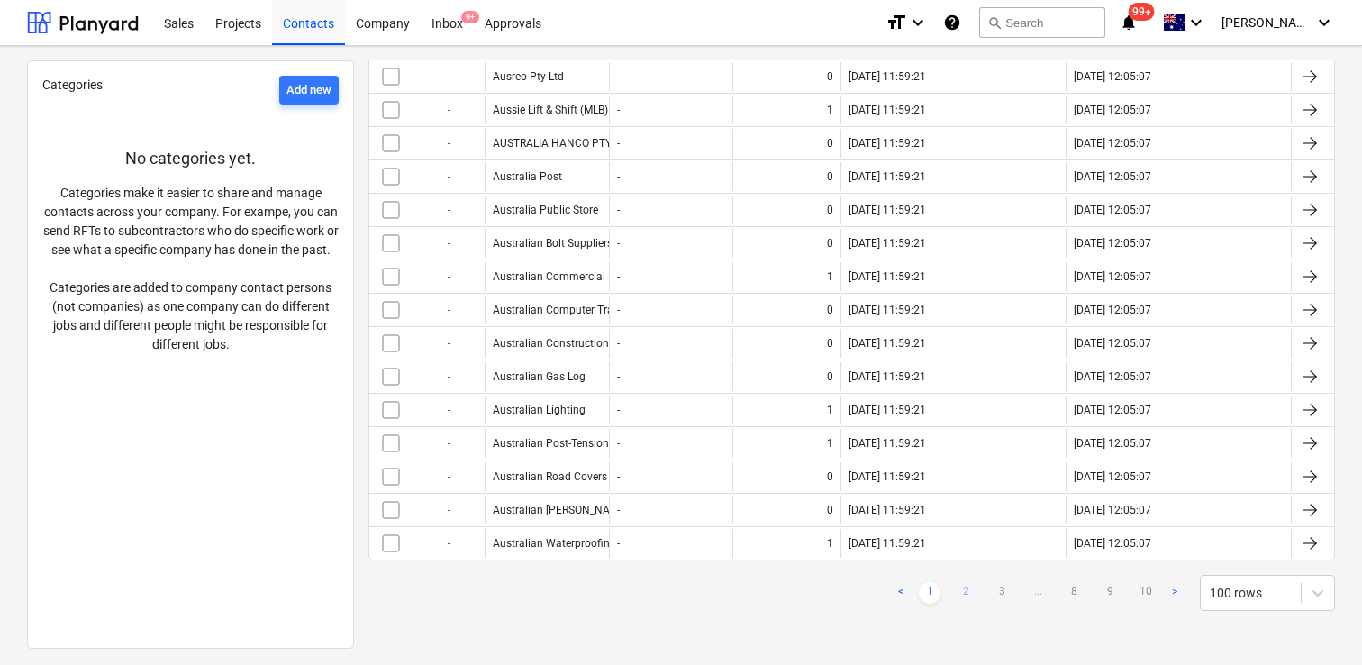
checkbox input "false"
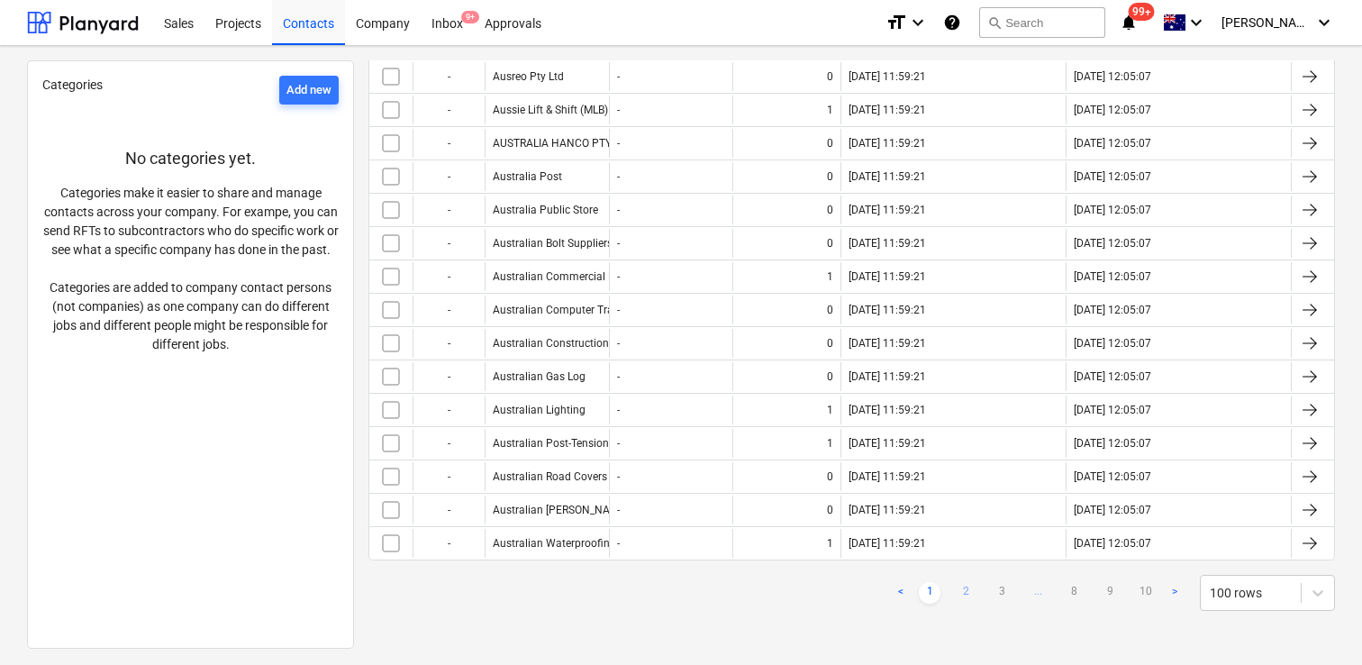
checkbox input "false"
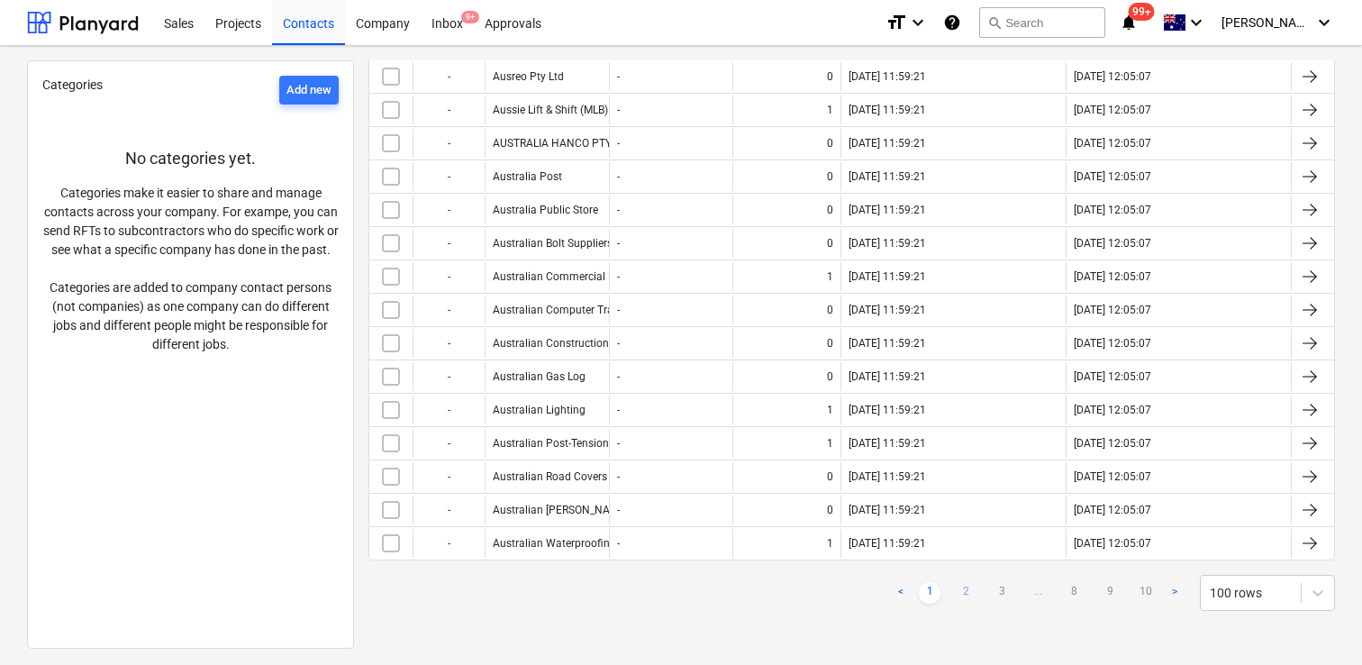
checkbox input "false"
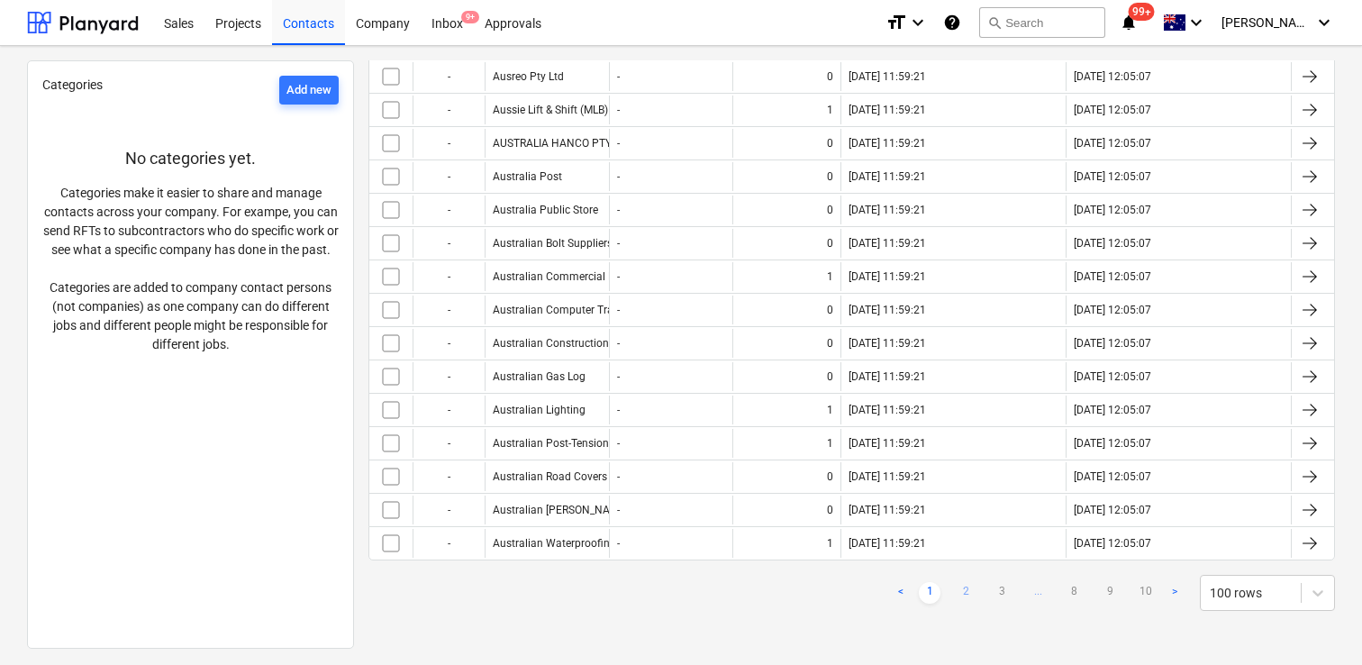
checkbox input "false"
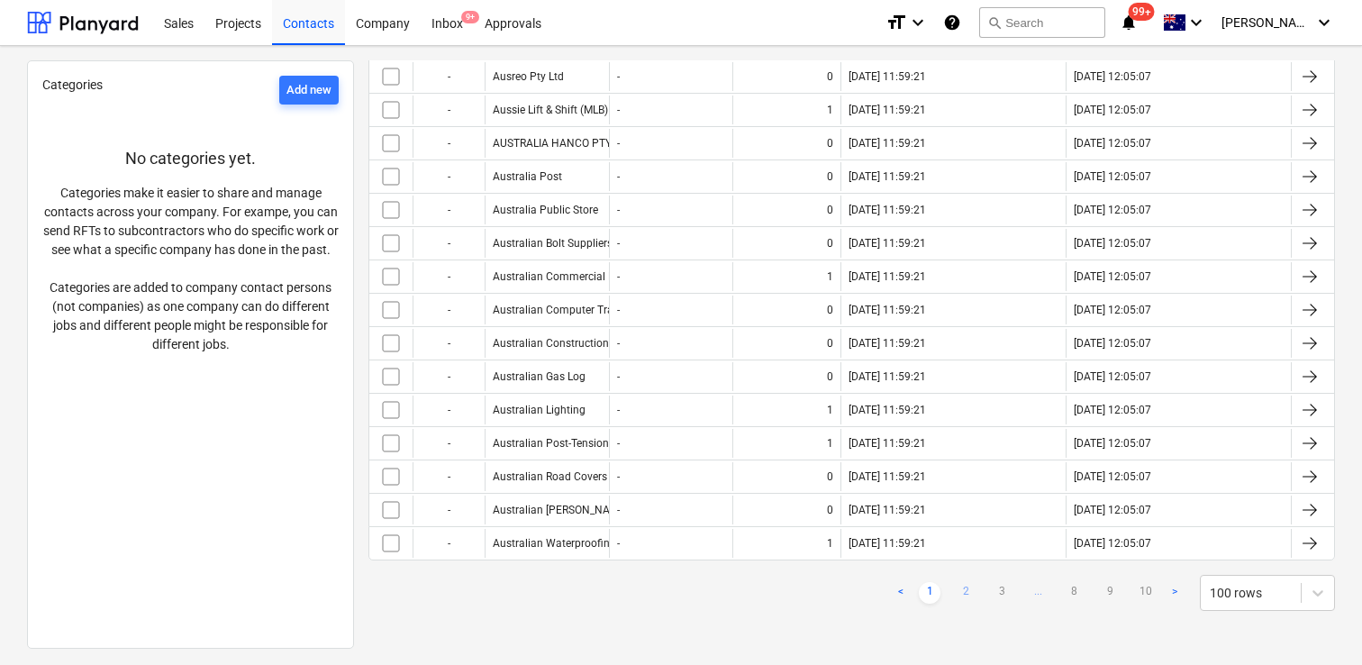
checkbox input "false"
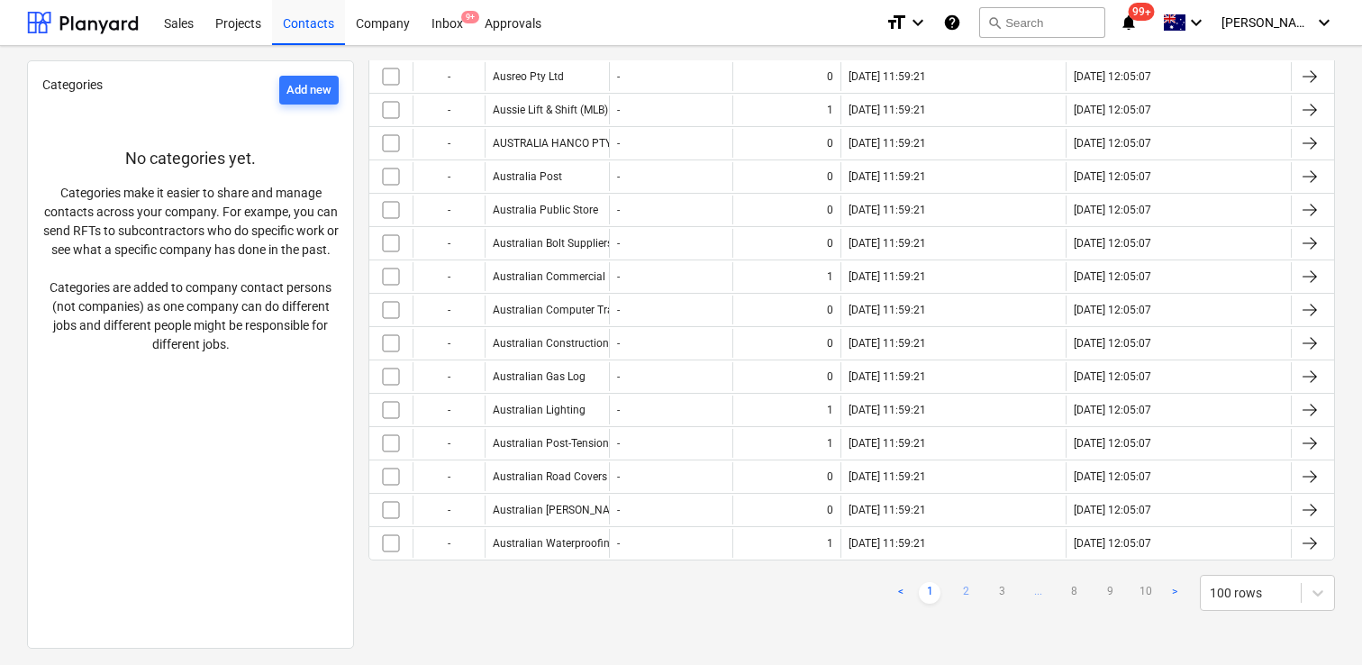
checkbox input "false"
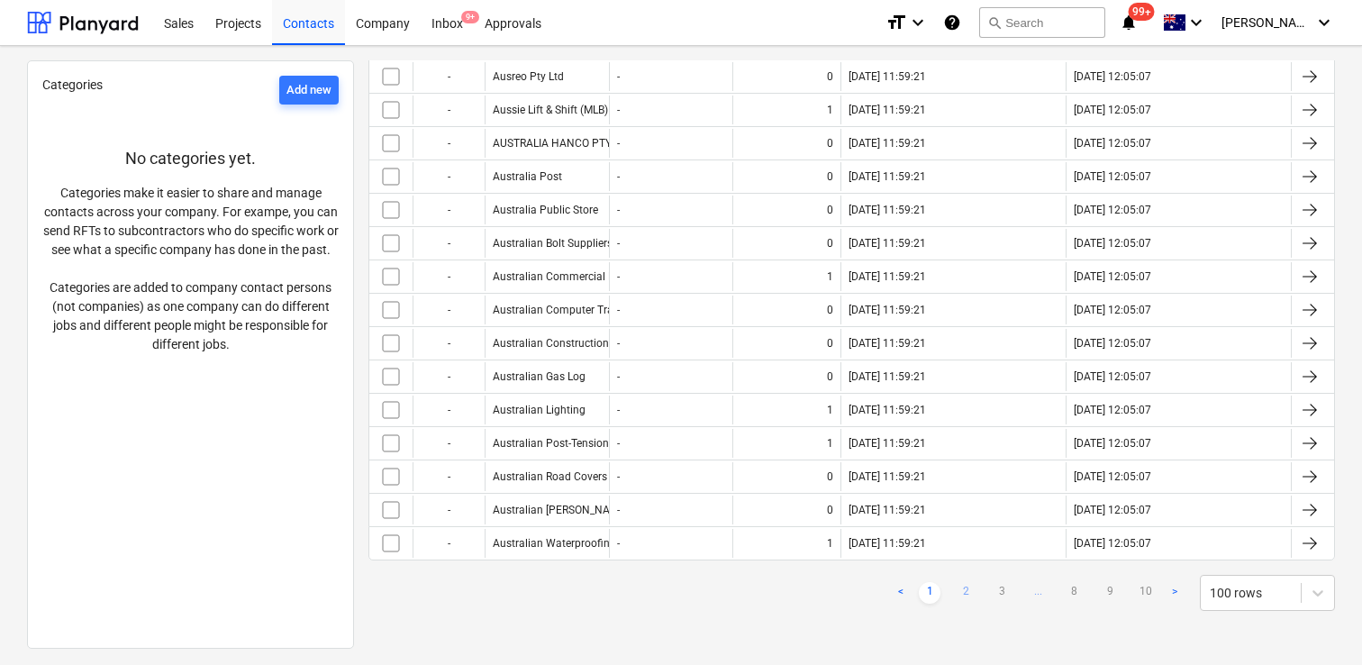
checkbox input "false"
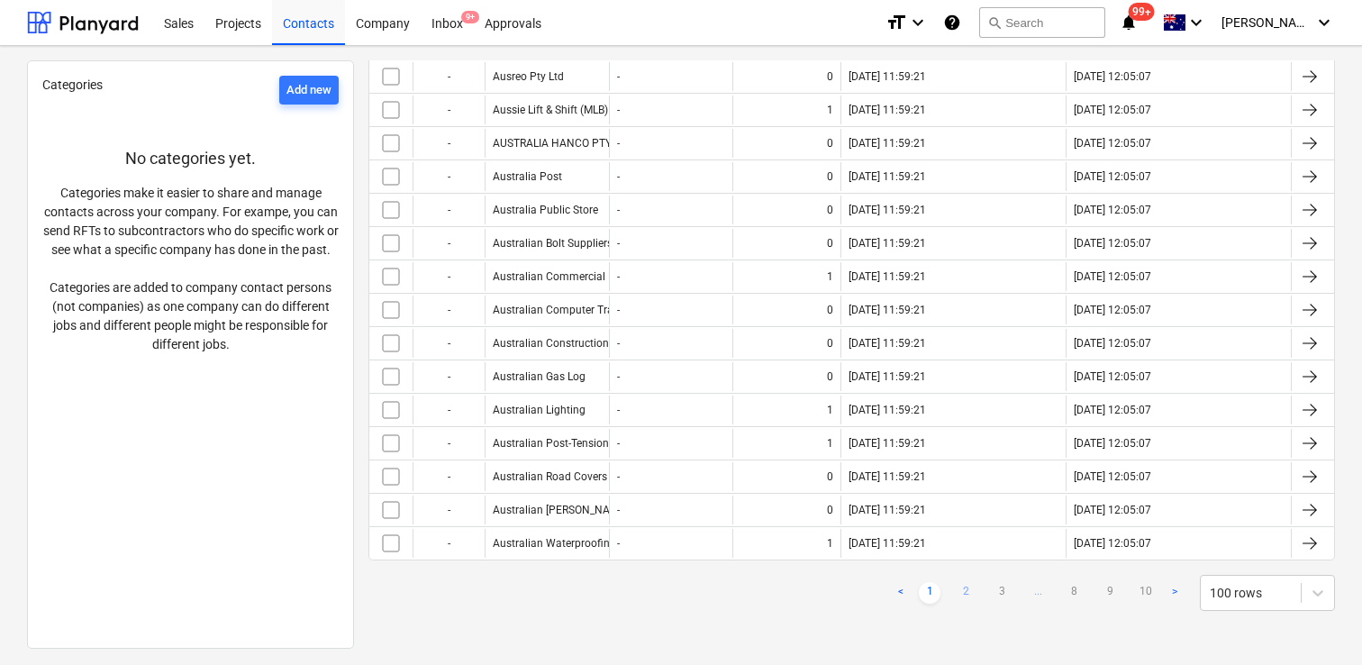
checkbox input "false"
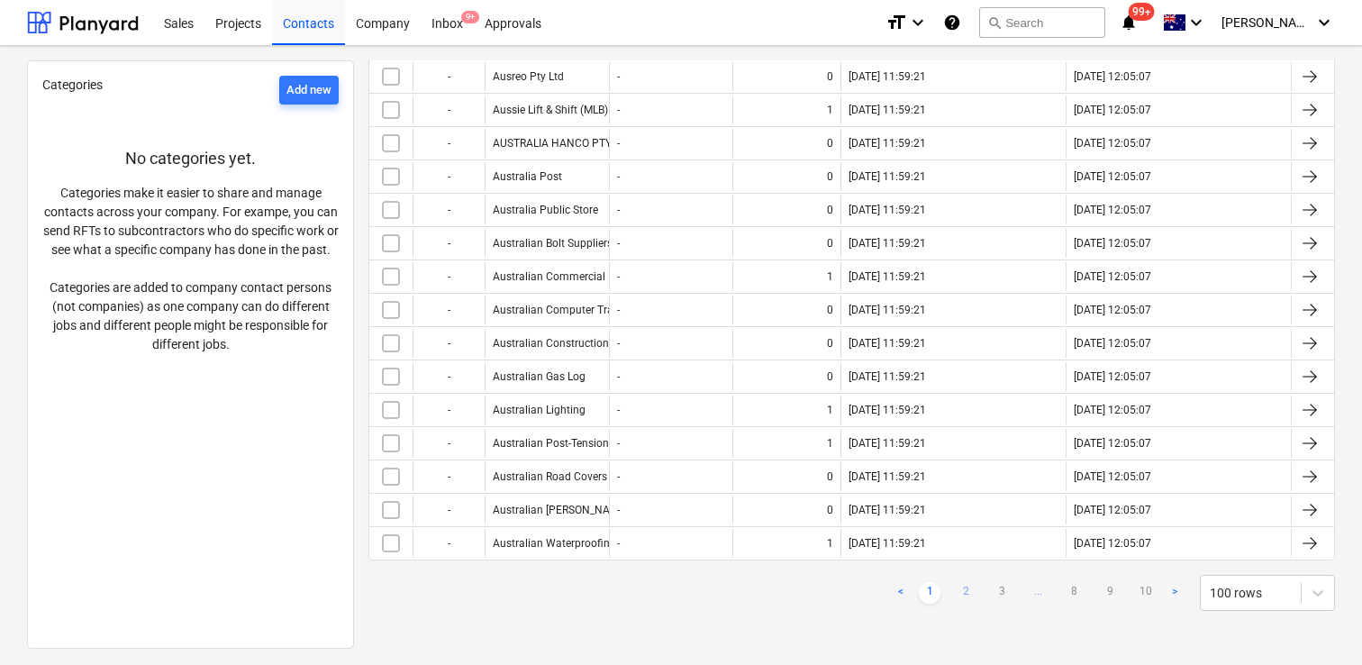
checkbox input "false"
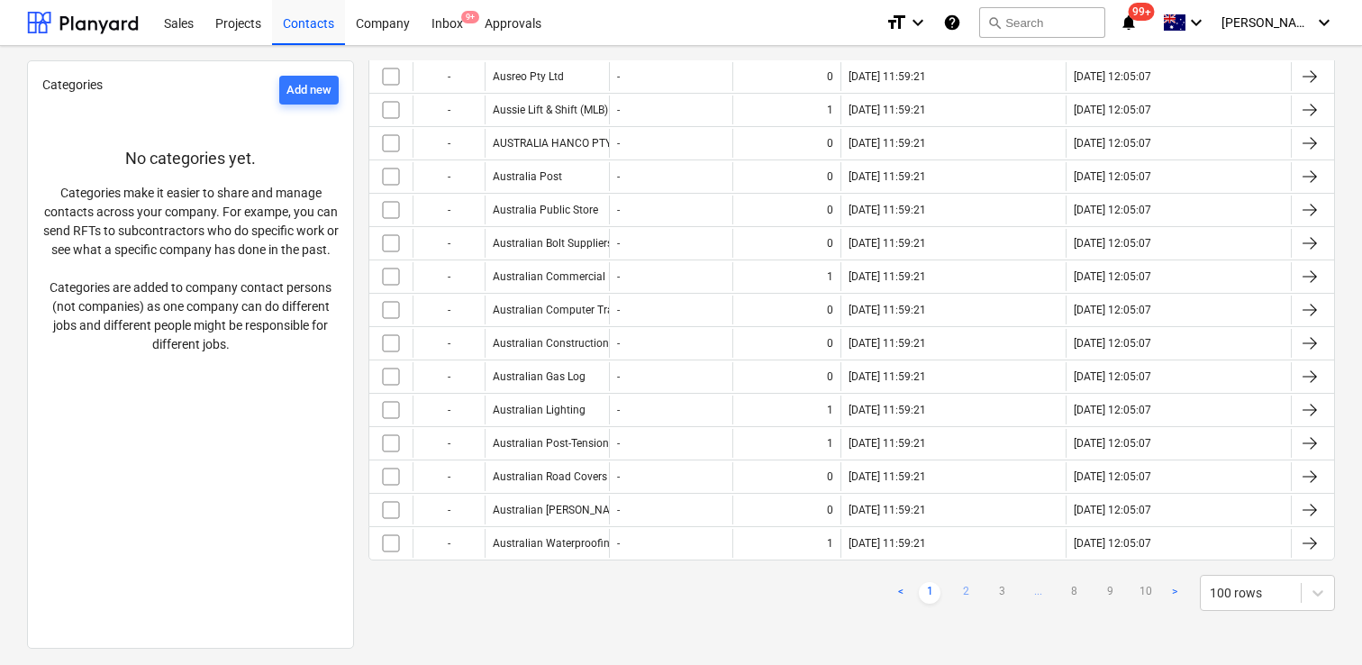
checkbox input "false"
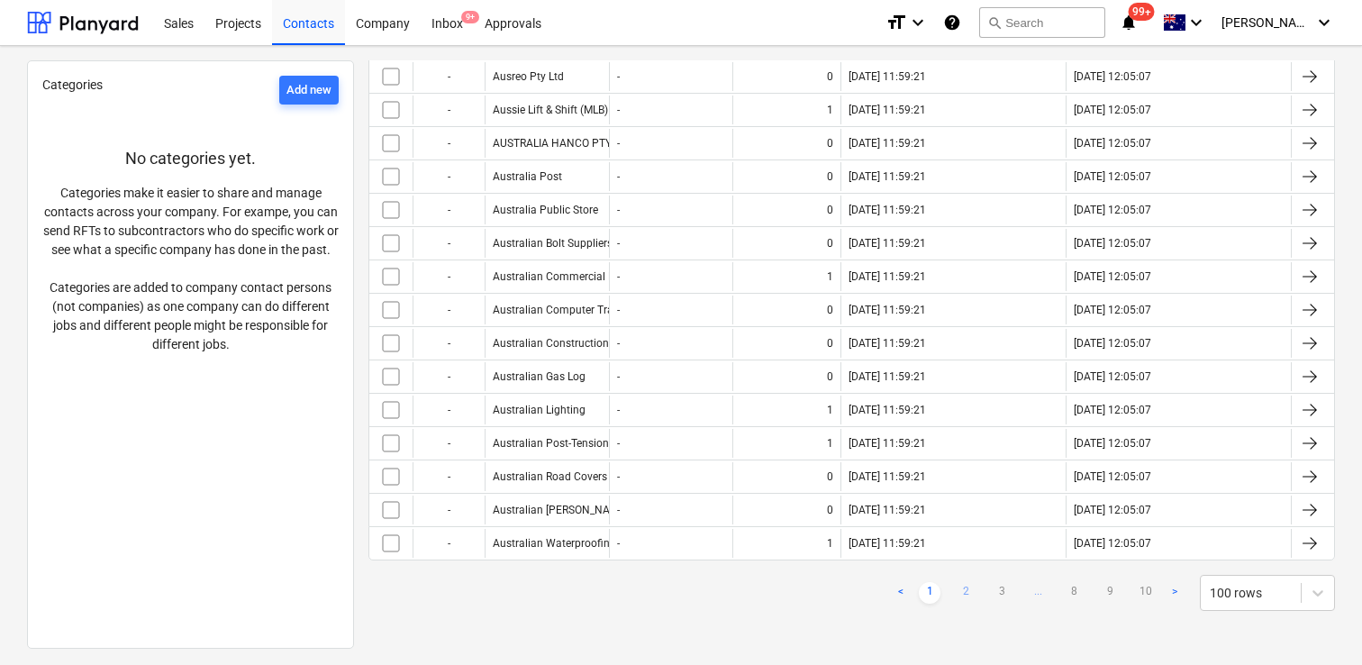
checkbox input "false"
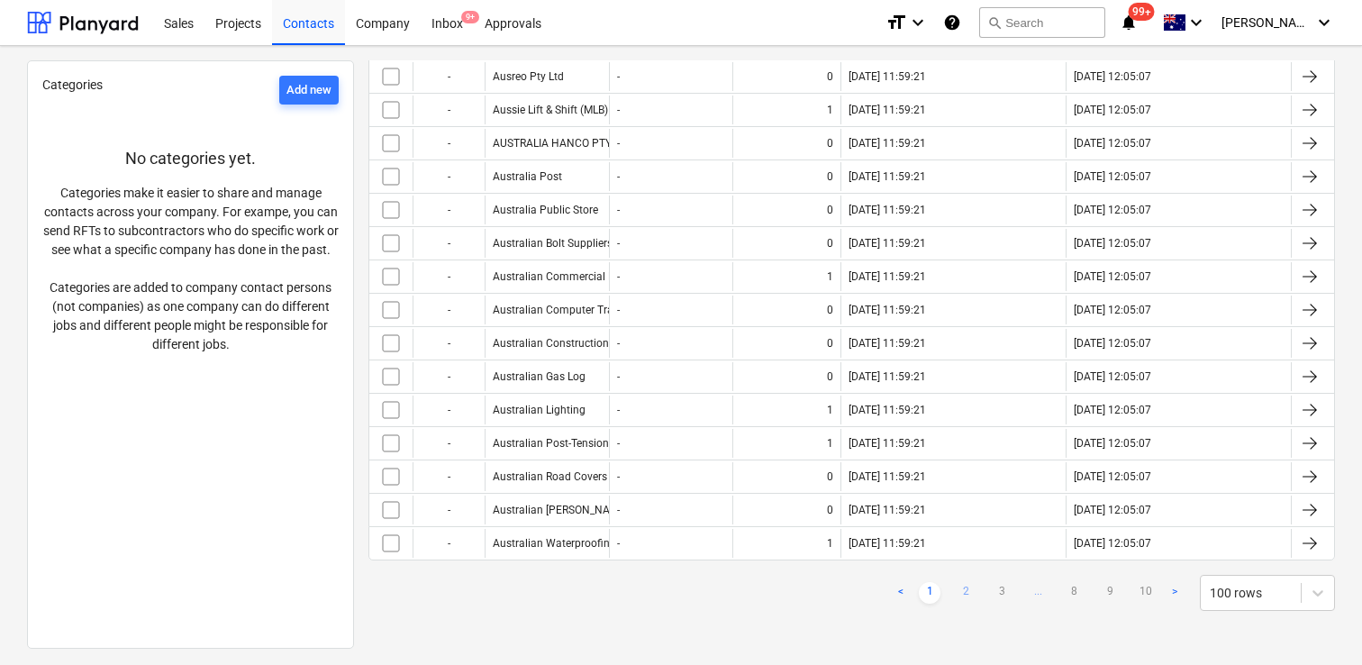
checkbox input "false"
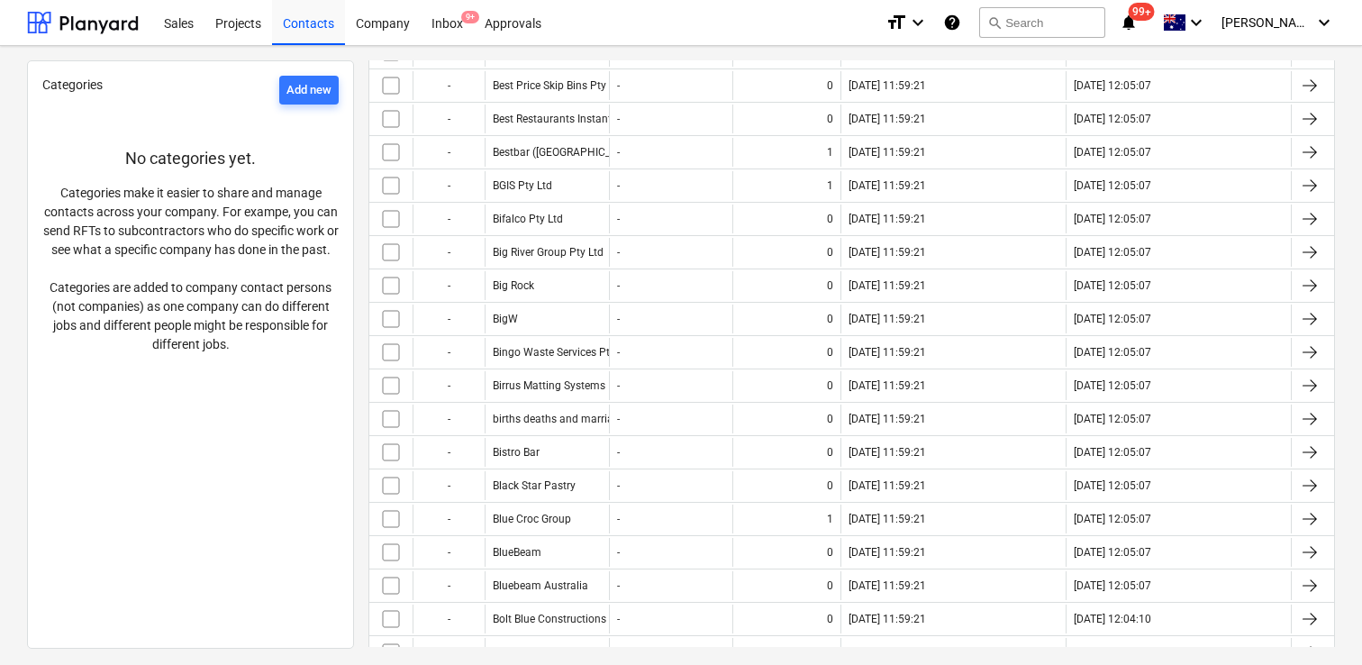
scroll to position [0, 0]
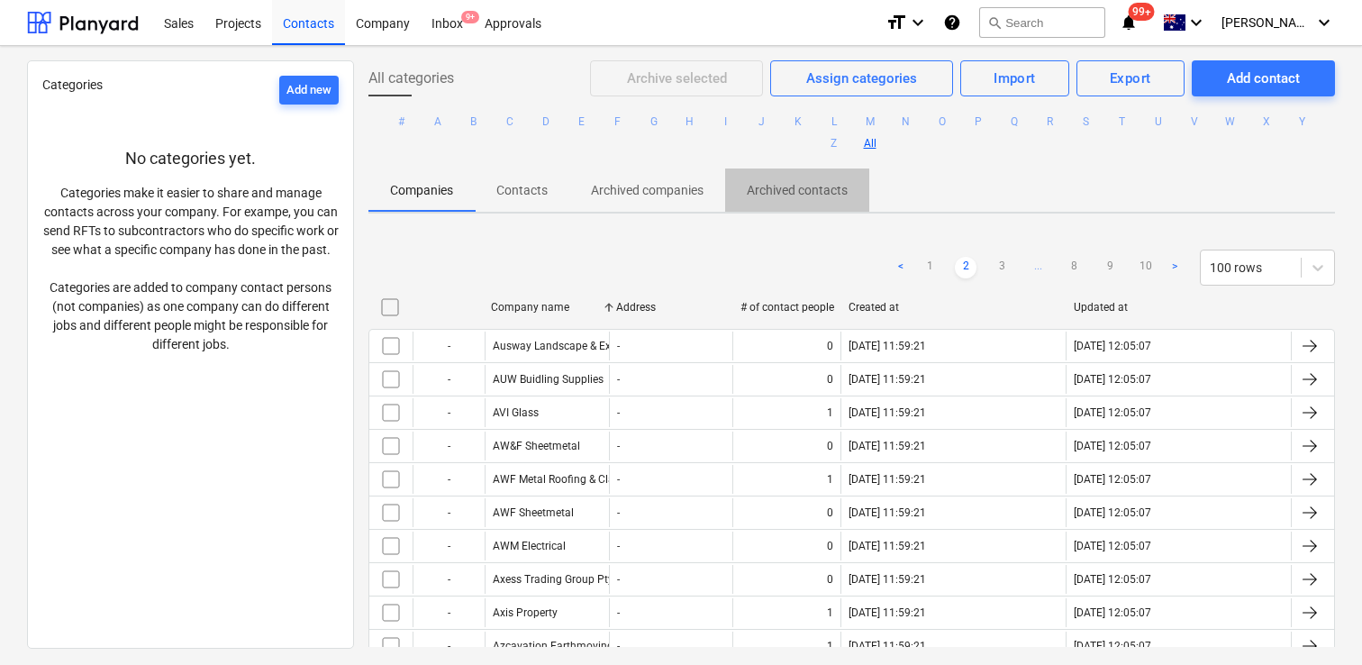
click at [786, 186] on p "Archived contacts" at bounding box center [797, 190] width 101 height 19
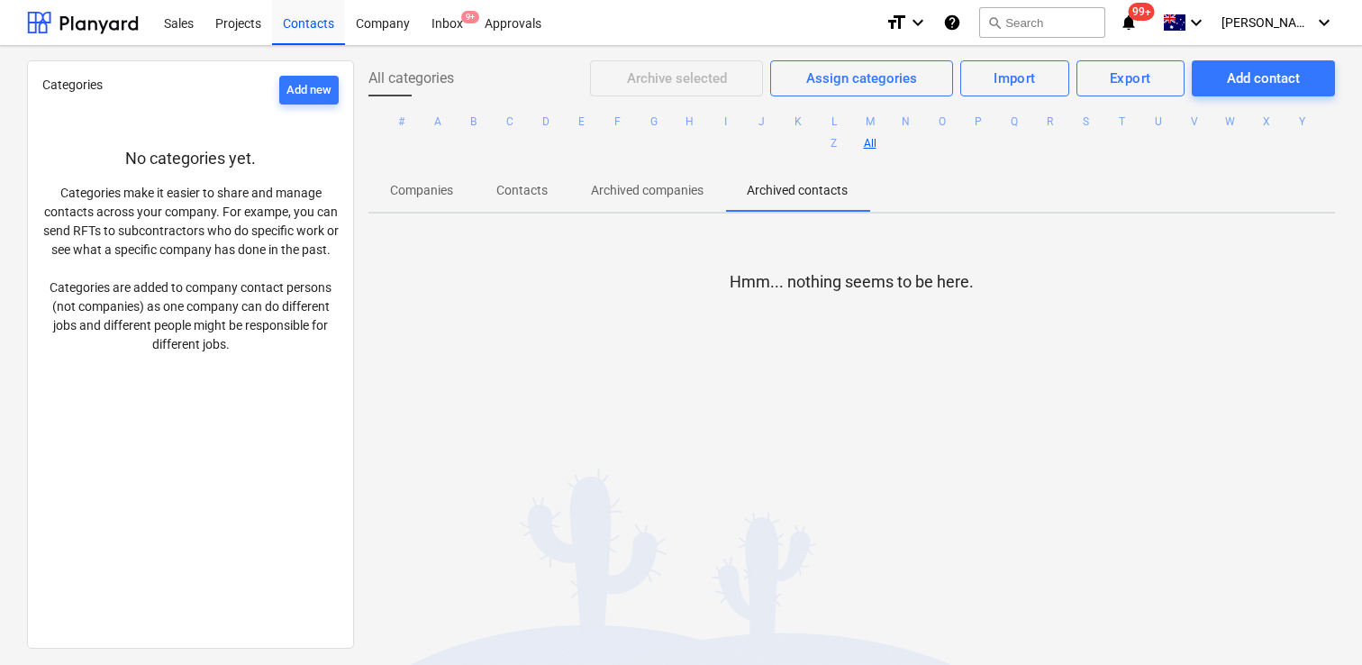
click at [423, 191] on p "Companies" at bounding box center [421, 190] width 63 height 19
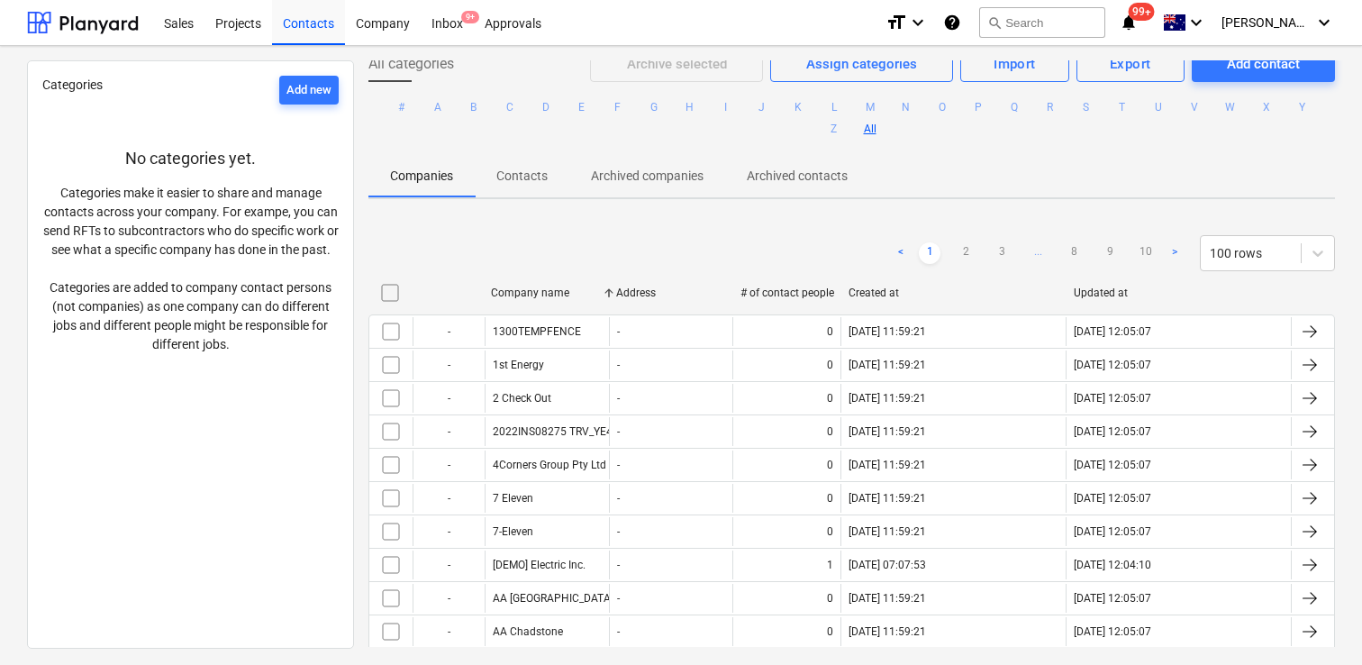
click at [1285, 282] on div at bounding box center [1292, 292] width 32 height 29
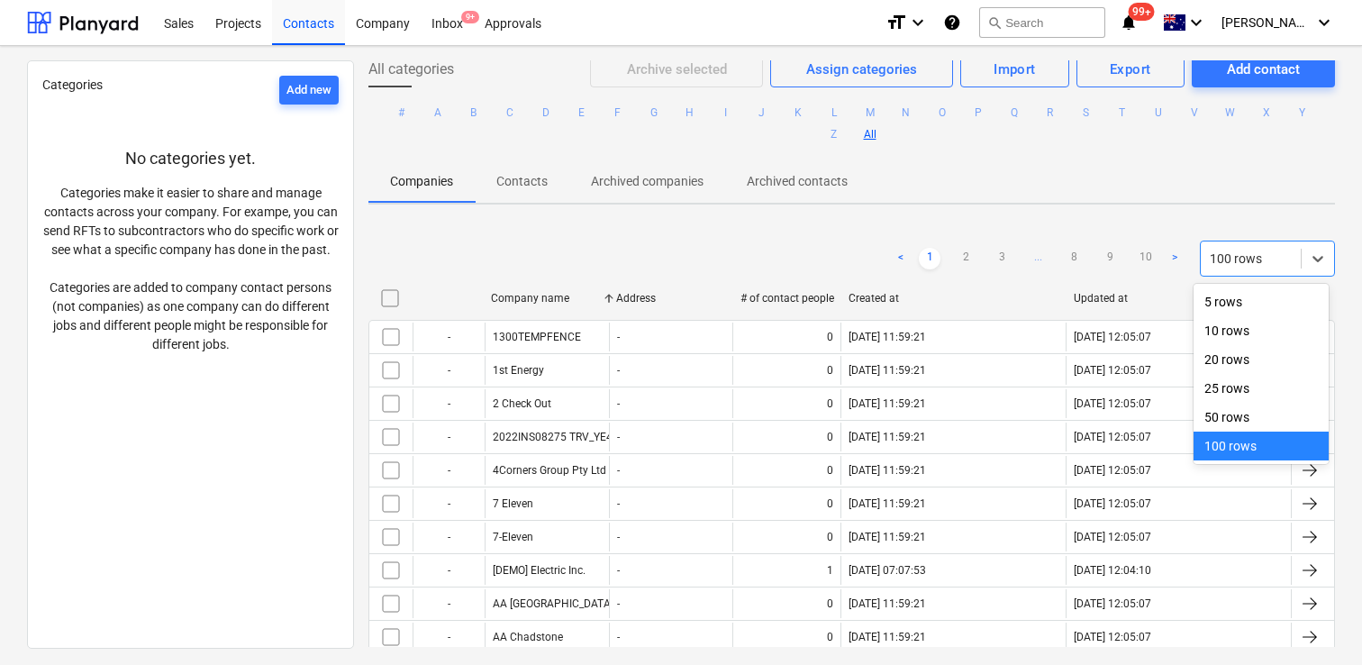
click at [1253, 262] on div at bounding box center [1251, 259] width 82 height 18
click at [997, 259] on link "3" at bounding box center [1002, 259] width 22 height 22
checkbox input "false"
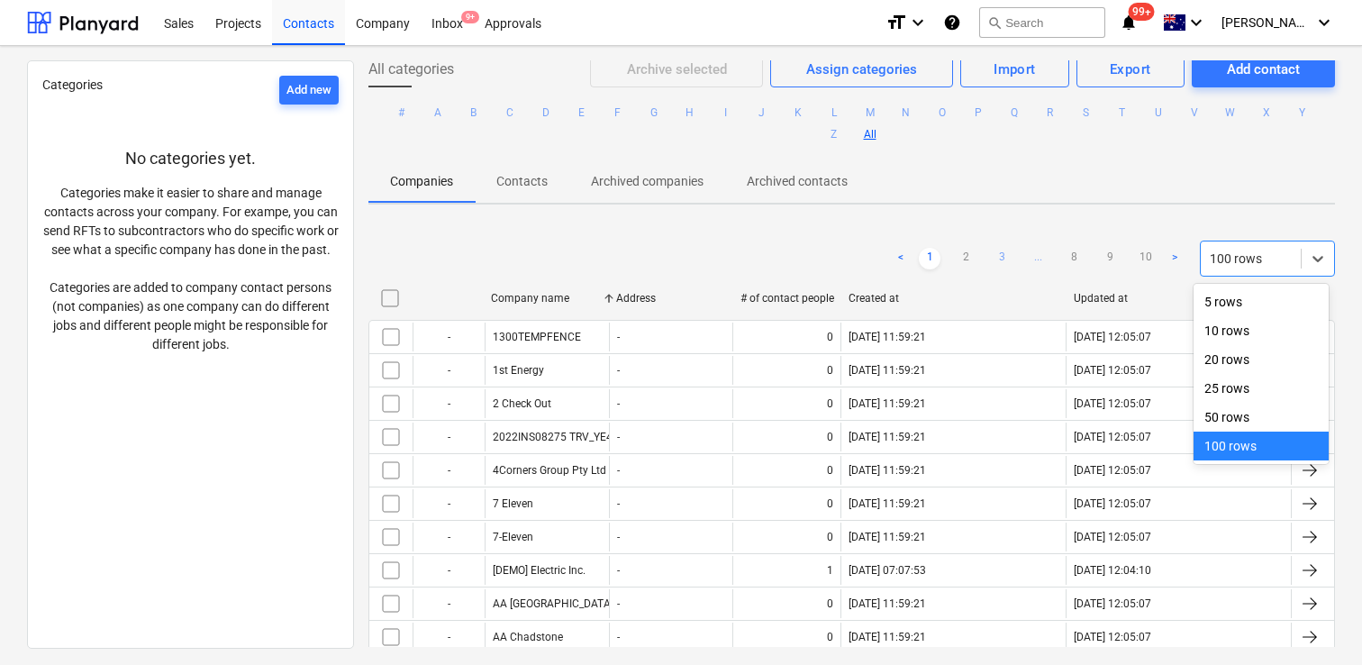
checkbox input "false"
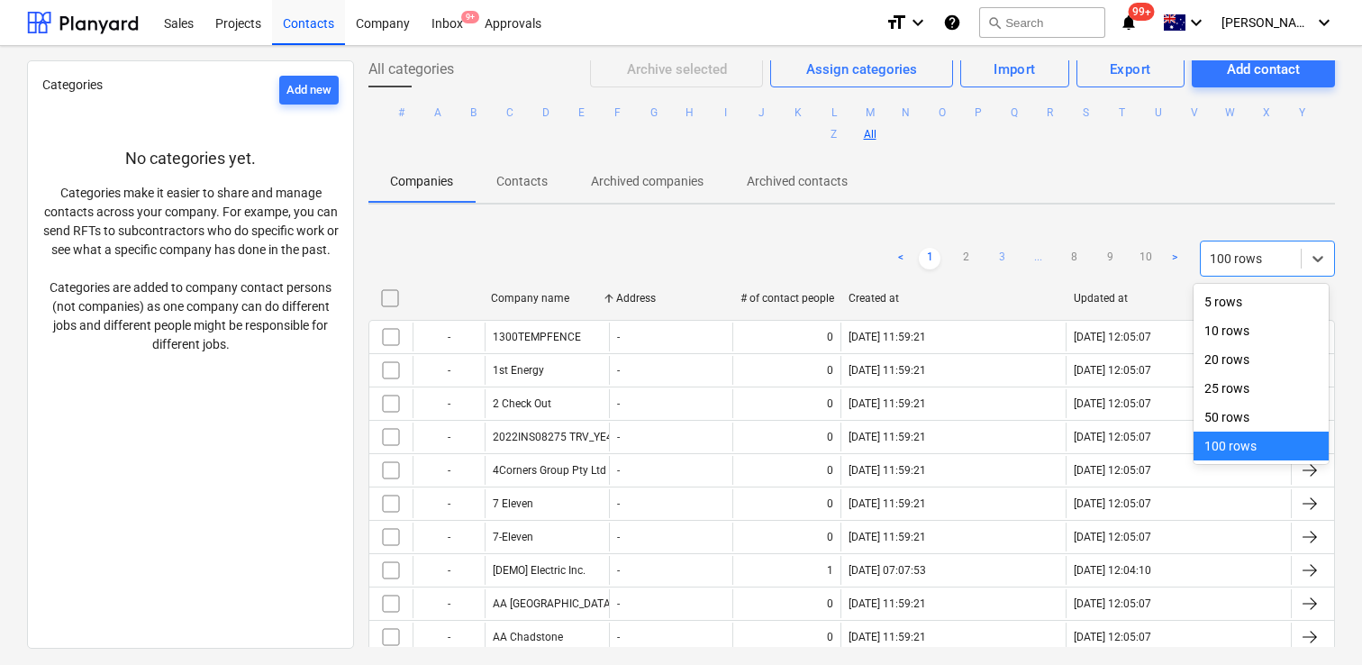
checkbox input "false"
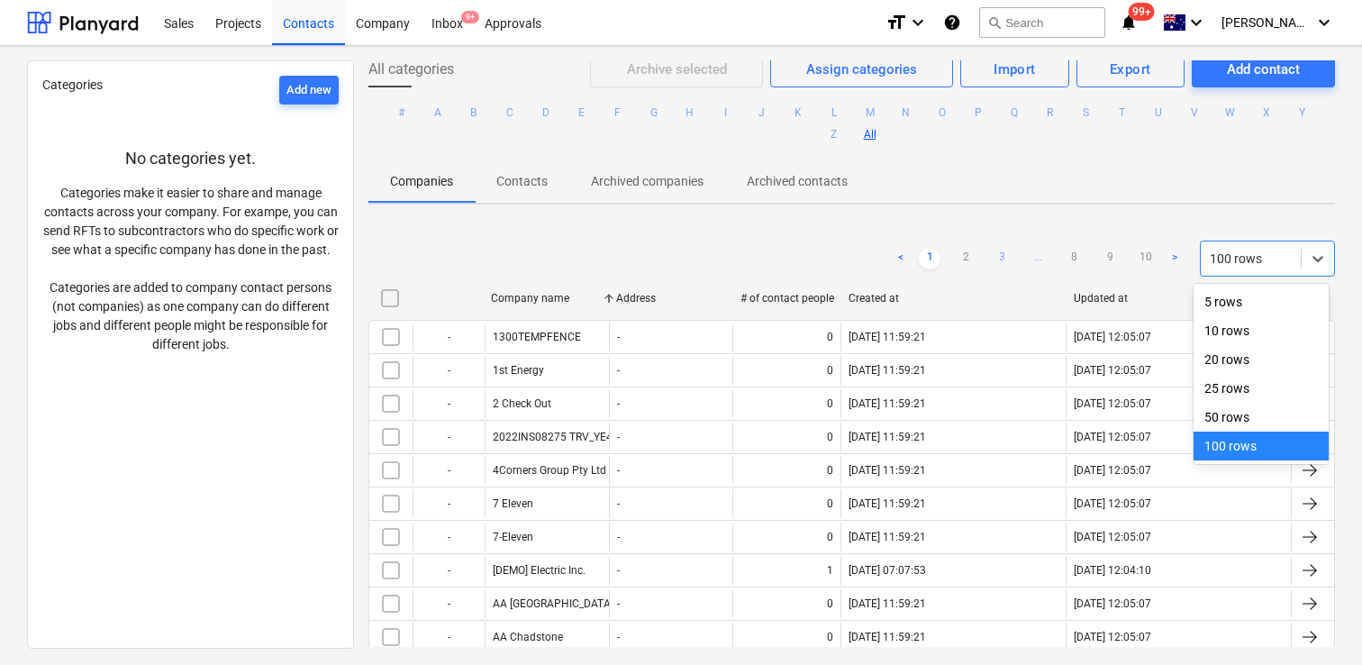
checkbox input "false"
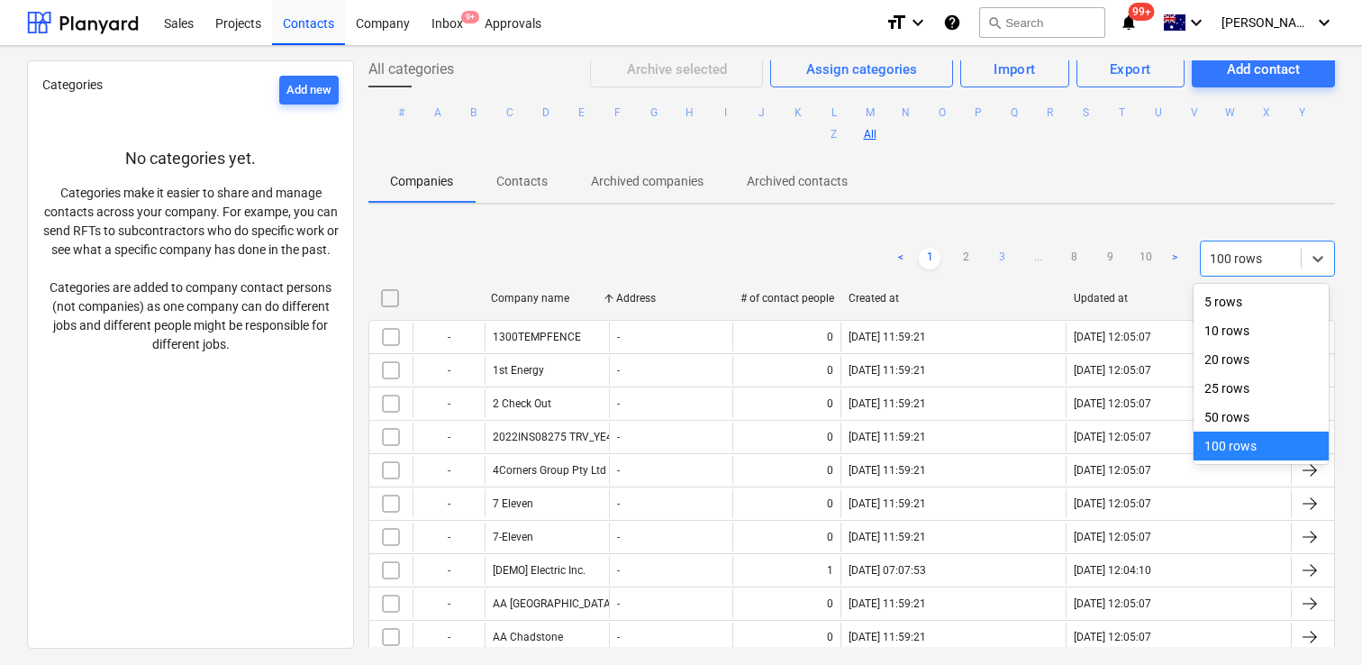
checkbox input "false"
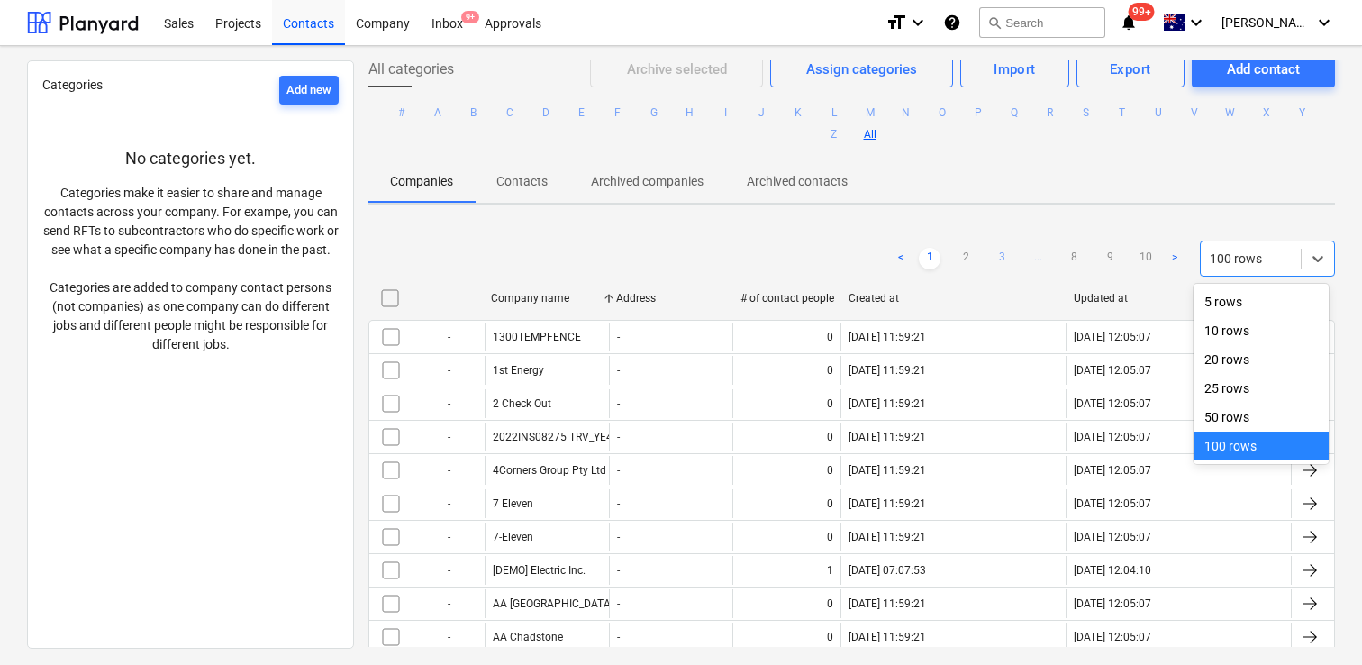
checkbox input "false"
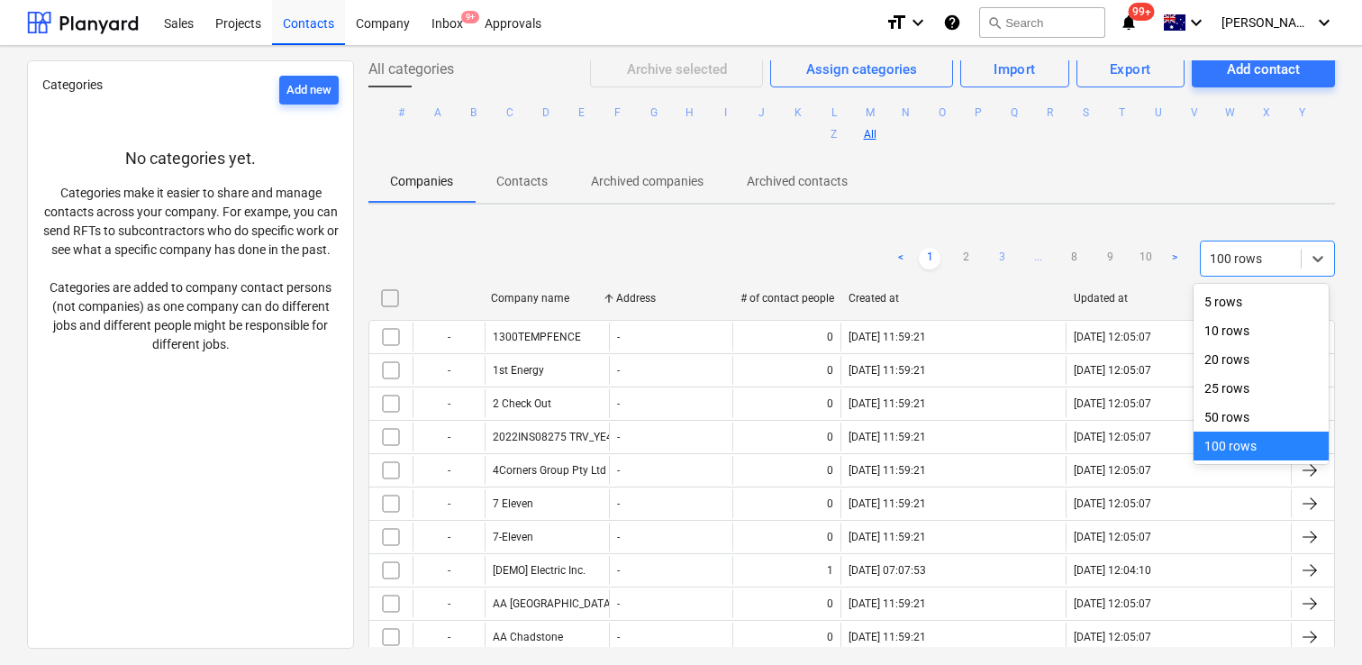
checkbox input "false"
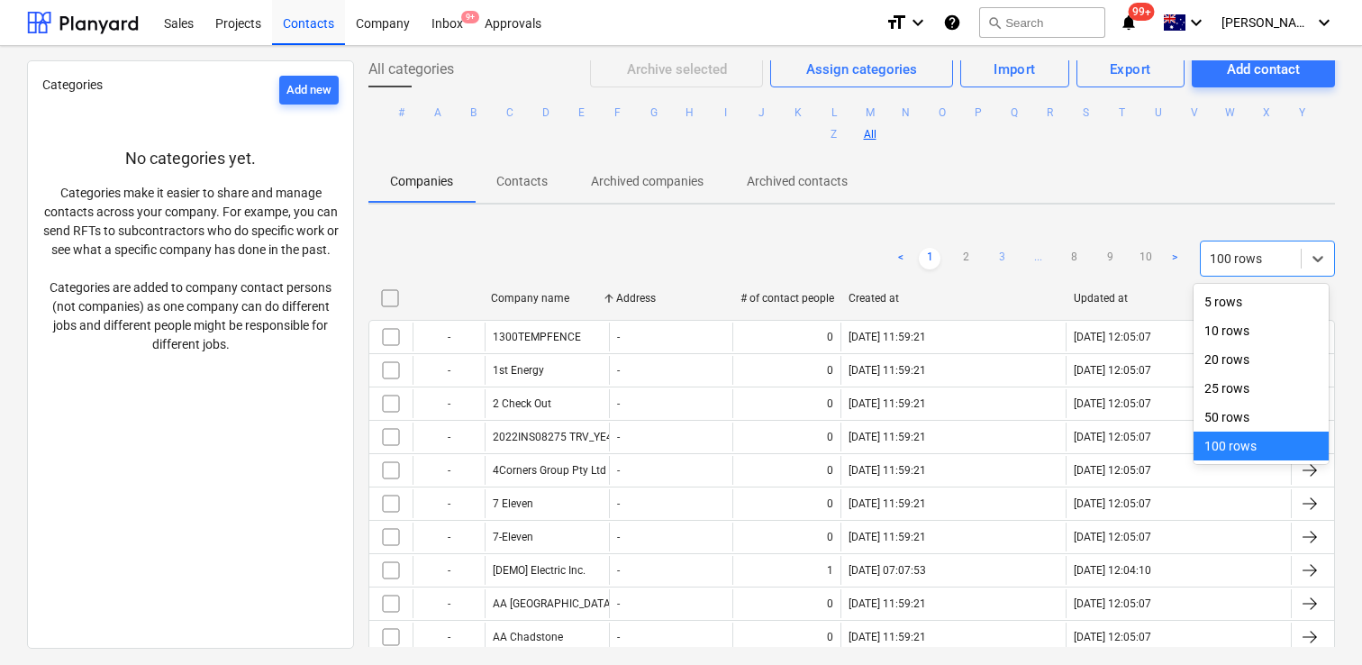
checkbox input "false"
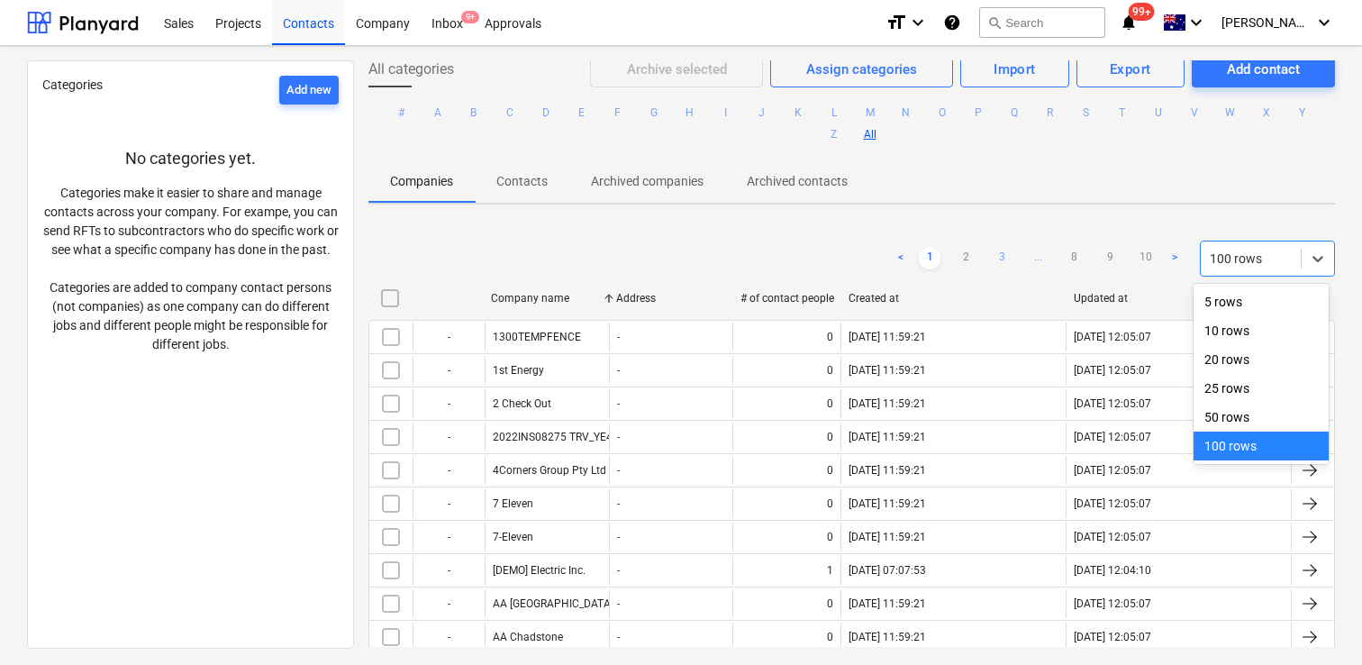
checkbox input "false"
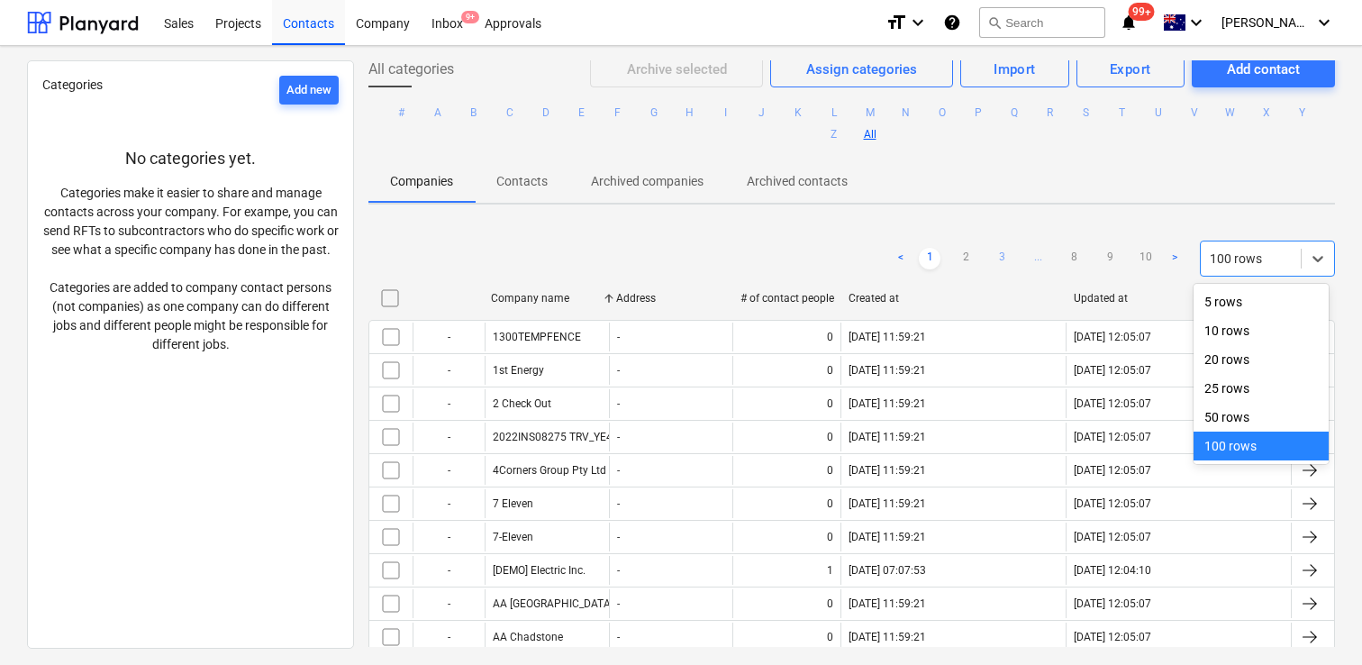
checkbox input "false"
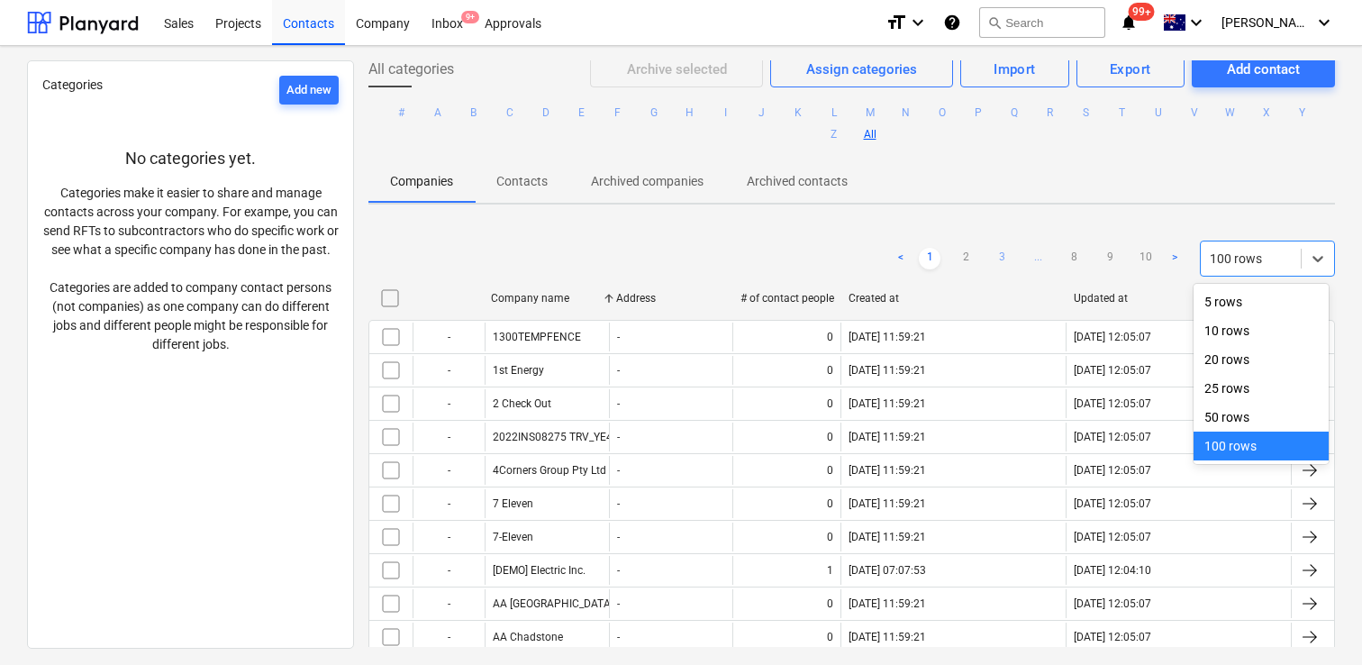
checkbox input "false"
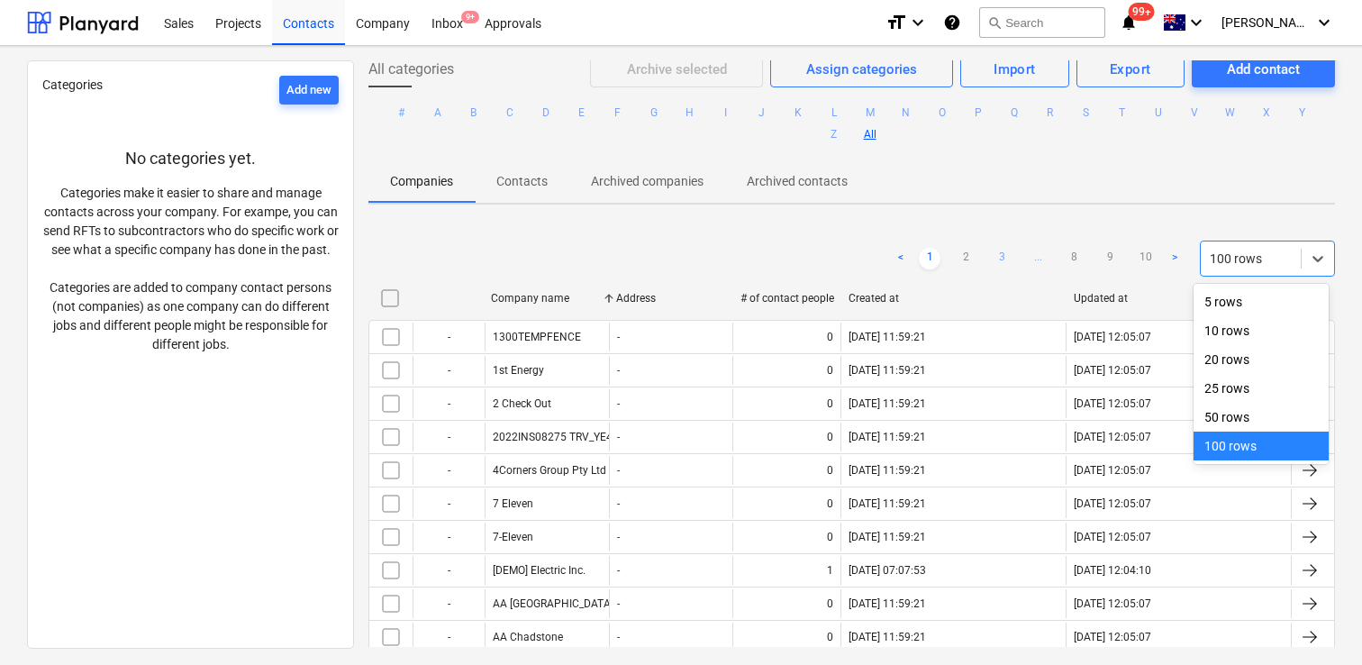
checkbox input "false"
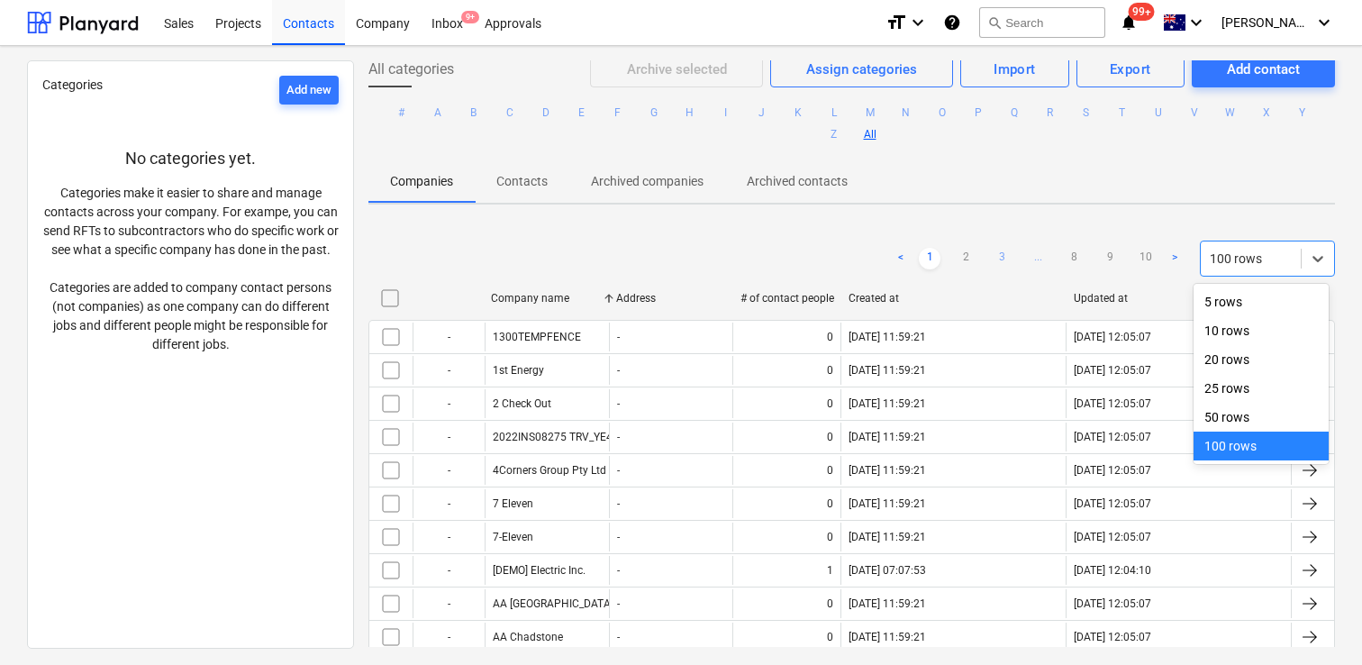
checkbox input "false"
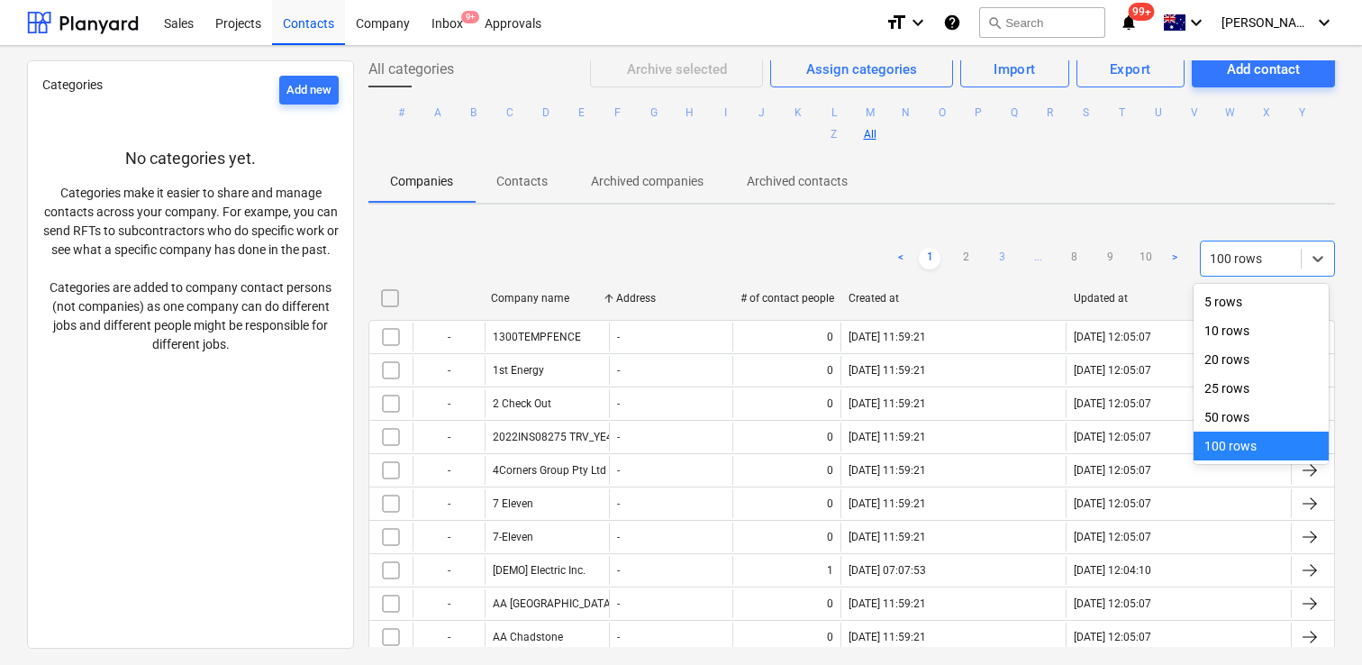
checkbox input "false"
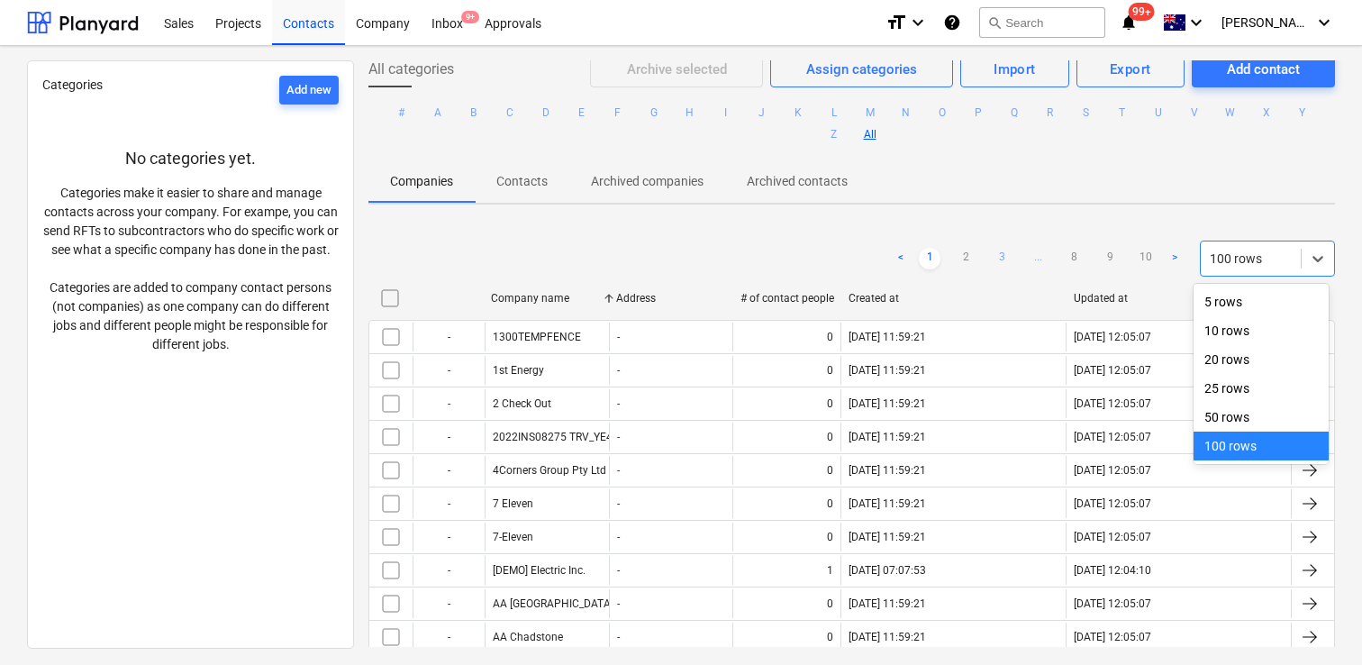
checkbox input "false"
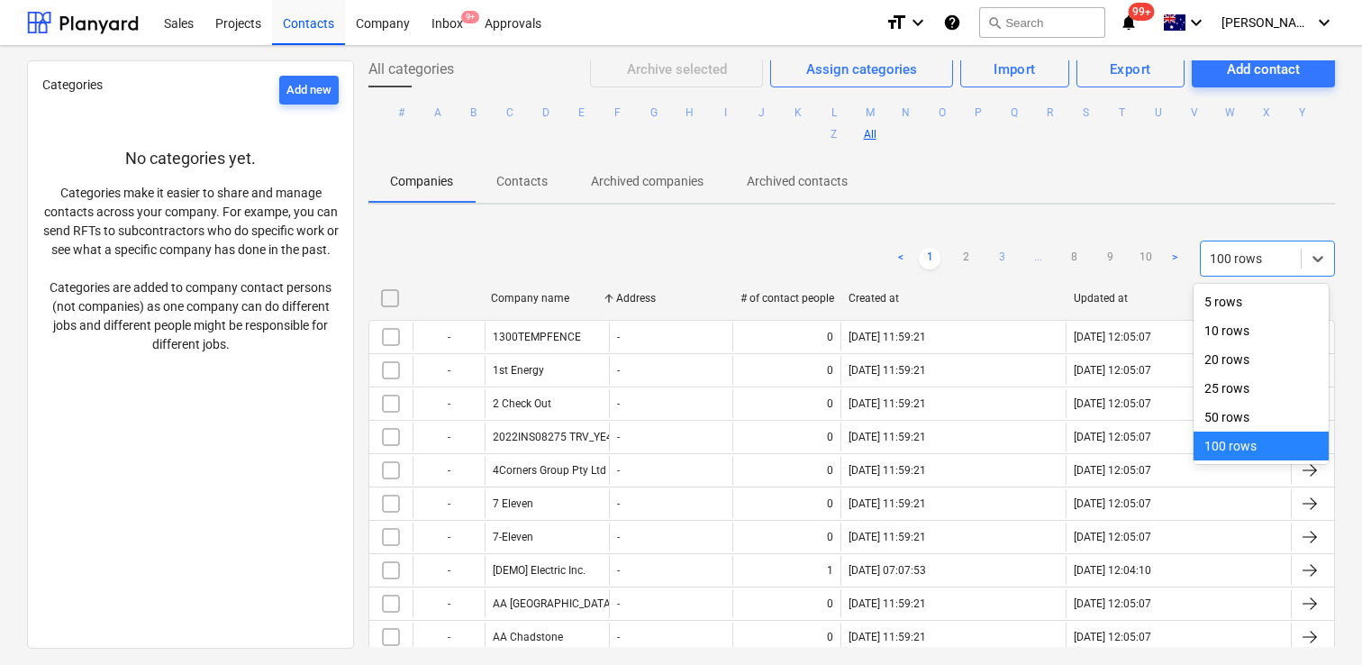
checkbox input "false"
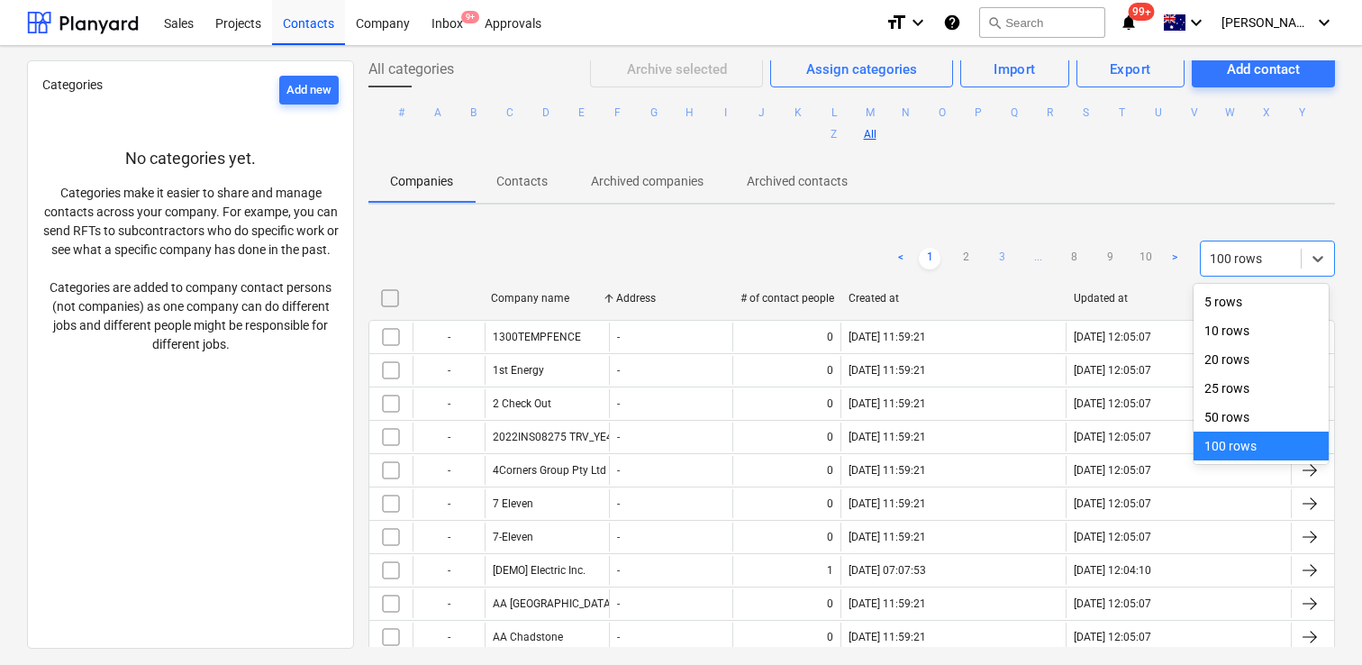
checkbox input "false"
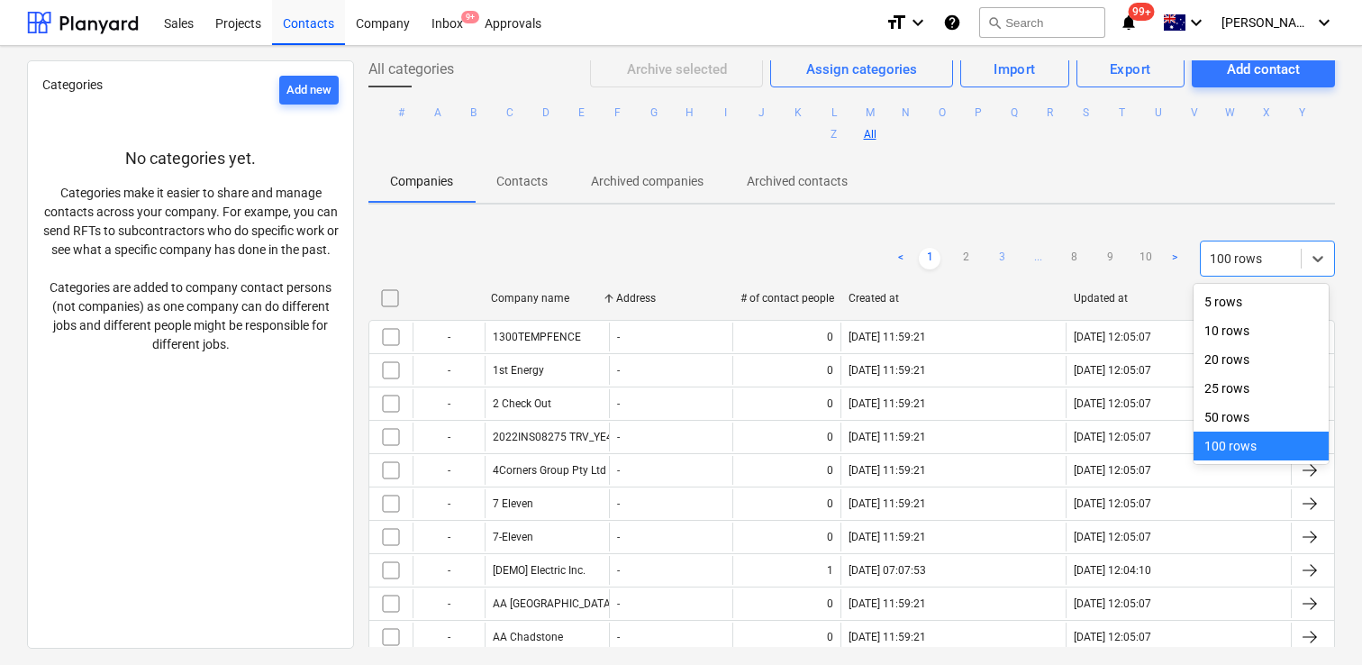
checkbox input "false"
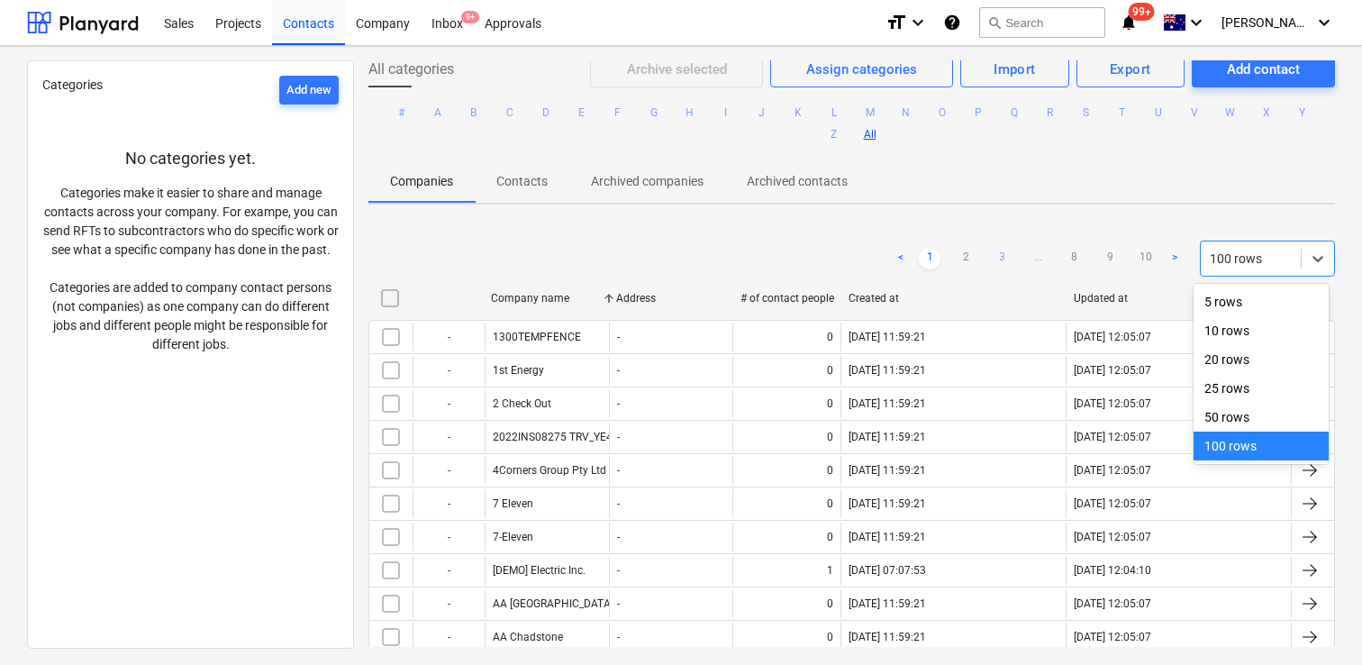
checkbox input "false"
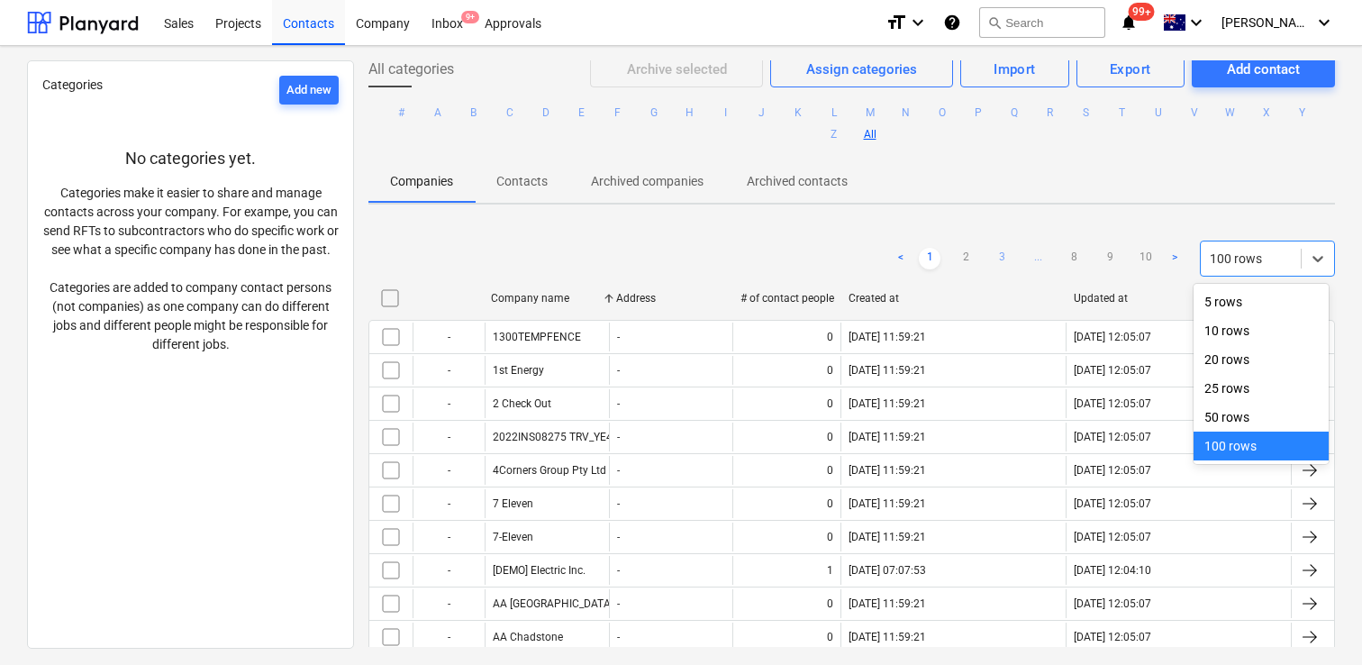
checkbox input "false"
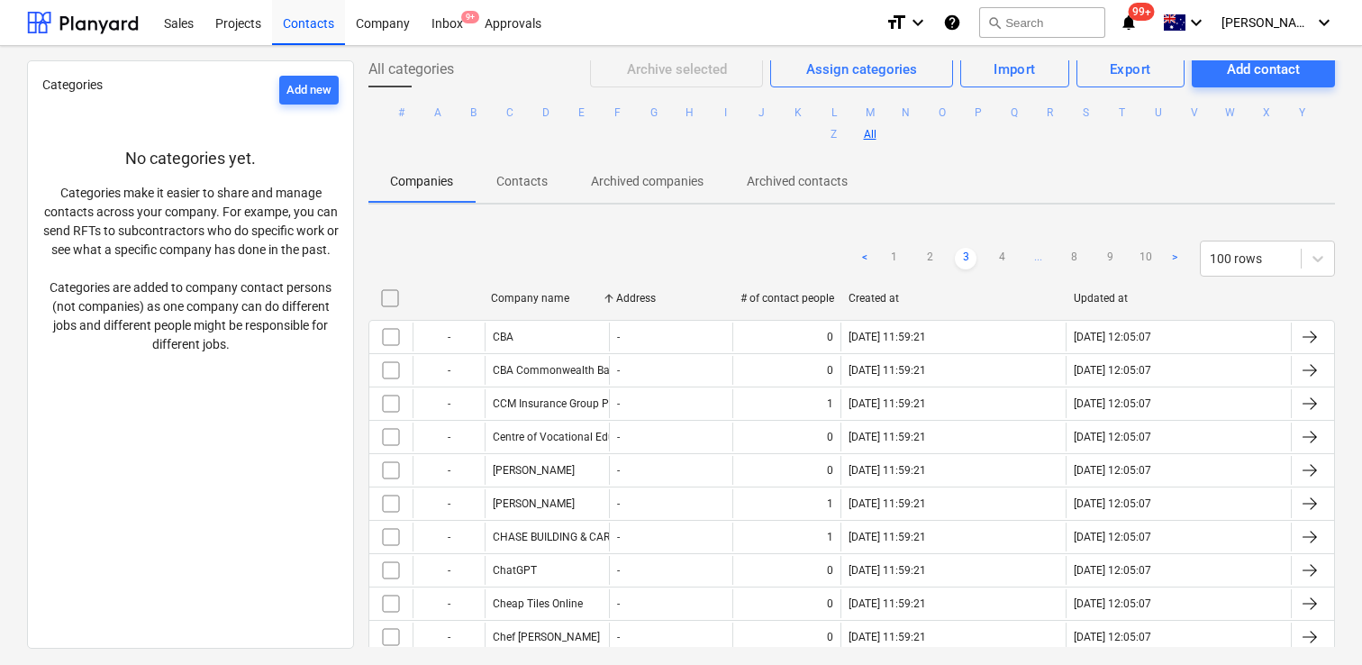
click at [1031, 255] on span "..." at bounding box center [1038, 259] width 22 height 22
click at [1063, 254] on link "8" at bounding box center [1074, 259] width 22 height 22
click at [1038, 255] on link "7" at bounding box center [1038, 259] width 22 height 22
drag, startPoint x: 1002, startPoint y: 258, endPoint x: 987, endPoint y: 259, distance: 14.4
click at [1002, 258] on link "6" at bounding box center [1002, 259] width 22 height 22
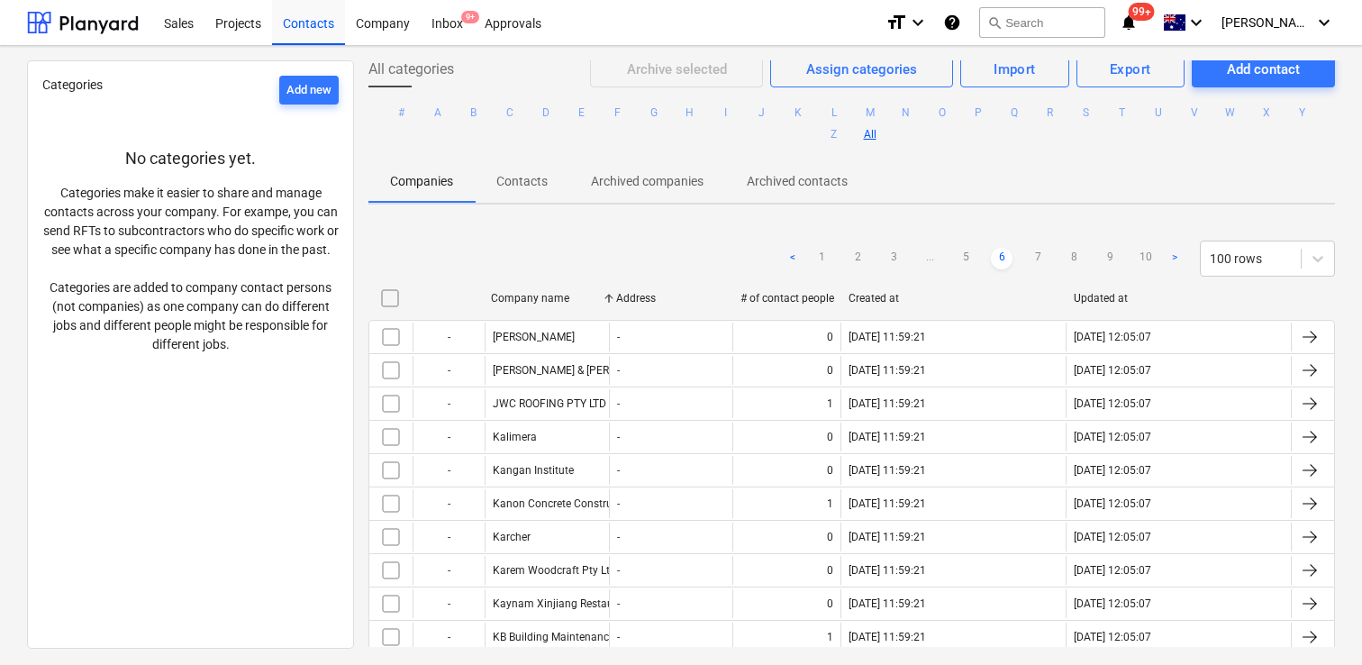
click at [976, 259] on ul "< 1 2 3 ... 5 6 7 8 9 10 >" at bounding box center [984, 259] width 404 height 22
click at [965, 259] on link "5" at bounding box center [966, 259] width 22 height 22
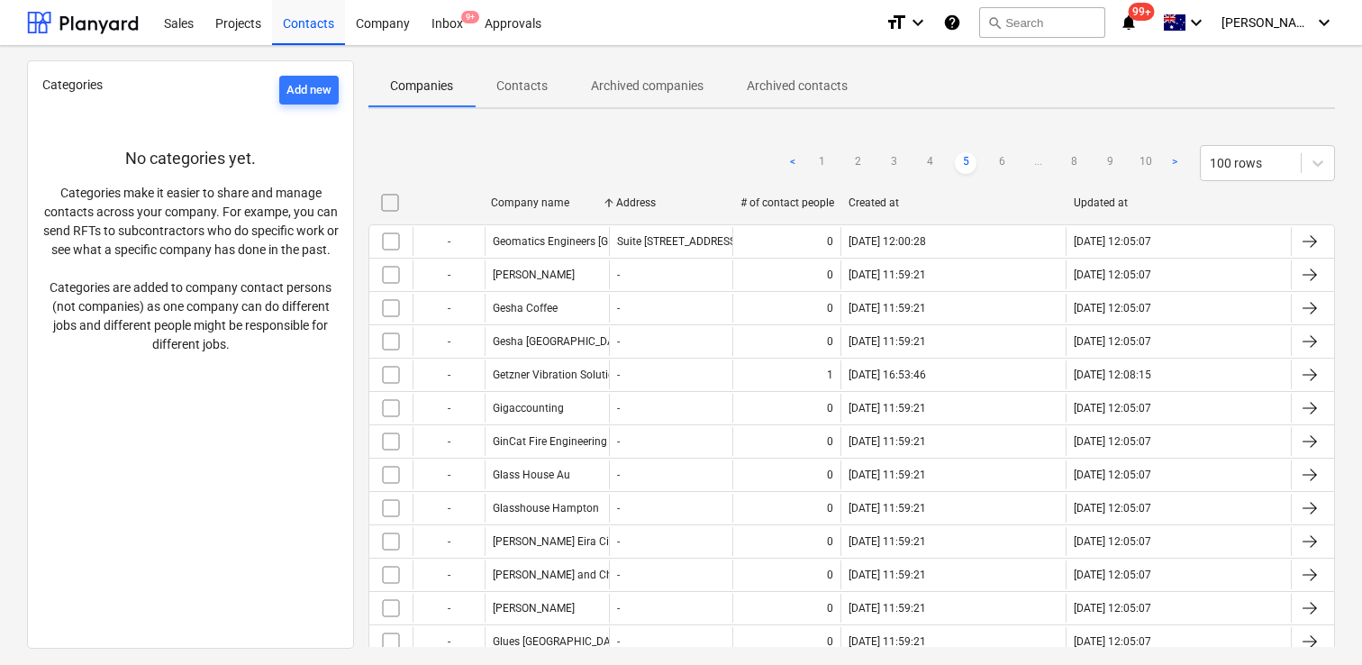
scroll to position [0, 0]
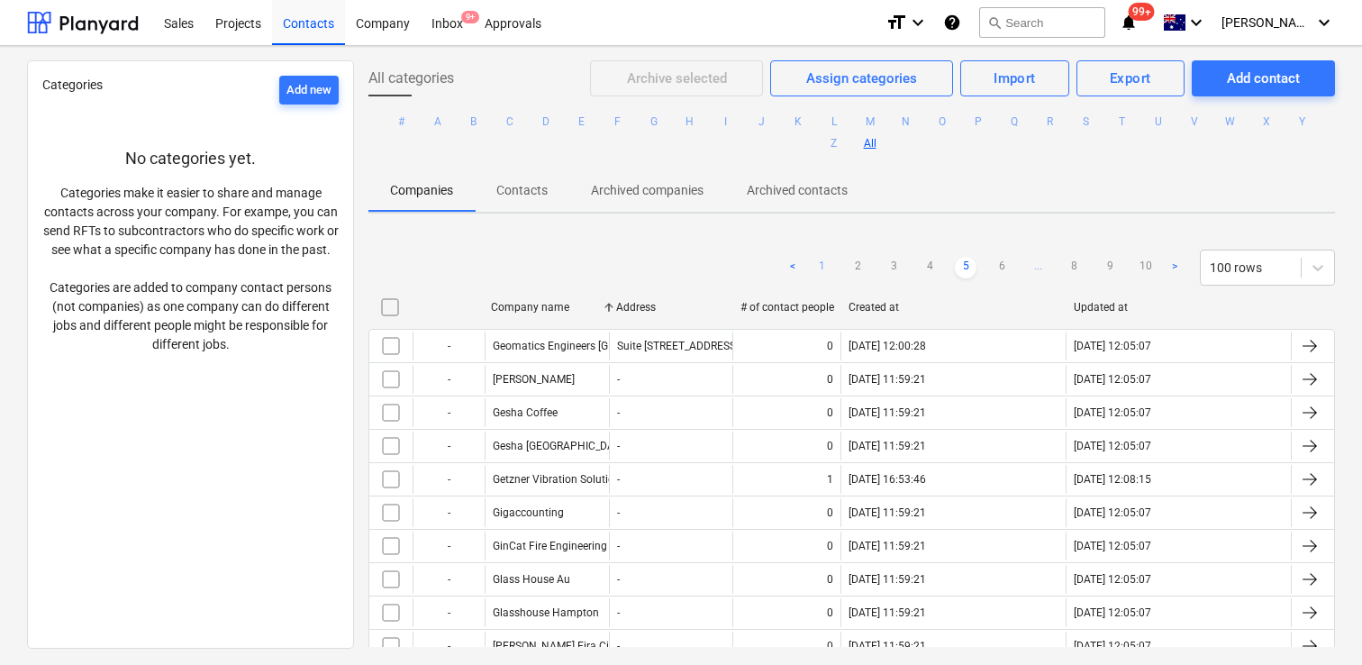
click at [811, 268] on link "1" at bounding box center [822, 268] width 22 height 22
click at [958, 265] on link "2" at bounding box center [966, 268] width 22 height 22
click at [452, 25] on div "Inbox 9+" at bounding box center [447, 22] width 53 height 46
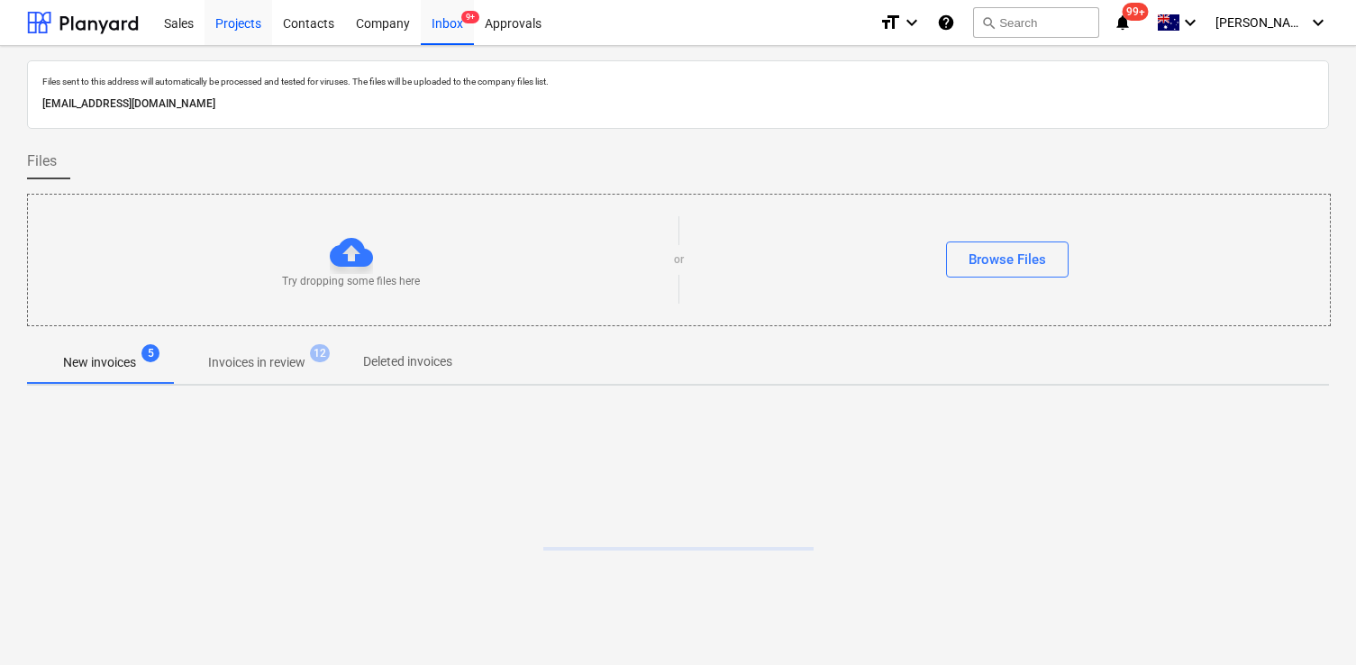
click at [208, 8] on div "Projects" at bounding box center [238, 22] width 68 height 46
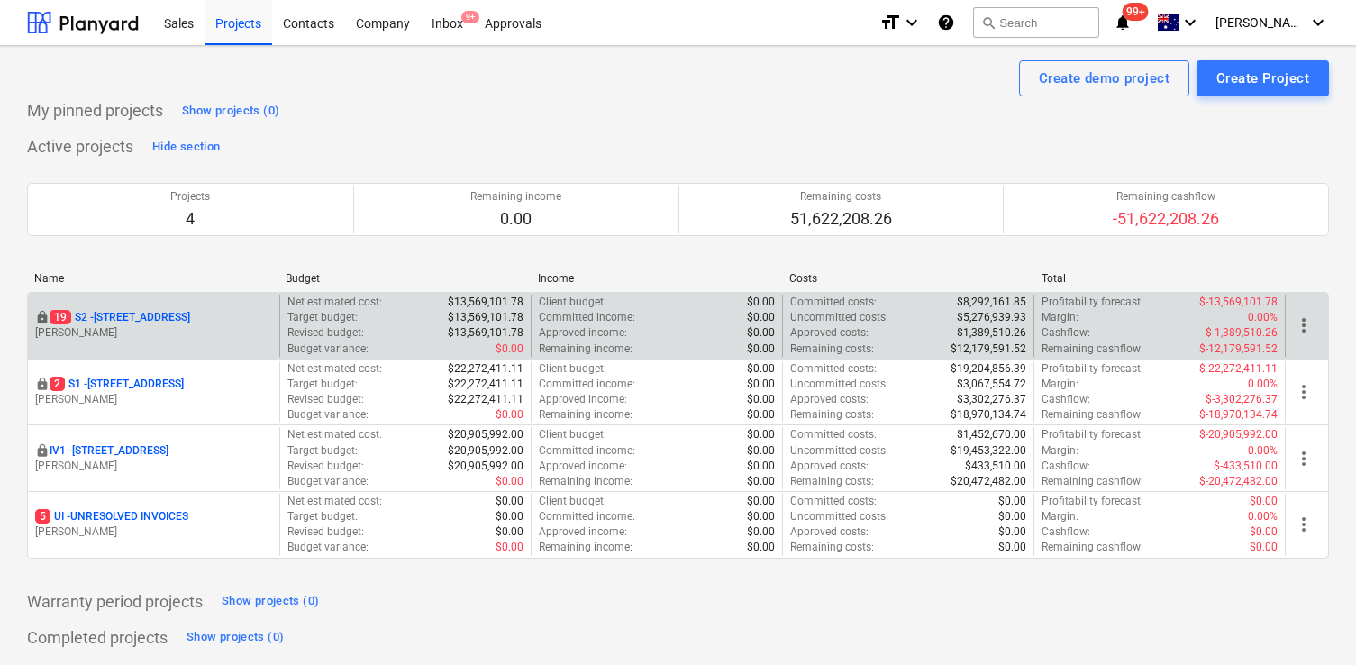
drag, startPoint x: 179, startPoint y: 305, endPoint x: 177, endPoint y: 317, distance: 12.0
click at [179, 306] on div "locked [STREET_ADDRESS] Lebon" at bounding box center [153, 326] width 251 height 62
click at [177, 317] on p "[STREET_ADDRESS]" at bounding box center [120, 317] width 141 height 15
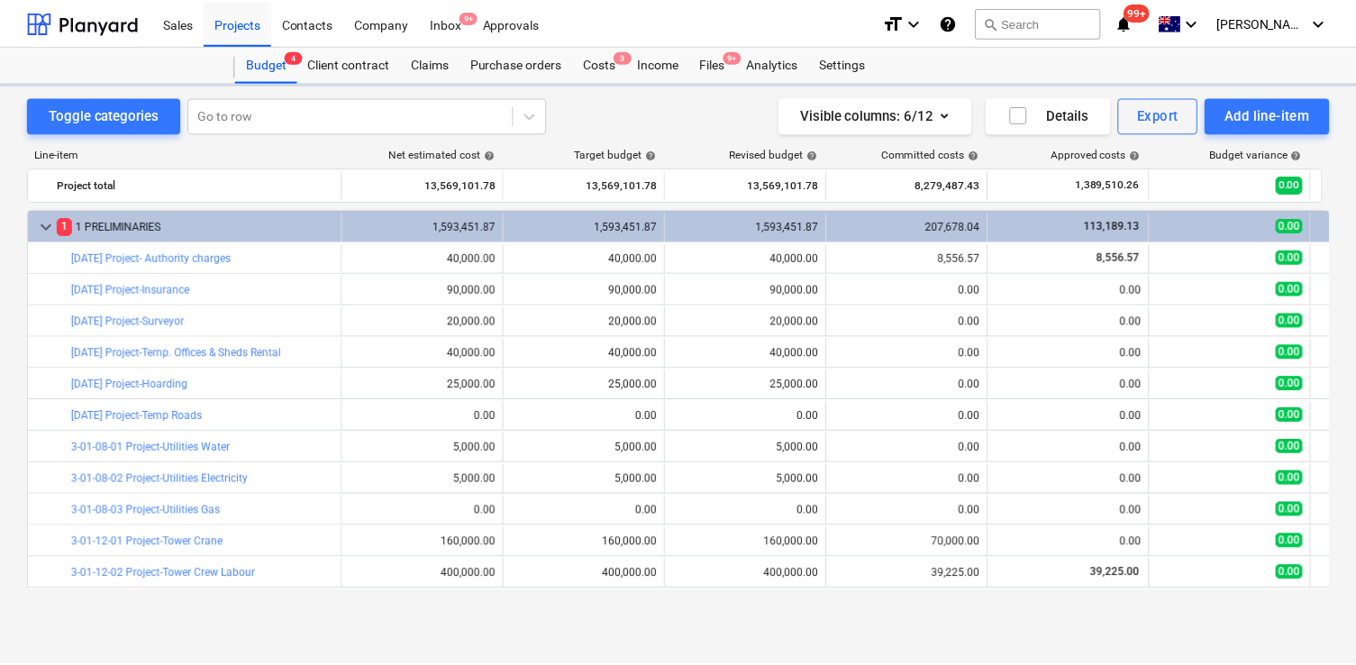
scroll to position [194, 0]
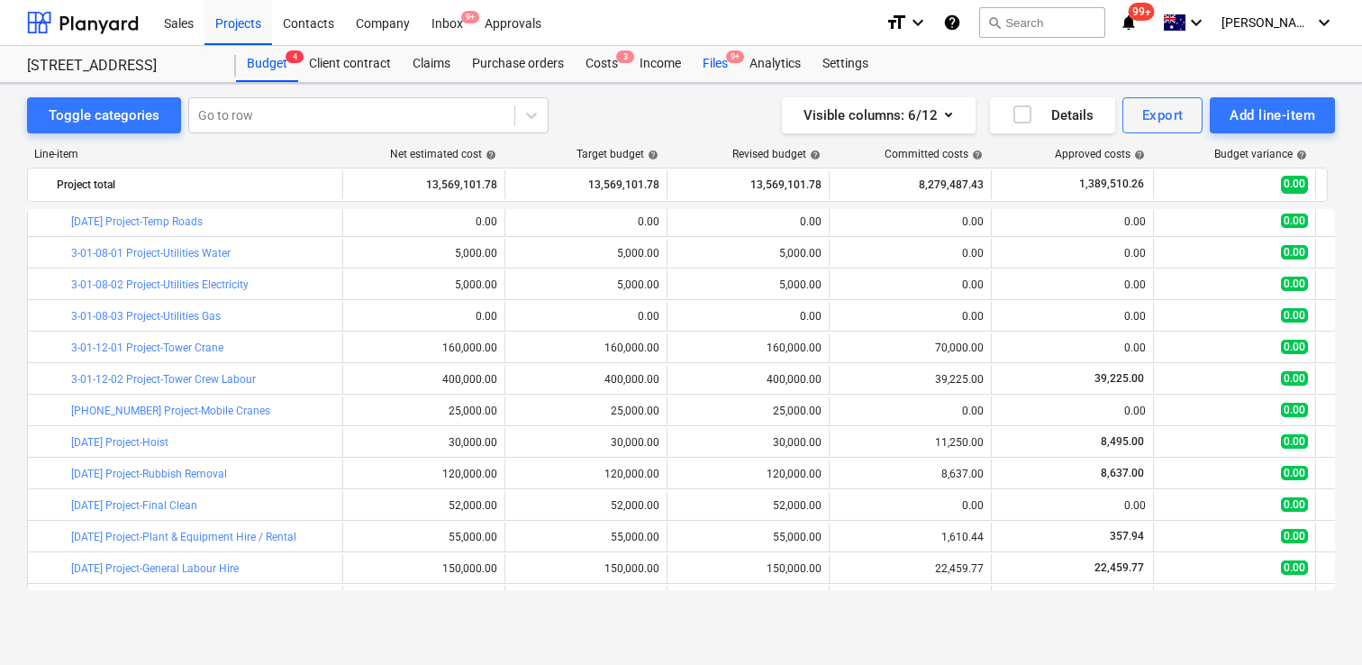
click at [738, 67] on div "Files 9+" at bounding box center [715, 64] width 47 height 36
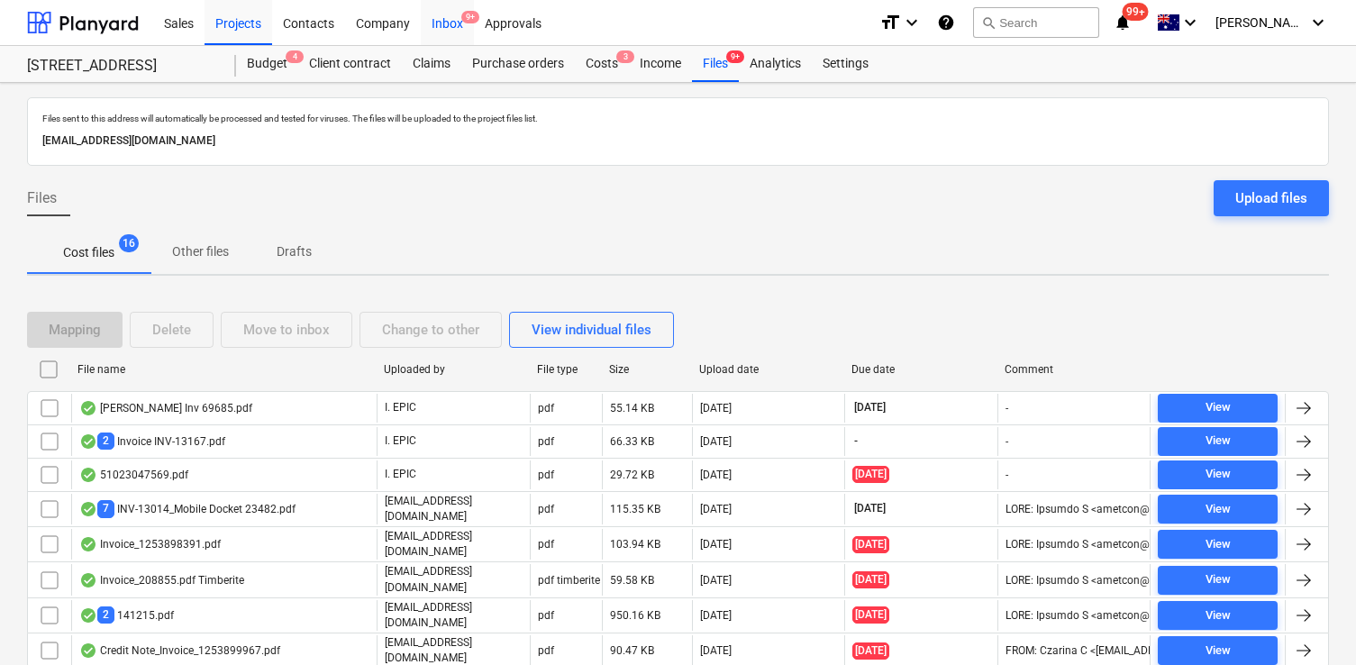
click at [452, 22] on div "Inbox 9+" at bounding box center [447, 22] width 53 height 46
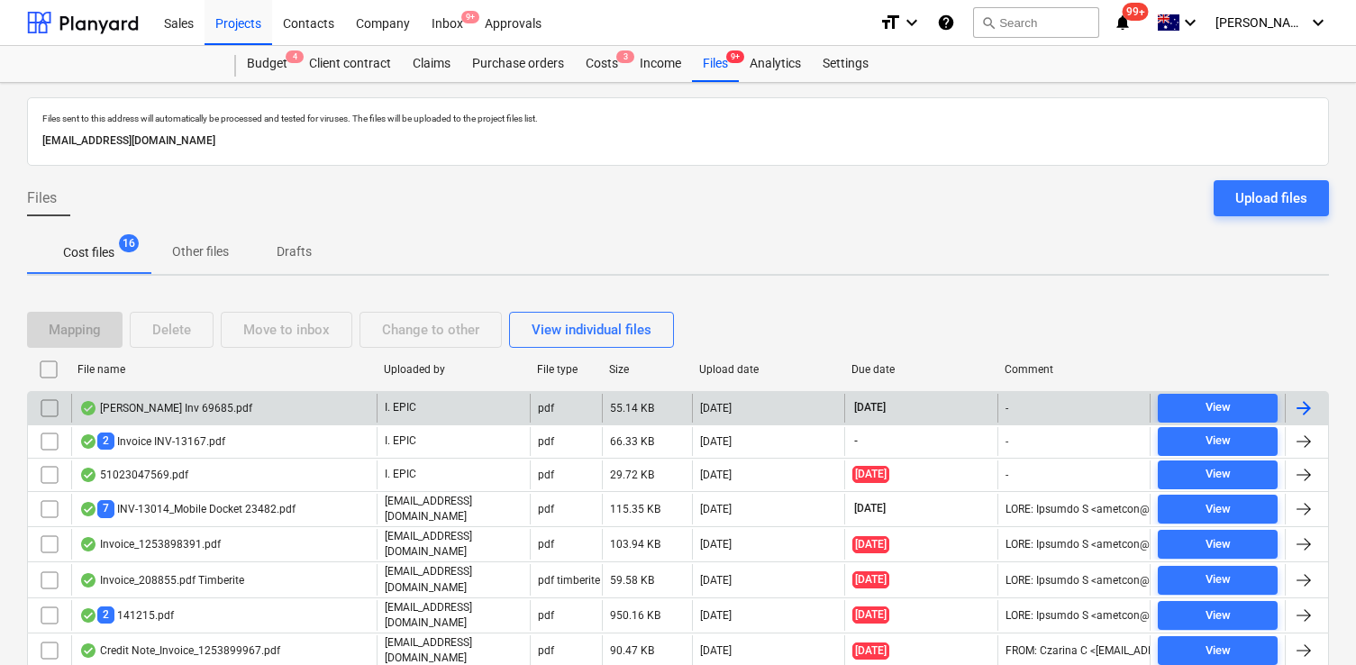
click at [222, 403] on div "[PERSON_NAME] Inv 69685.pdf" at bounding box center [223, 408] width 305 height 29
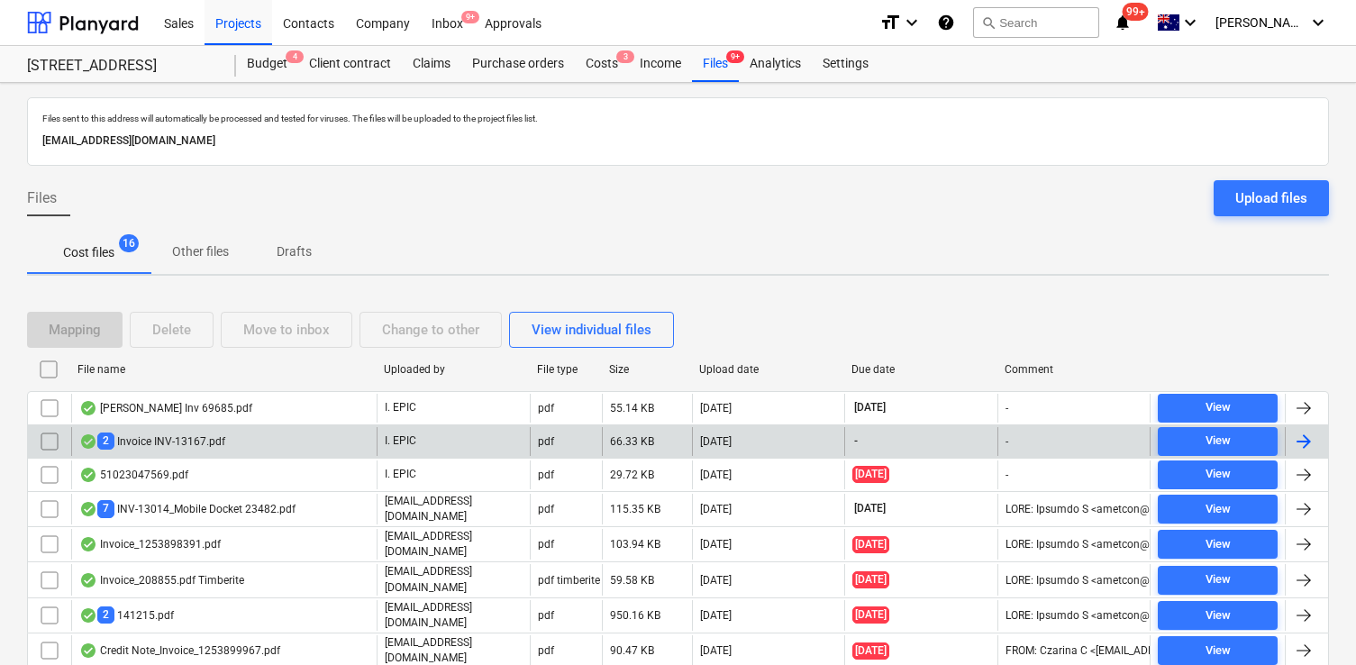
click at [195, 438] on div "2 Invoice INV-13167.pdf" at bounding box center [152, 440] width 146 height 17
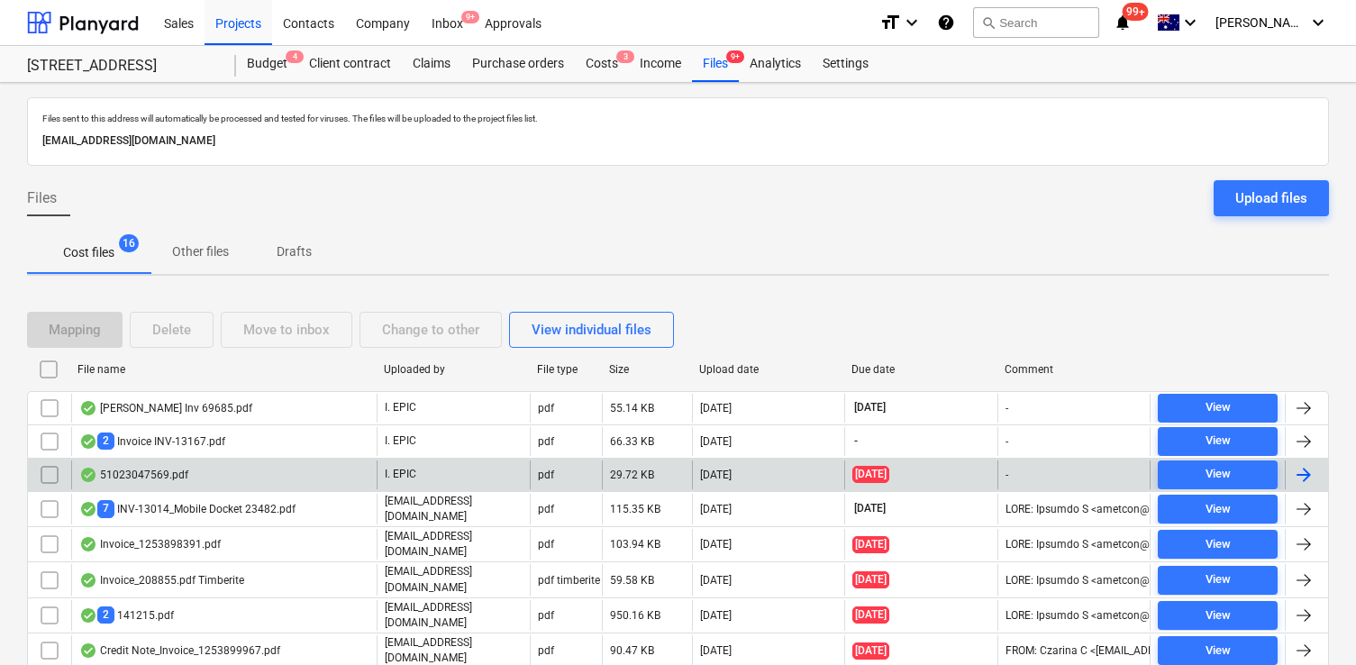
click at [189, 473] on div "51023047569.pdf" at bounding box center [223, 474] width 305 height 29
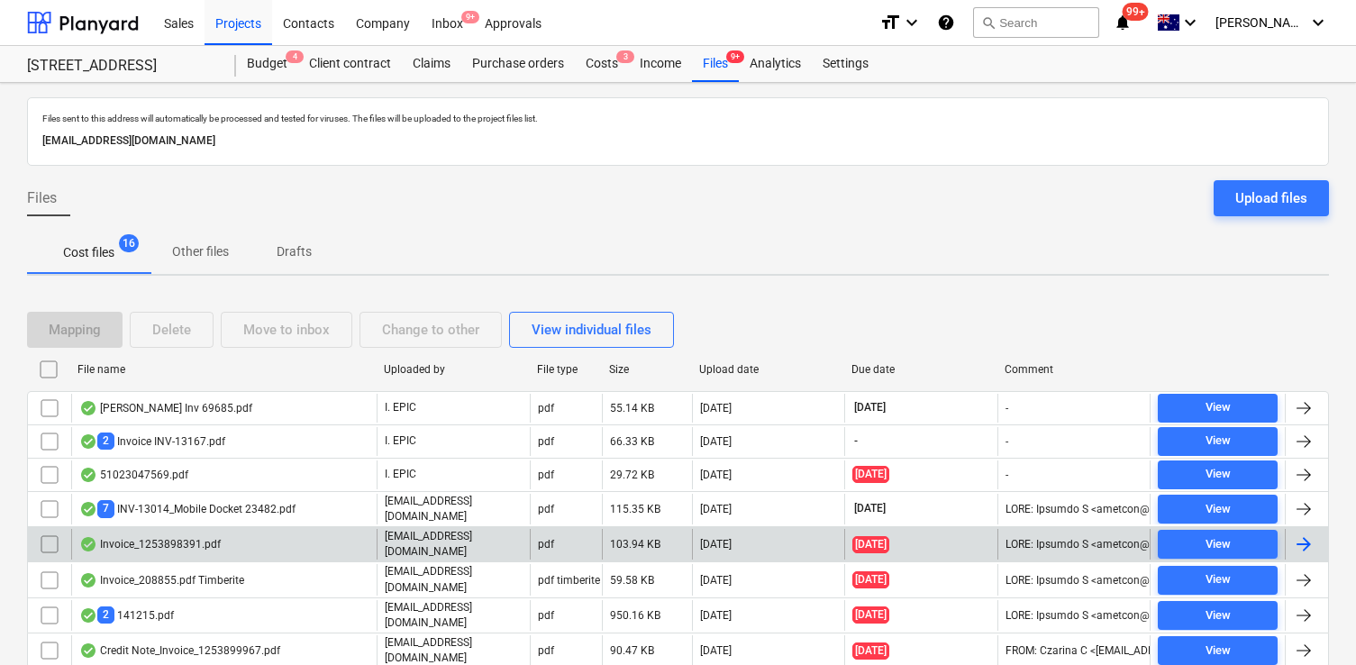
click at [206, 539] on div "Invoice_1253898391.pdf" at bounding box center [149, 544] width 141 height 14
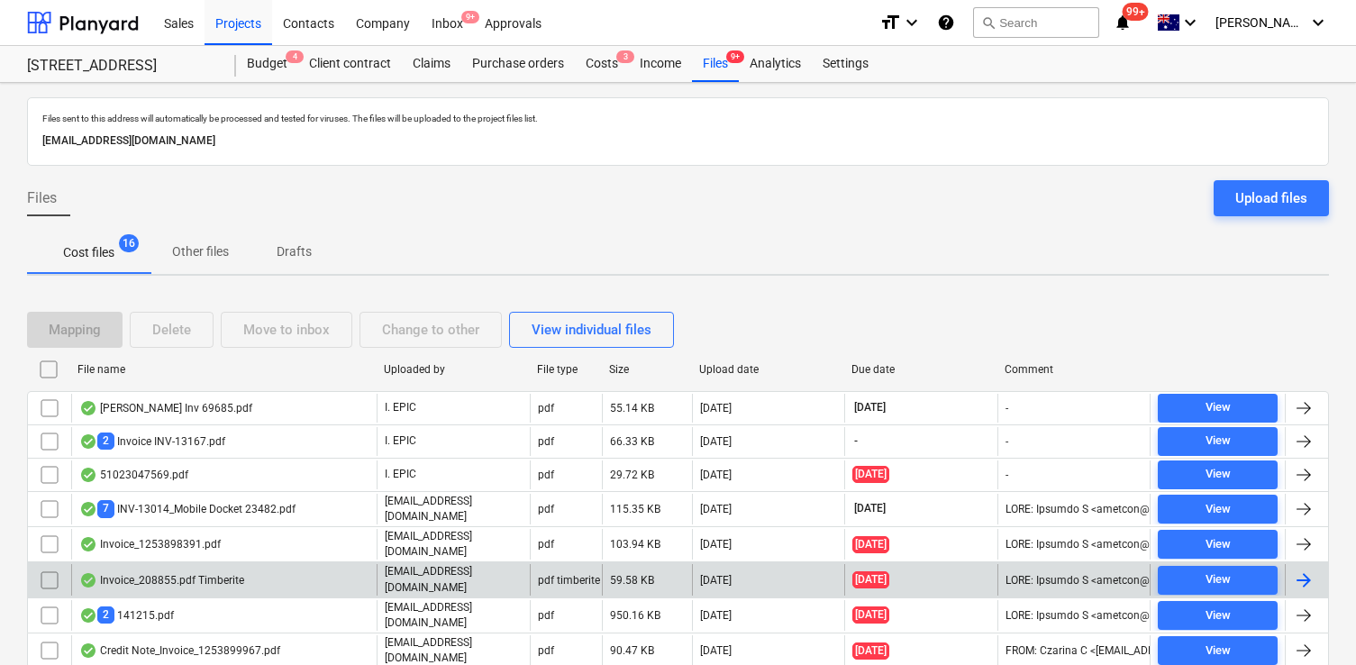
click at [181, 577] on div "Invoice_208855.pdf Timberite" at bounding box center [161, 580] width 165 height 14
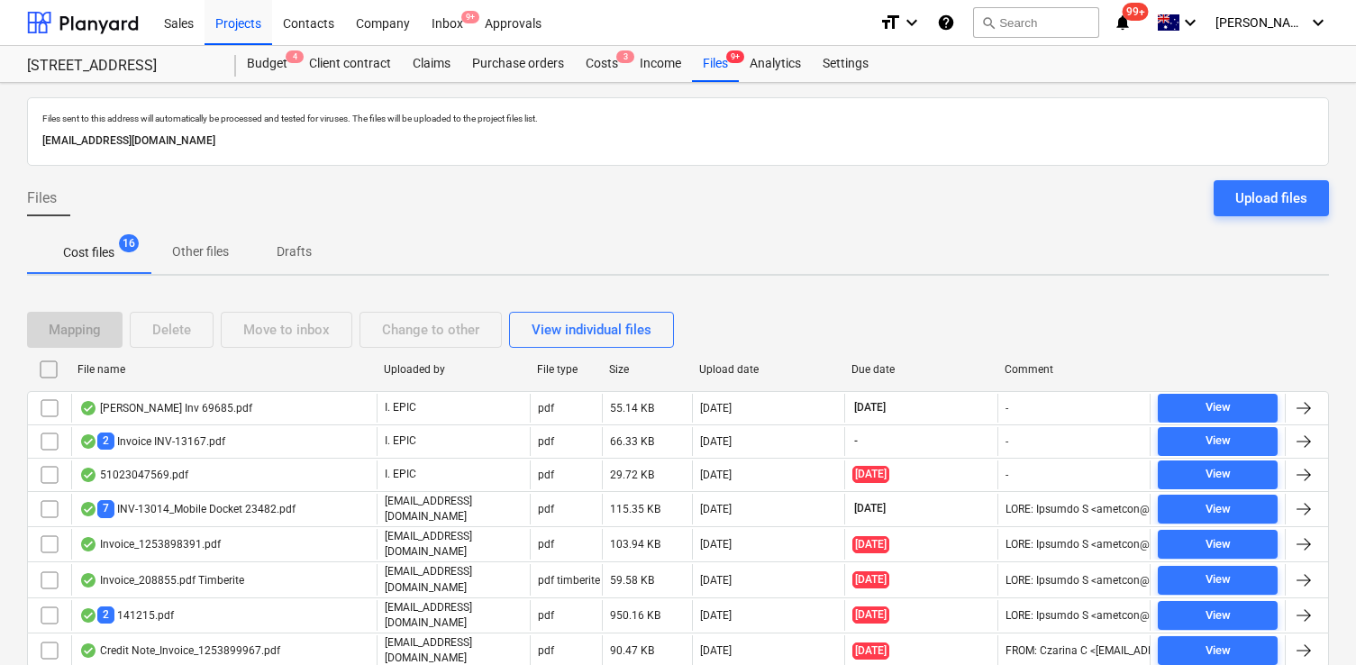
scroll to position [59, 0]
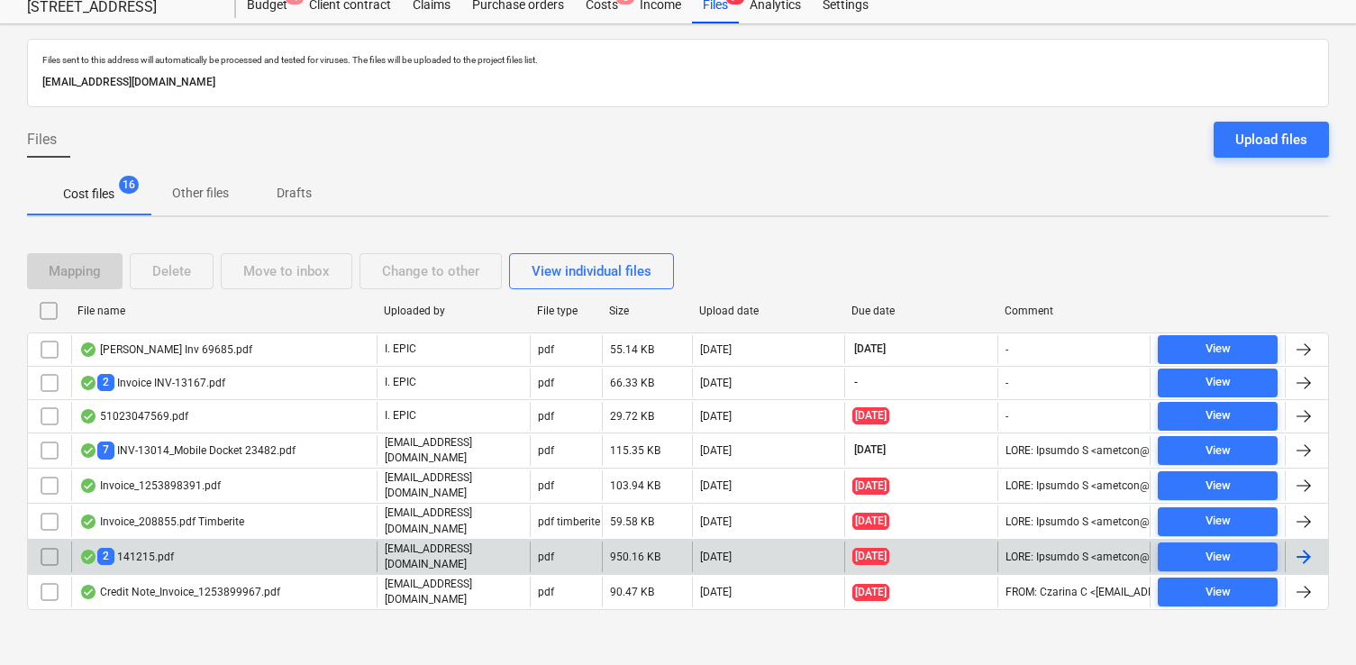
click at [217, 543] on div "2 141215.pdf" at bounding box center [223, 556] width 305 height 31
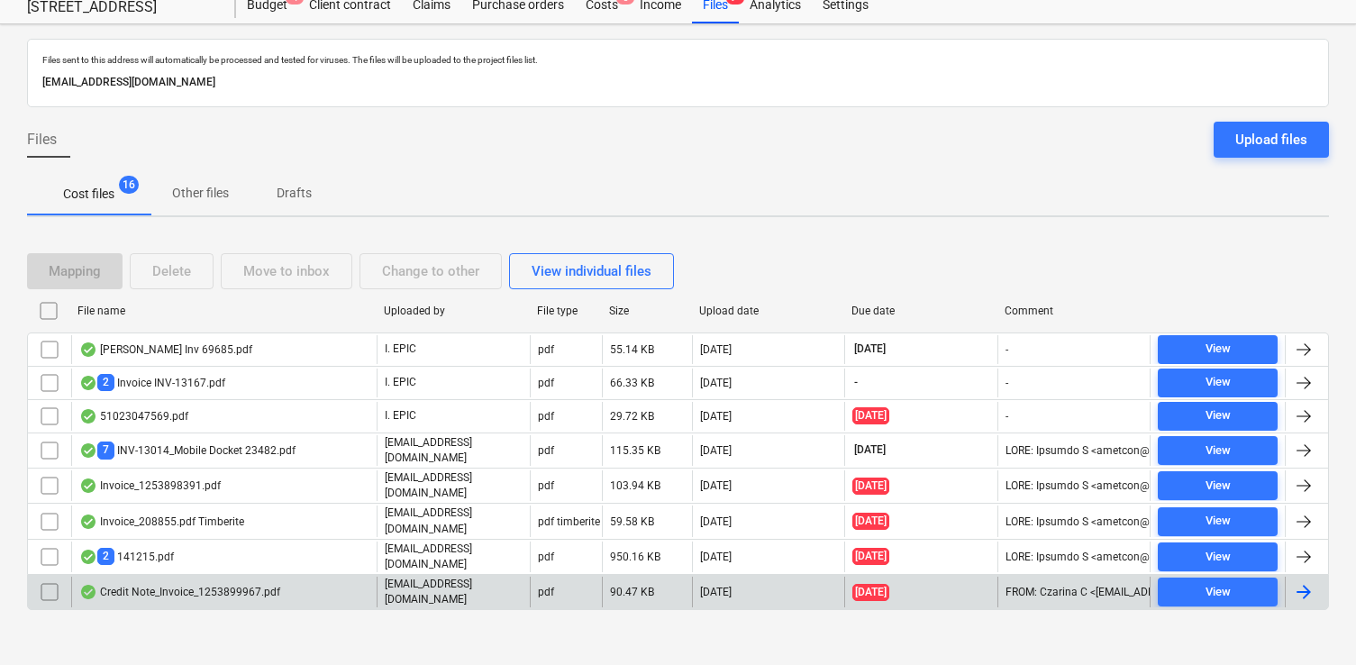
click at [216, 585] on div "Credit Note_Invoice_1253899967.pdf" at bounding box center [179, 592] width 201 height 14
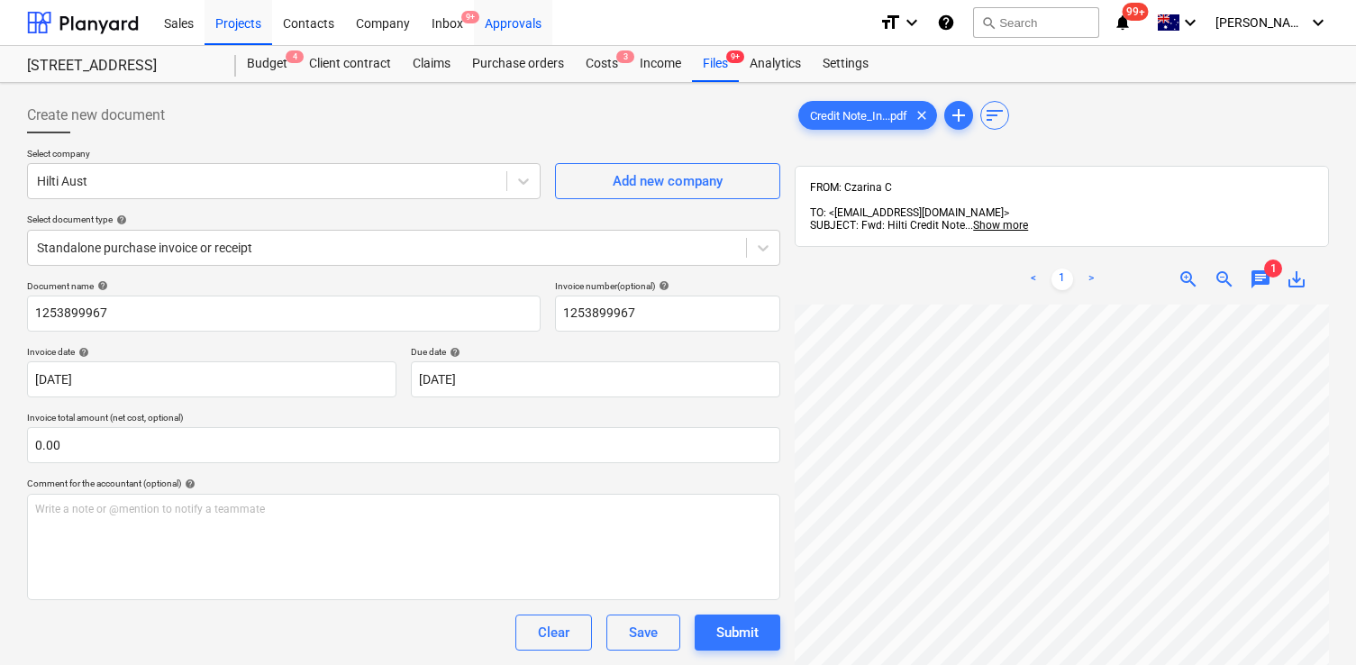
click at [516, 17] on div "Approvals" at bounding box center [513, 22] width 78 height 46
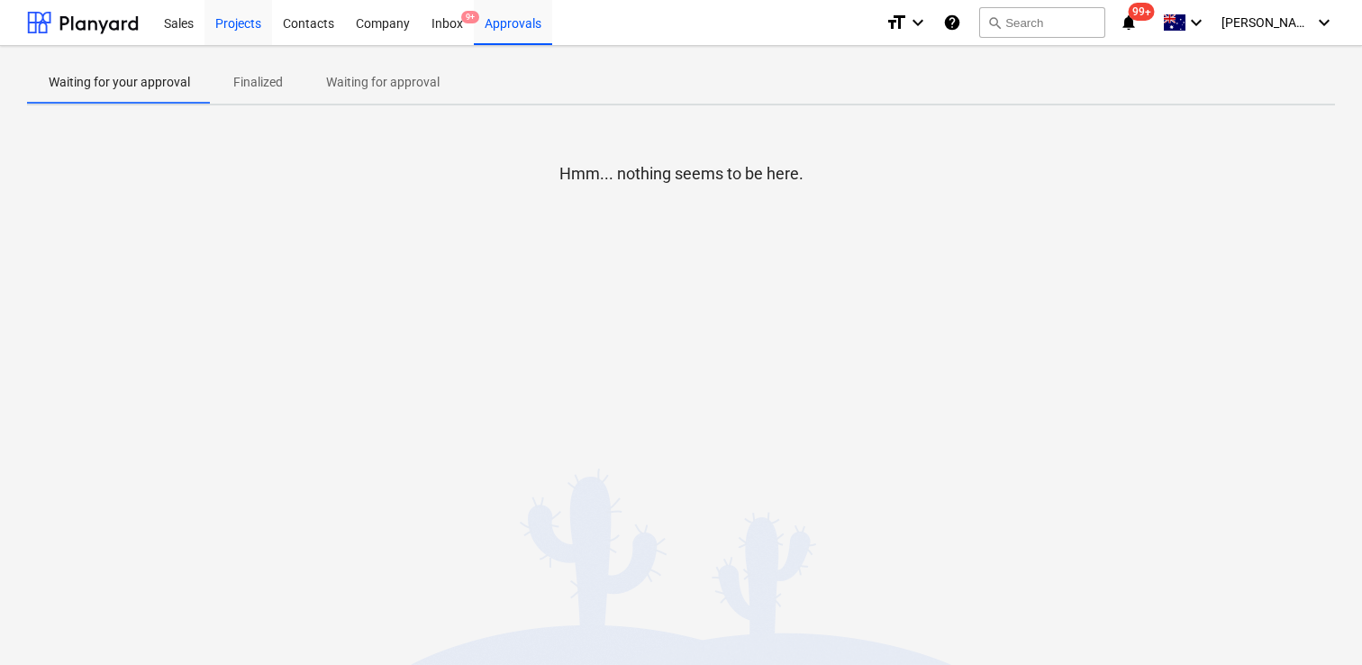
click at [262, 24] on div "Projects" at bounding box center [238, 22] width 68 height 46
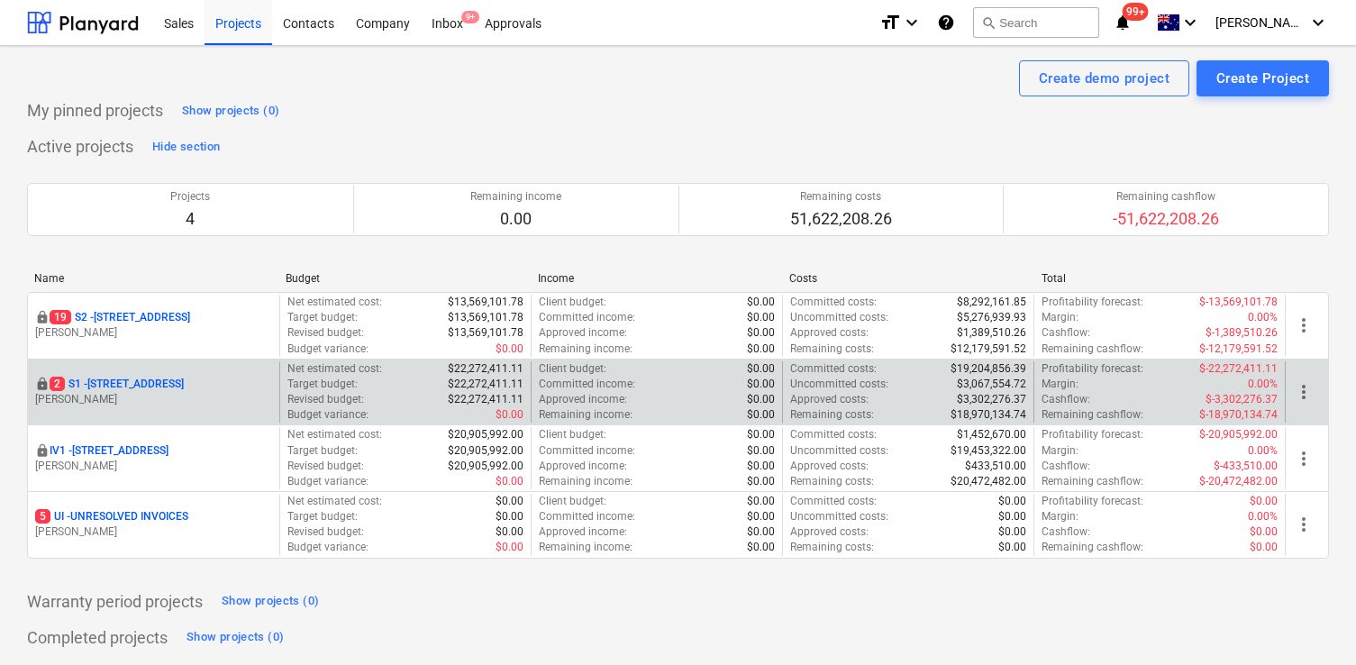
click at [168, 386] on p "2 S1 - [STREET_ADDRESS]" at bounding box center [117, 384] width 134 height 15
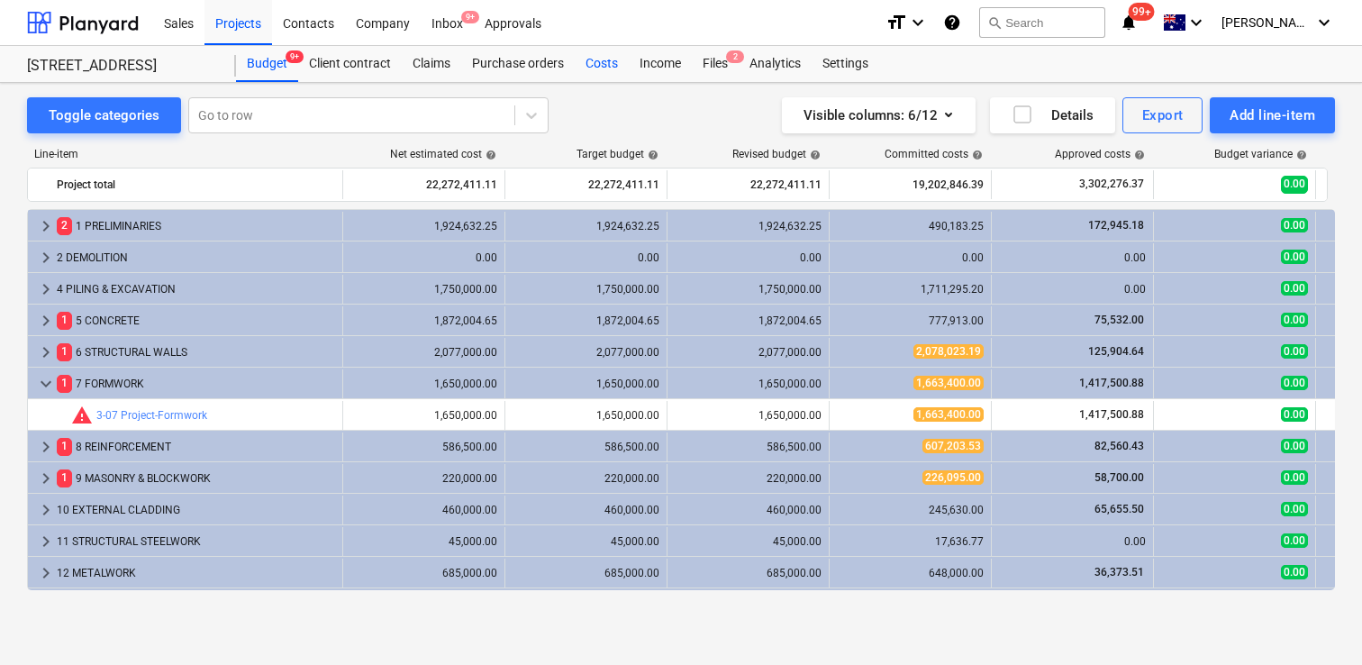
click at [597, 63] on div "Costs" at bounding box center [602, 64] width 54 height 36
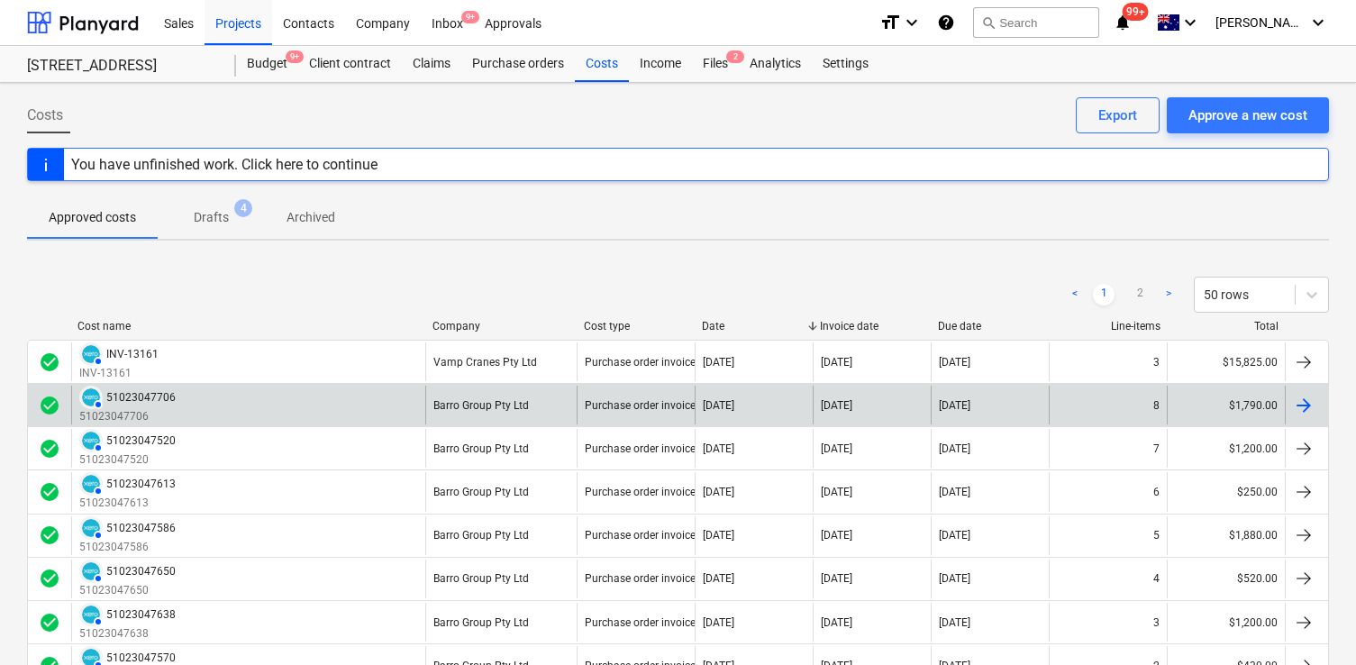
click at [326, 413] on div "AUTHORISED 51023047706 51023047706" at bounding box center [248, 405] width 354 height 39
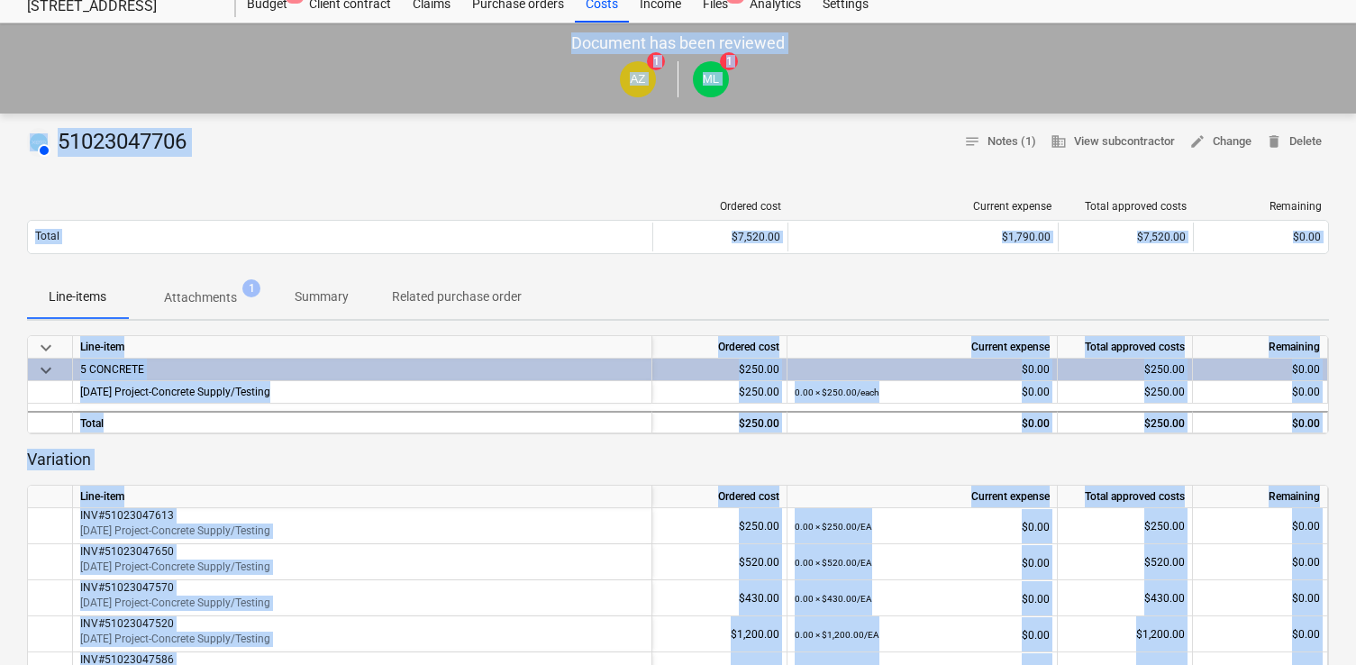
scroll to position [68, 0]
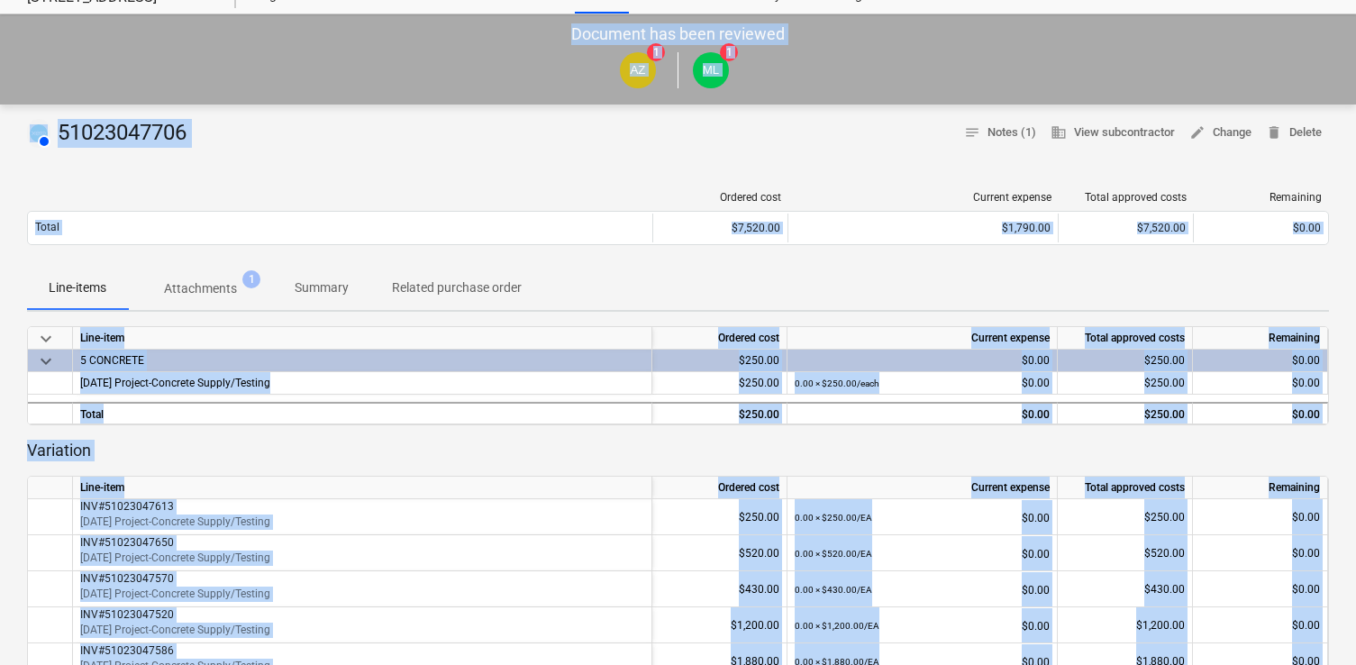
click at [211, 301] on span "Attachments 1" at bounding box center [200, 288] width 145 height 32
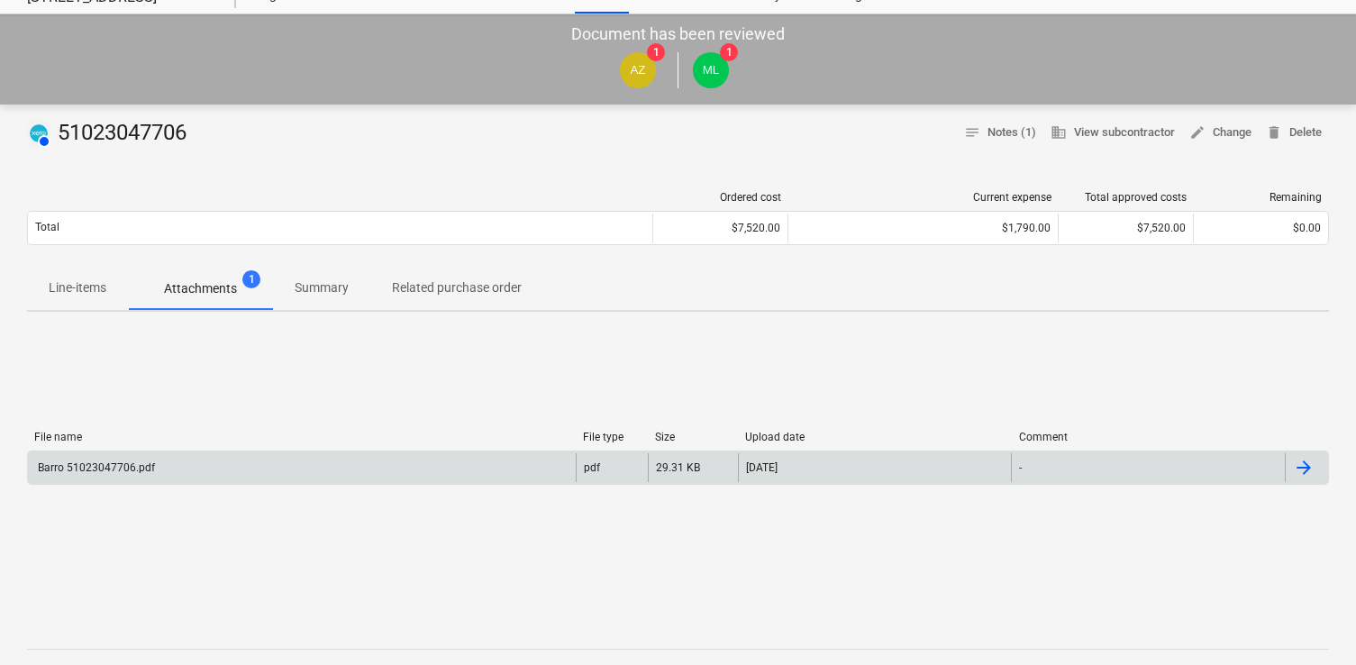
click at [282, 455] on div "Barro 51023047706.pdf" at bounding box center [302, 467] width 548 height 29
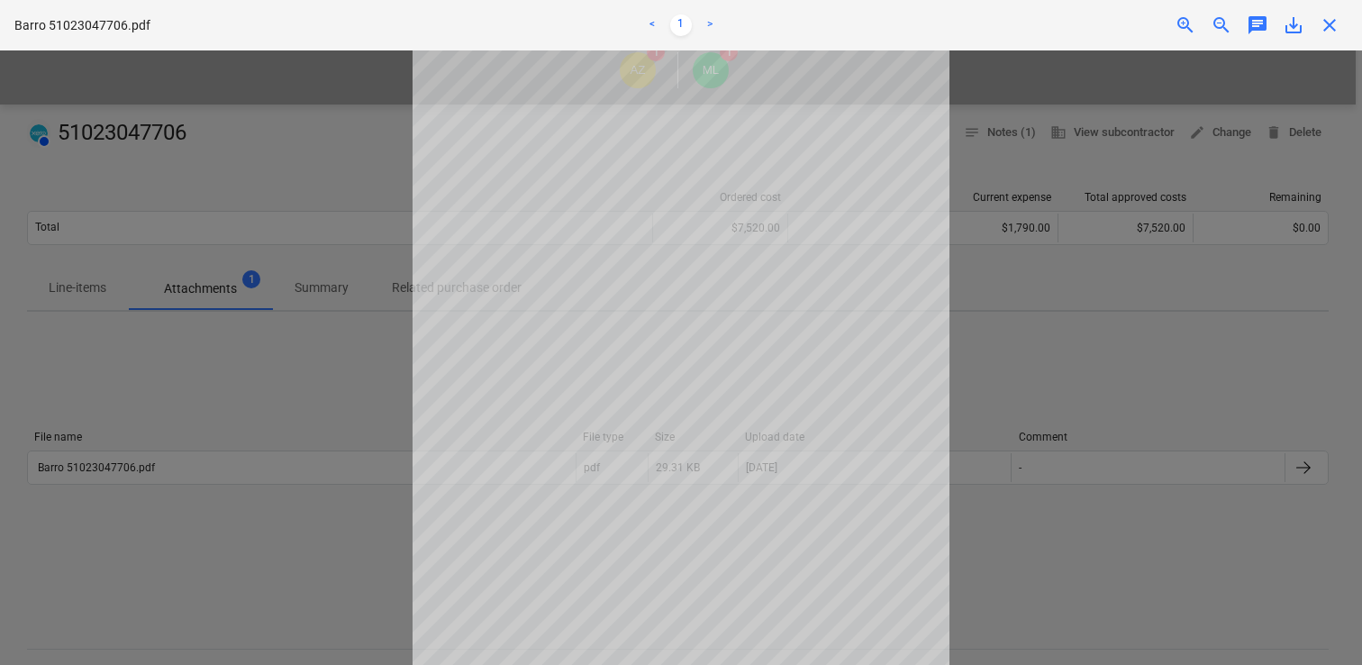
click at [226, 331] on div at bounding box center [681, 357] width 1362 height 614
click at [267, 332] on div at bounding box center [681, 357] width 1362 height 614
click at [1339, 29] on span "close" at bounding box center [1330, 25] width 22 height 22
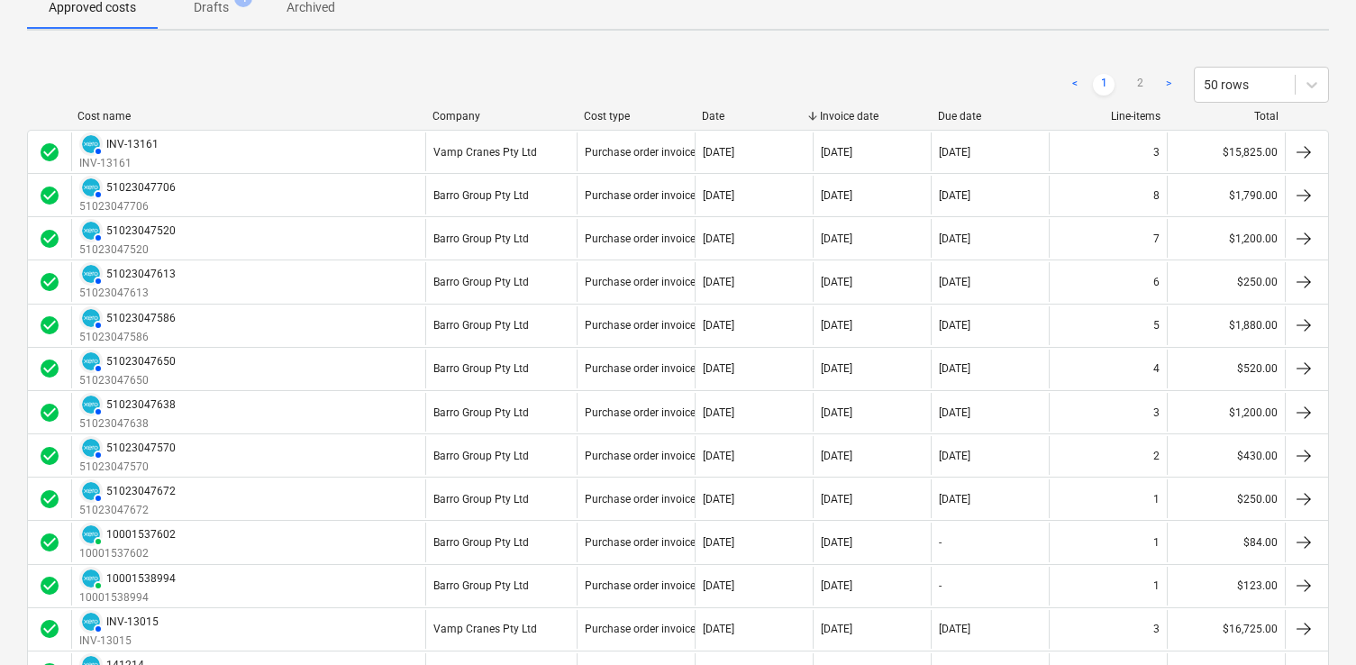
scroll to position [212, 0]
